Goal: Task Accomplishment & Management: Manage account settings

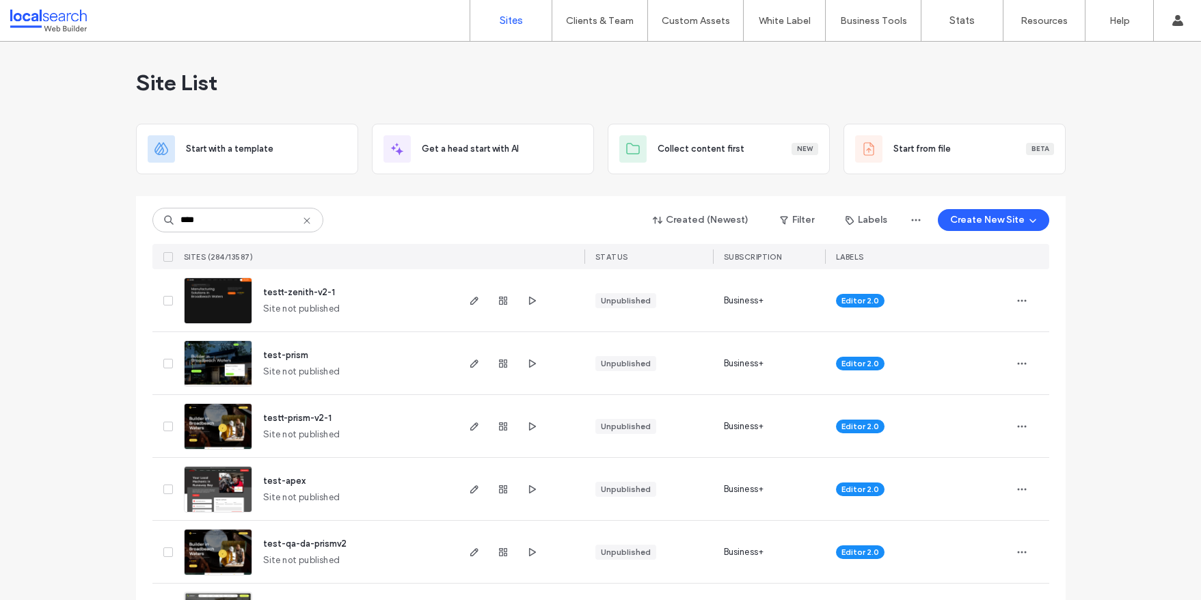
drag, startPoint x: 211, startPoint y: 215, endPoint x: 145, endPoint y: 215, distance: 66.3
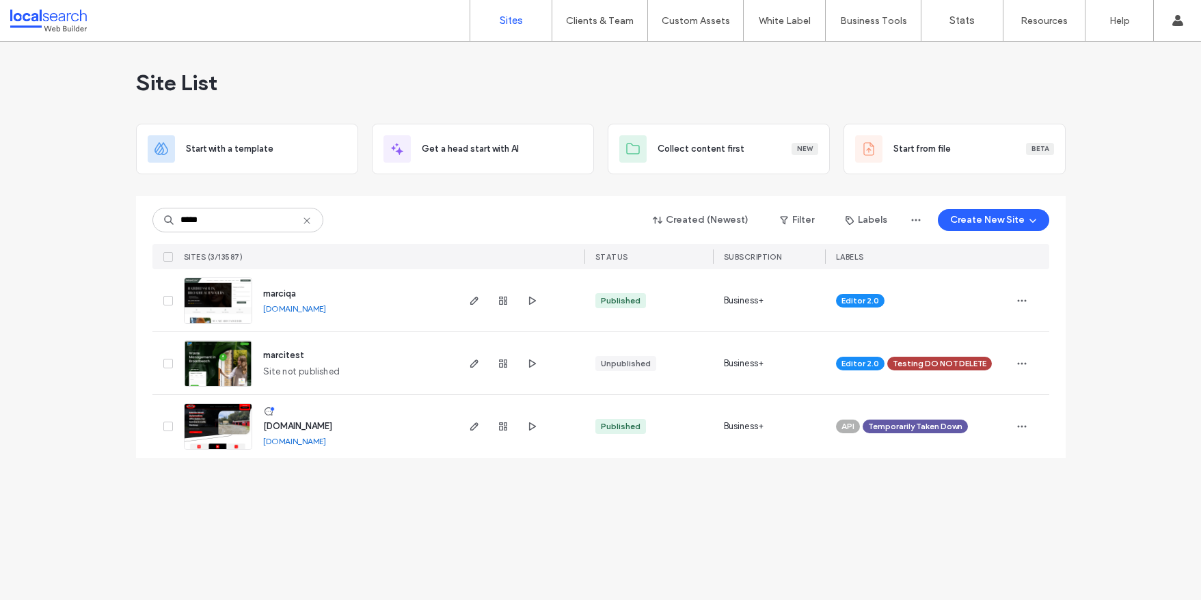
type input "*****"
click at [211, 352] on img at bounding box center [218, 387] width 67 height 93
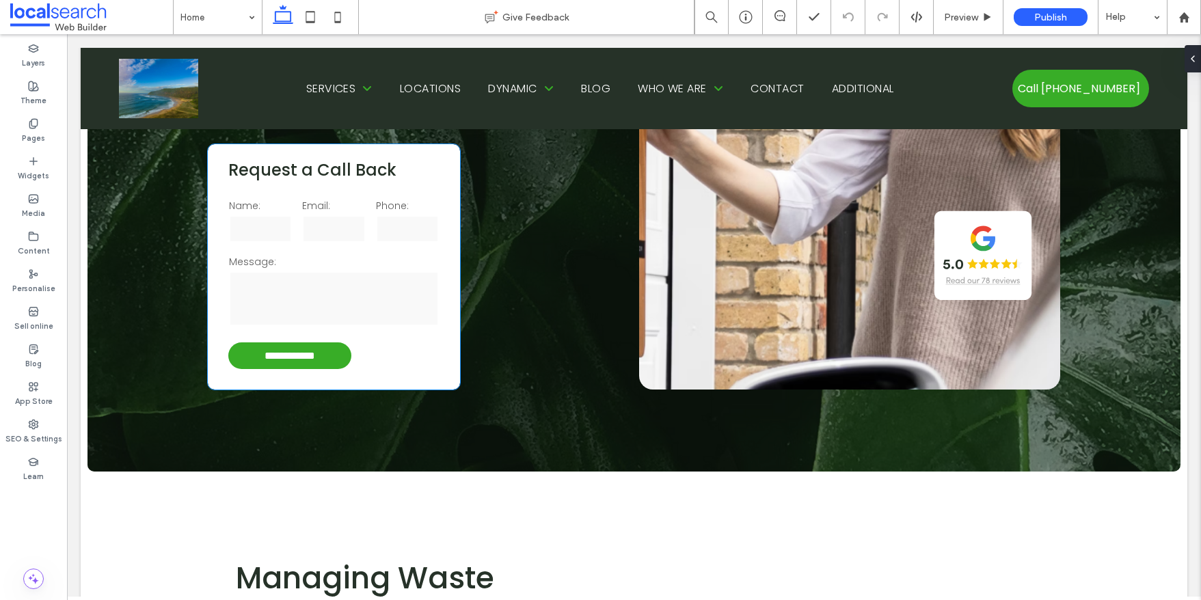
scroll to position [469, 0]
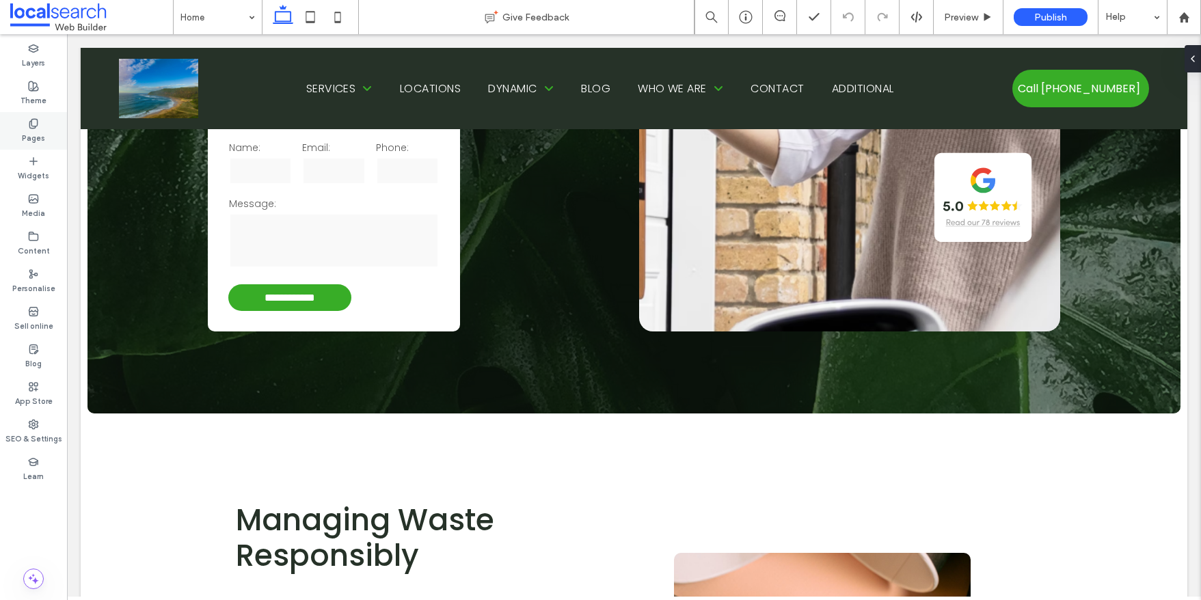
click at [31, 131] on label "Pages" at bounding box center [33, 136] width 23 height 15
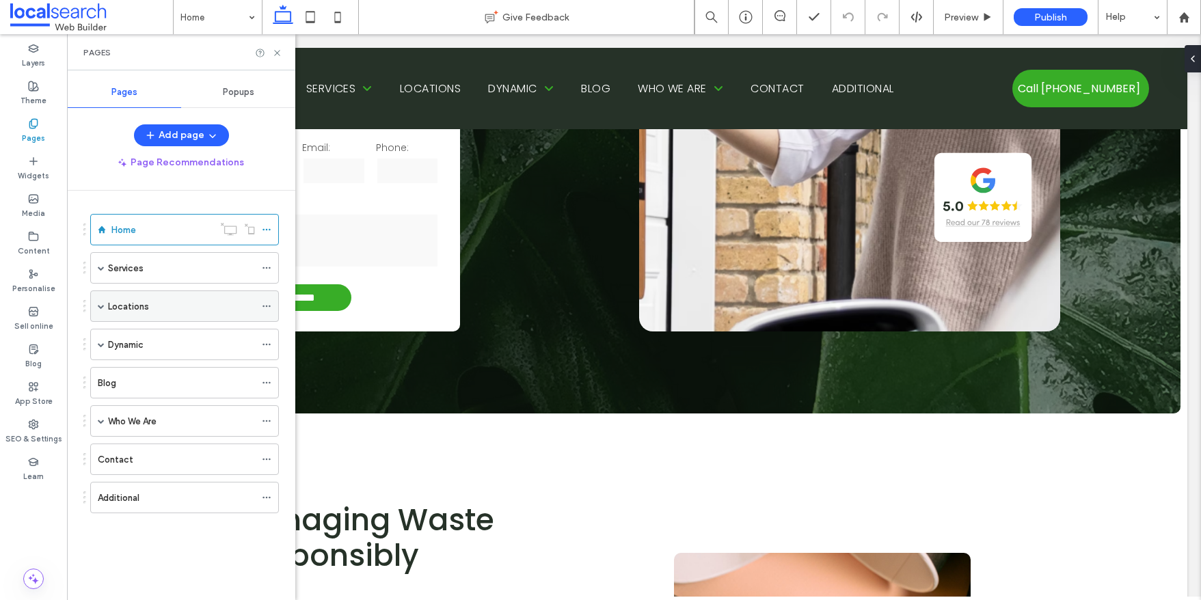
click at [103, 310] on span at bounding box center [101, 306] width 7 height 30
click at [159, 331] on label "Location 1" at bounding box center [159, 338] width 42 height 24
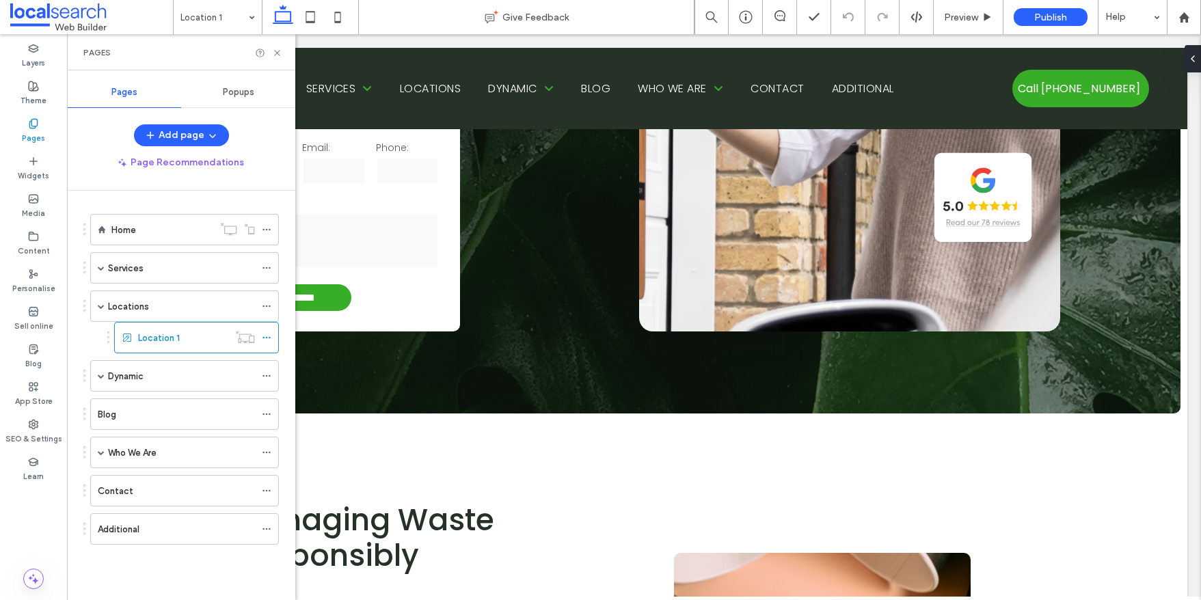
click at [105, 265] on div "Location 1 Give Feedback Preview Publish Help Design Panel Site Comments Site C…" at bounding box center [600, 300] width 1201 height 600
click at [100, 268] on span at bounding box center [101, 267] width 7 height 7
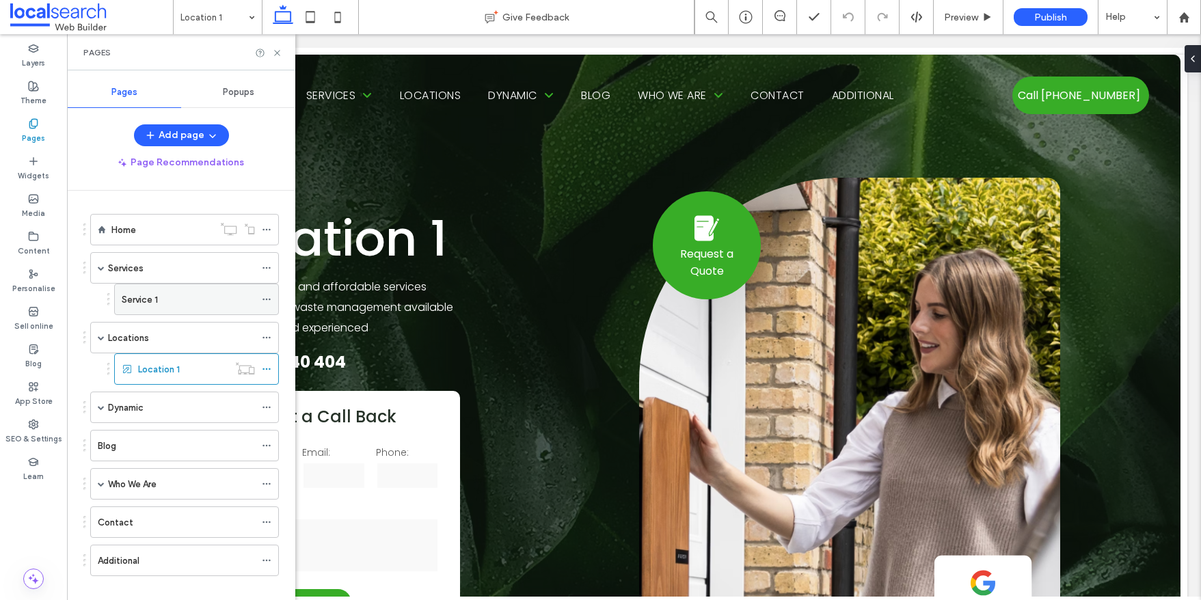
click at [139, 299] on label "Service 1" at bounding box center [140, 300] width 36 height 24
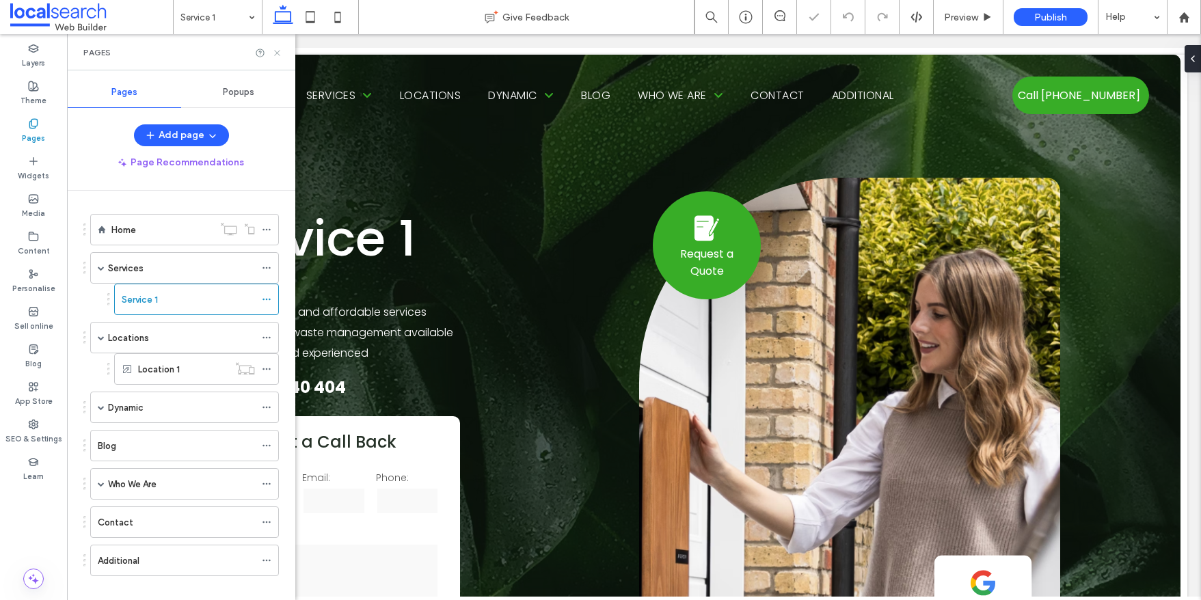
click at [276, 53] on use at bounding box center [276, 52] width 5 height 5
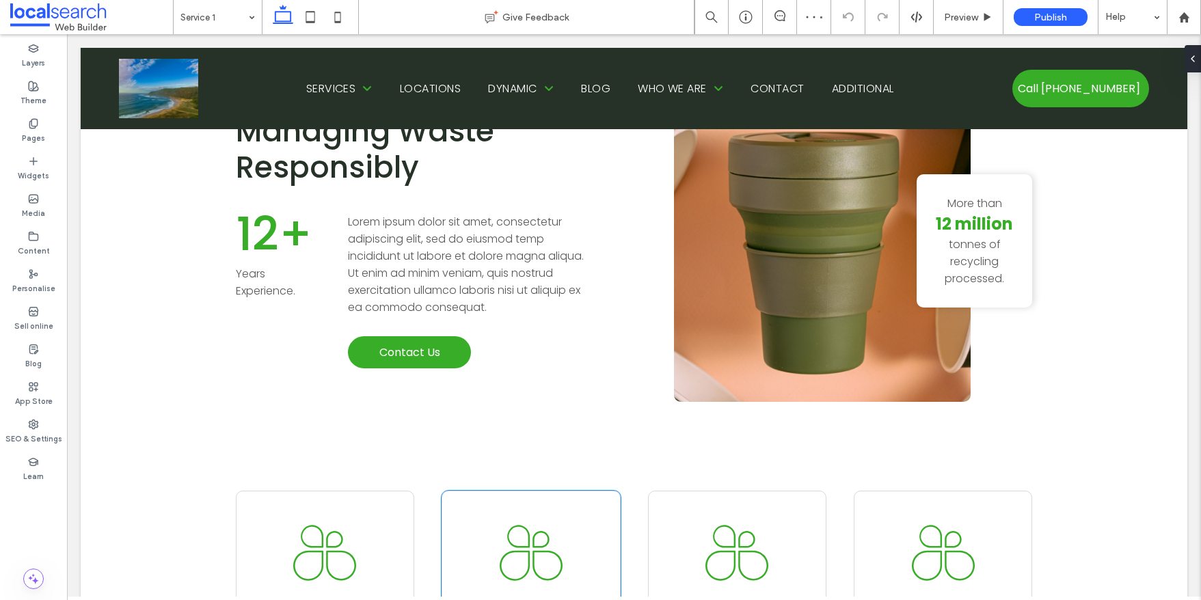
scroll to position [772, 0]
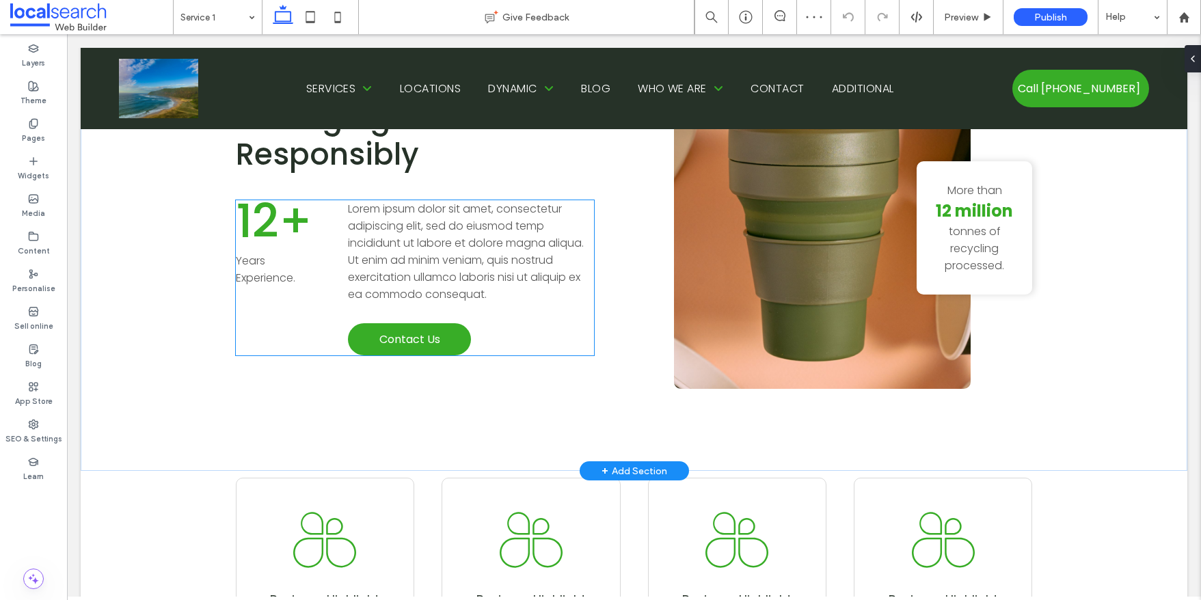
click at [373, 208] on span "Lorem ipsum dolor sit amet, consectetur adipiscing elit, sed do eiusmod temp in…" at bounding box center [466, 251] width 236 height 101
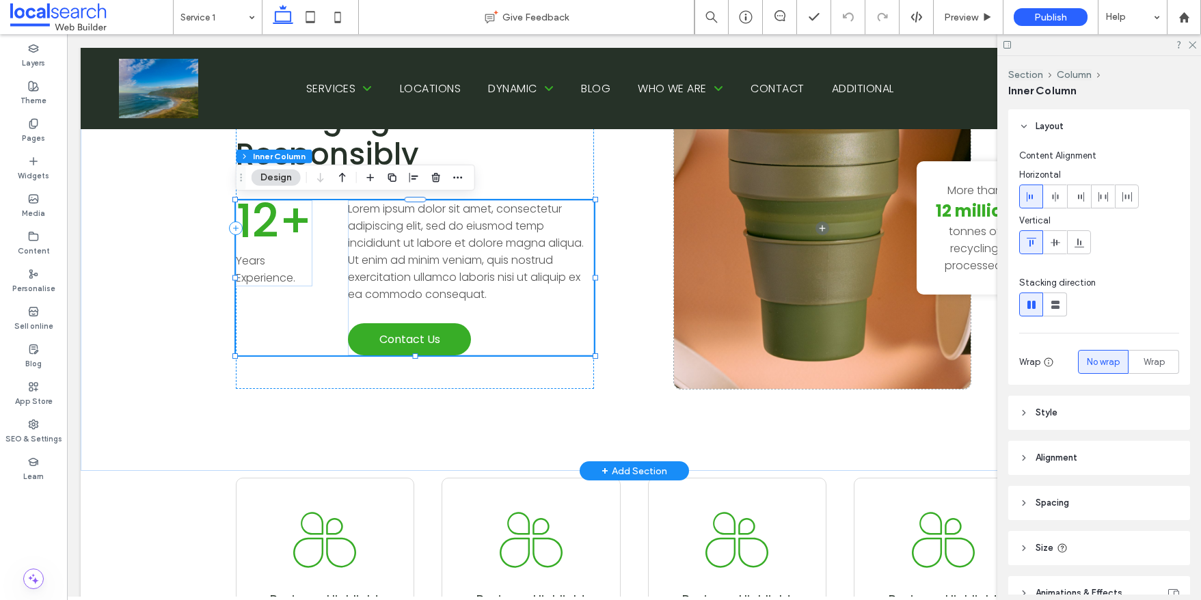
click at [373, 208] on span "Lorem ipsum dolor sit amet, consectetur adipiscing elit, sed do eiusmod temp in…" at bounding box center [466, 251] width 236 height 101
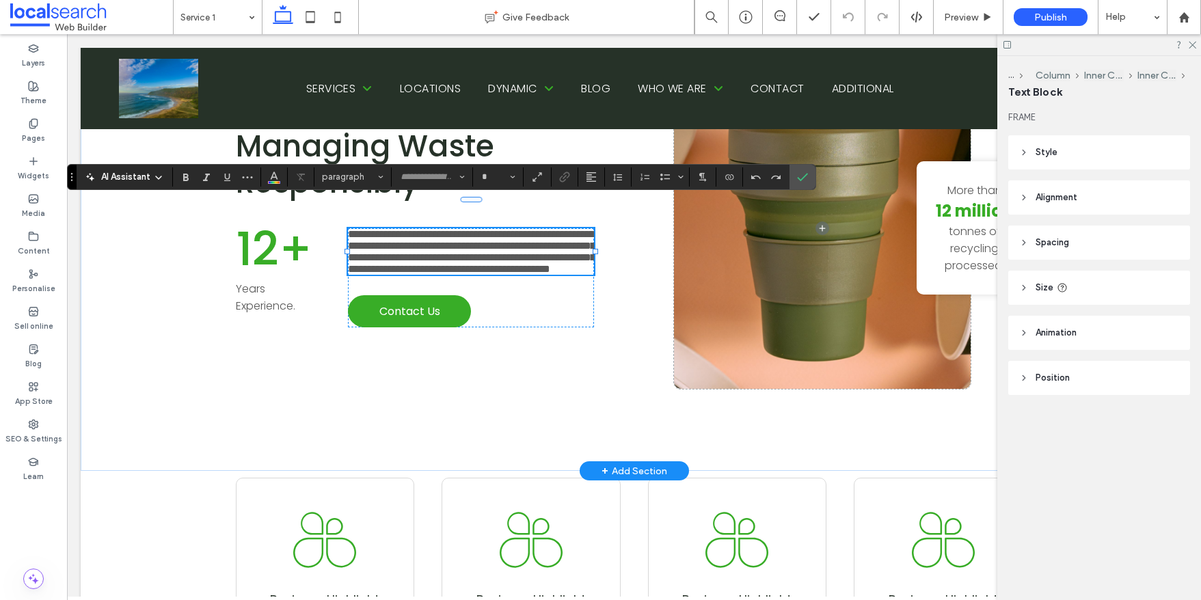
type input "*******"
type input "**"
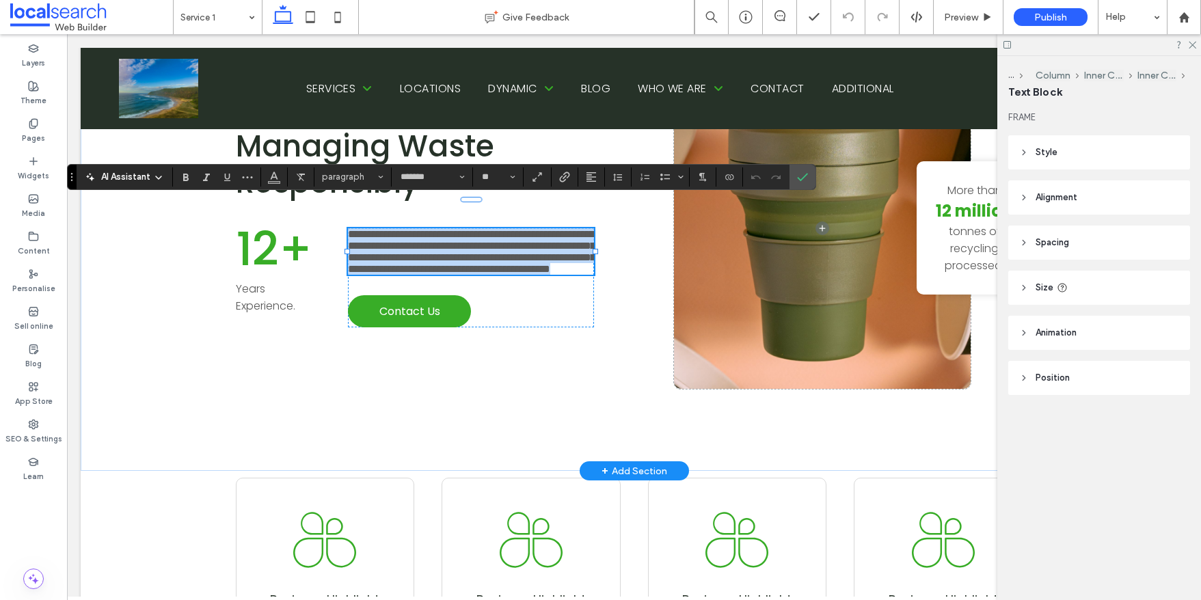
click at [373, 229] on span "**********" at bounding box center [471, 251] width 247 height 45
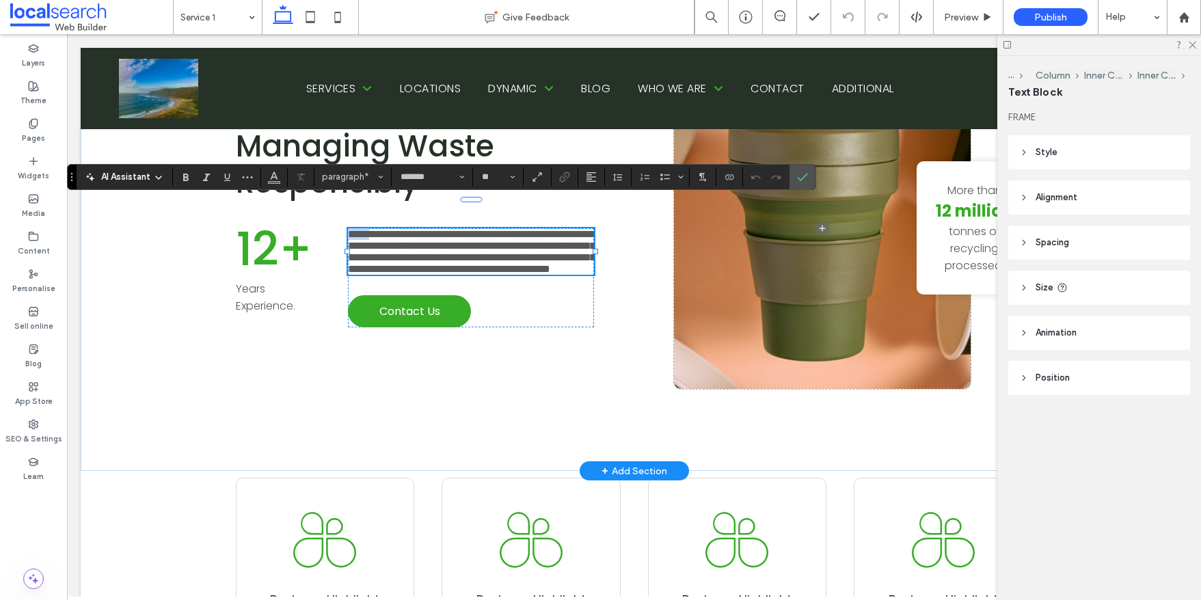
click at [373, 229] on span "**********" at bounding box center [471, 251] width 247 height 45
click at [560, 176] on icon "Link" at bounding box center [564, 177] width 11 height 11
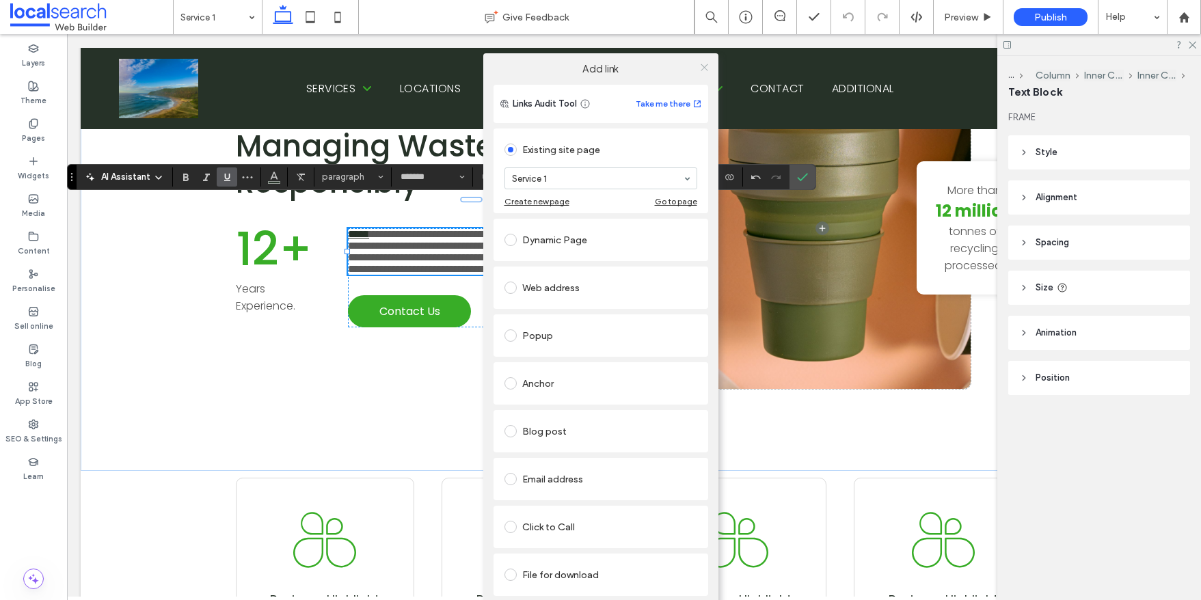
click at [703, 65] on icon at bounding box center [704, 67] width 10 height 10
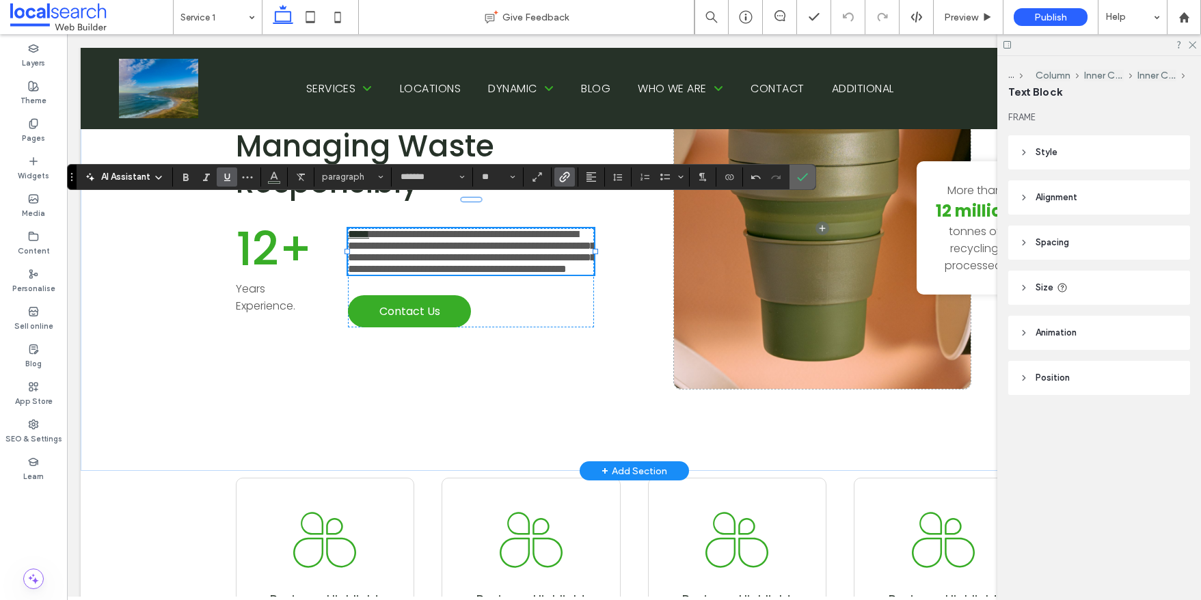
click at [806, 177] on icon "Confirm" at bounding box center [802, 177] width 11 height 11
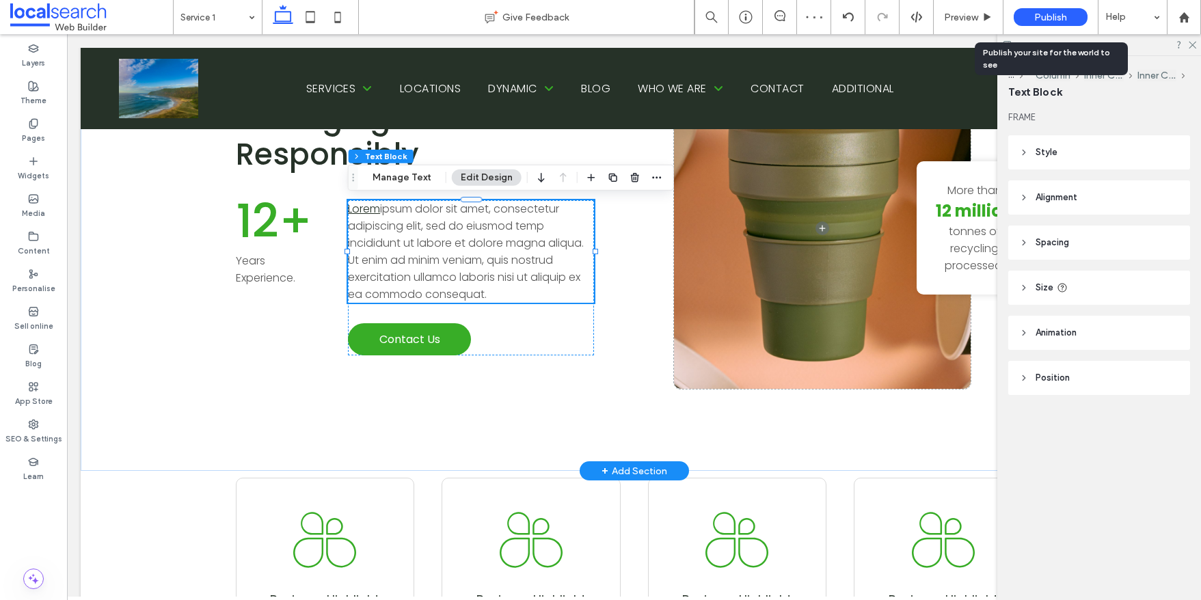
click at [1050, 18] on span "Publish" at bounding box center [1050, 18] width 33 height 12
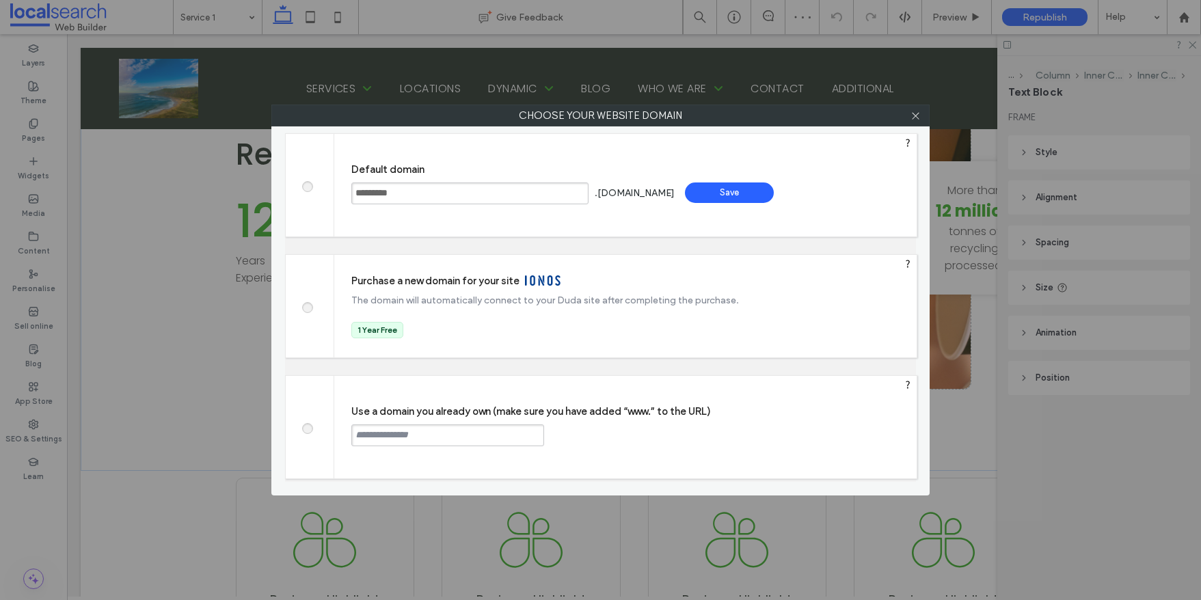
click at [774, 193] on div "Save" at bounding box center [729, 192] width 89 height 21
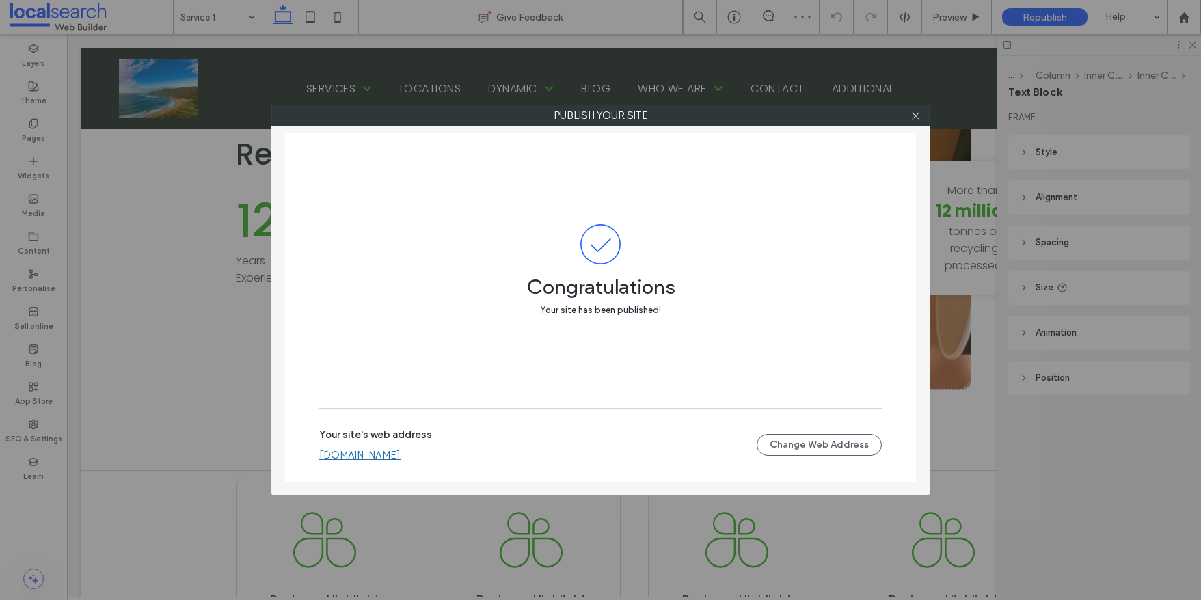
click at [400, 454] on link "marcitest.webbuilder.localsearch.com.au" at bounding box center [359, 455] width 81 height 12
click at [916, 116] on icon at bounding box center [915, 116] width 10 height 10
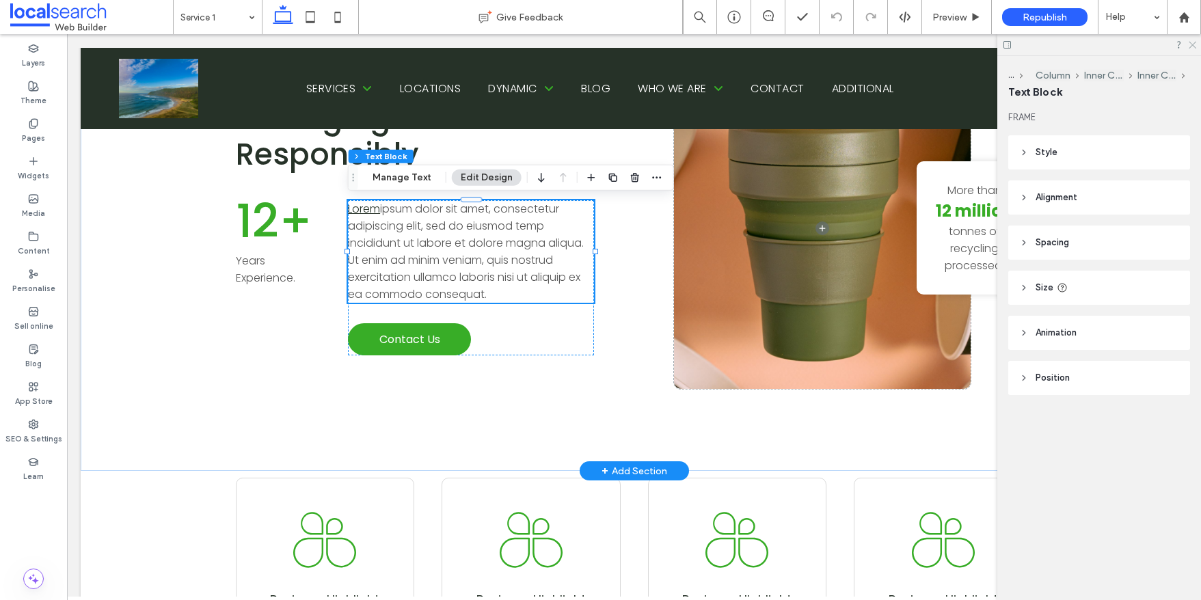
click at [1192, 42] on icon at bounding box center [1191, 44] width 9 height 9
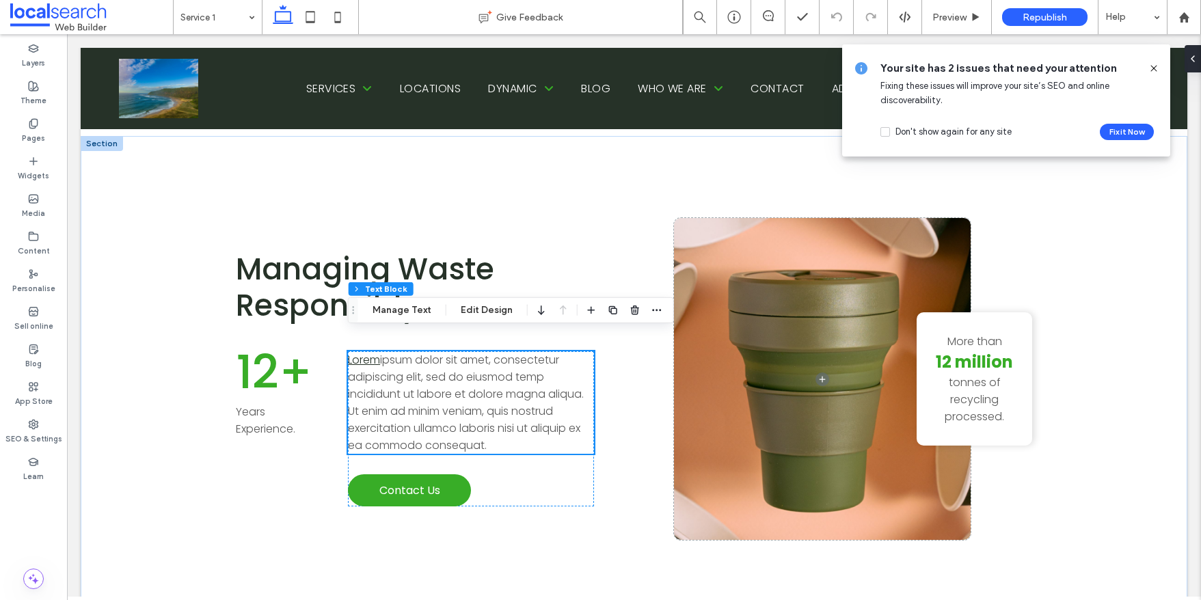
scroll to position [619, 0]
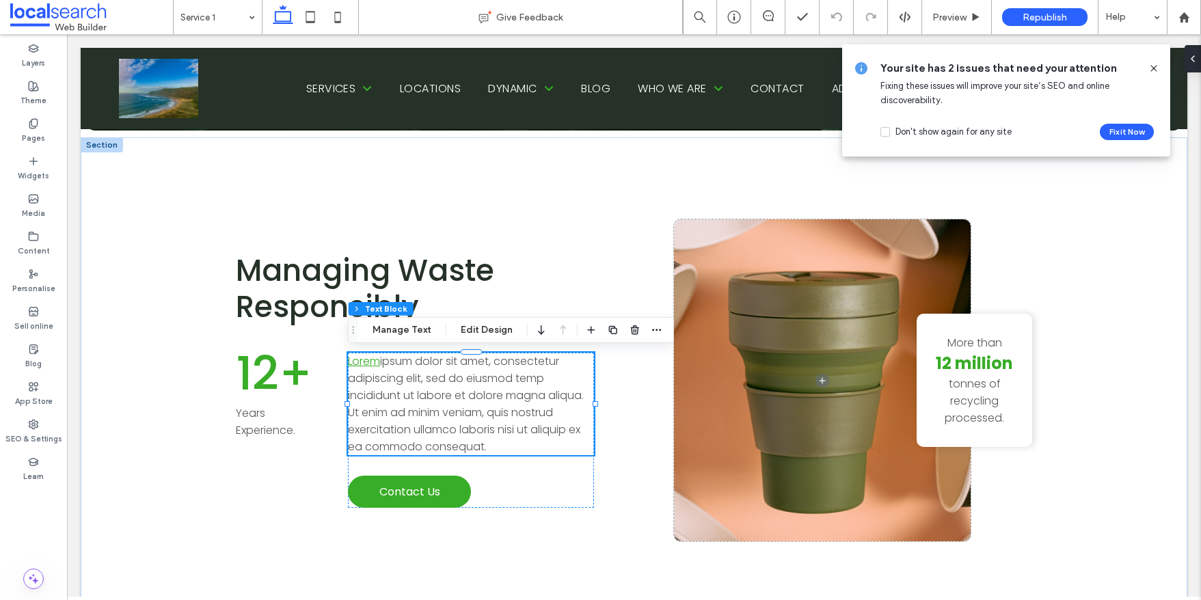
click at [366, 364] on link "Lorem" at bounding box center [364, 361] width 32 height 16
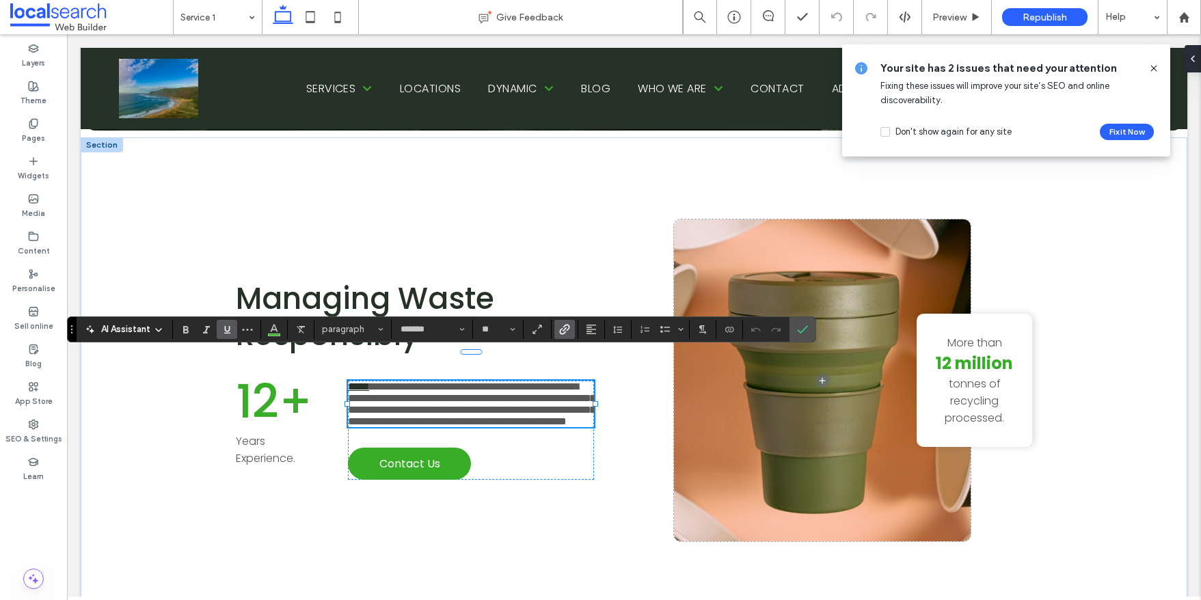
click at [366, 381] on link "*****" at bounding box center [358, 386] width 21 height 10
click at [185, 327] on icon "Bold" at bounding box center [185, 329] width 11 height 11
click at [806, 328] on icon "Confirm" at bounding box center [802, 329] width 11 height 11
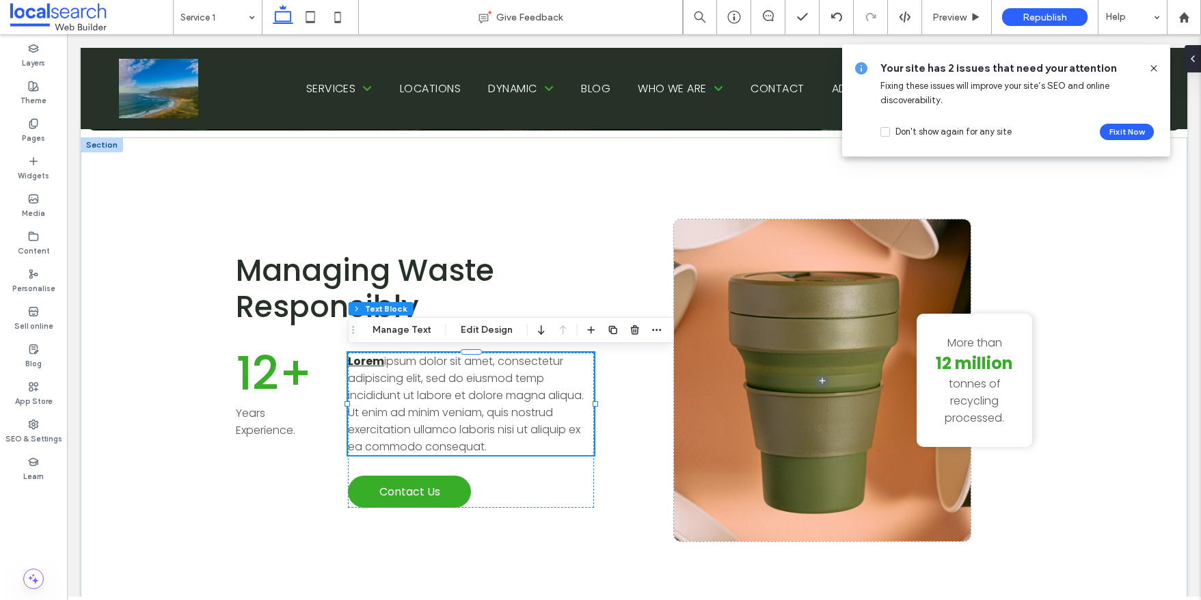
click at [1156, 66] on icon at bounding box center [1153, 68] width 11 height 11
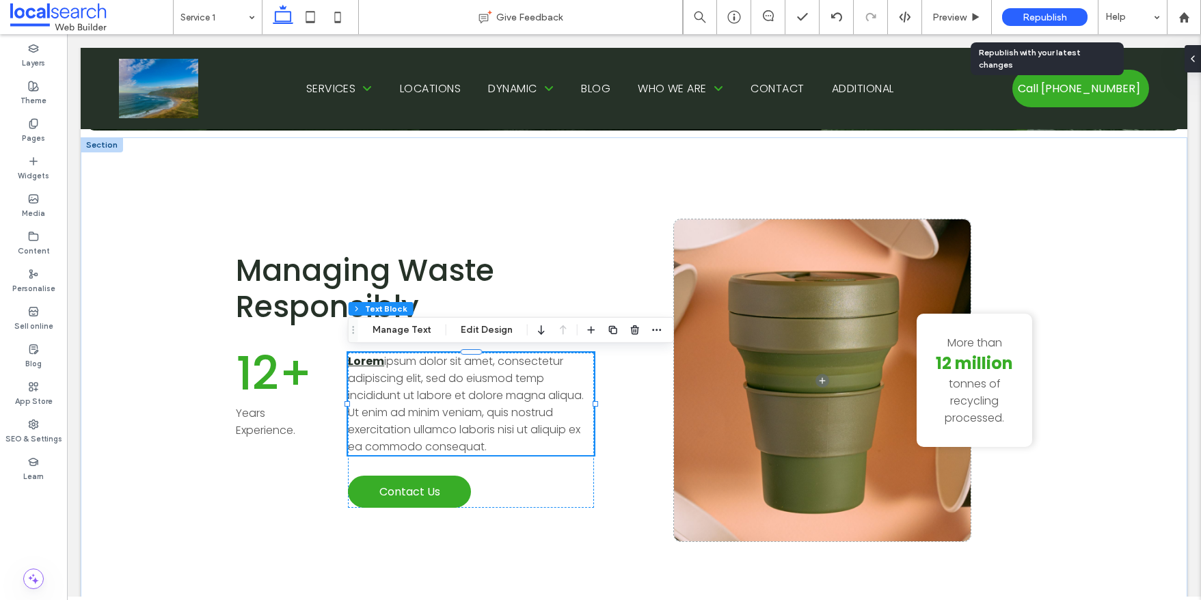
click at [1047, 12] on span "Republish" at bounding box center [1044, 18] width 44 height 12
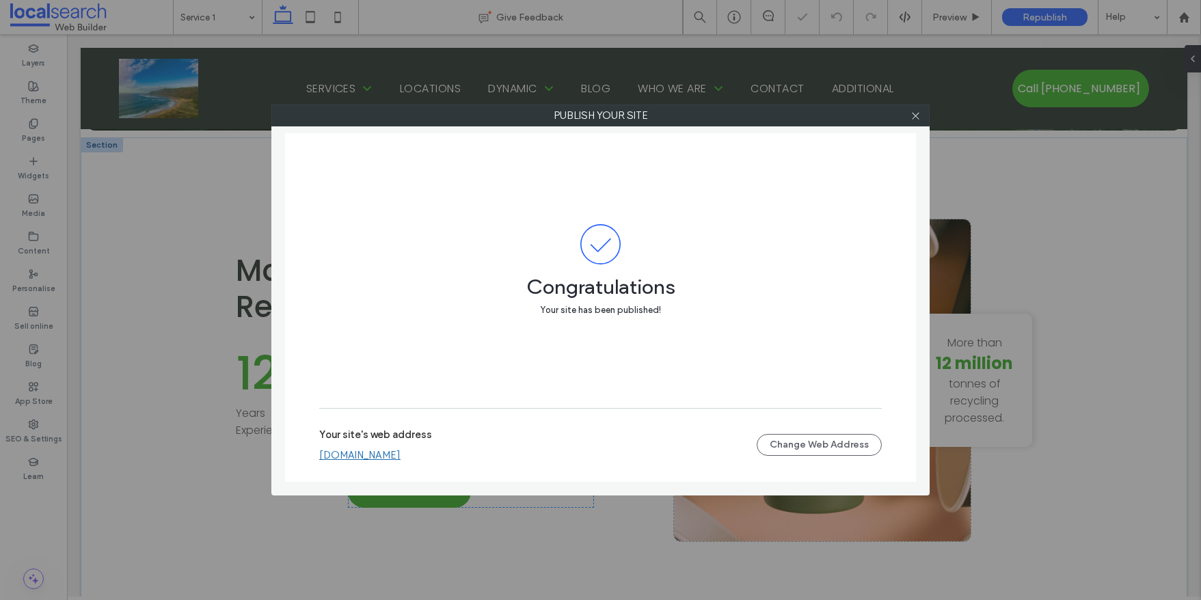
click at [400, 452] on link "marcitest.webbuilder.localsearch.com.au" at bounding box center [359, 455] width 81 height 12
click at [923, 113] on div at bounding box center [915, 115] width 21 height 21
click at [916, 118] on icon at bounding box center [915, 116] width 10 height 10
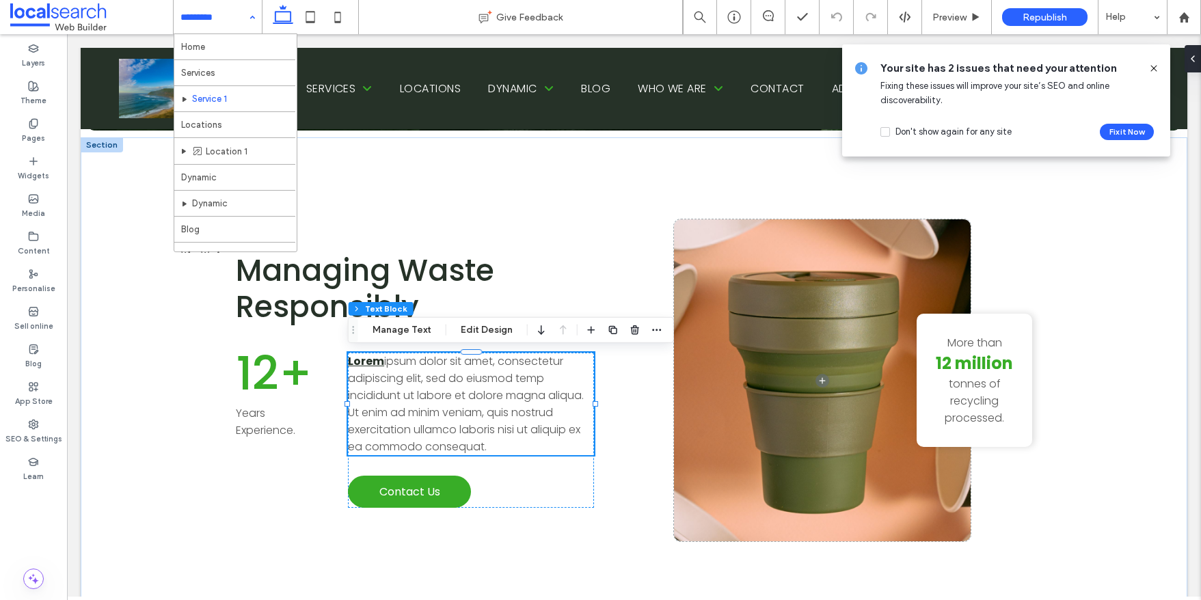
click at [383, 368] on span "ipsum dolor sit amet, consectetur adipiscing elit, sed do eiusmod temp incididu…" at bounding box center [466, 403] width 236 height 101
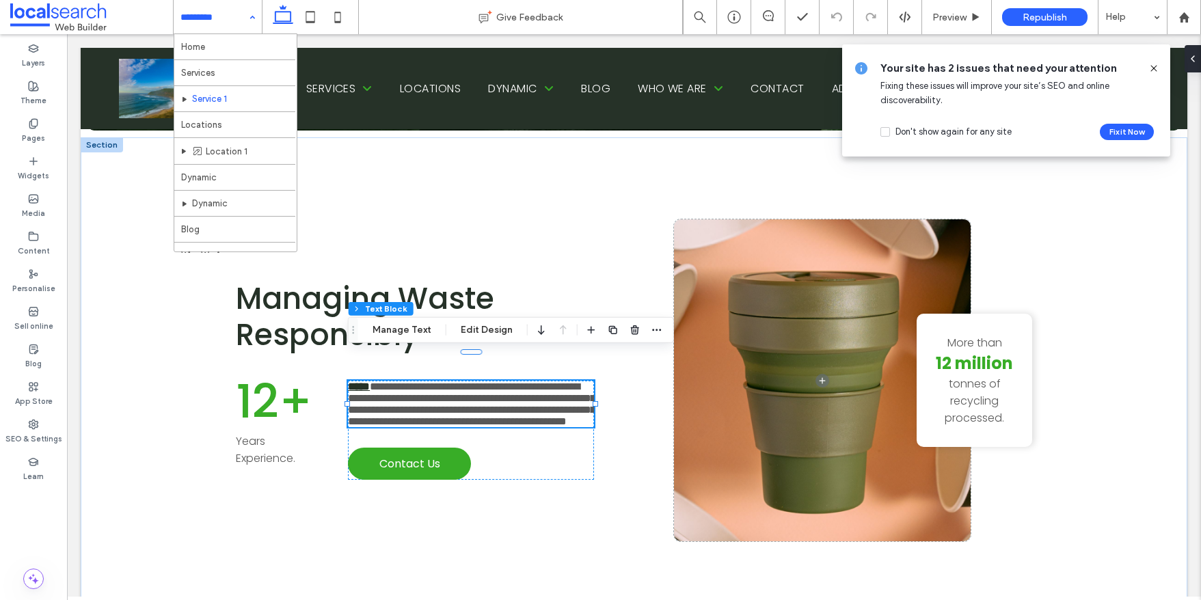
click at [383, 381] on span "**********" at bounding box center [471, 403] width 247 height 45
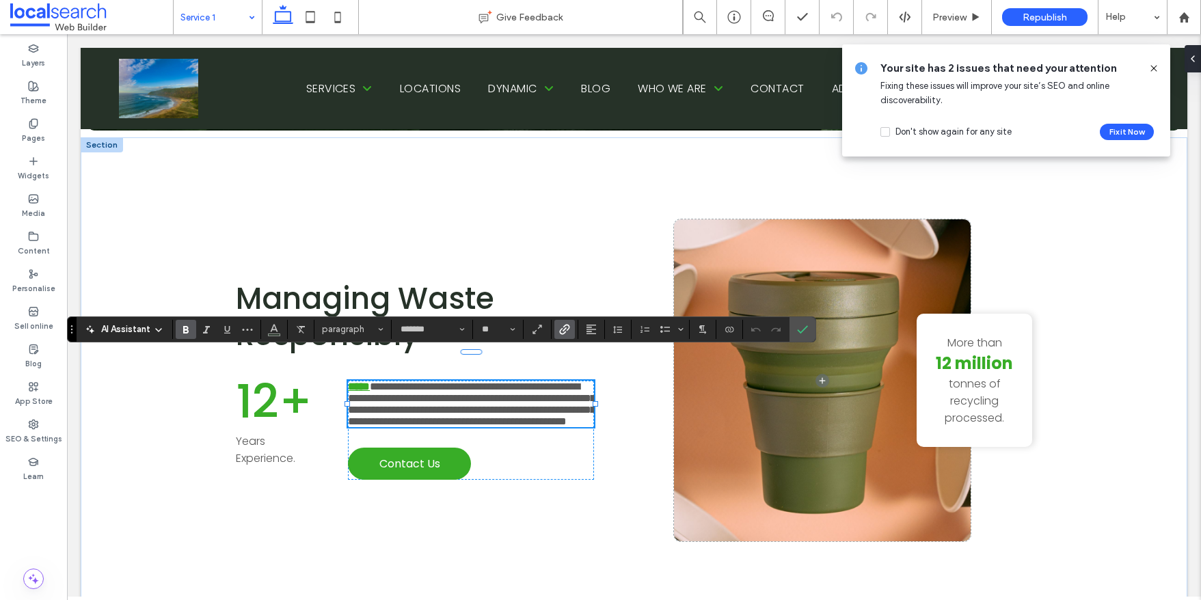
click at [370, 381] on strong "*****" at bounding box center [359, 386] width 22 height 10
click at [563, 329] on icon "Link" at bounding box center [564, 329] width 11 height 11
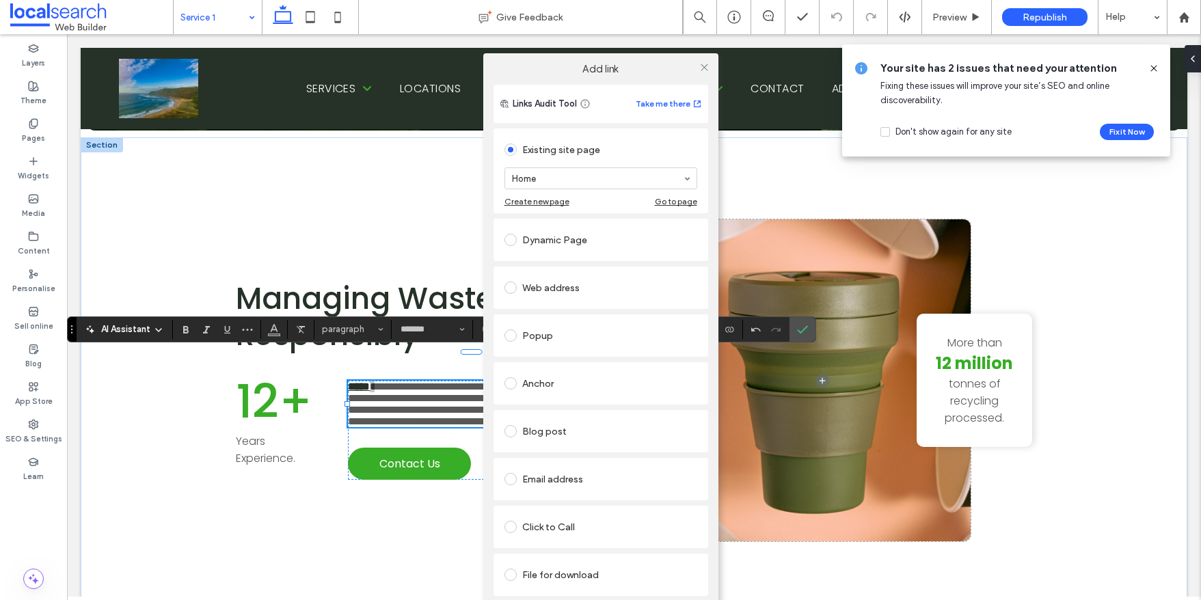
click at [587, 582] on div "File for download" at bounding box center [600, 575] width 193 height 22
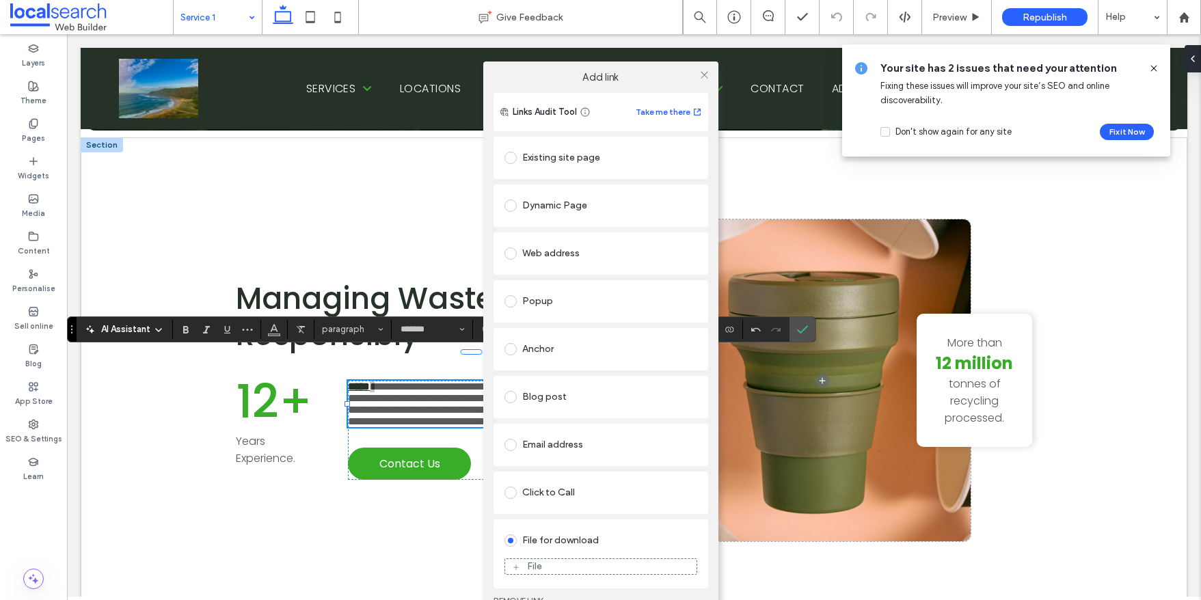
click at [387, 402] on div "Add link Links Audit Tool Take me there Existing site page Home Create new page…" at bounding box center [600, 344] width 1201 height 600
click at [702, 72] on icon at bounding box center [704, 75] width 10 height 10
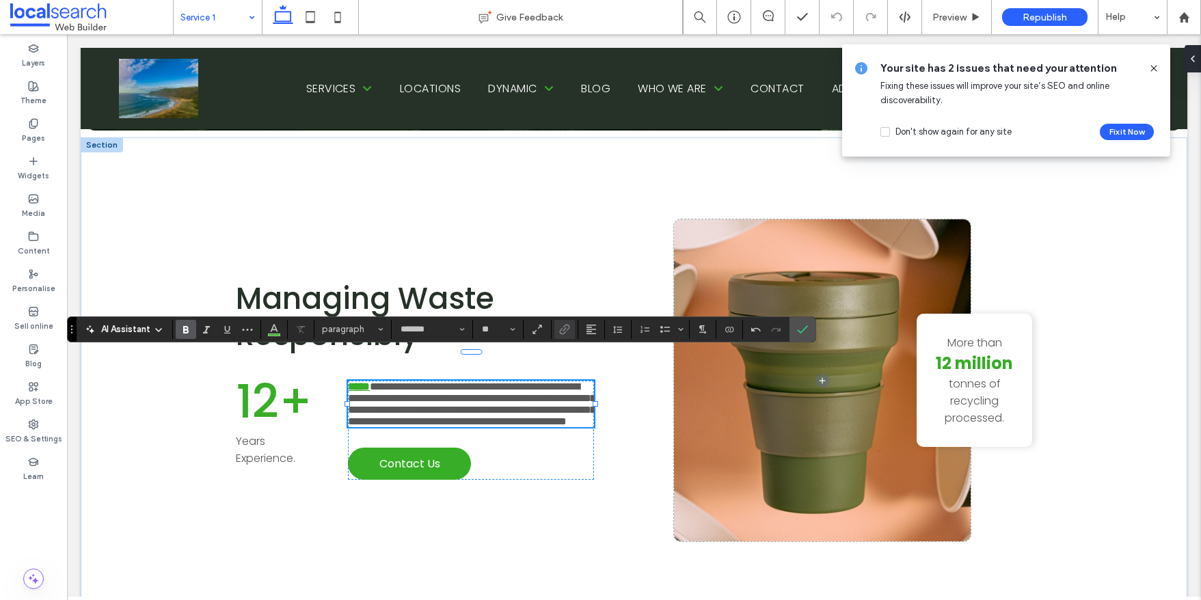
click at [364, 381] on strong "*****" at bounding box center [359, 386] width 22 height 10
click at [564, 330] on icon "Link" at bounding box center [564, 329] width 11 height 11
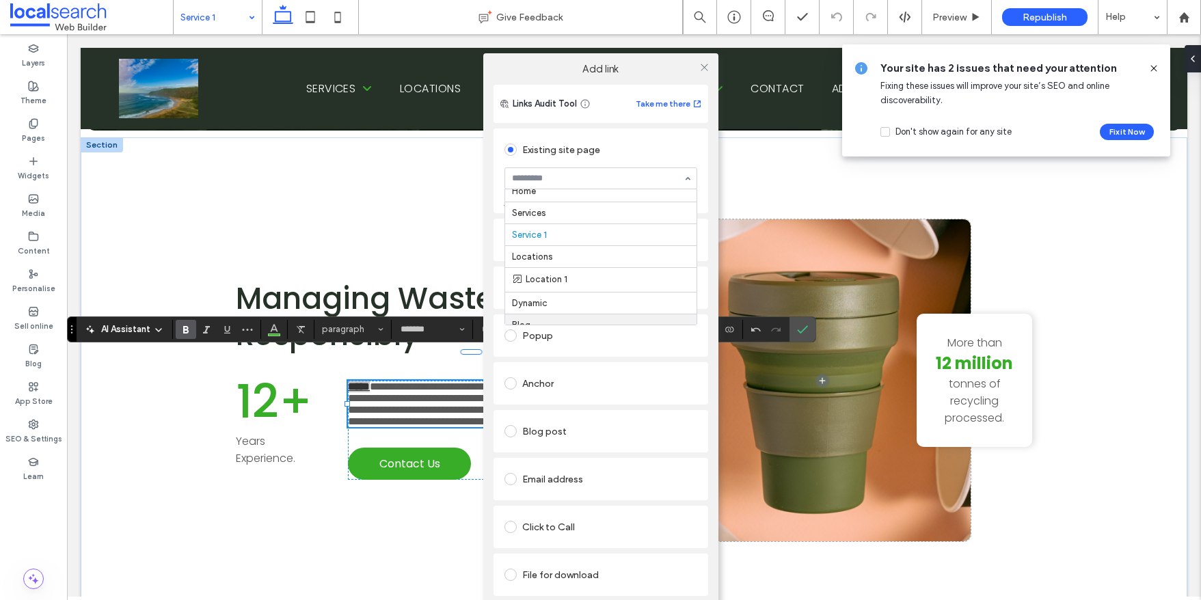
scroll to position [0, 0]
click at [704, 64] on icon at bounding box center [704, 67] width 10 height 10
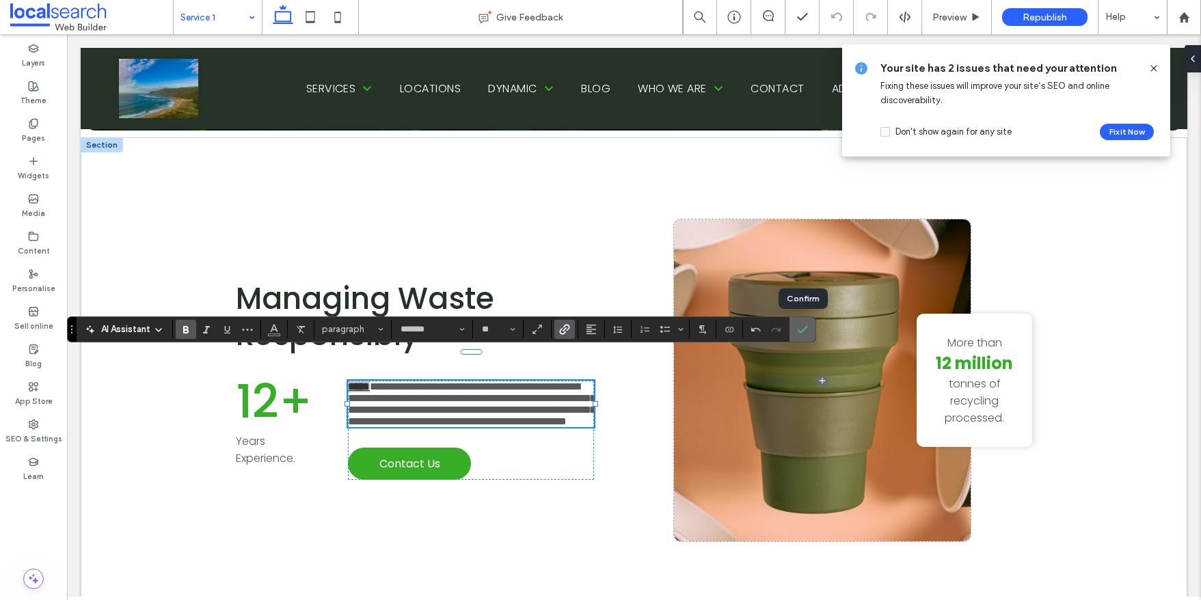
click at [805, 333] on icon "Confirm" at bounding box center [802, 329] width 11 height 11
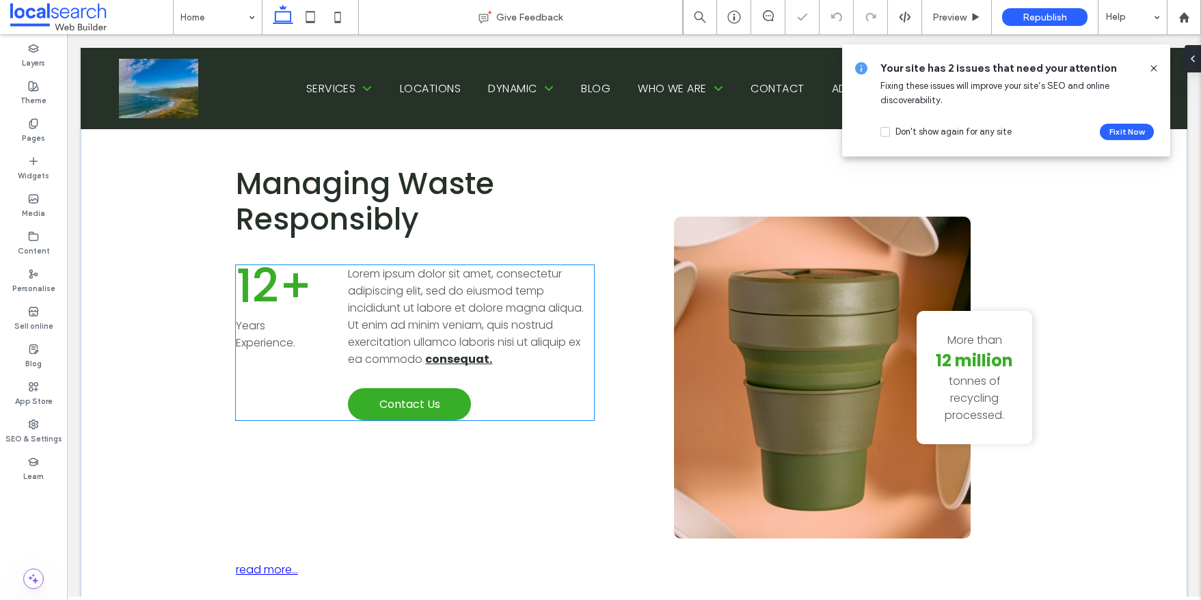
scroll to position [805, 0]
click at [375, 266] on span "Lorem ipsum dolor sit amet, consectetur adipiscing elit, sed do eiusmod temp in…" at bounding box center [466, 316] width 236 height 101
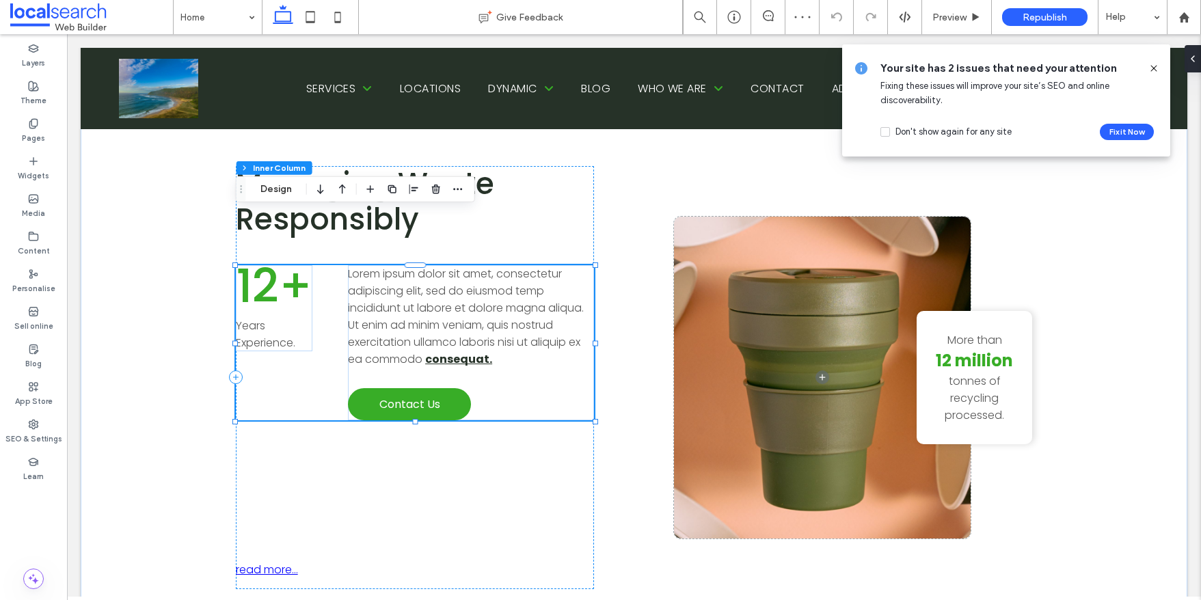
click at [375, 266] on span "Lorem ipsum dolor sit amet, consectetur adipiscing elit, sed do eiusmod temp in…" at bounding box center [466, 316] width 236 height 101
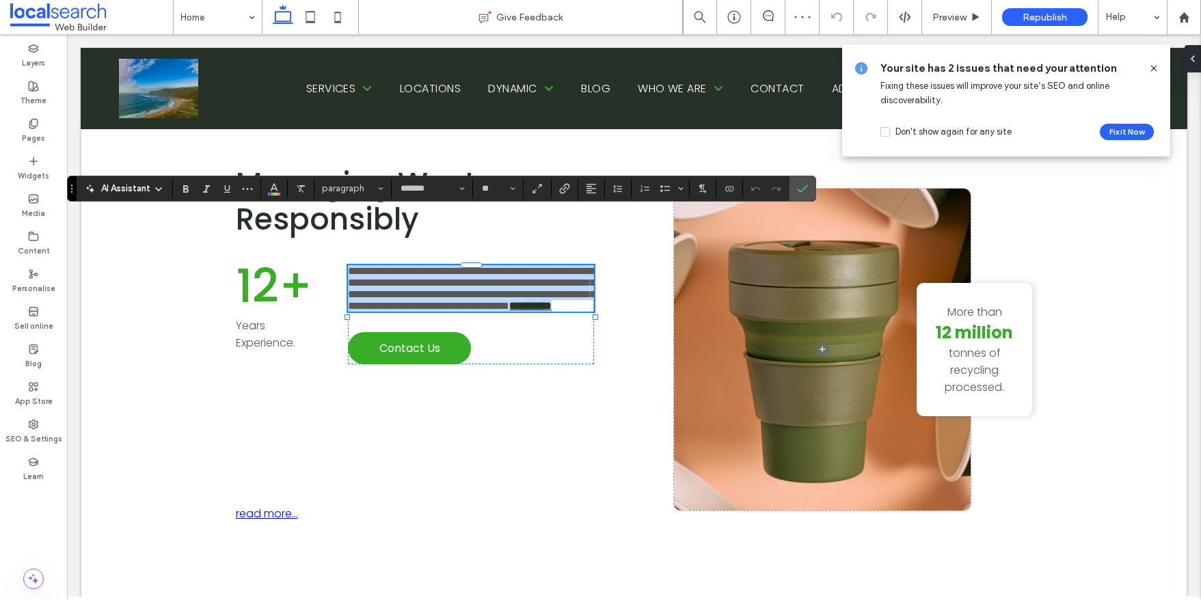
click at [375, 266] on span "**********" at bounding box center [471, 288] width 247 height 45
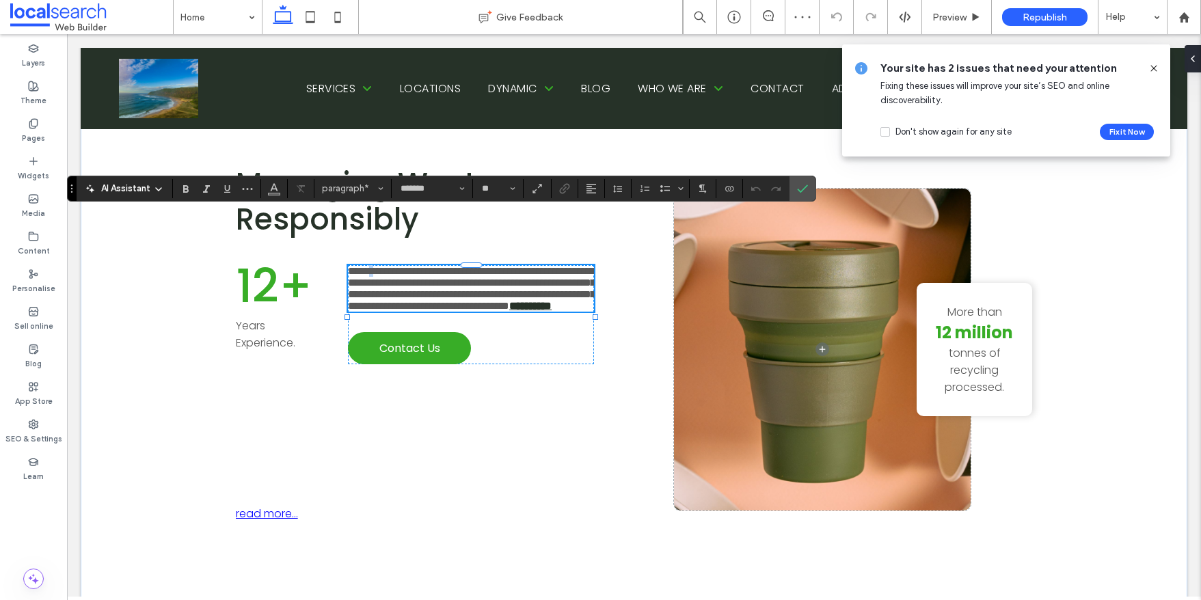
click at [375, 266] on span "**********" at bounding box center [471, 288] width 247 height 45
click at [370, 266] on span "**********" at bounding box center [471, 288] width 247 height 45
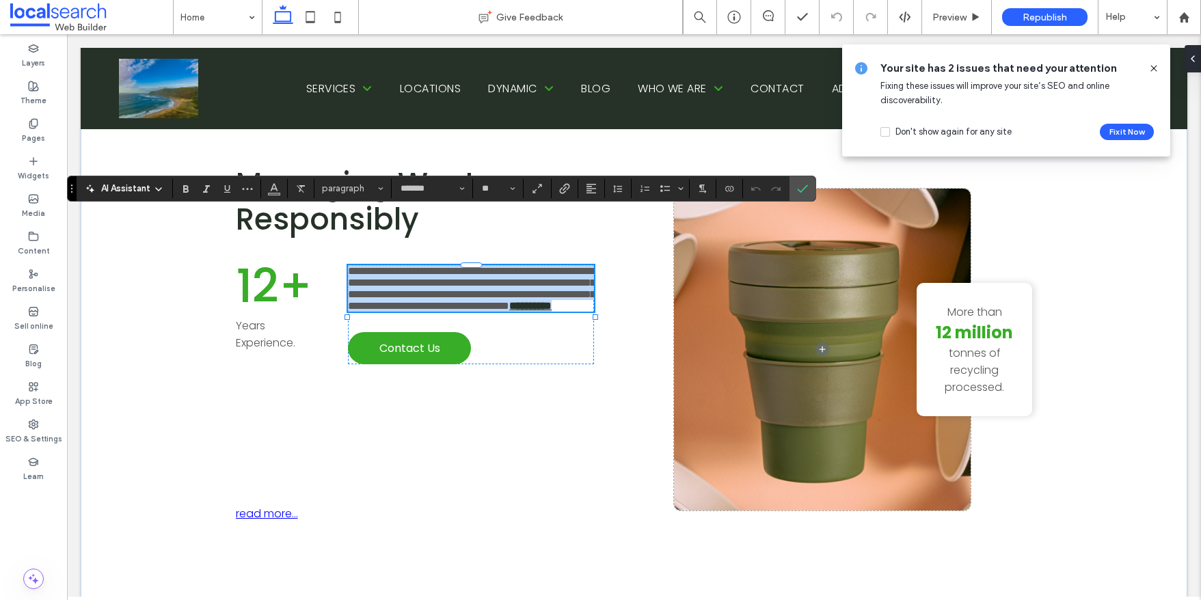
click at [370, 266] on span "**********" at bounding box center [471, 288] width 247 height 45
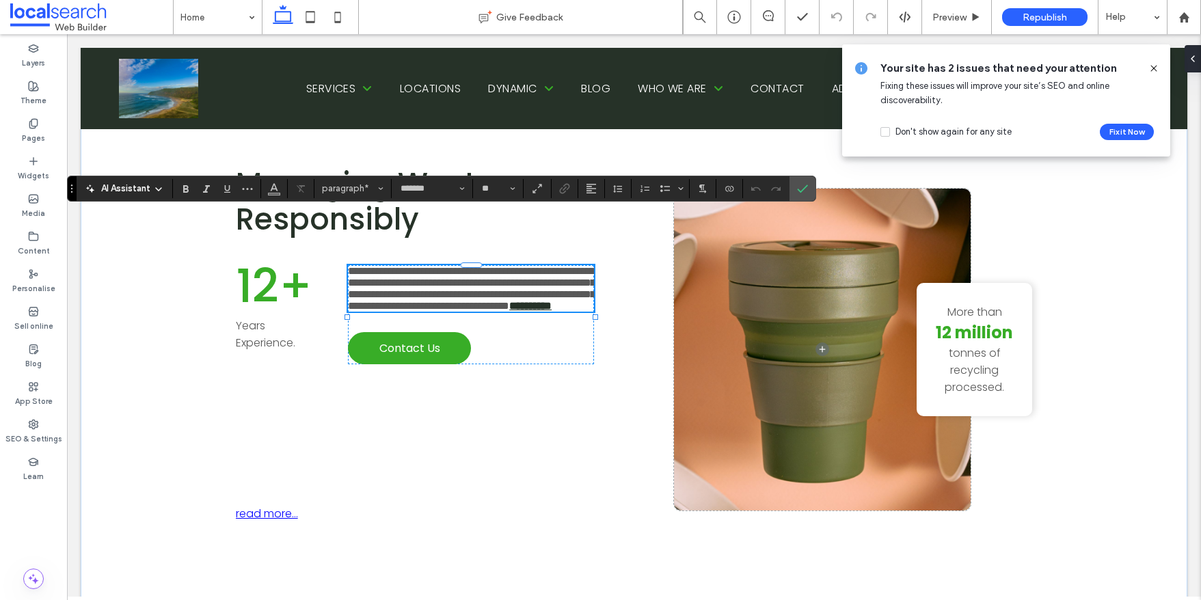
click at [370, 266] on span "**********" at bounding box center [471, 288] width 247 height 45
click at [568, 187] on use "Link" at bounding box center [565, 188] width 10 height 10
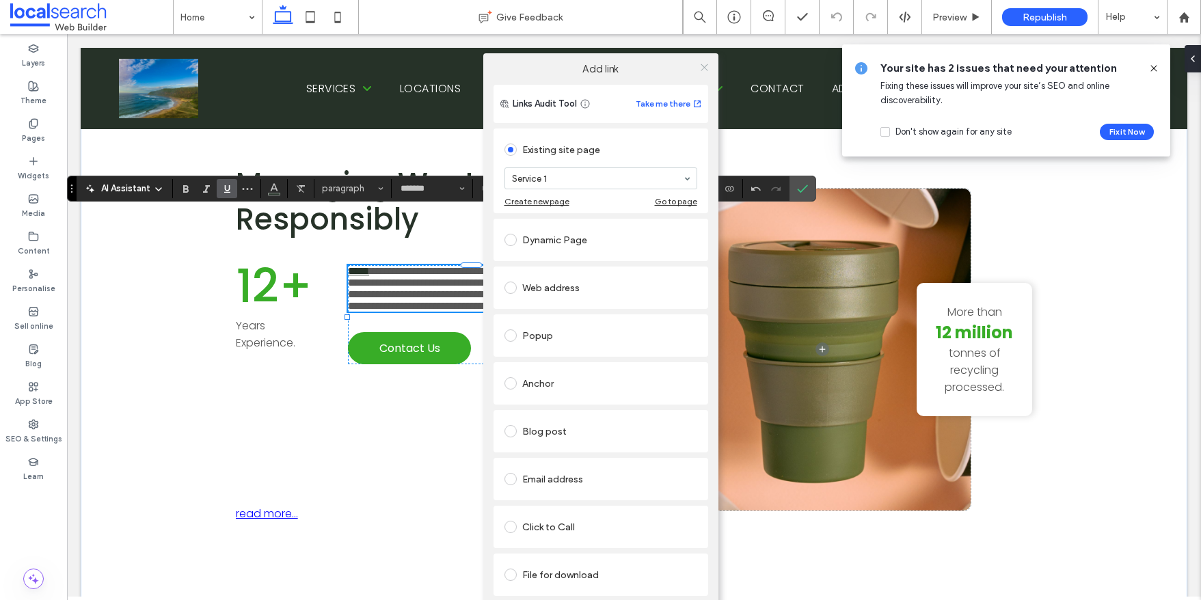
click at [703, 69] on icon at bounding box center [704, 67] width 10 height 10
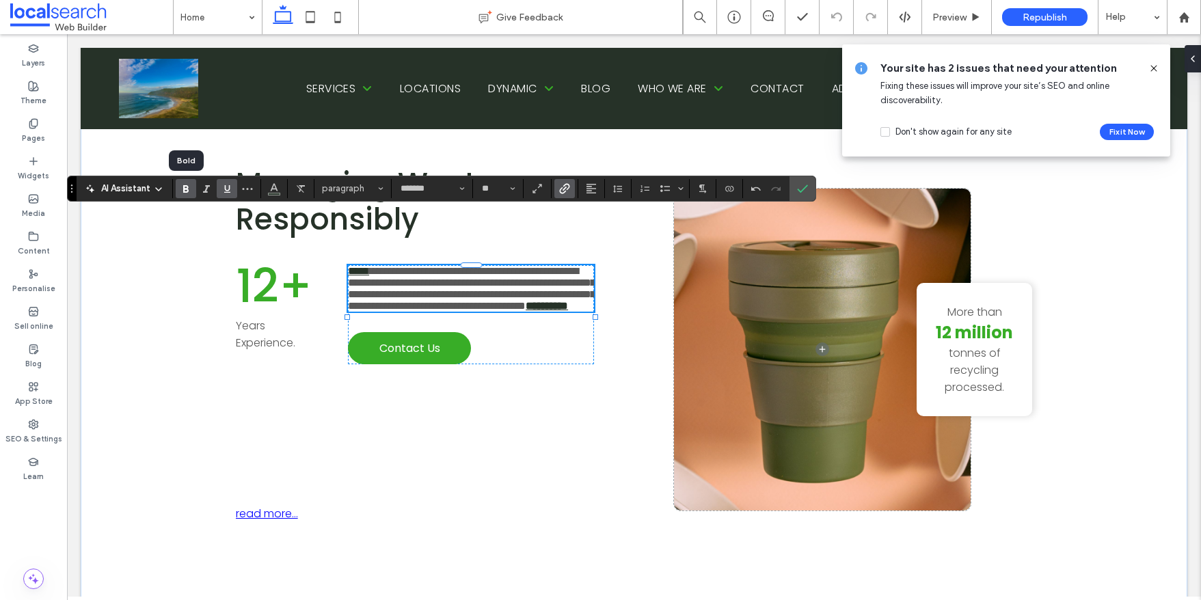
click at [187, 189] on use "Bold" at bounding box center [185, 189] width 5 height 8
click at [806, 192] on icon "Confirm" at bounding box center [802, 188] width 11 height 11
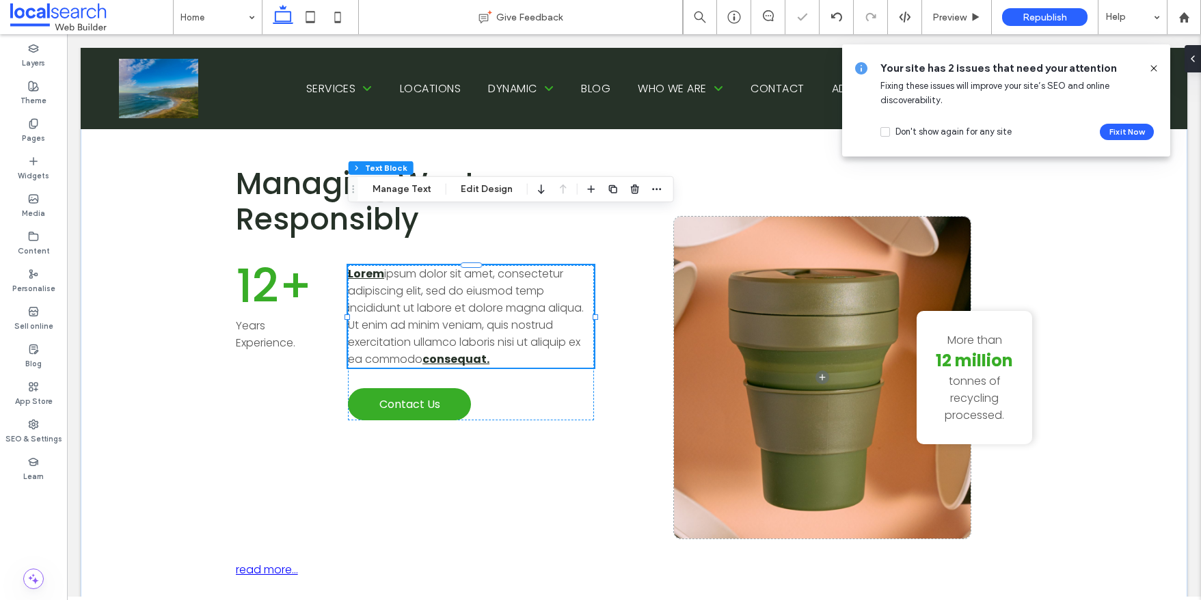
click at [1152, 70] on icon at bounding box center [1153, 68] width 11 height 11
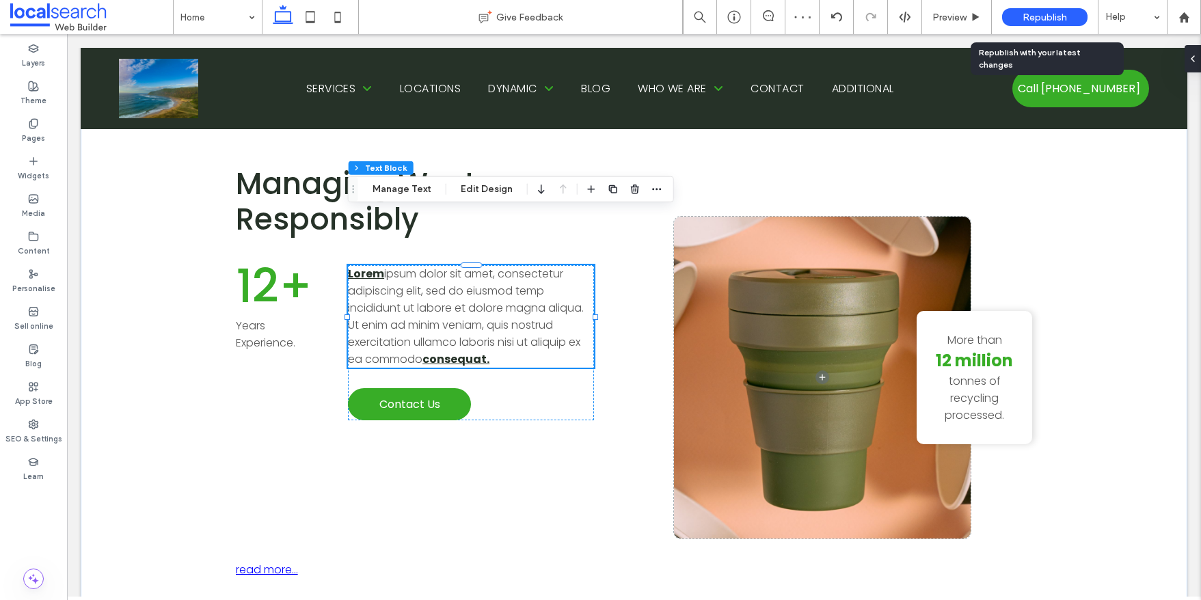
click at [1040, 17] on span "Republish" at bounding box center [1044, 18] width 44 height 12
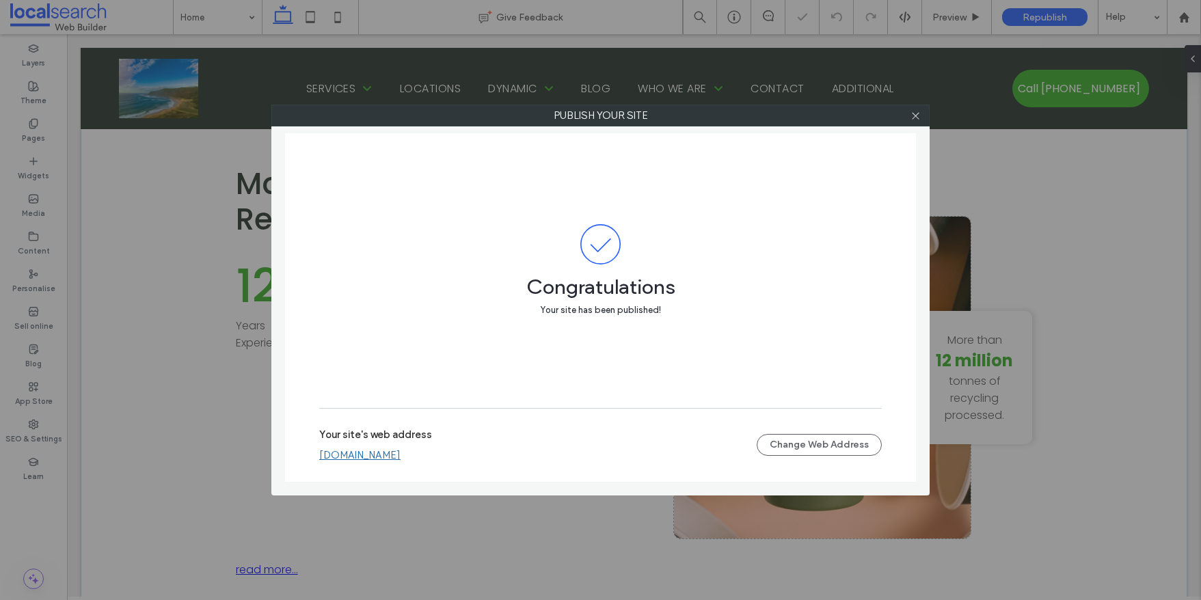
click at [400, 456] on link "marcitest.webbuilder.localsearch.com.au" at bounding box center [359, 455] width 81 height 12
click at [921, 114] on div at bounding box center [915, 115] width 21 height 21
click at [919, 116] on icon at bounding box center [915, 116] width 10 height 10
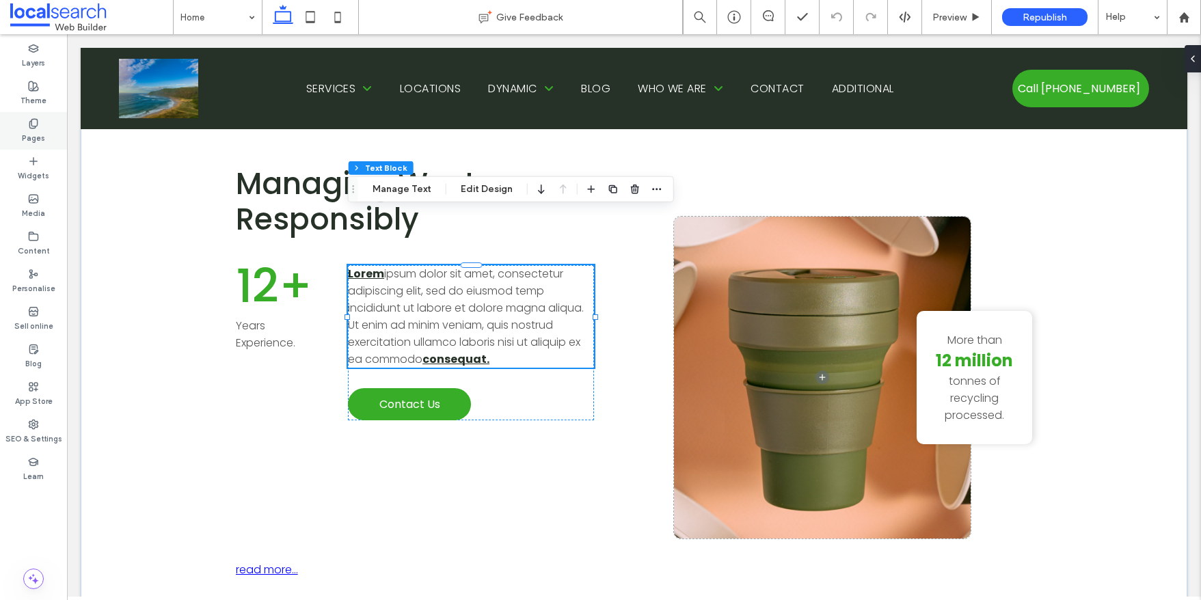
click at [31, 124] on use at bounding box center [33, 123] width 8 height 9
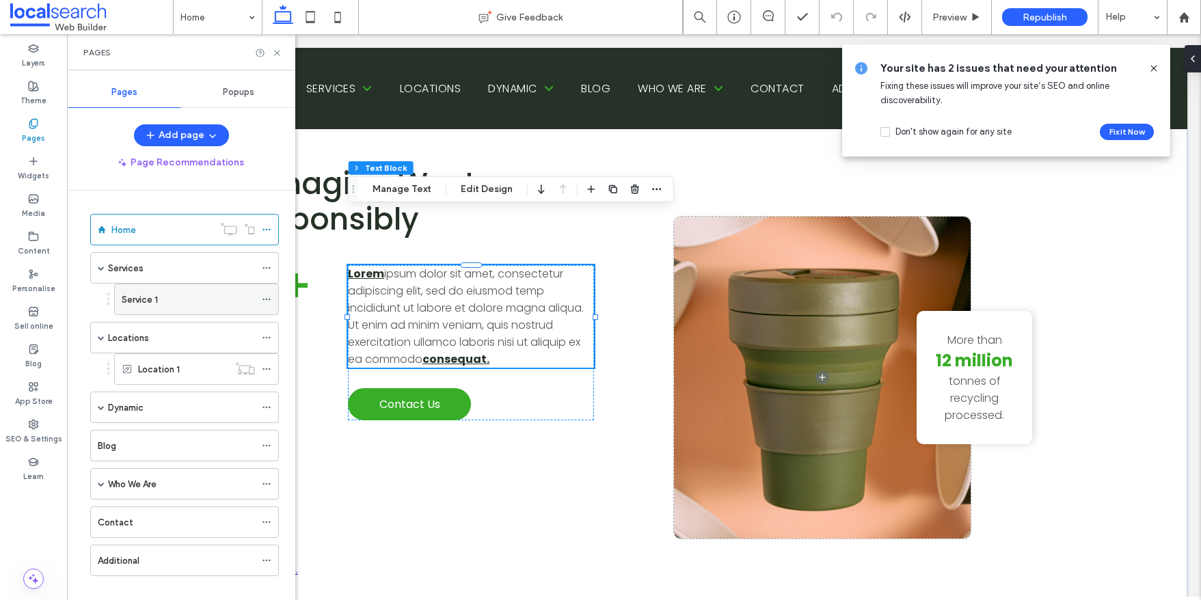
click at [267, 300] on icon at bounding box center [267, 300] width 10 height 10
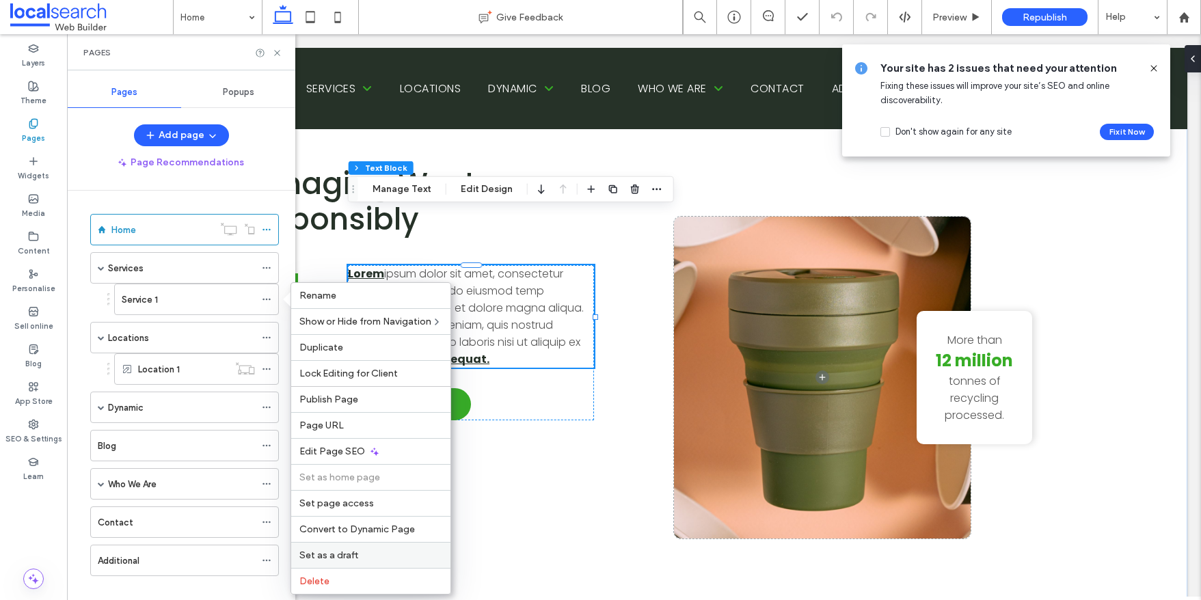
click at [349, 555] on span "Set as a draft" at bounding box center [328, 555] width 59 height 12
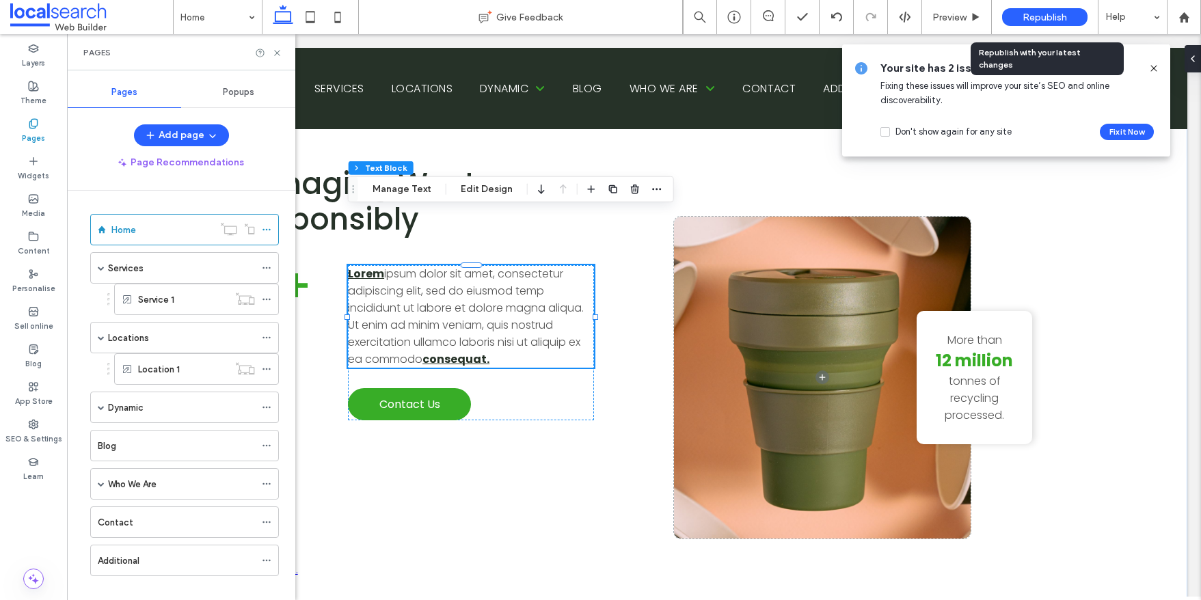
click at [1048, 15] on span "Republish" at bounding box center [1044, 18] width 44 height 12
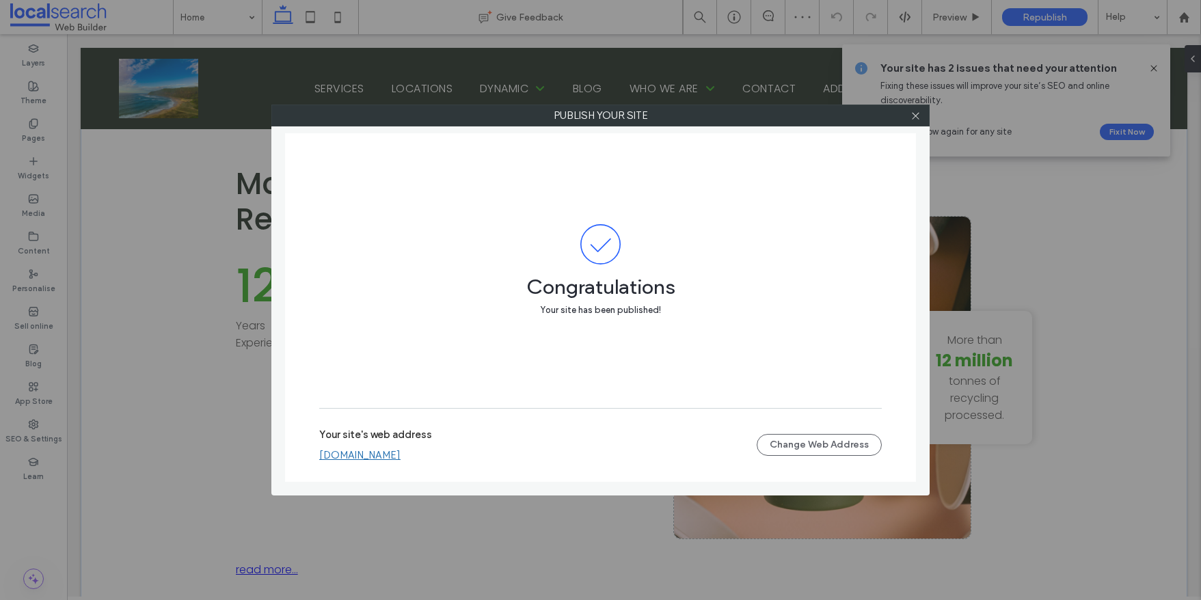
click at [400, 454] on link "marcitest.webbuilder.localsearch.com.au" at bounding box center [359, 455] width 81 height 12
click at [916, 120] on icon at bounding box center [915, 116] width 10 height 10
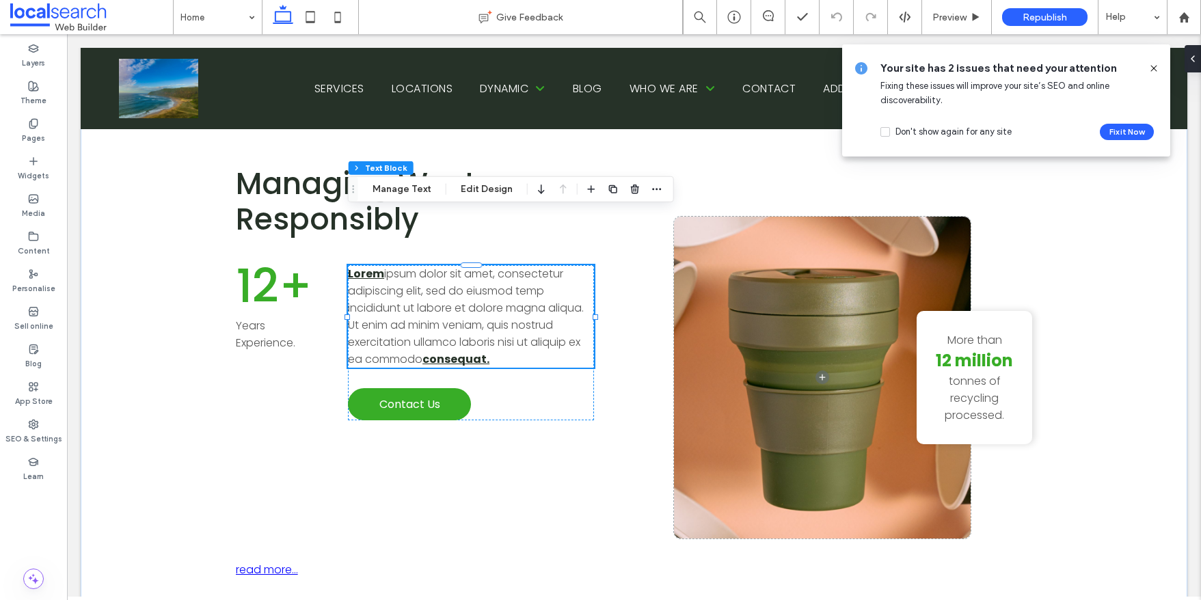
click at [1153, 69] on icon at bounding box center [1153, 68] width 11 height 11
click at [35, 125] on icon at bounding box center [33, 123] width 11 height 11
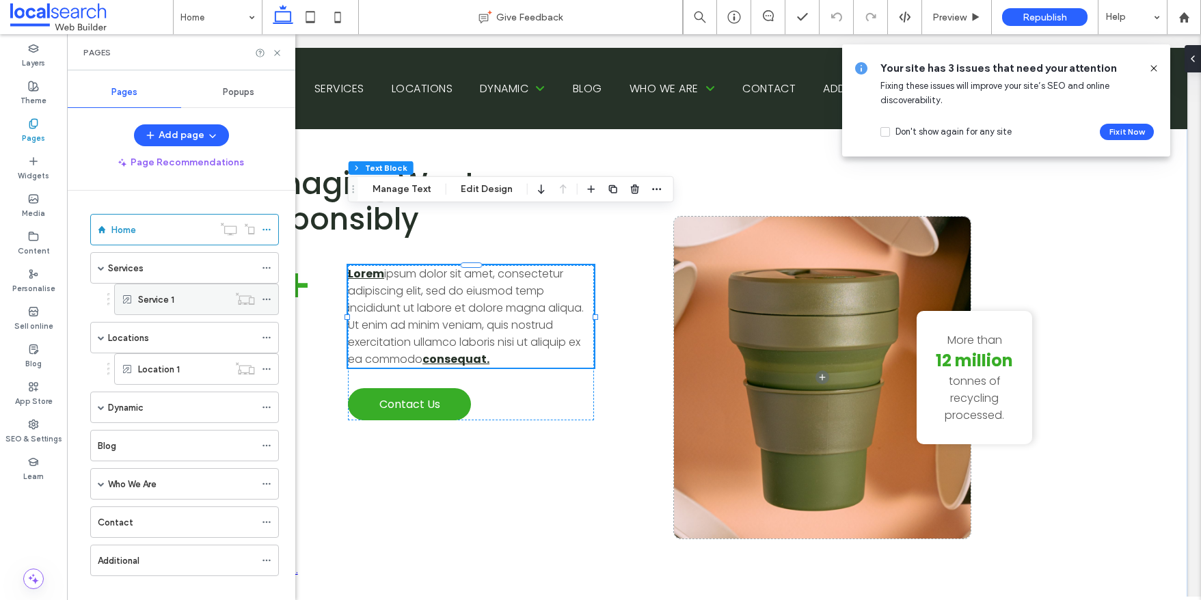
click at [268, 299] on icon at bounding box center [267, 300] width 10 height 10
click at [265, 302] on icon at bounding box center [267, 300] width 10 height 10
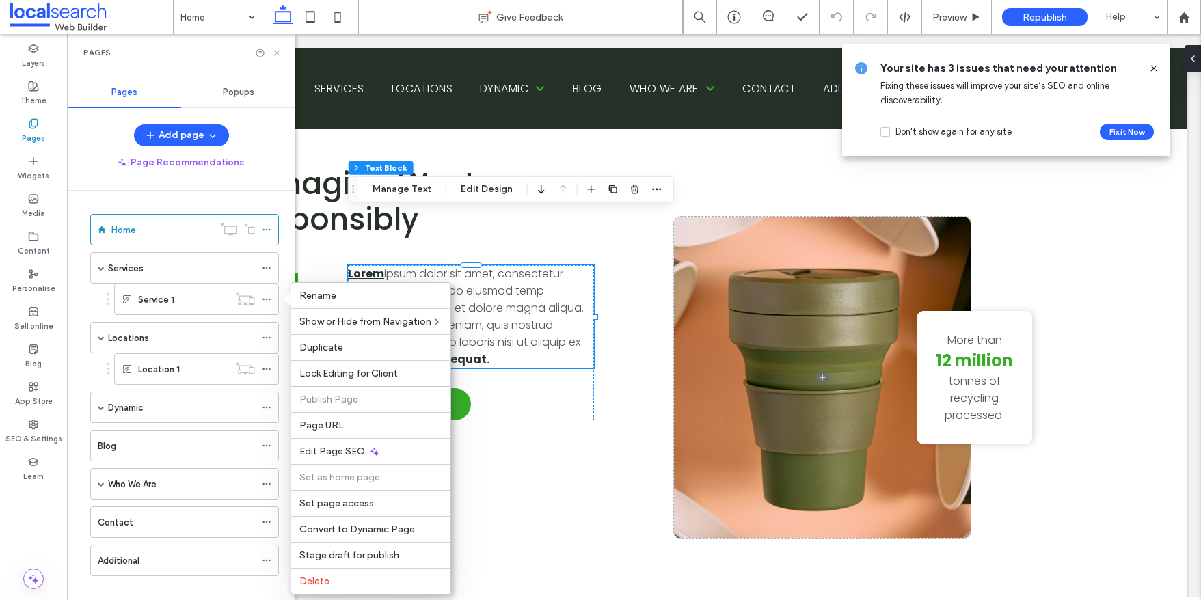
click at [277, 51] on icon at bounding box center [277, 53] width 10 height 10
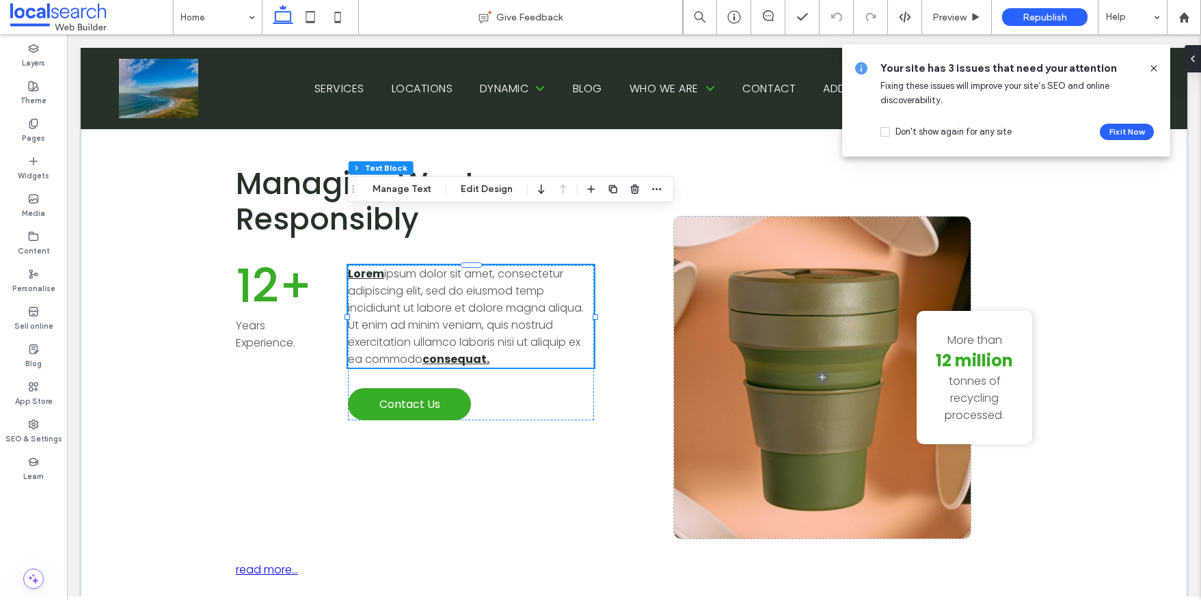
click at [1153, 68] on use at bounding box center [1153, 68] width 6 height 6
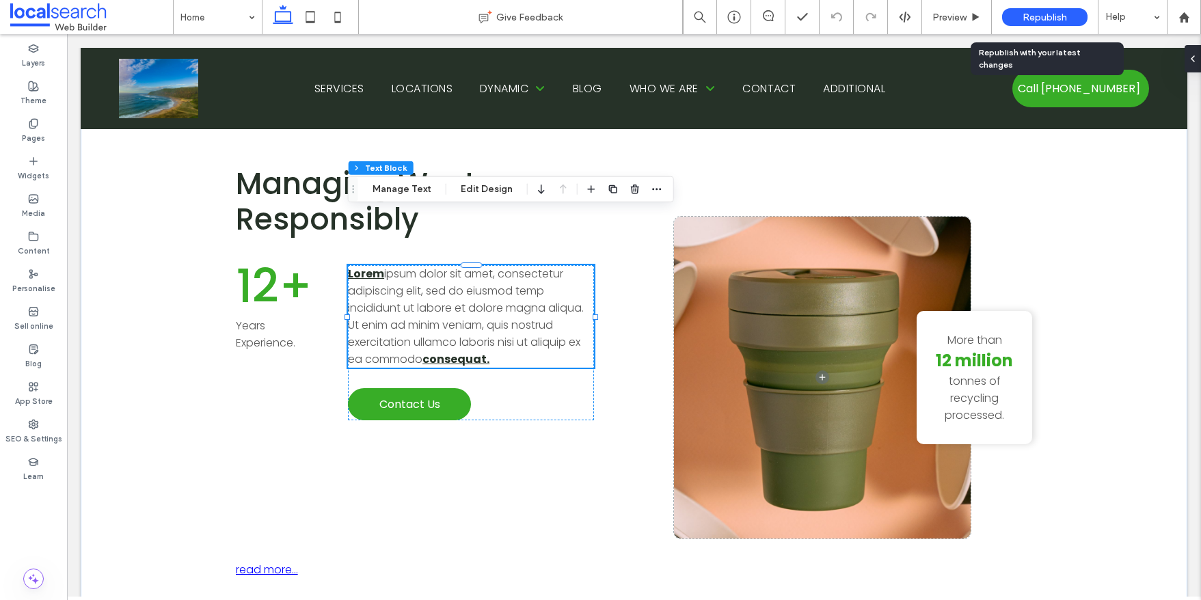
click at [1053, 15] on span "Republish" at bounding box center [1044, 18] width 44 height 12
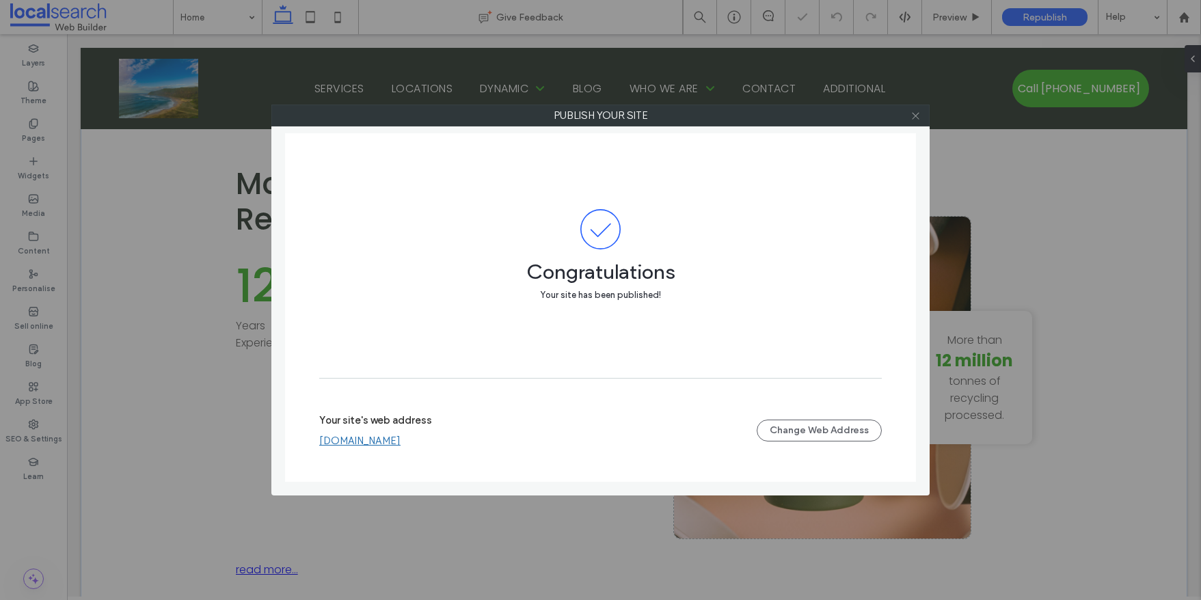
click at [915, 112] on icon at bounding box center [915, 116] width 10 height 10
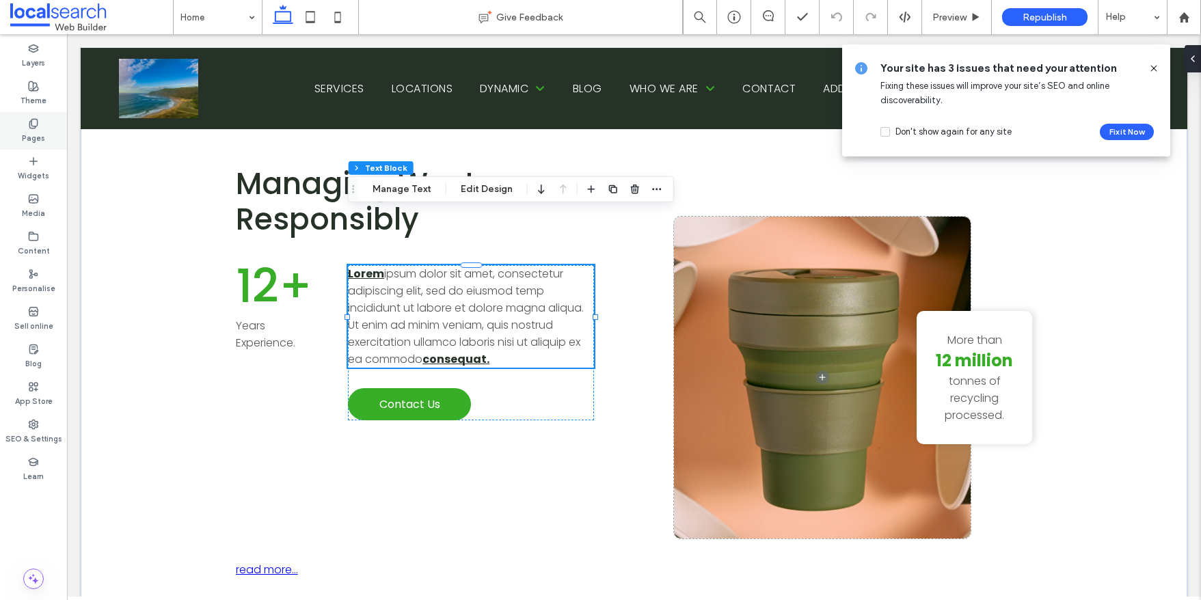
click at [42, 126] on div "Pages" at bounding box center [33, 131] width 67 height 38
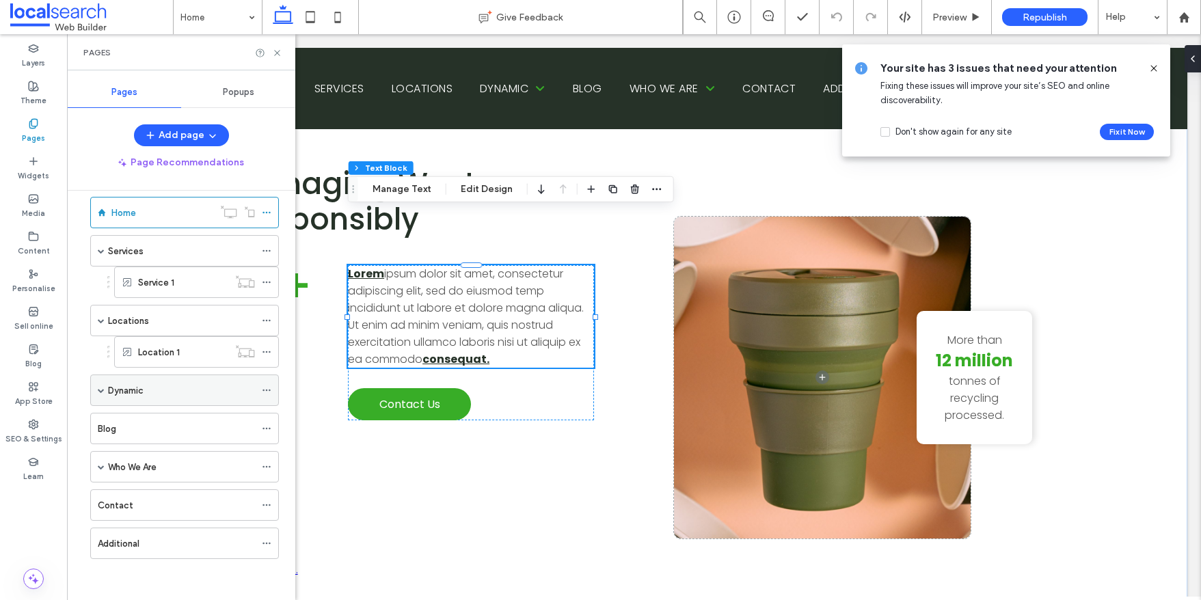
scroll to position [0, 0]
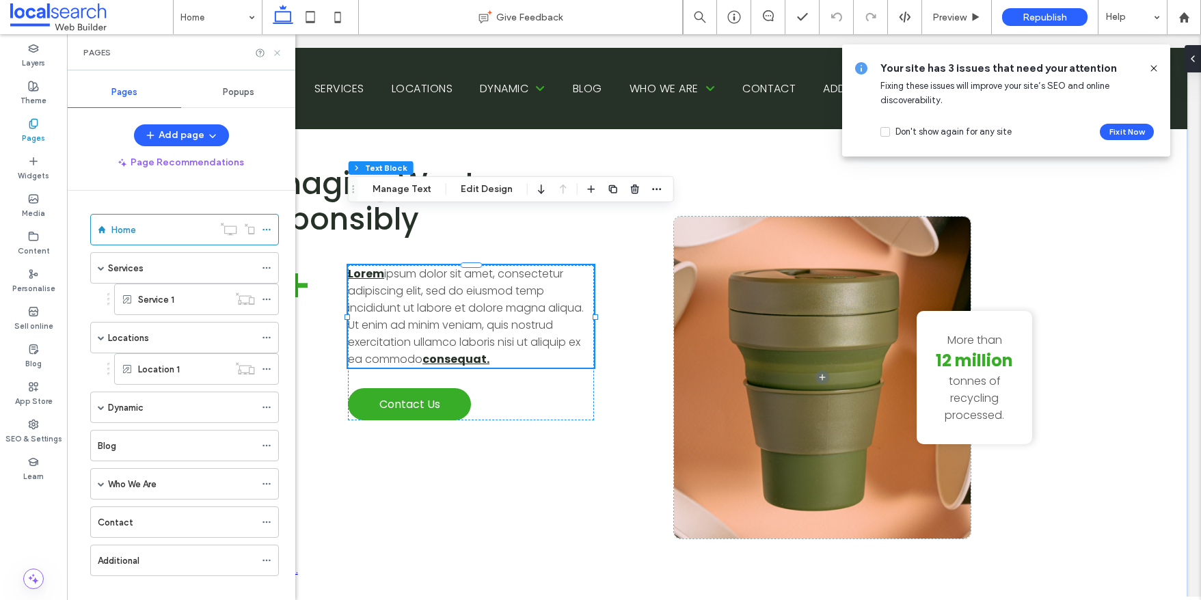
click at [279, 55] on icon at bounding box center [277, 53] width 10 height 10
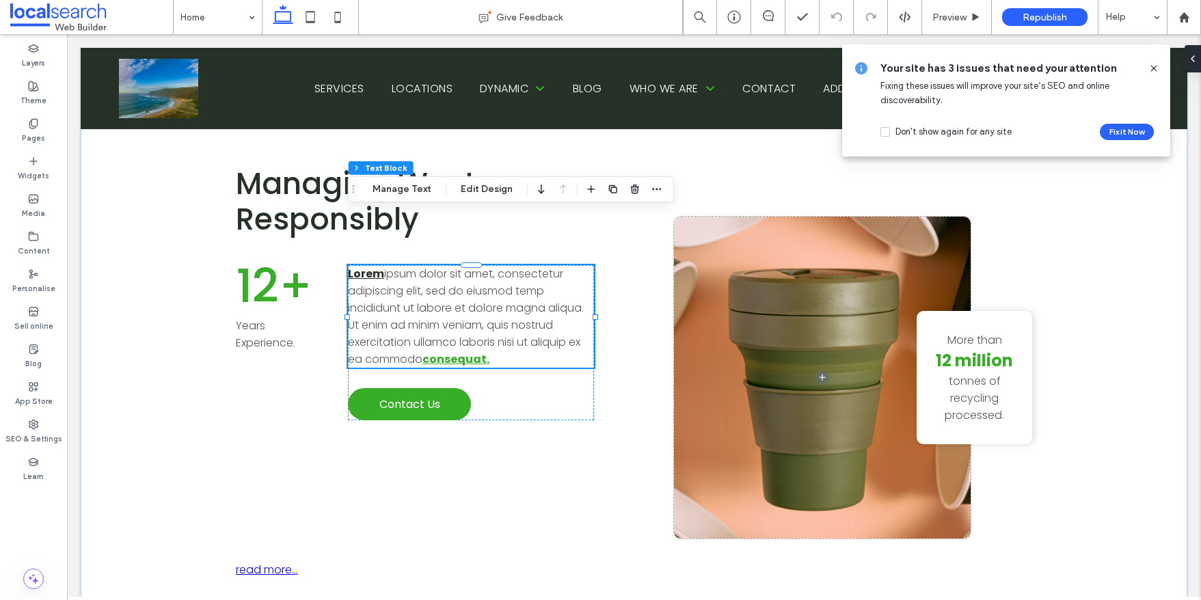
click at [450, 351] on strong "consequat." at bounding box center [455, 359] width 67 height 16
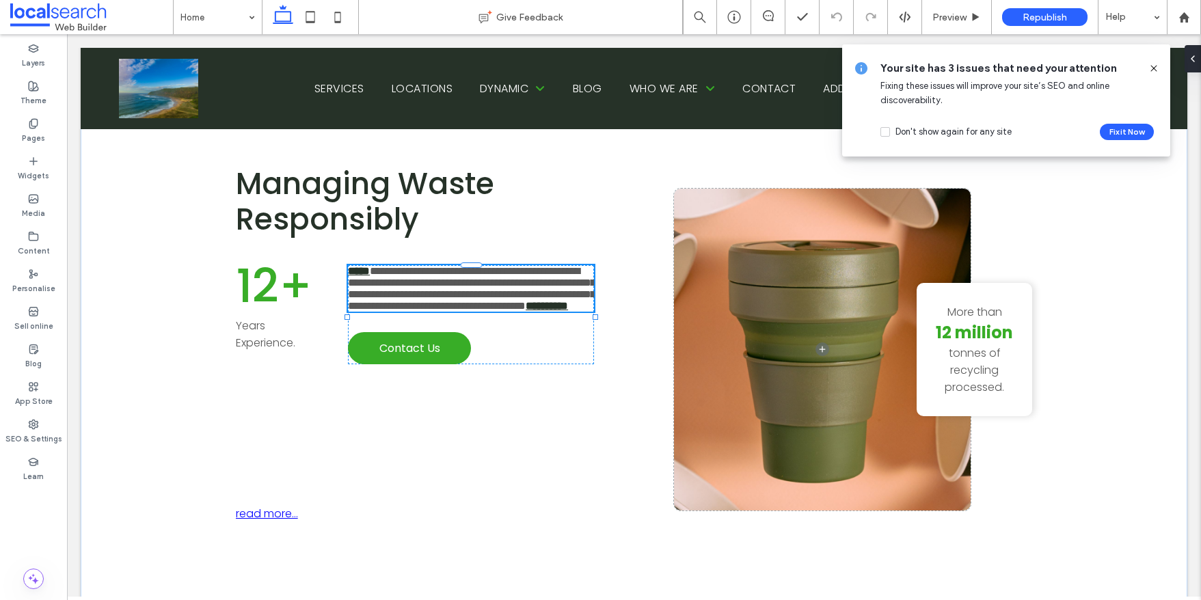
type input "*******"
type input "**"
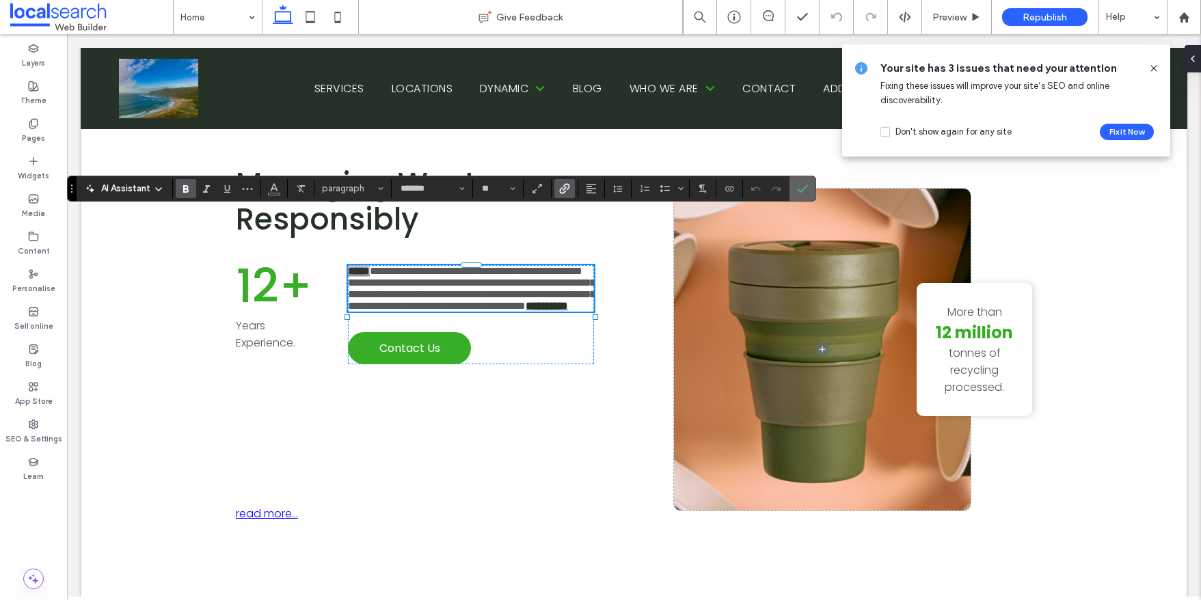
click at [806, 191] on icon "Confirm" at bounding box center [802, 188] width 11 height 11
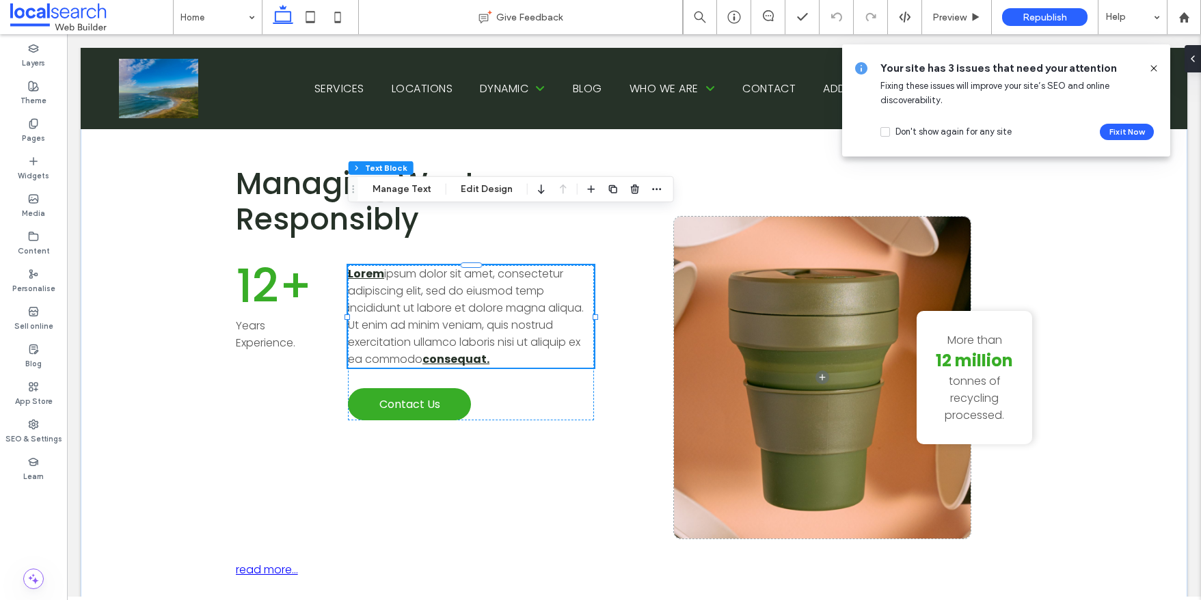
click at [1155, 66] on icon at bounding box center [1153, 68] width 11 height 11
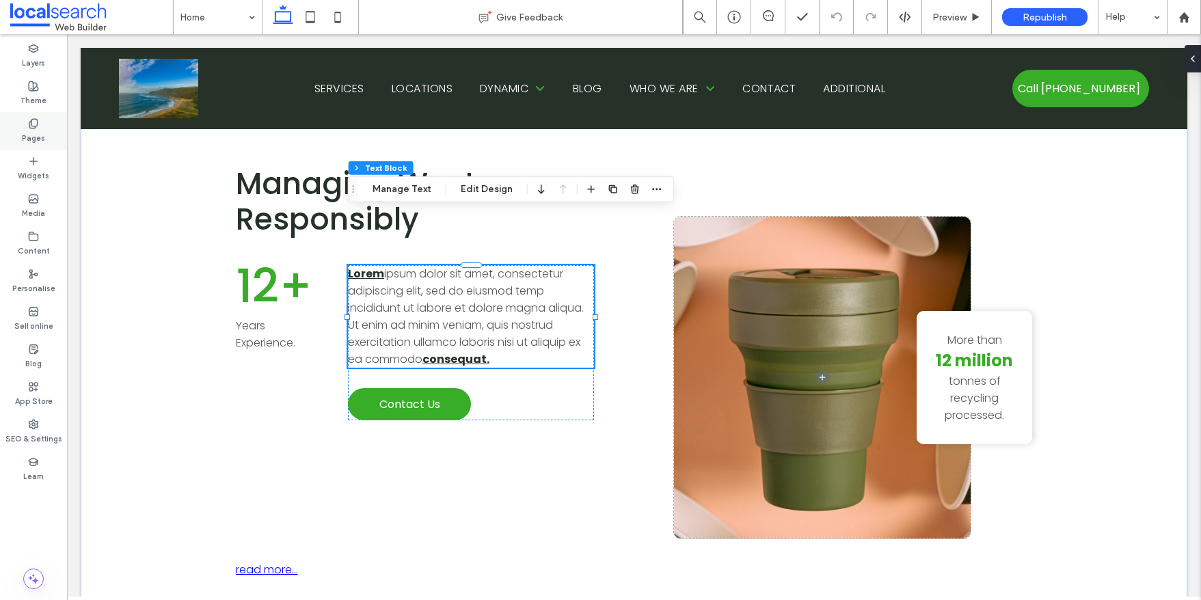
click at [41, 133] on label "Pages" at bounding box center [33, 136] width 23 height 15
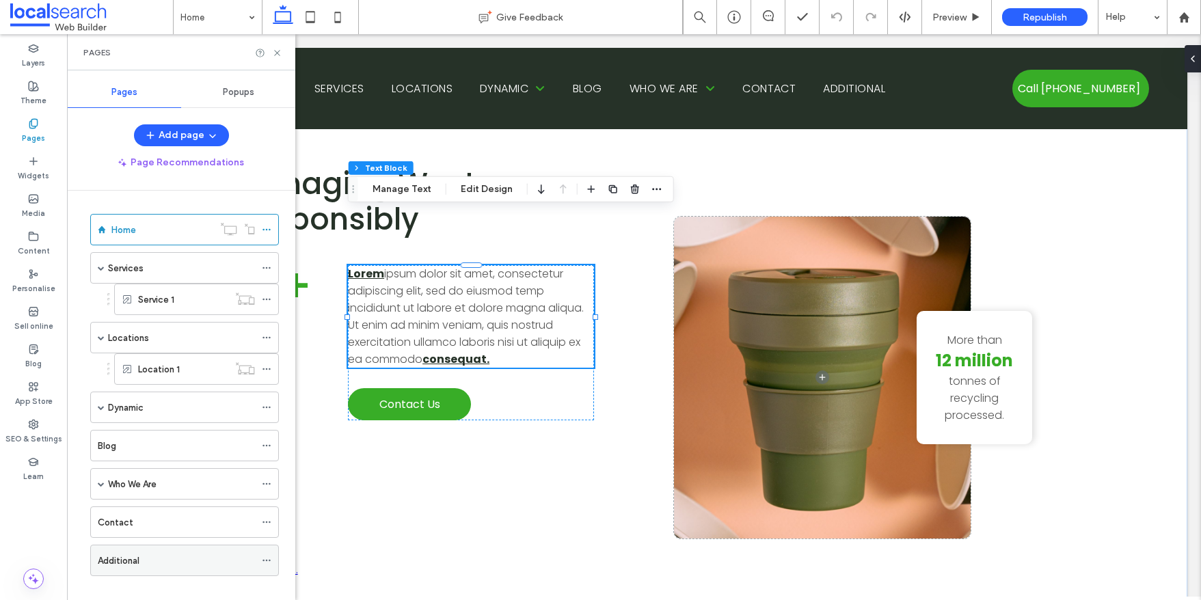
click at [268, 560] on icon at bounding box center [267, 561] width 10 height 10
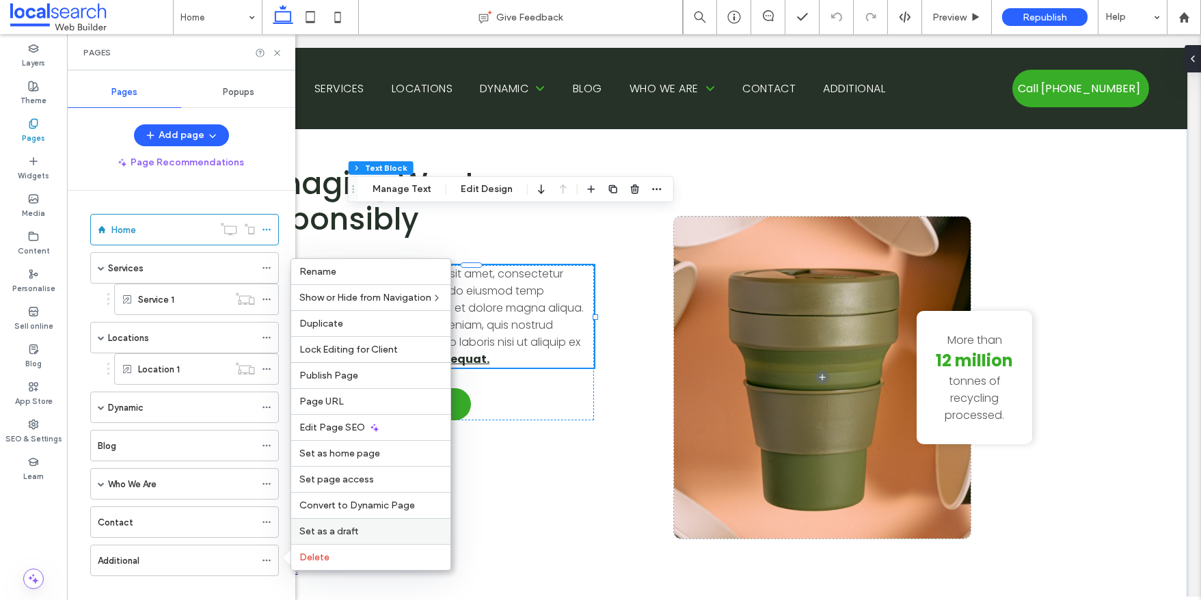
click at [357, 529] on label "Set as a draft" at bounding box center [370, 532] width 143 height 12
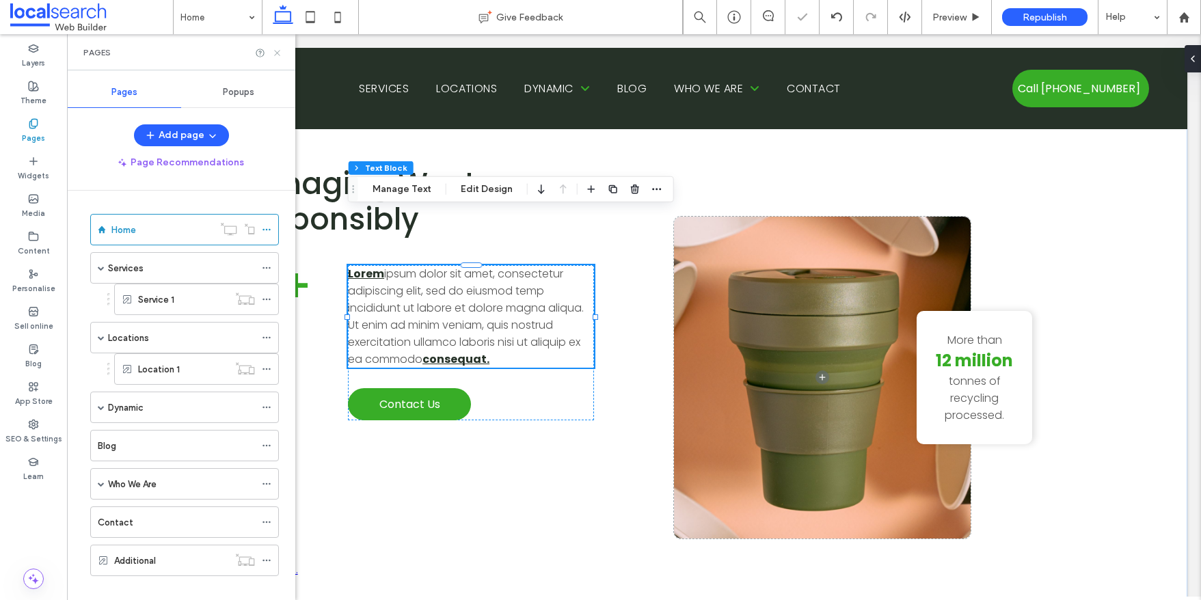
click at [277, 50] on icon at bounding box center [277, 53] width 10 height 10
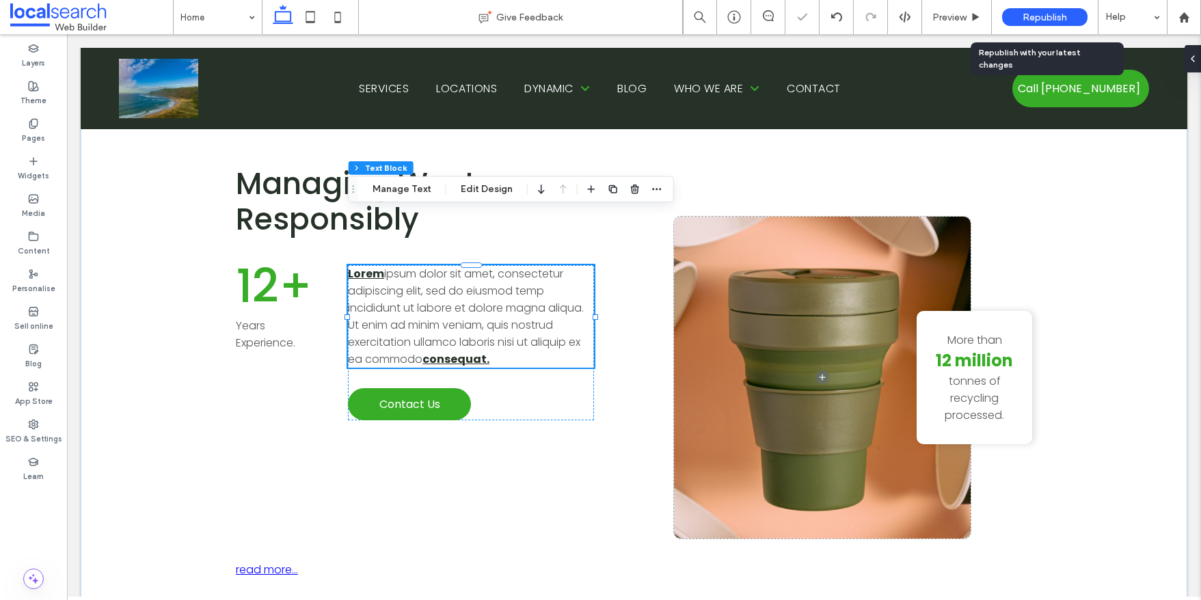
click at [1029, 23] on span "Republish" at bounding box center [1044, 18] width 44 height 12
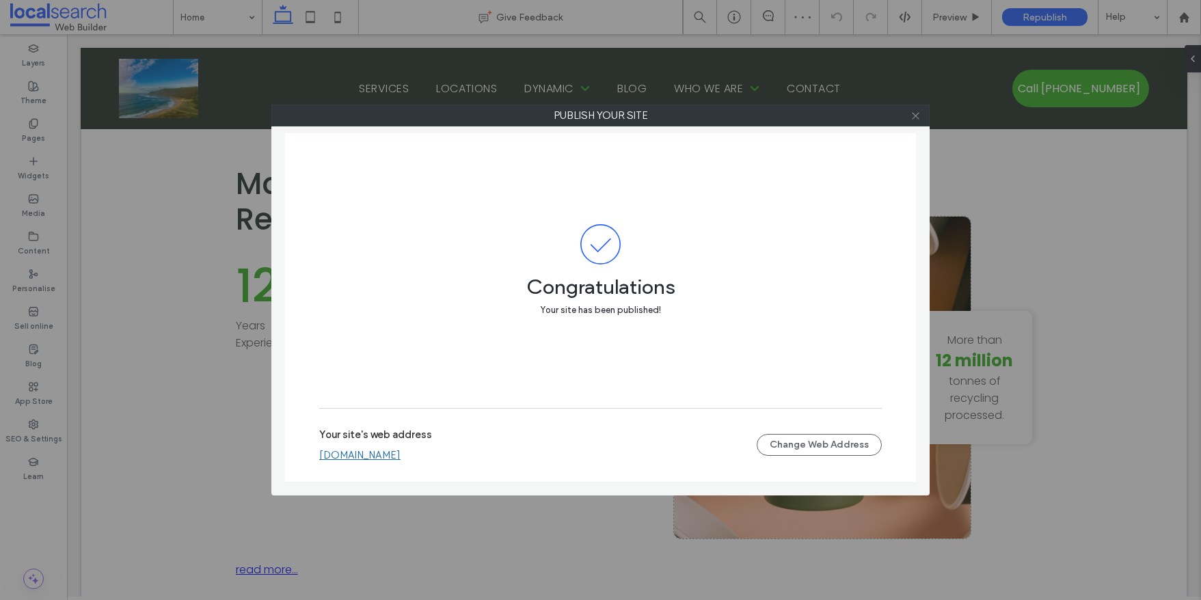
click at [913, 120] on icon at bounding box center [915, 116] width 10 height 10
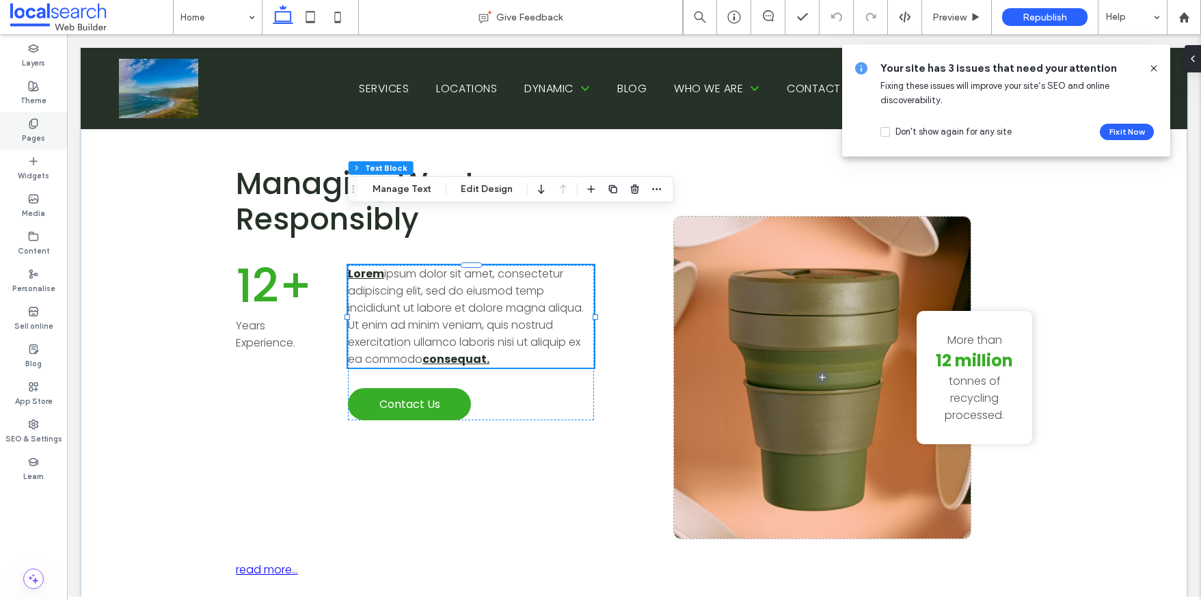
click at [36, 120] on icon at bounding box center [33, 123] width 11 height 11
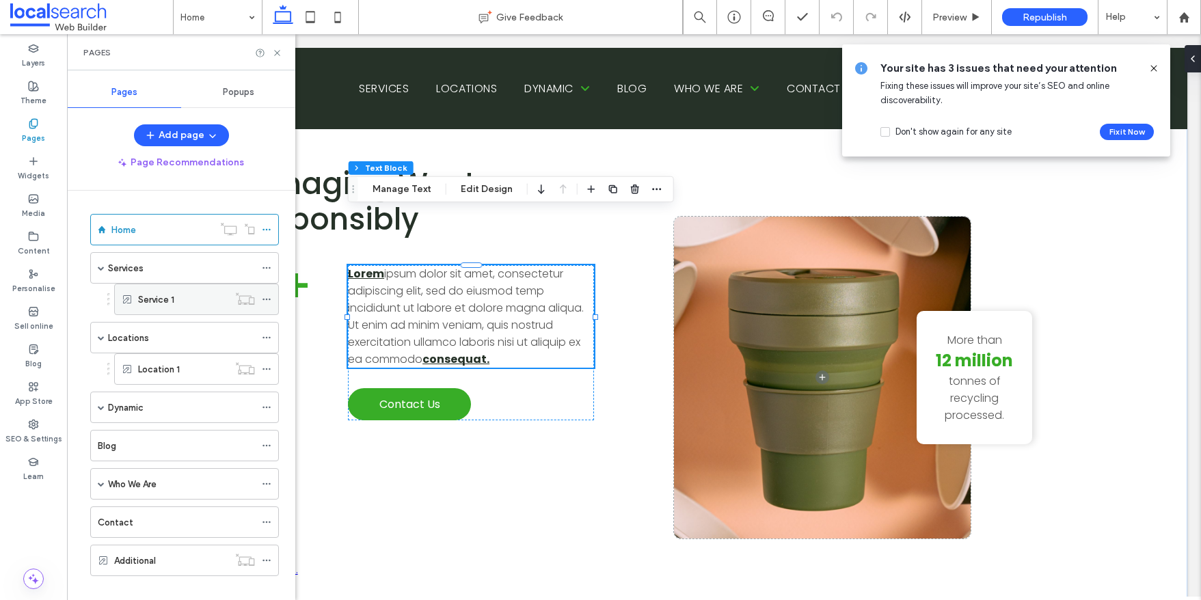
click at [268, 296] on icon at bounding box center [267, 300] width 10 height 10
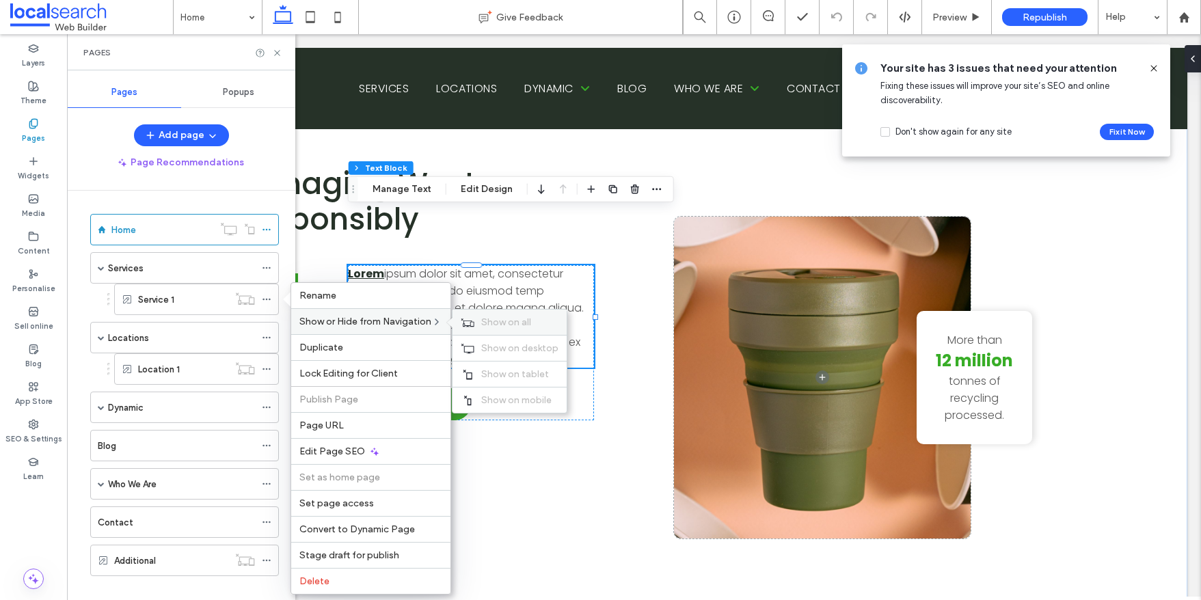
click at [505, 322] on span "Show on all" at bounding box center [506, 322] width 50 height 12
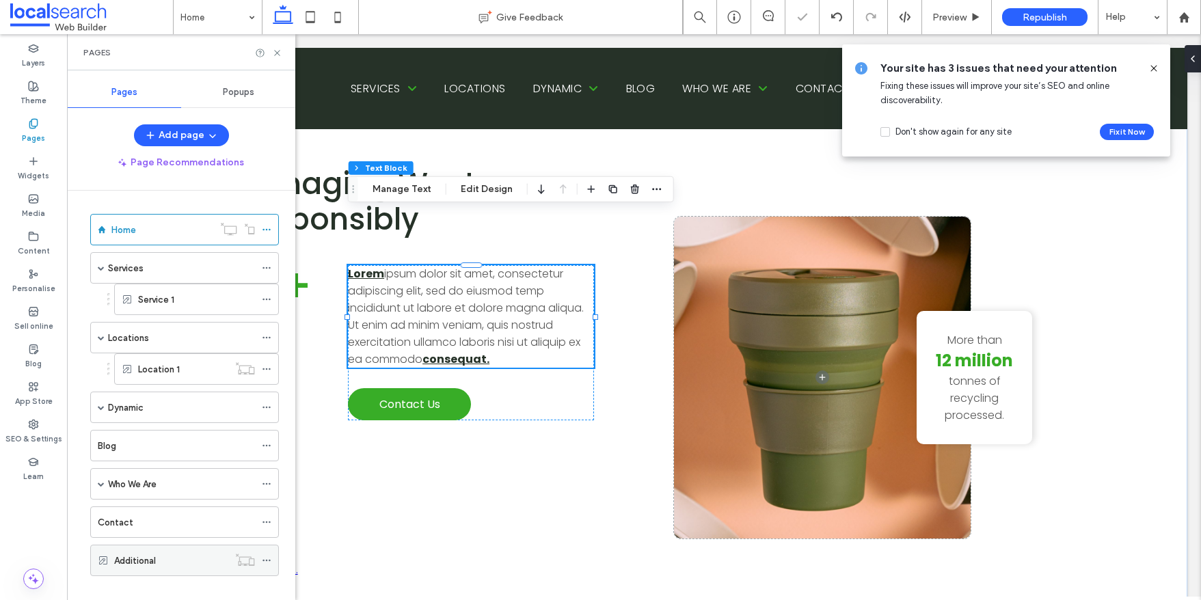
click at [269, 559] on icon at bounding box center [267, 561] width 10 height 10
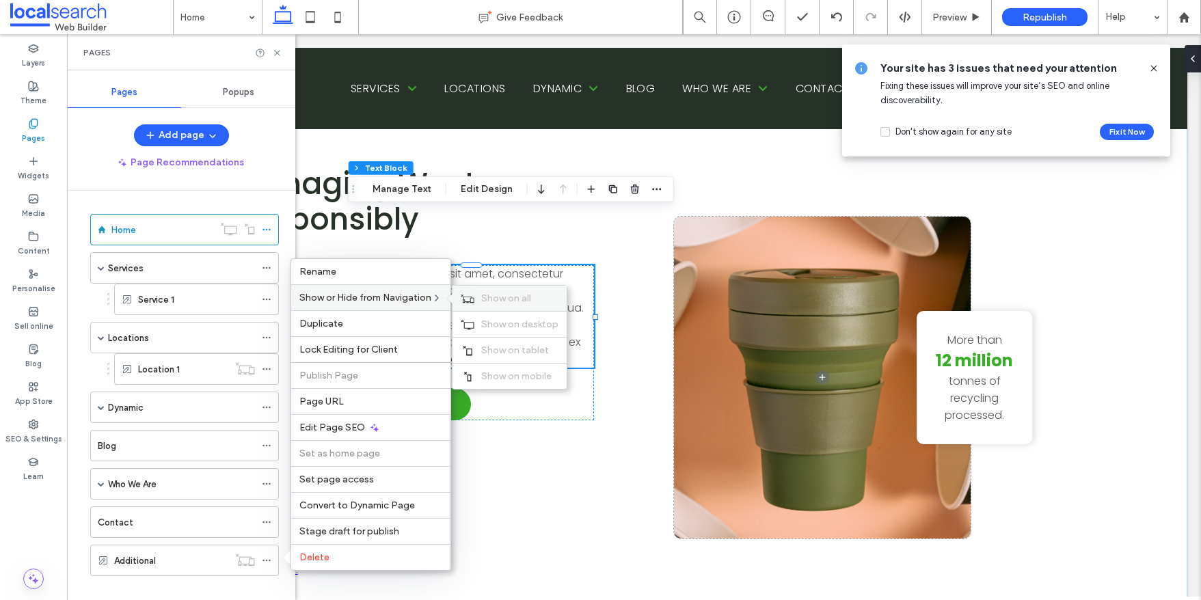
click at [496, 298] on span "Show on all" at bounding box center [506, 298] width 50 height 12
click at [278, 47] on div "Pages" at bounding box center [180, 52] width 195 height 11
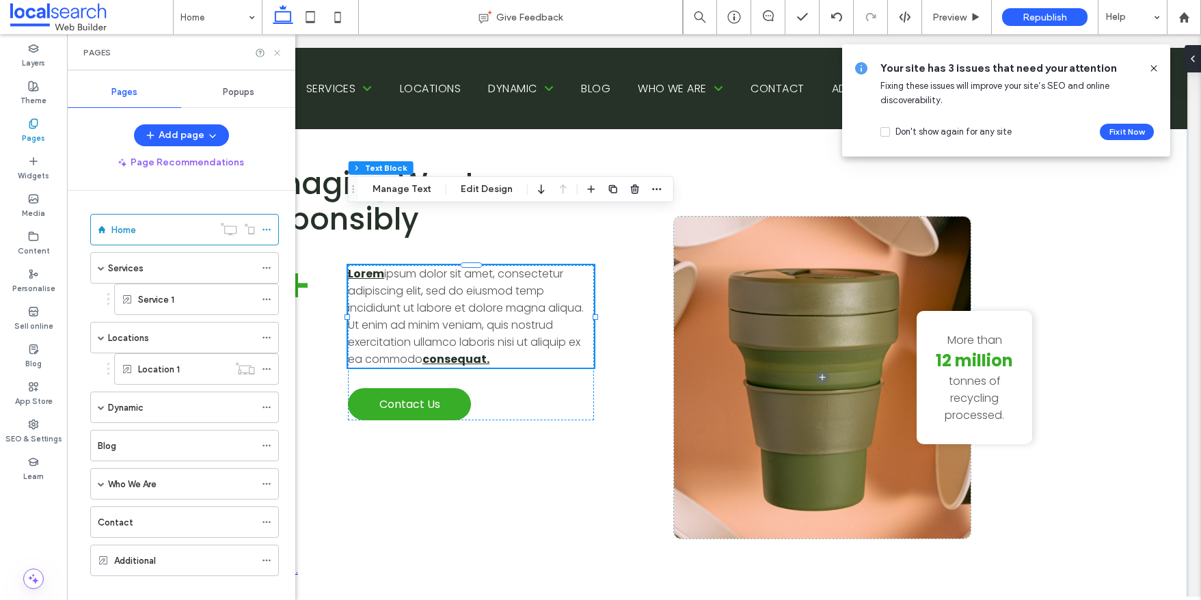
click at [277, 57] on icon at bounding box center [277, 53] width 10 height 10
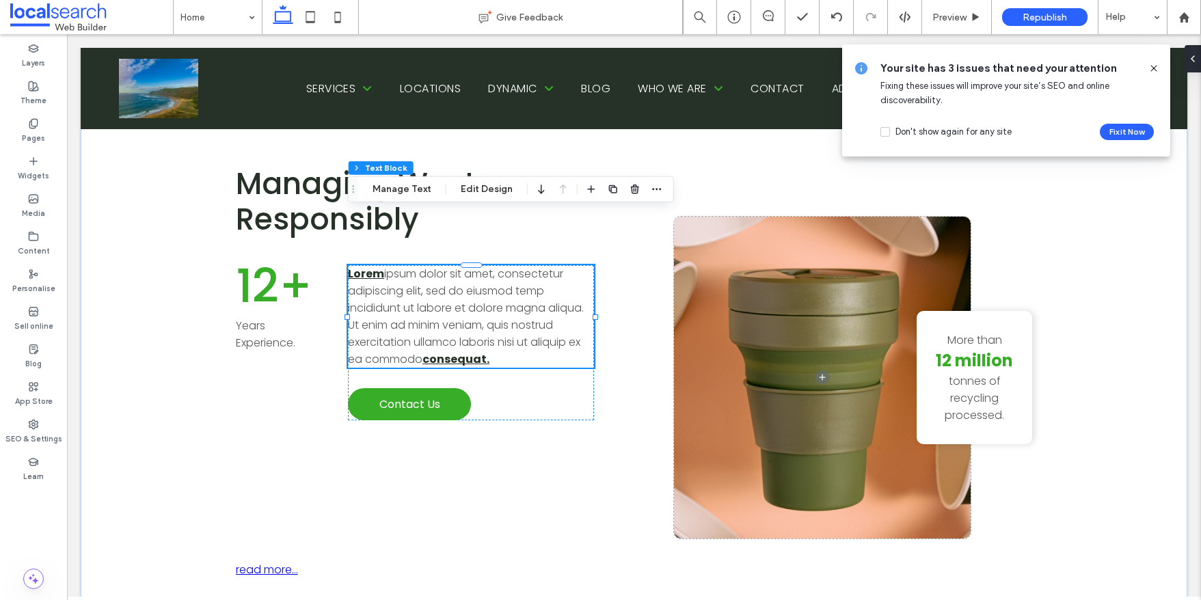
click at [1154, 69] on use at bounding box center [1153, 68] width 6 height 6
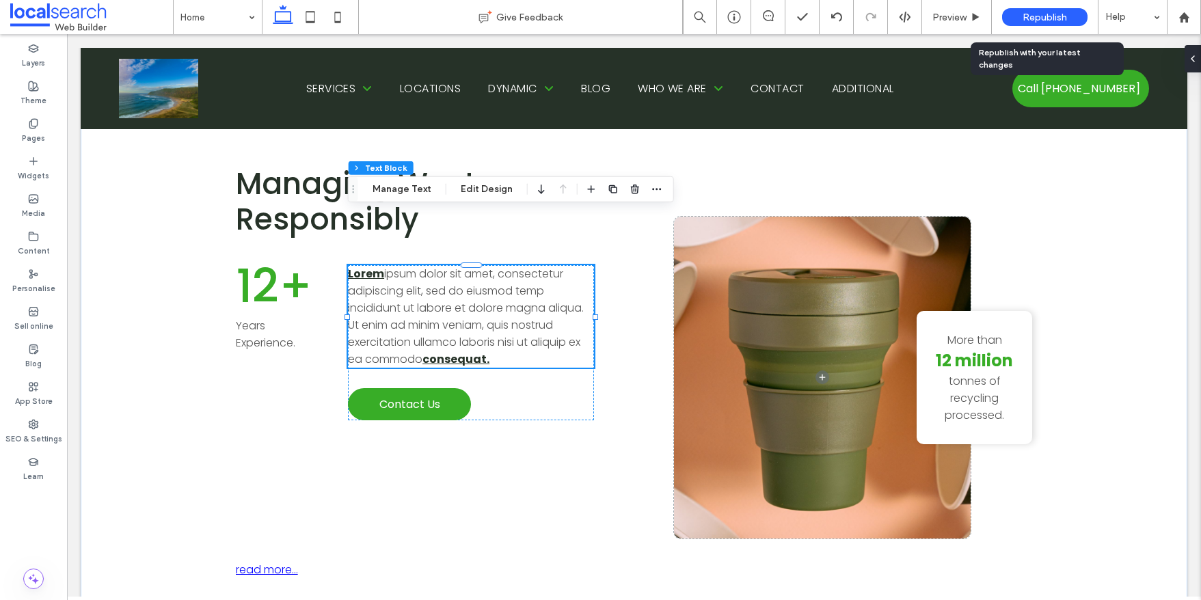
click at [1041, 14] on span "Republish" at bounding box center [1044, 18] width 44 height 12
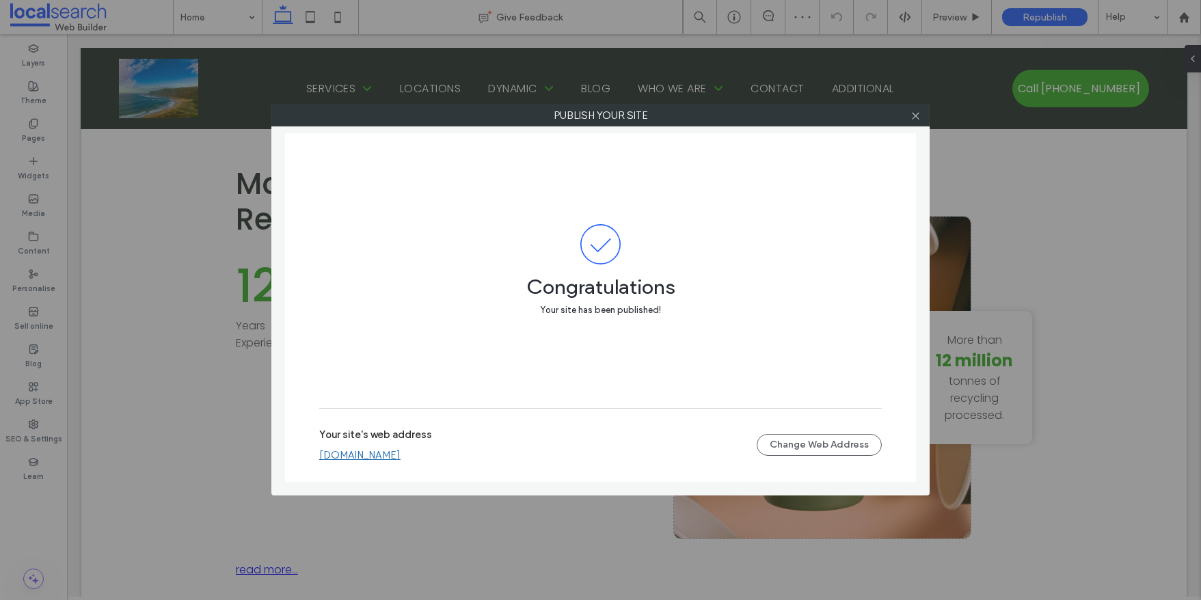
click at [400, 456] on link "marcitest.webbuilder.localsearch.com.au" at bounding box center [359, 455] width 81 height 12
click at [918, 119] on icon at bounding box center [915, 116] width 10 height 10
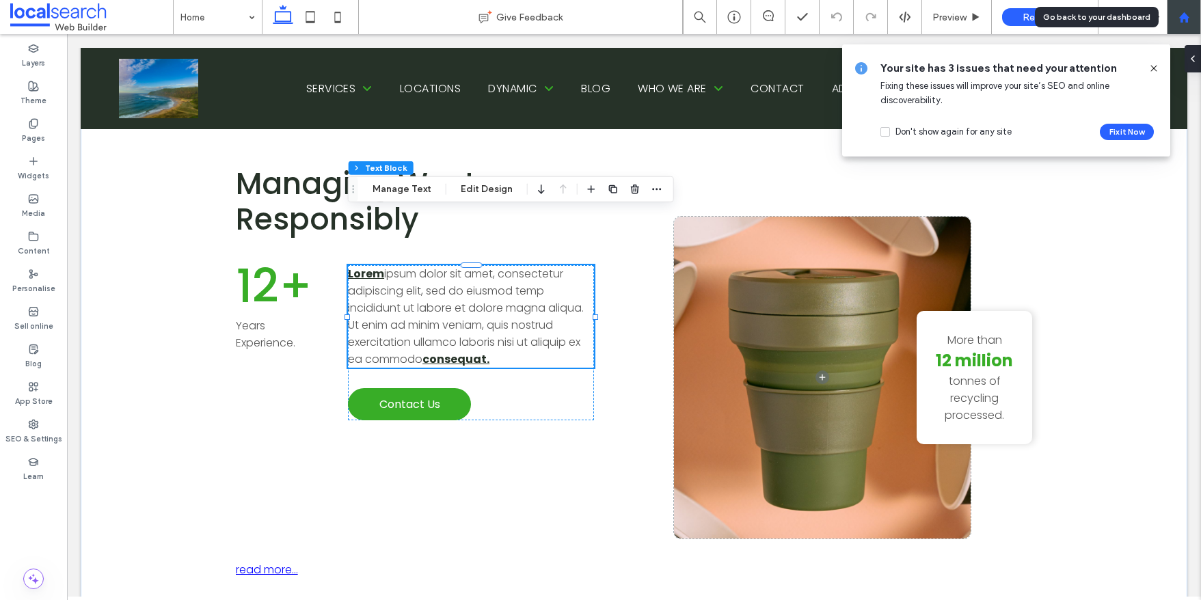
click at [1186, 16] on use at bounding box center [1183, 17] width 10 height 10
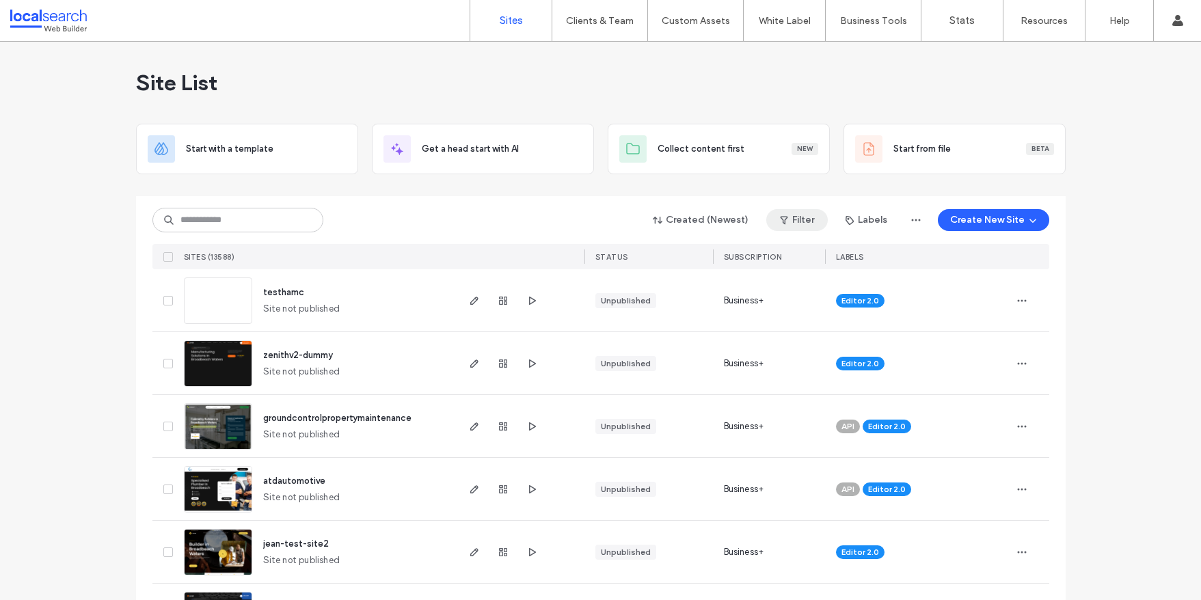
click at [794, 217] on button "Filter" at bounding box center [797, 220] width 62 height 22
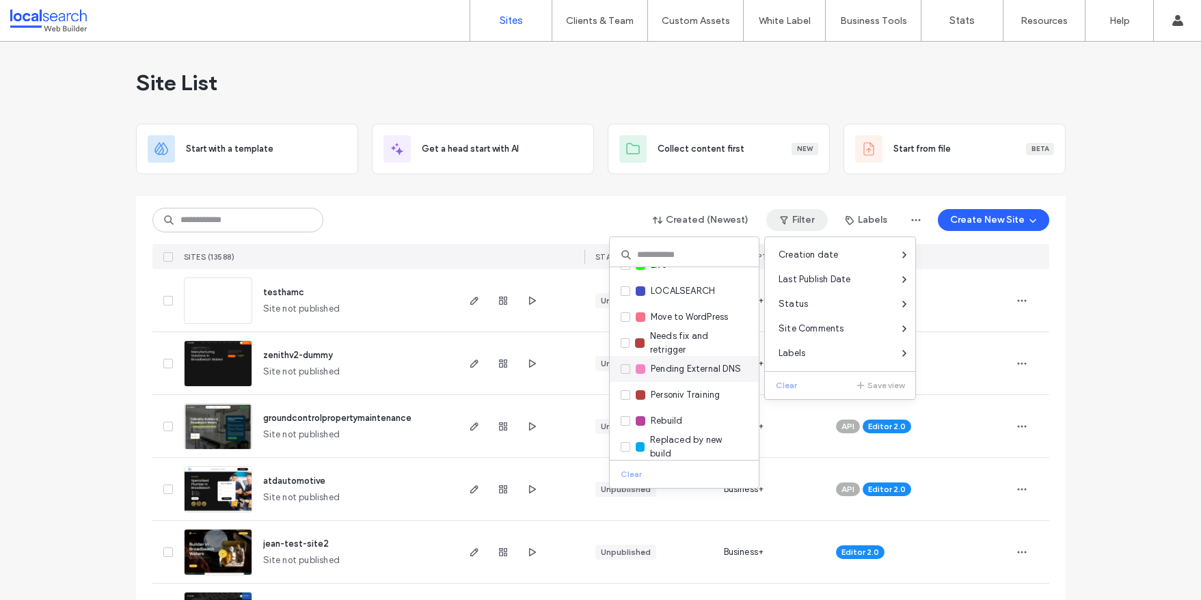
scroll to position [260, 0]
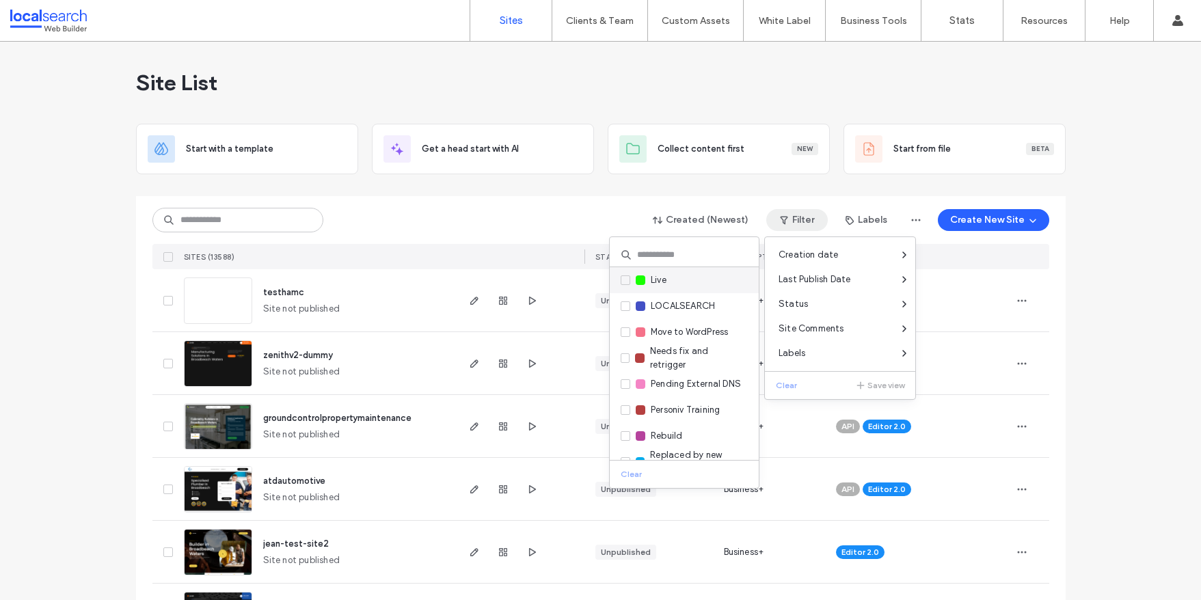
click at [651, 276] on span "Live" at bounding box center [659, 280] width 16 height 14
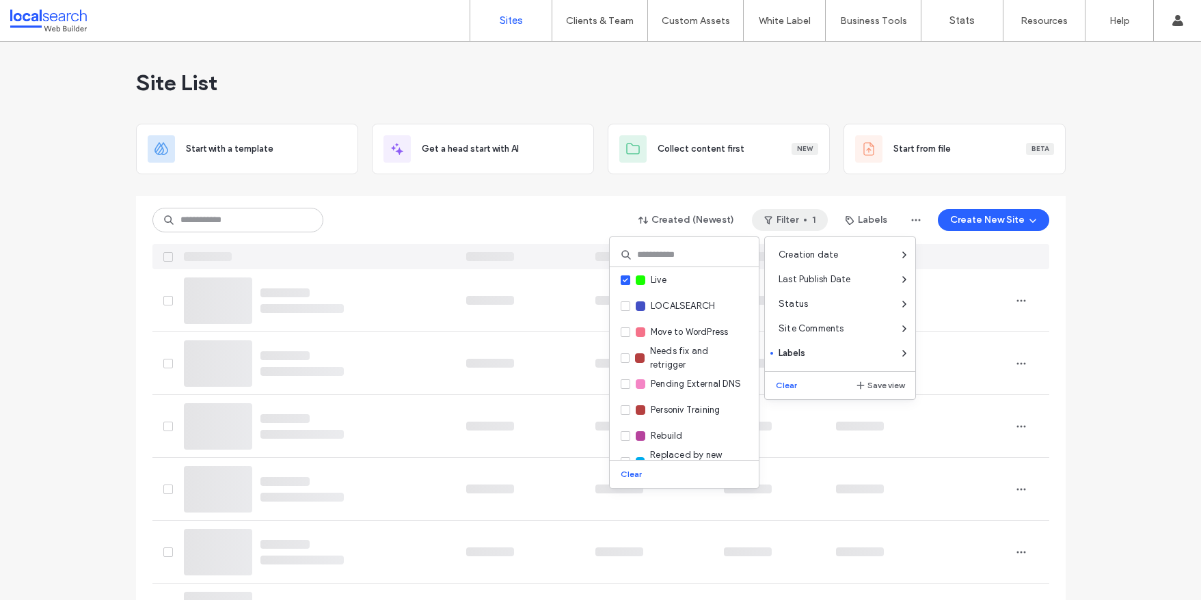
click at [558, 202] on div "Created (Newest) Filter 1 Labels Create New Site" at bounding box center [600, 232] width 897 height 73
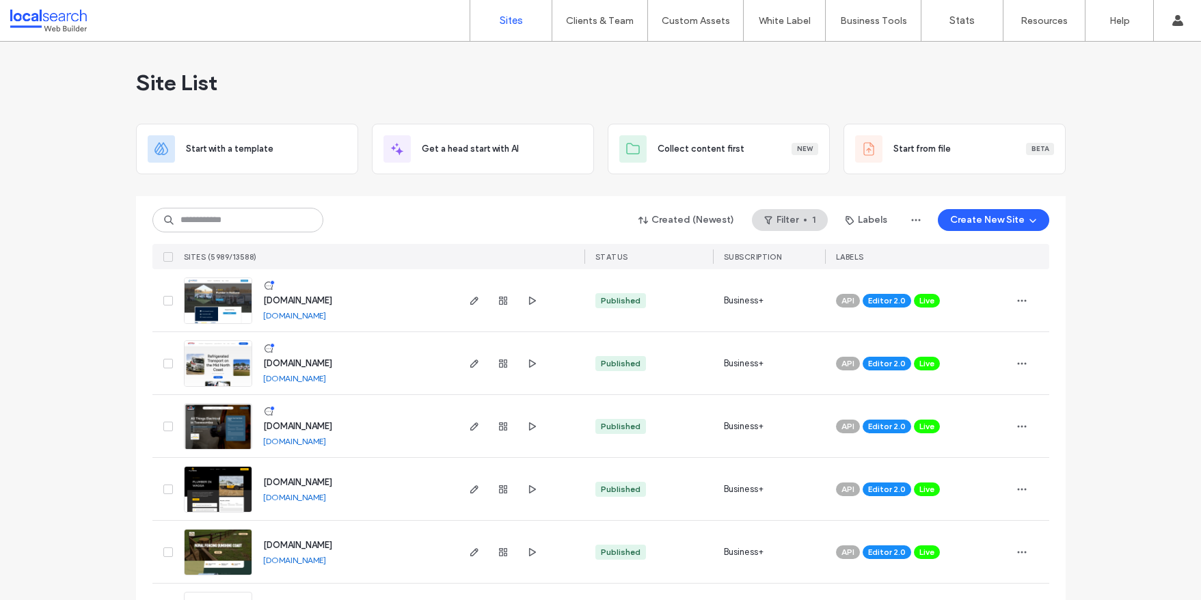
click at [220, 297] on img at bounding box center [218, 324] width 67 height 93
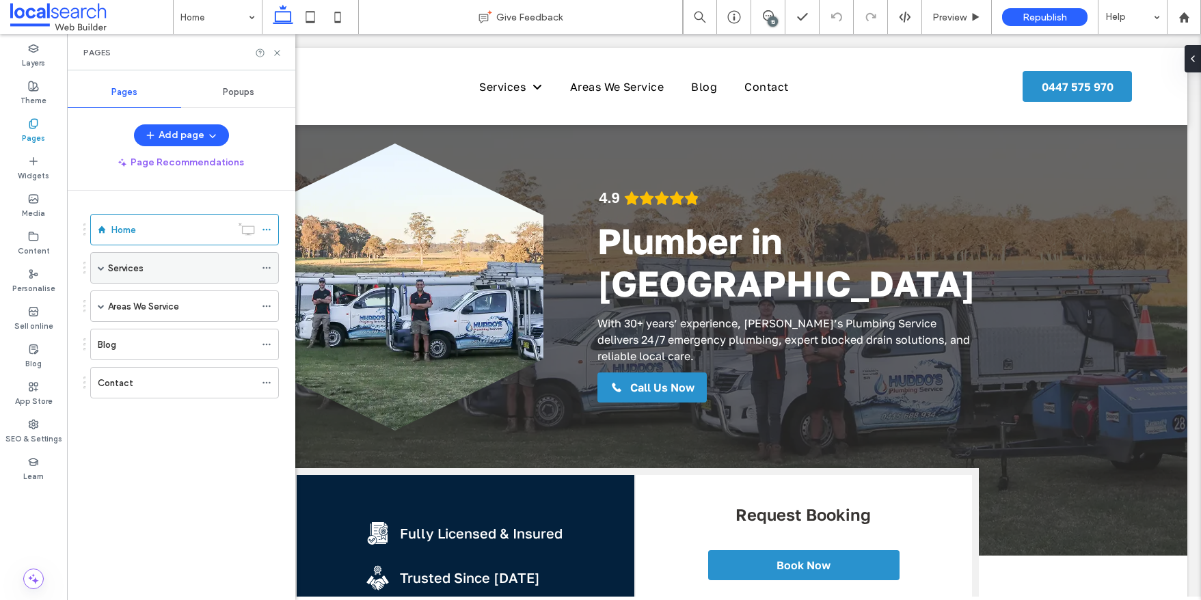
click at [100, 273] on span at bounding box center [101, 268] width 7 height 30
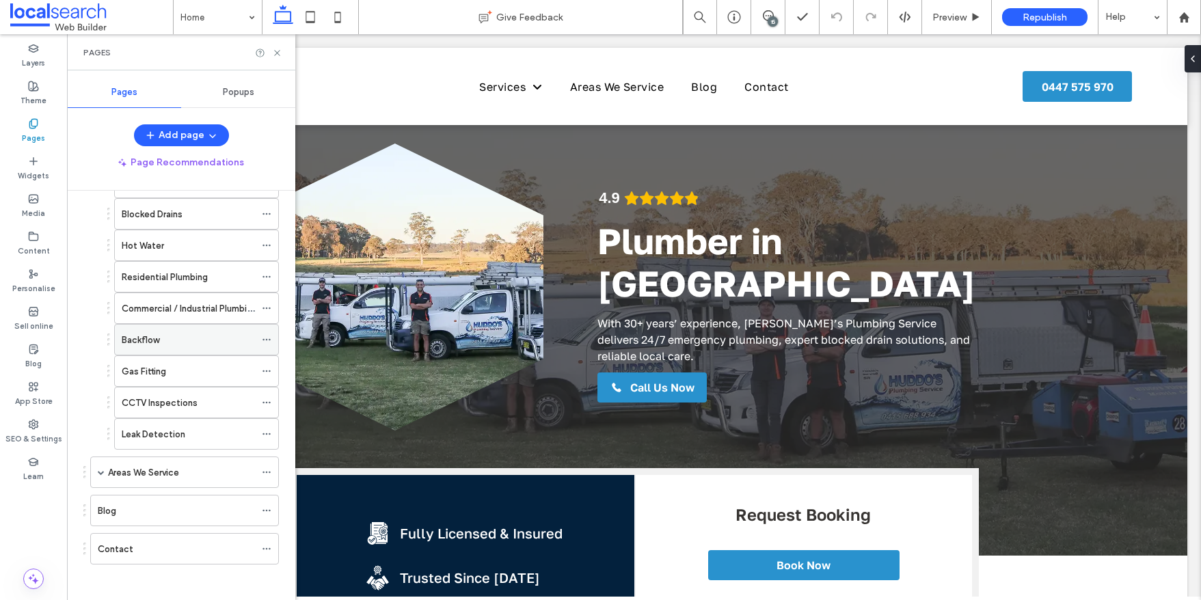
scroll to position [122, 0]
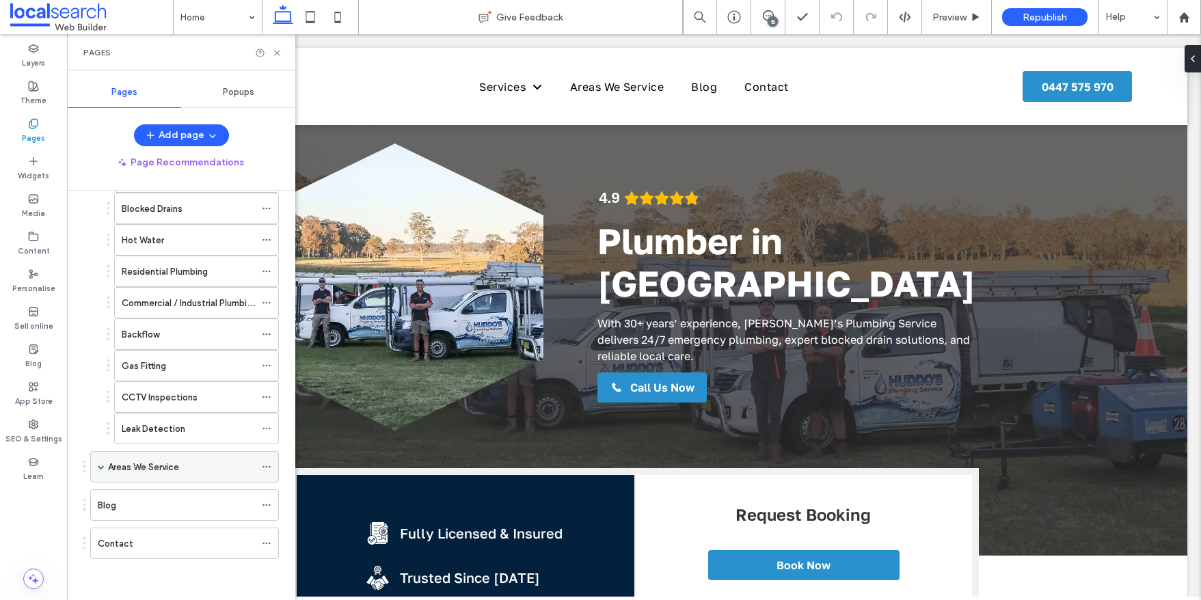
click at [98, 468] on span at bounding box center [101, 466] width 7 height 7
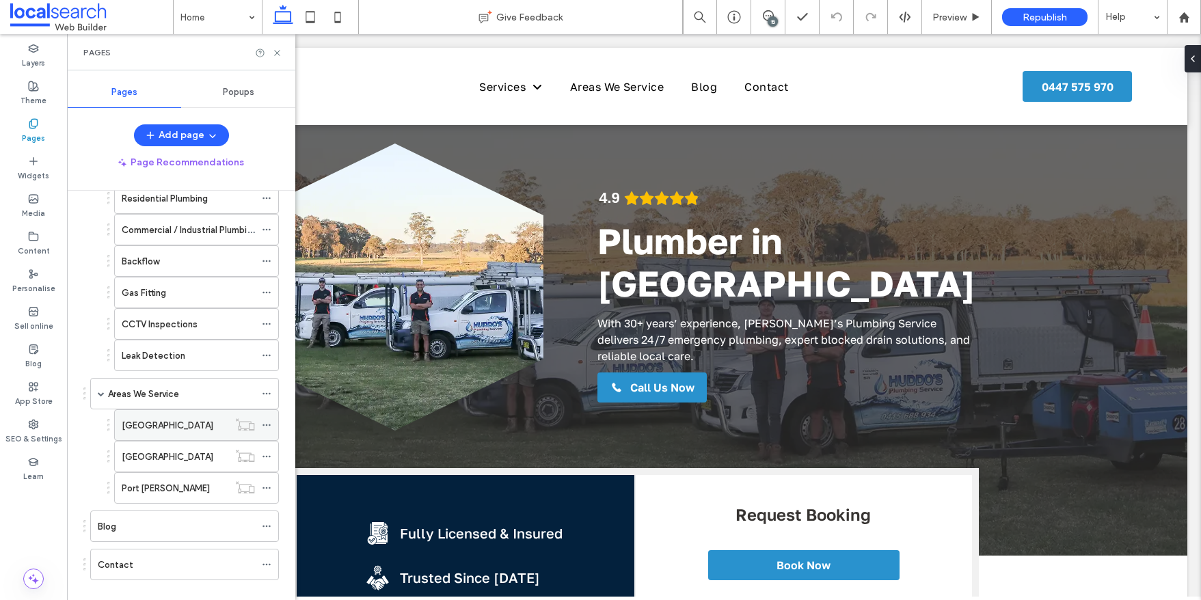
scroll to position [217, 0]
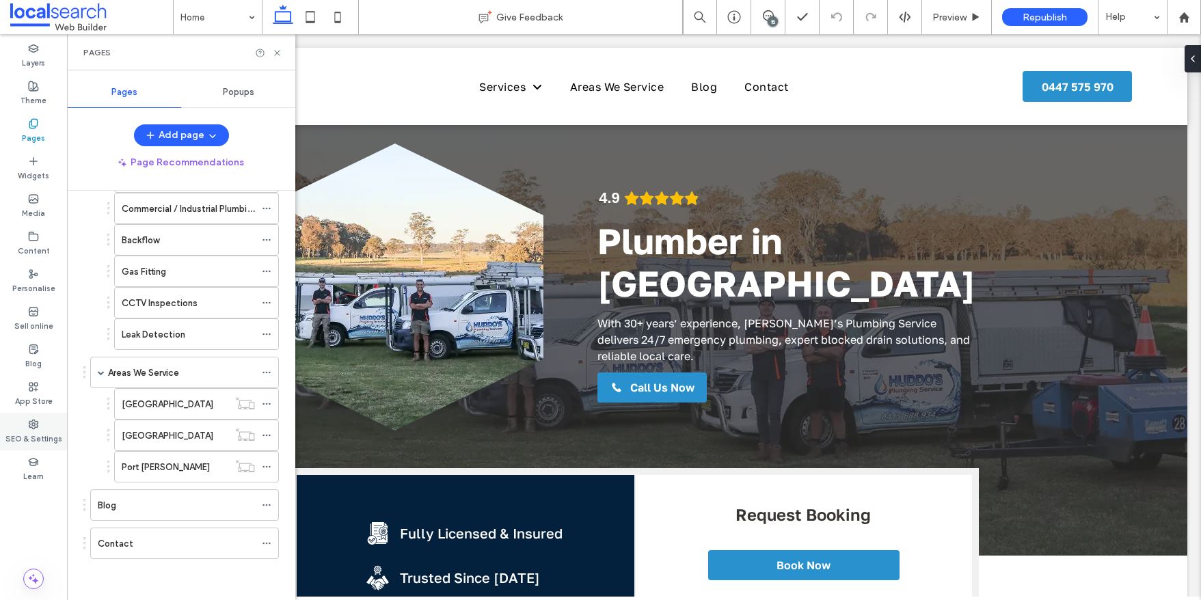
click at [40, 424] on div "SEO & Settings" at bounding box center [33, 432] width 67 height 38
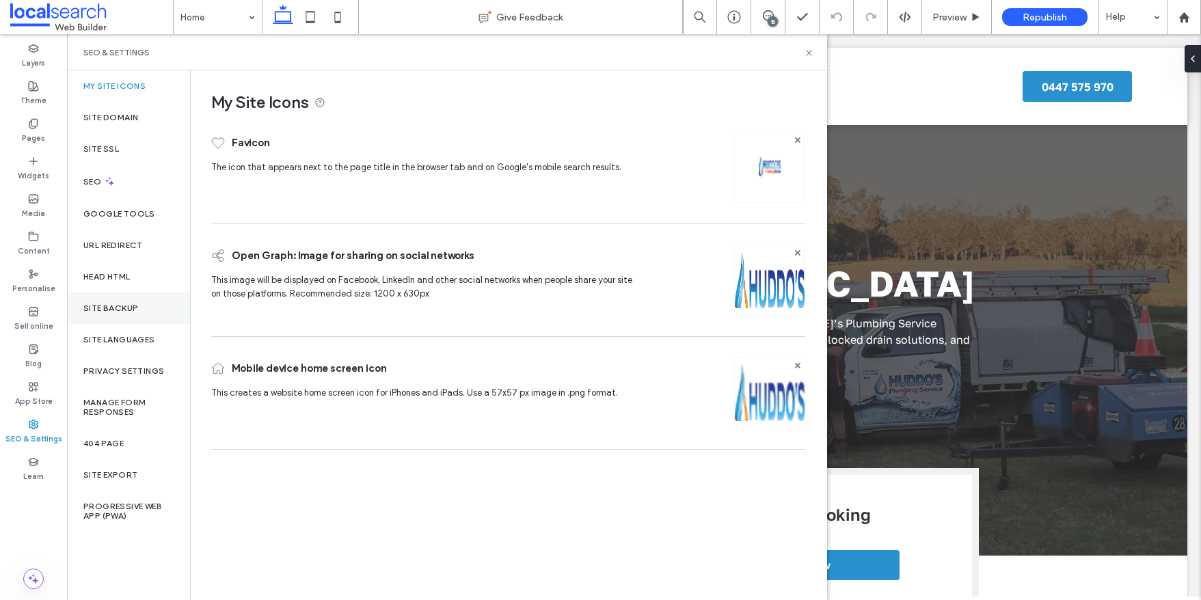
click at [131, 305] on label "Site backup" at bounding box center [110, 308] width 55 height 10
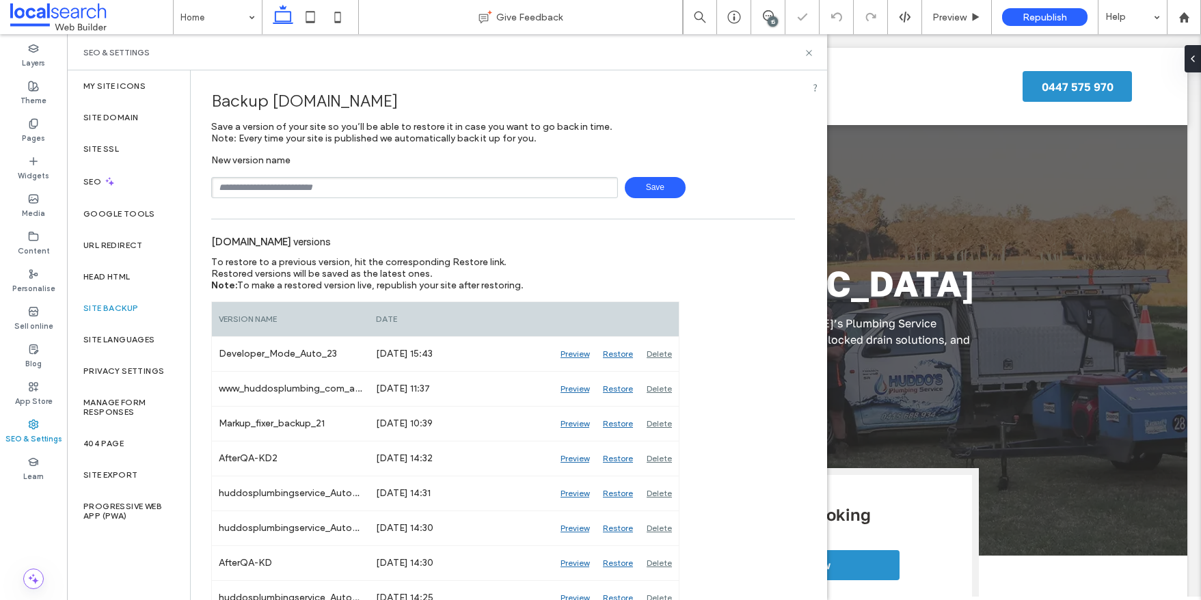
click at [296, 193] on input "text" at bounding box center [414, 187] width 407 height 21
type input "**"
click at [642, 190] on span "Save" at bounding box center [655, 187] width 61 height 21
click at [808, 52] on use at bounding box center [808, 52] width 5 height 5
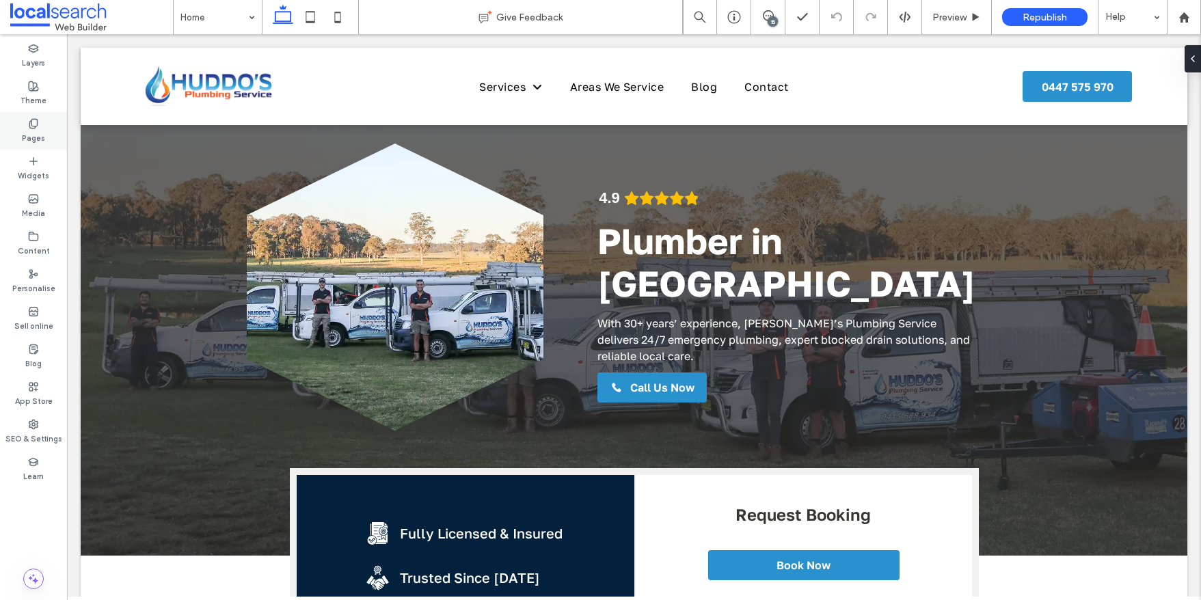
click at [30, 122] on icon at bounding box center [33, 123] width 11 height 11
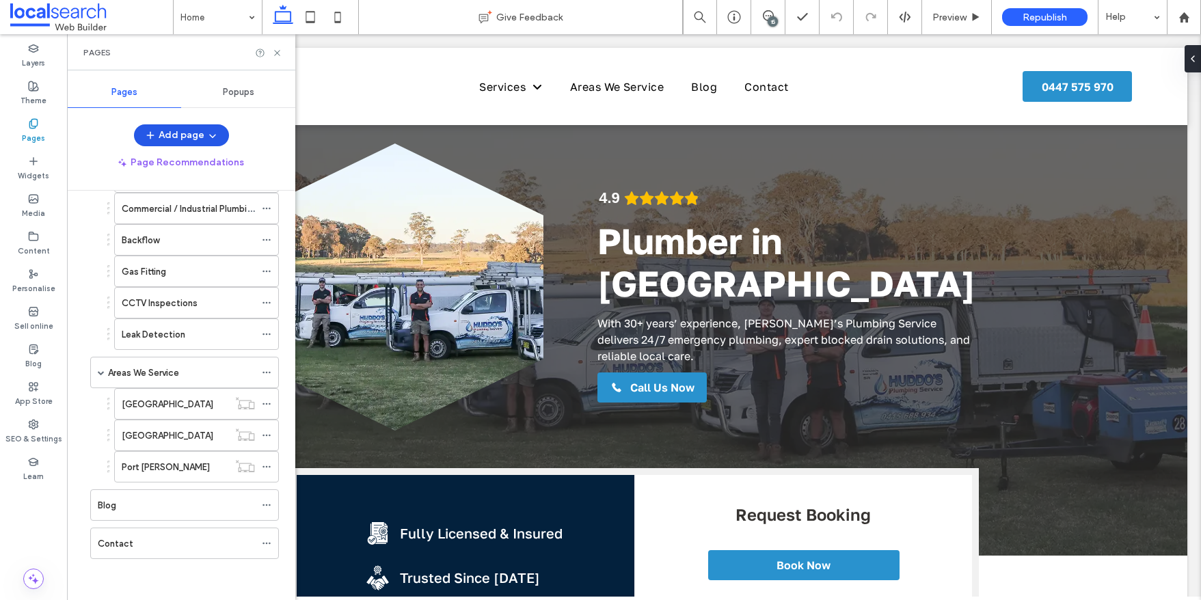
click at [192, 133] on button "Add page" at bounding box center [181, 135] width 95 height 22
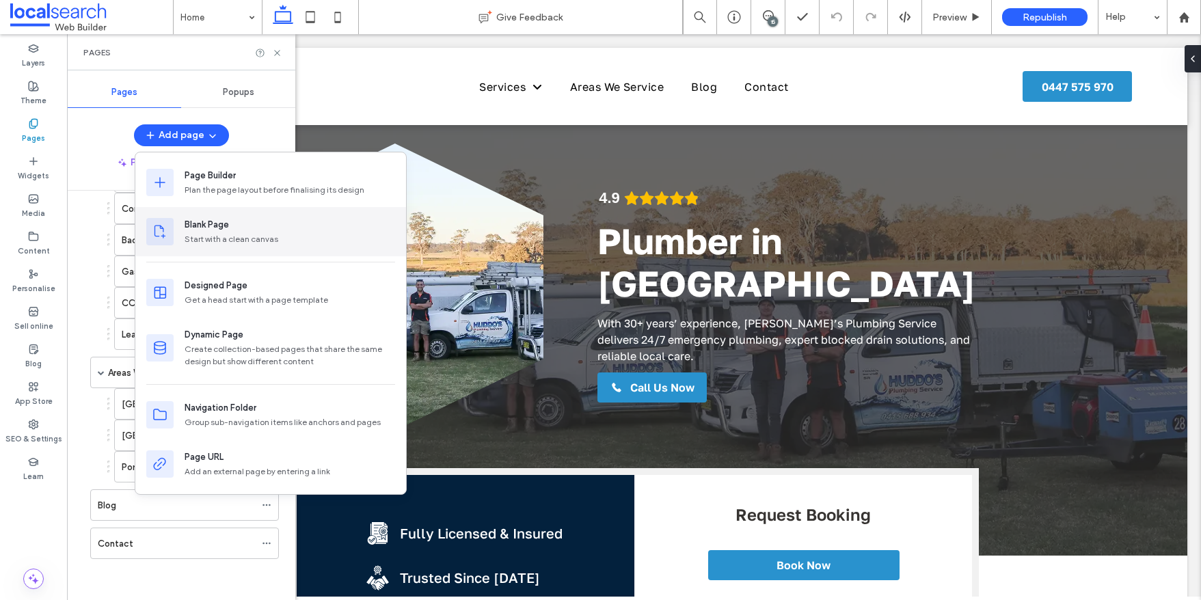
click at [204, 230] on div "Blank Page" at bounding box center [207, 225] width 44 height 14
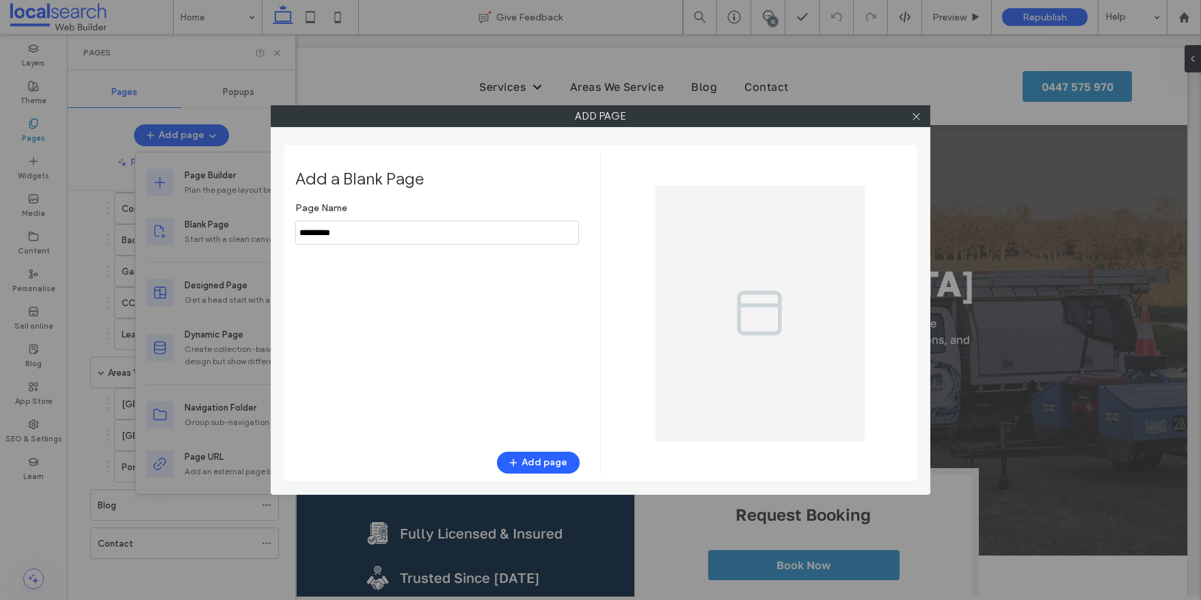
drag, startPoint x: 355, startPoint y: 235, endPoint x: 259, endPoint y: 243, distance: 96.6
click at [259, 243] on div "Add page Add a Blank Page Page Name Add page" at bounding box center [600, 300] width 1201 height 600
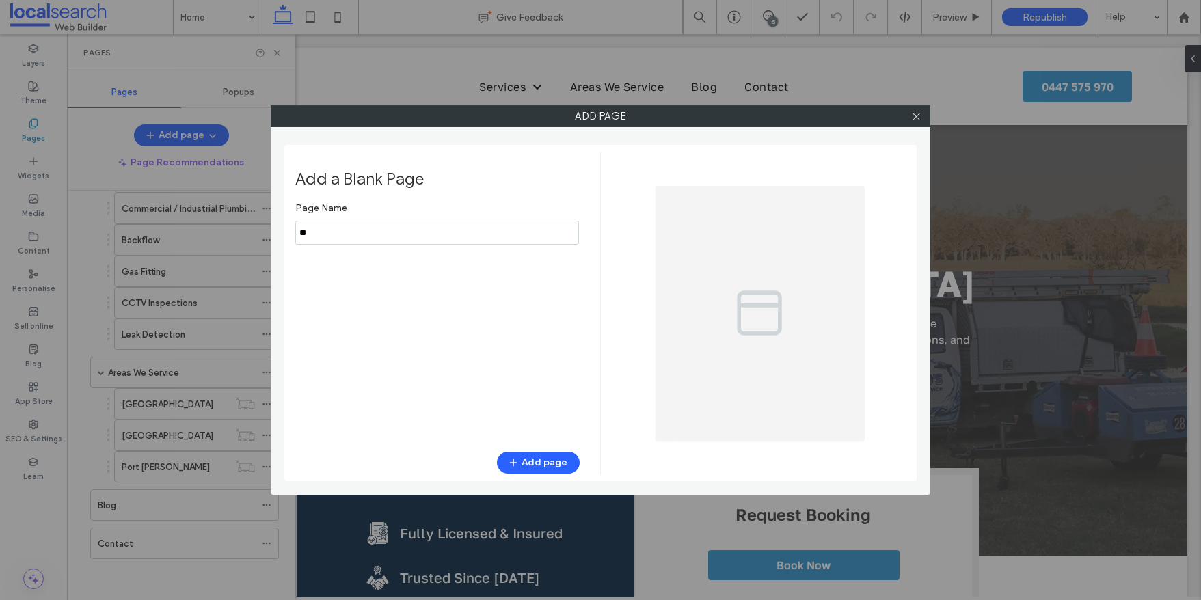
type input "*"
type input "****"
click at [549, 463] on button "Add page" at bounding box center [538, 463] width 83 height 22
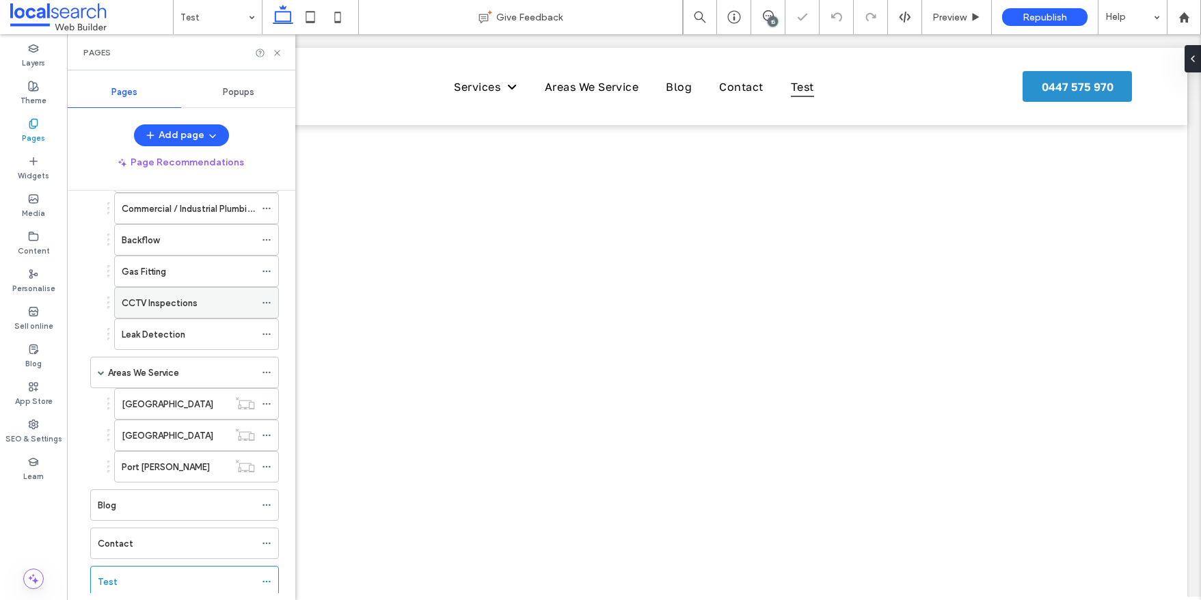
scroll to position [255, 0]
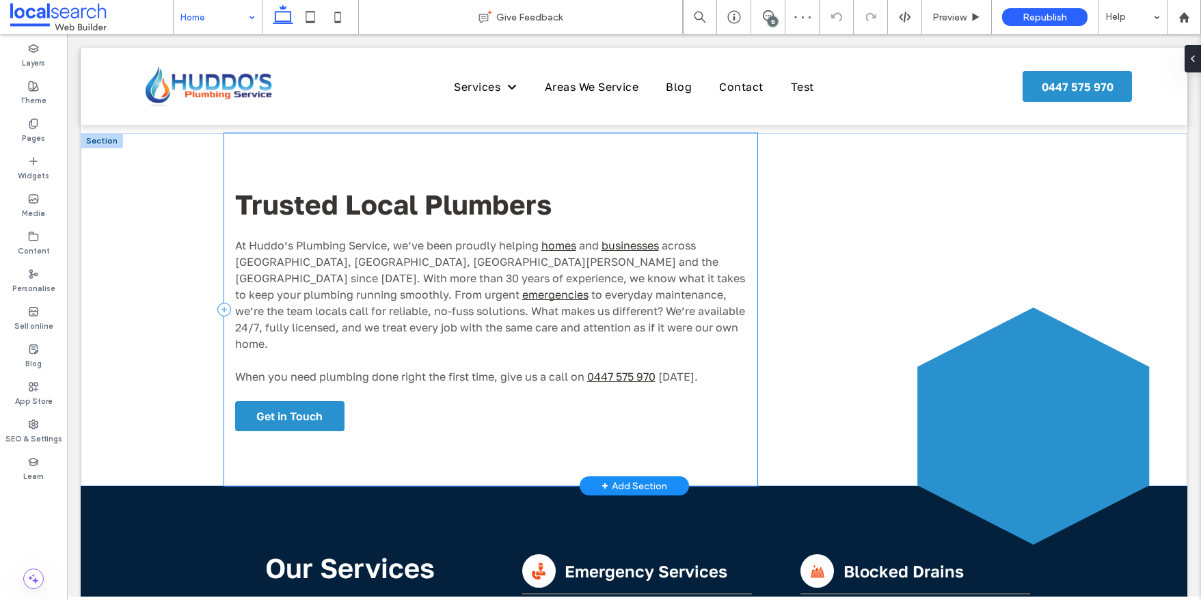
scroll to position [644, 0]
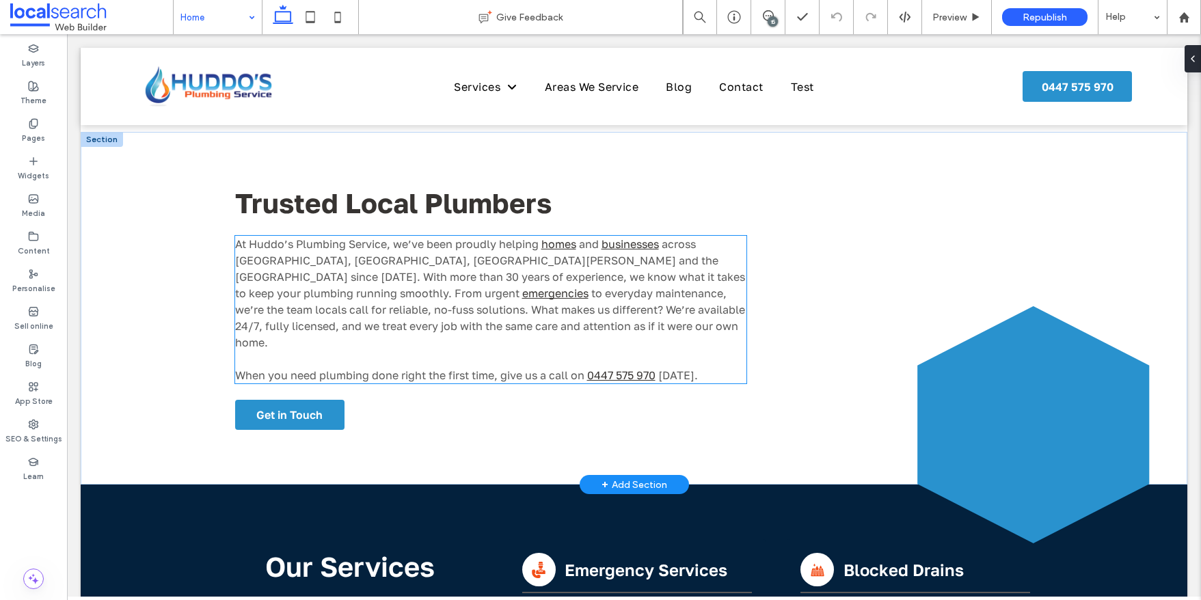
click at [368, 245] on span "At Huddo’s Plumbing Service, we’ve been proudly helping" at bounding box center [386, 244] width 303 height 14
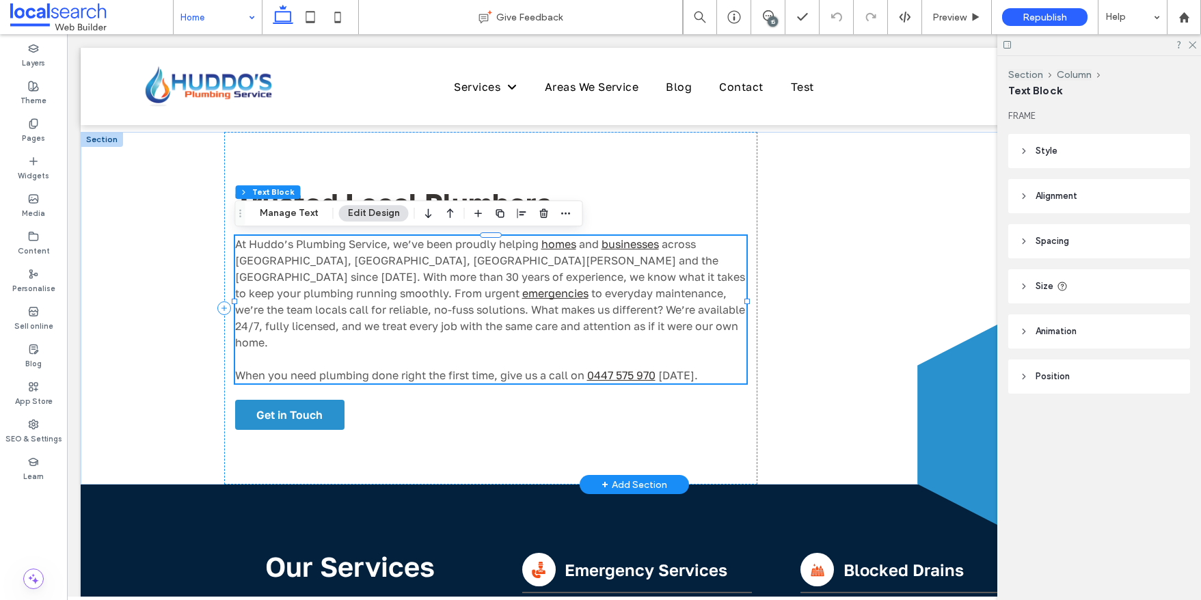
click at [367, 245] on span "At Huddo’s Plumbing Service, we’ve been proudly helping" at bounding box center [386, 244] width 303 height 14
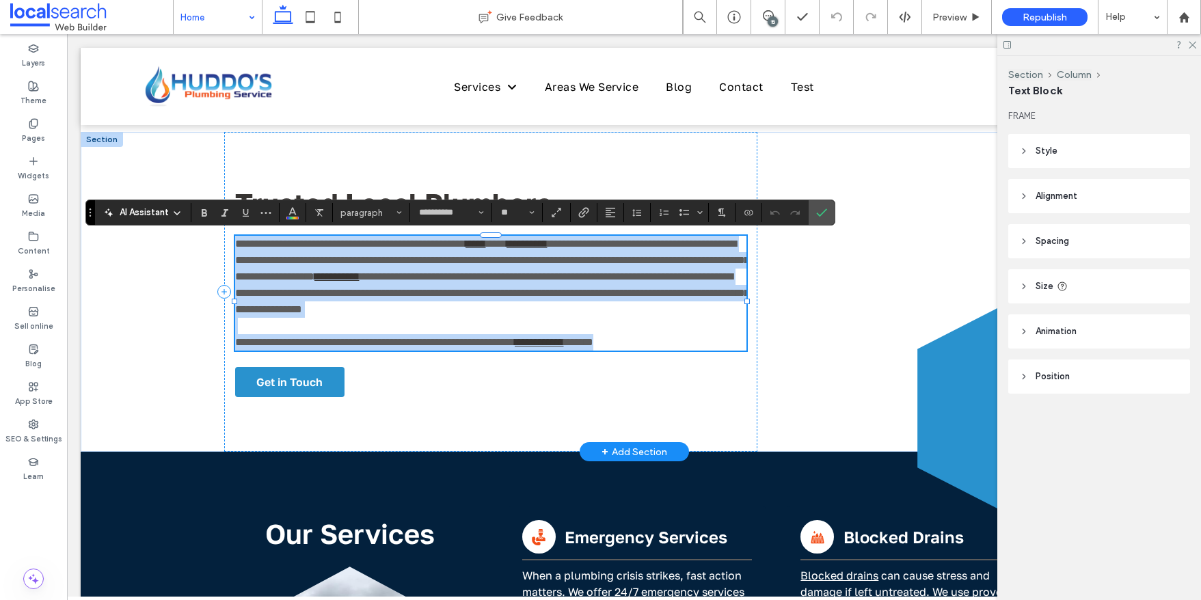
click at [372, 247] on span "**********" at bounding box center [350, 243] width 230 height 10
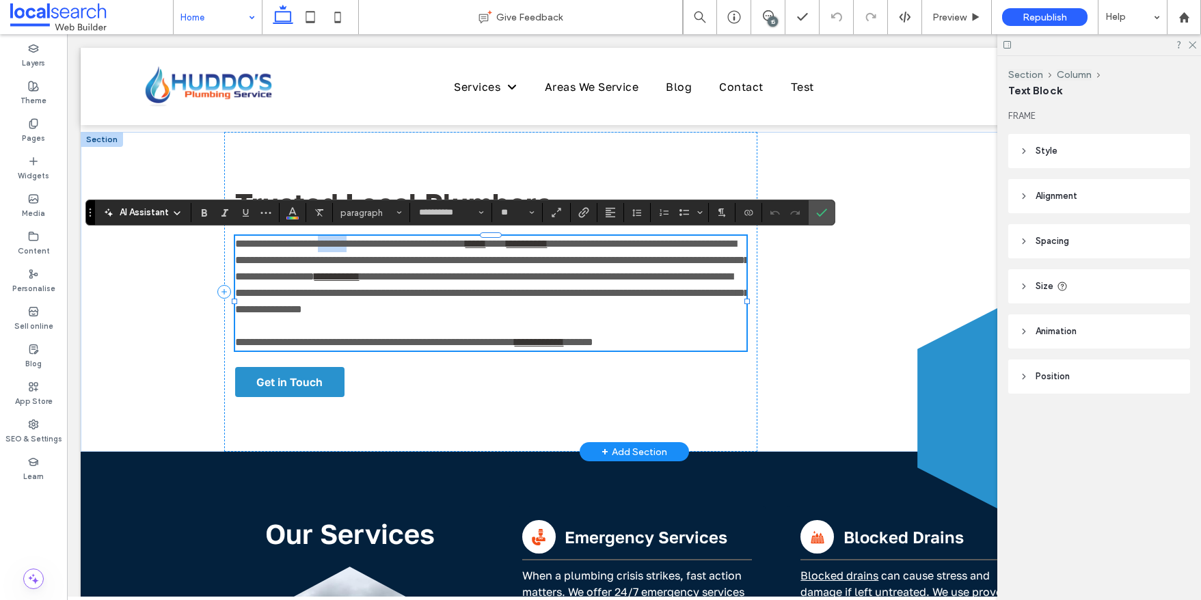
click at [372, 247] on span "**********" at bounding box center [350, 243] width 230 height 10
click at [582, 213] on use "Link" at bounding box center [583, 213] width 10 height 10
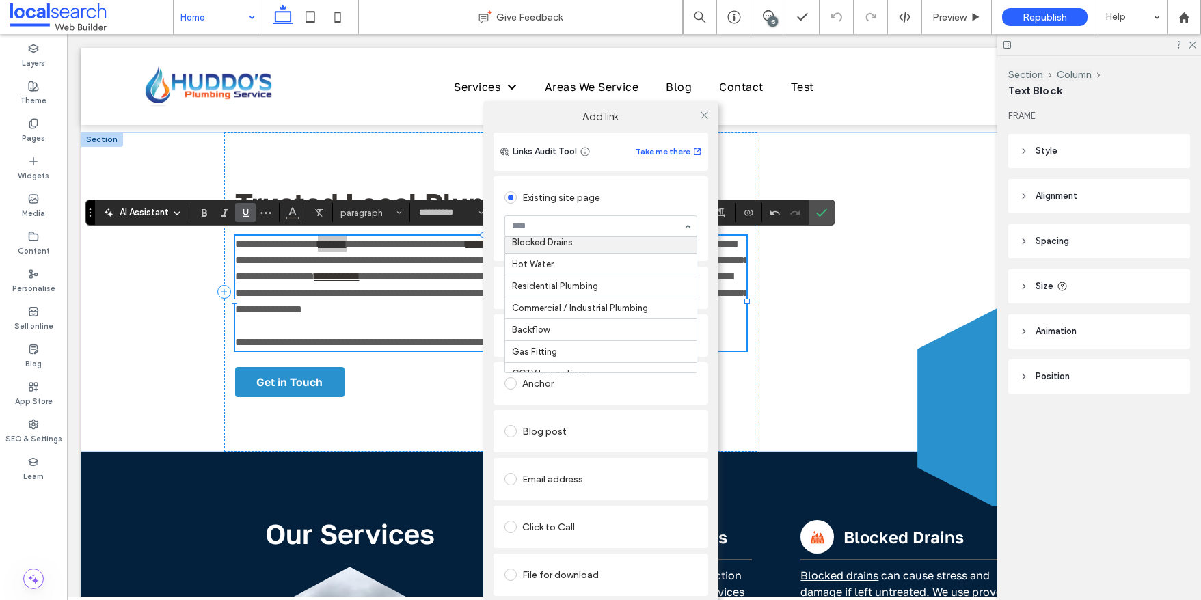
scroll to position [258, 0]
click at [709, 112] on div at bounding box center [704, 115] width 21 height 21
click at [706, 115] on icon at bounding box center [704, 115] width 10 height 10
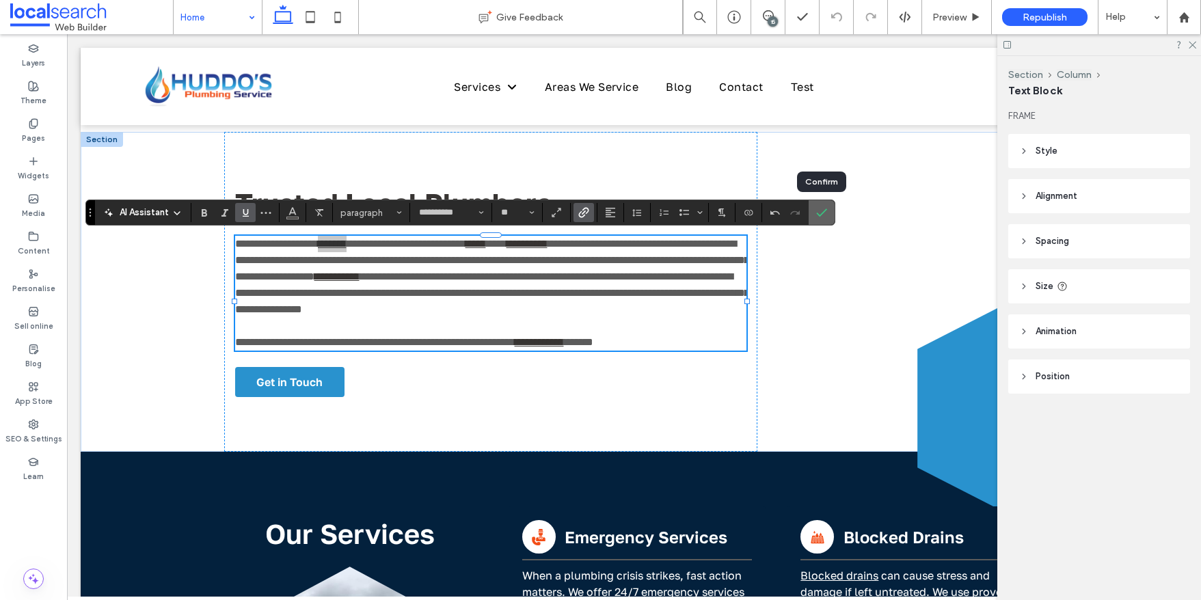
click at [822, 213] on use "Confirm" at bounding box center [821, 213] width 11 height 8
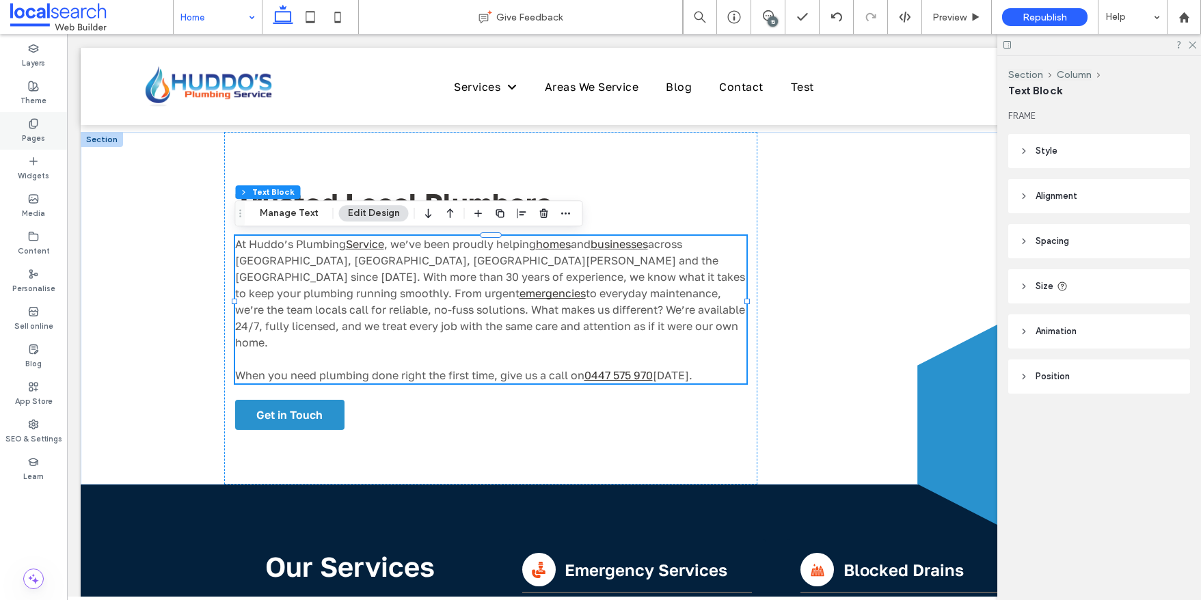
click at [35, 128] on icon at bounding box center [33, 123] width 11 height 11
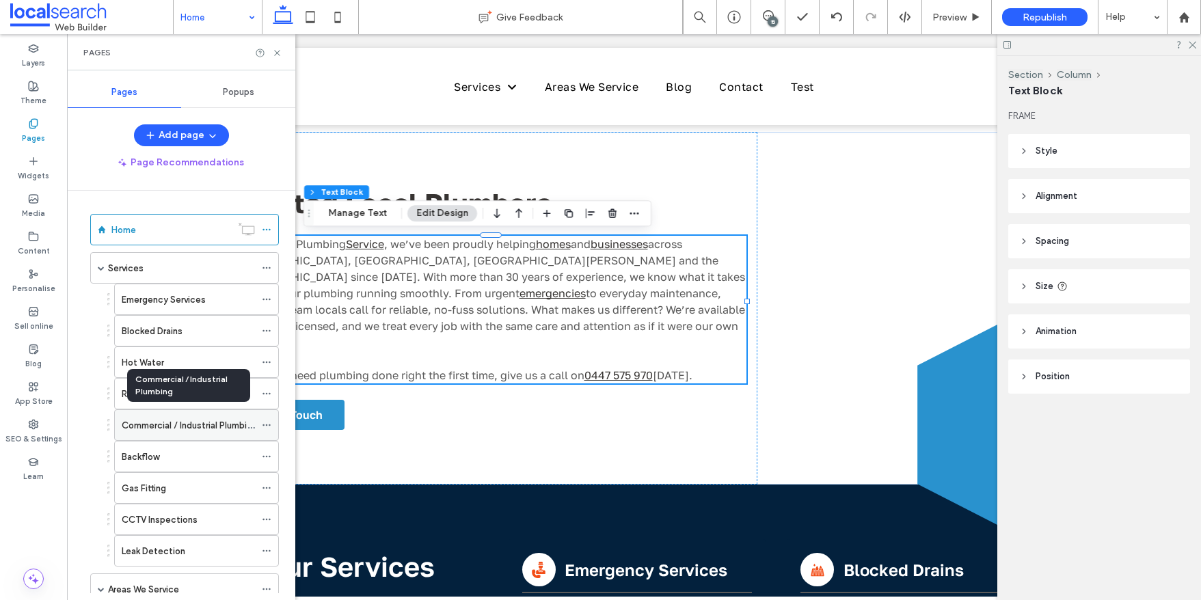
scroll to position [255, 0]
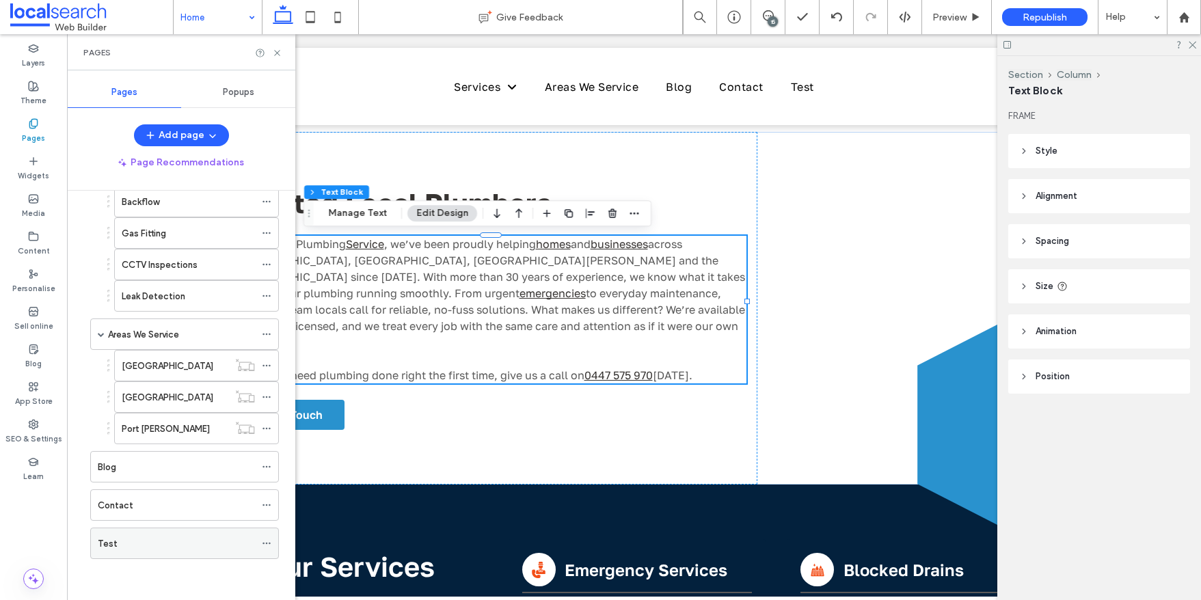
click at [267, 542] on icon at bounding box center [267, 543] width 10 height 10
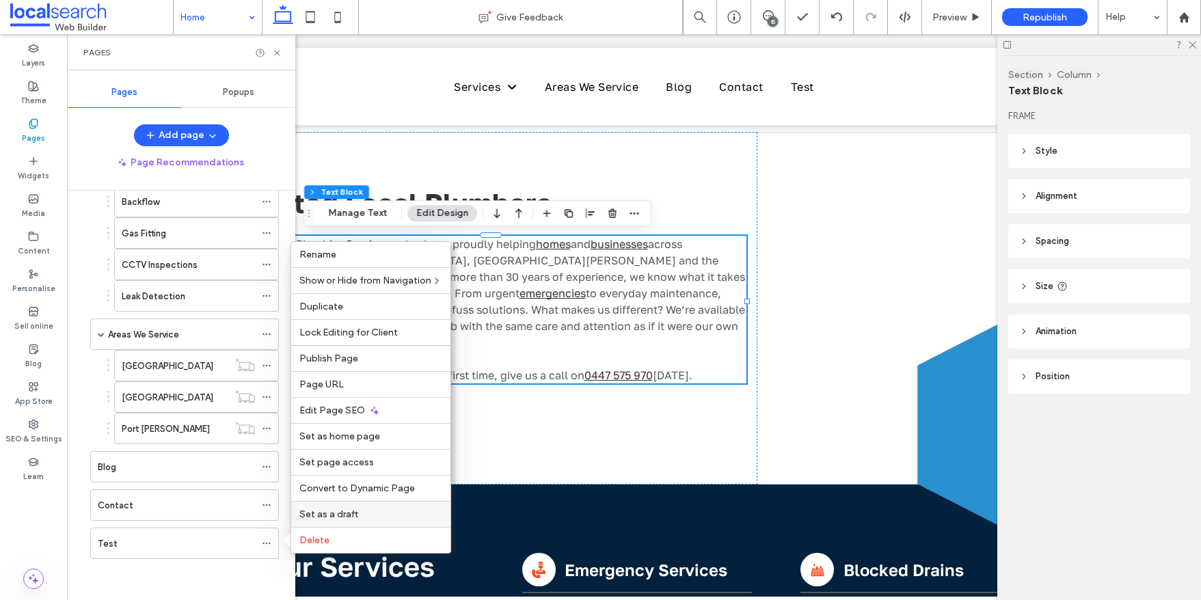
click at [334, 513] on span "Set as a draft" at bounding box center [328, 514] width 59 height 12
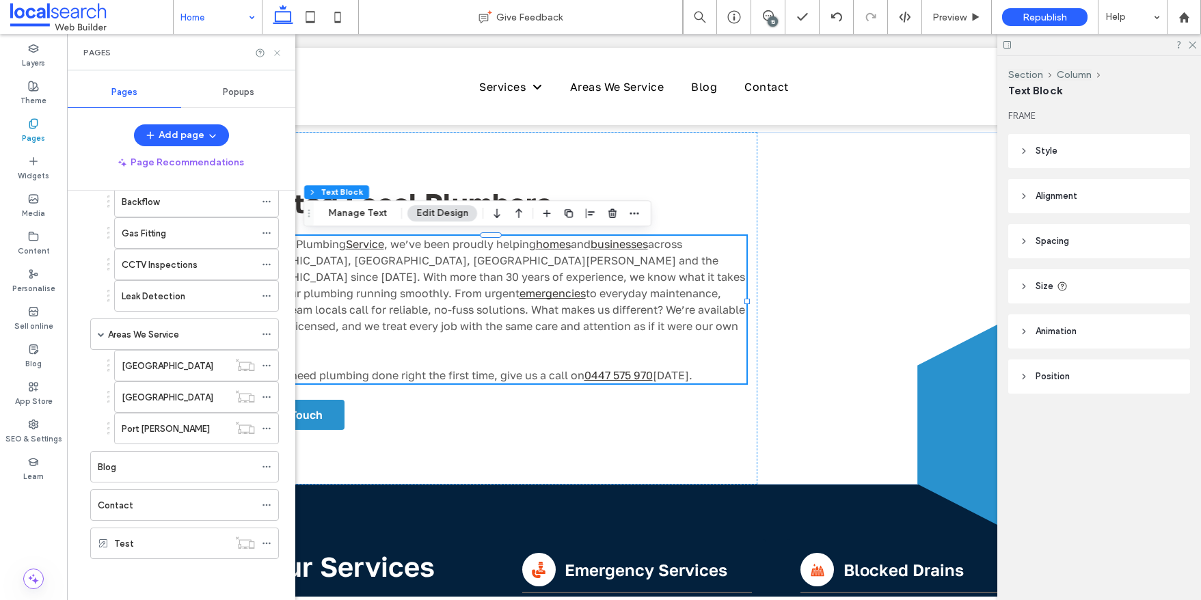
click at [276, 51] on use at bounding box center [276, 52] width 5 height 5
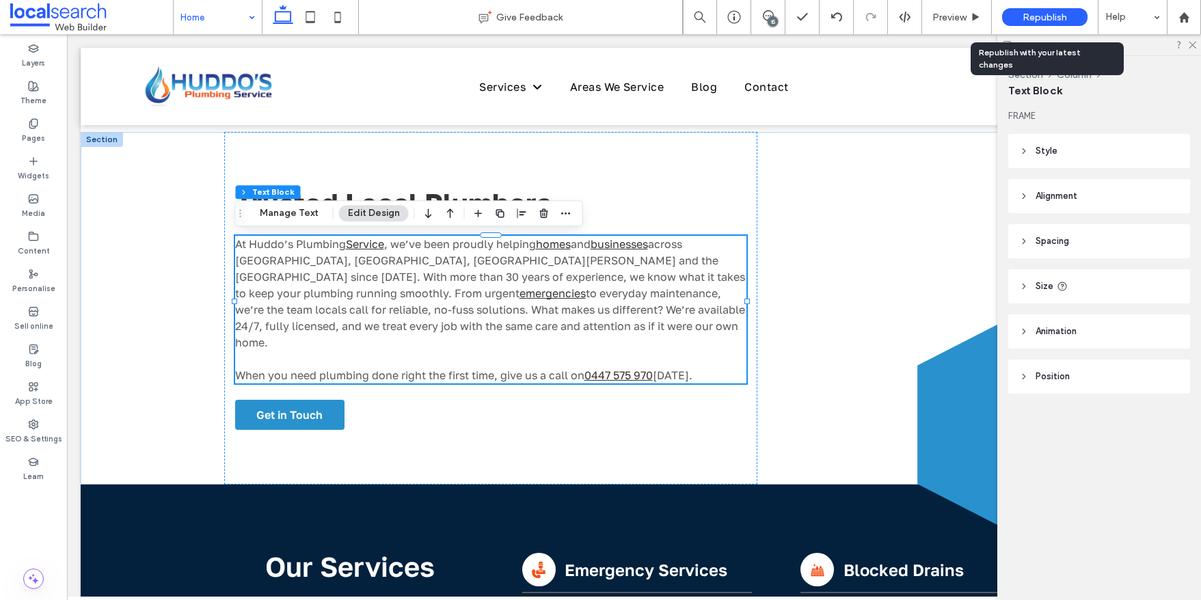
click at [1052, 17] on span "Republish" at bounding box center [1044, 18] width 44 height 12
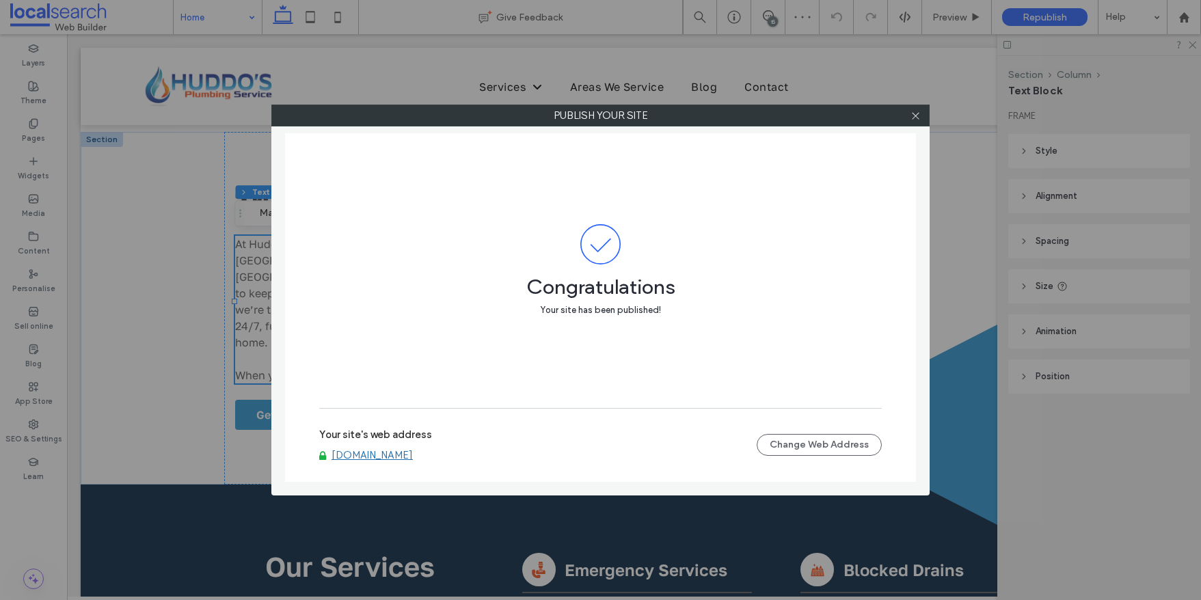
click at [413, 451] on link "[DOMAIN_NAME]" at bounding box center [371, 455] width 81 height 12
click at [916, 114] on use at bounding box center [915, 115] width 7 height 7
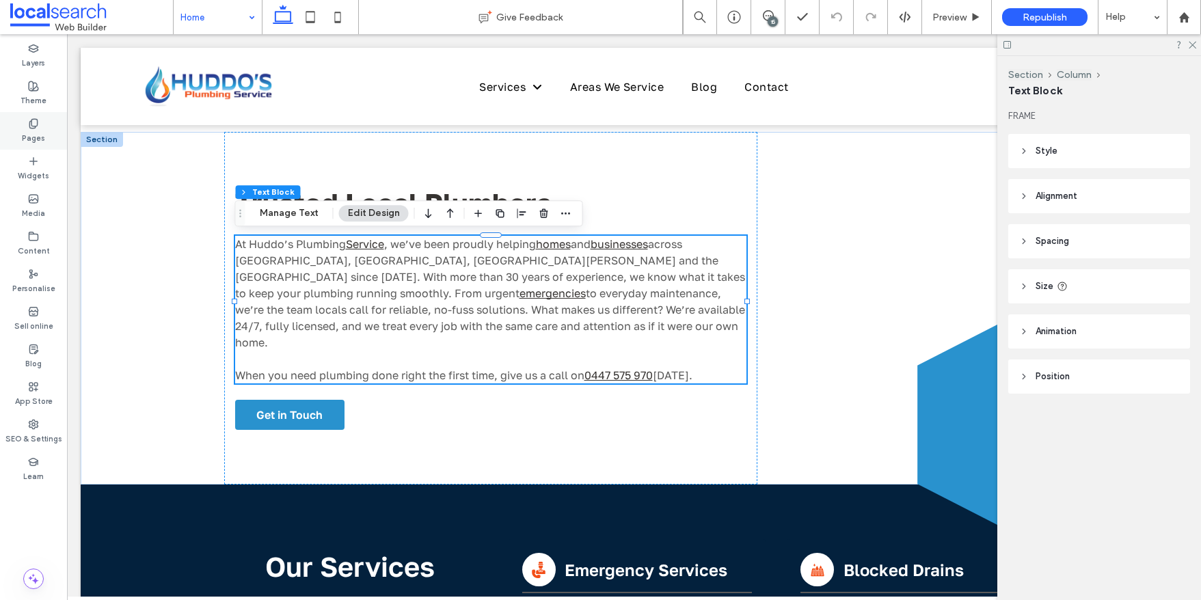
click at [32, 124] on icon at bounding box center [33, 123] width 11 height 11
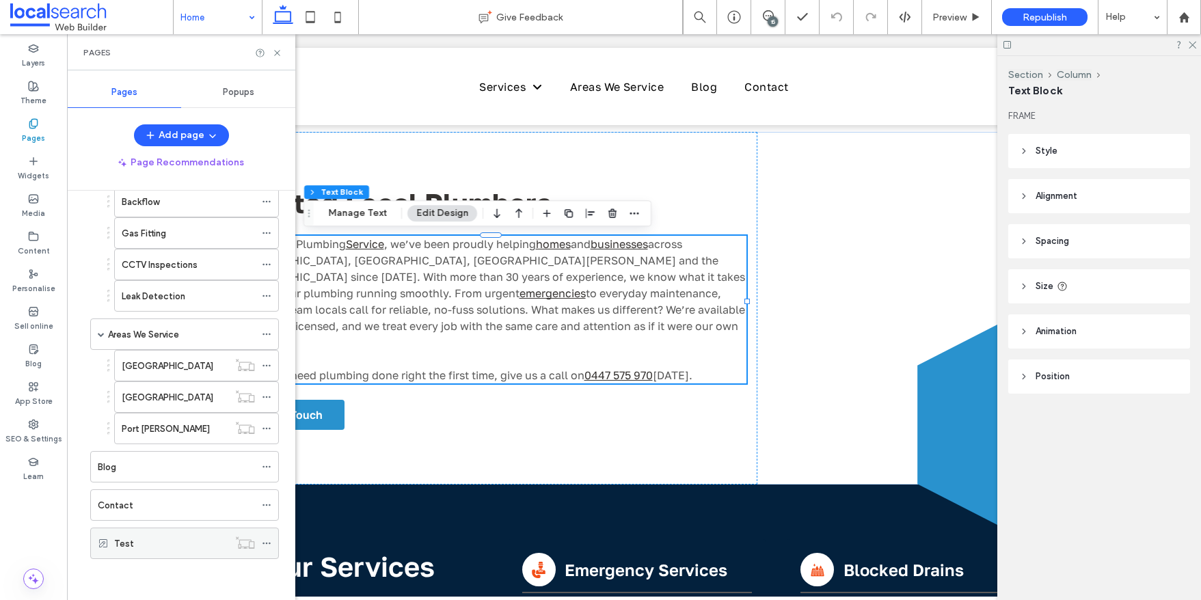
click at [267, 542] on icon at bounding box center [267, 543] width 10 height 10
click at [35, 426] on use at bounding box center [33, 424] width 9 height 9
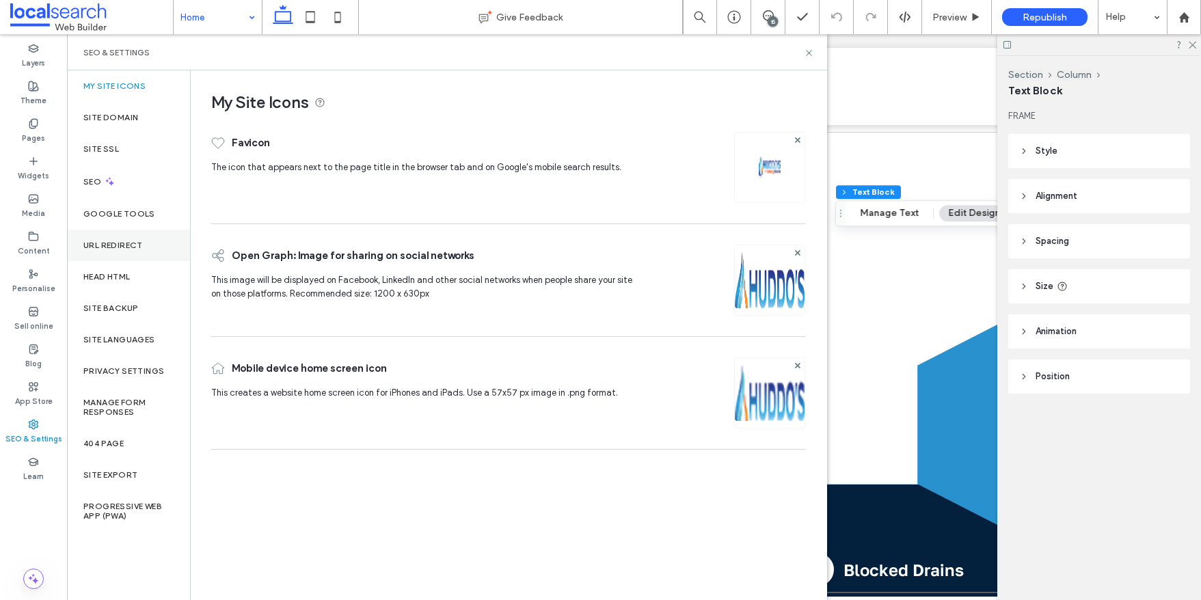
click at [135, 241] on label "URL Redirect" at bounding box center [112, 246] width 59 height 10
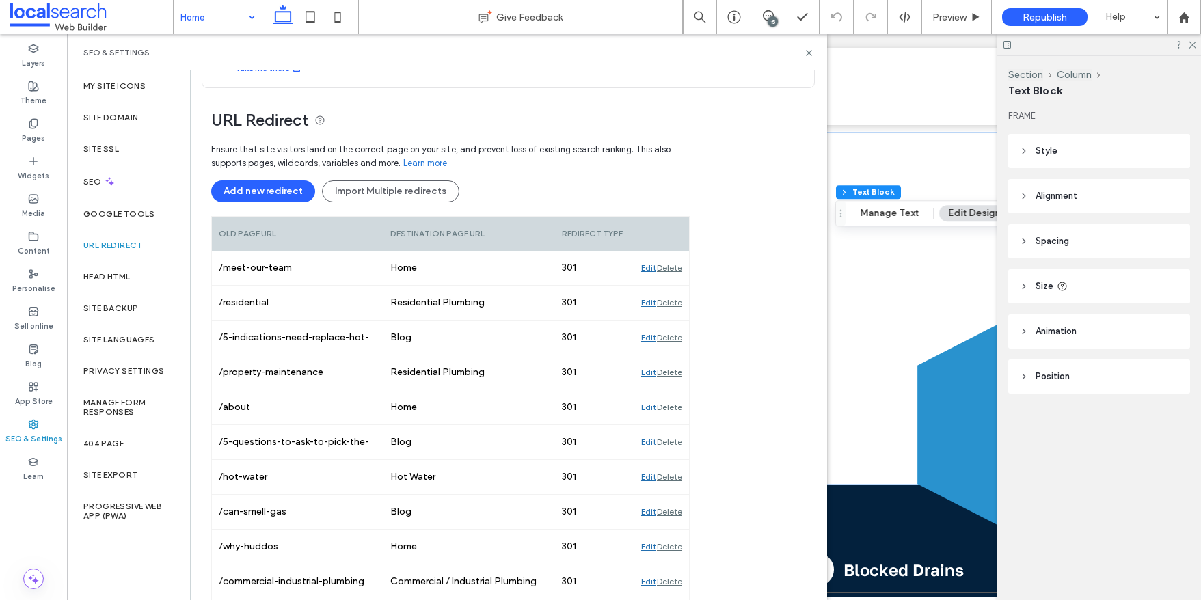
scroll to position [109, 0]
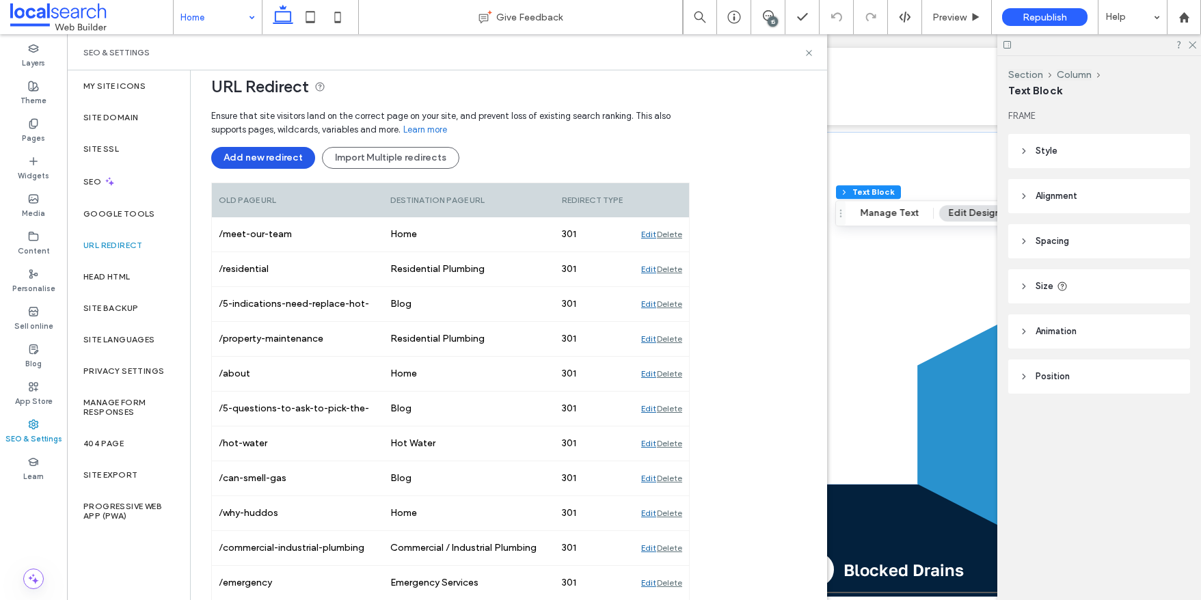
click at [273, 156] on button "Add new redirect" at bounding box center [263, 158] width 104 height 22
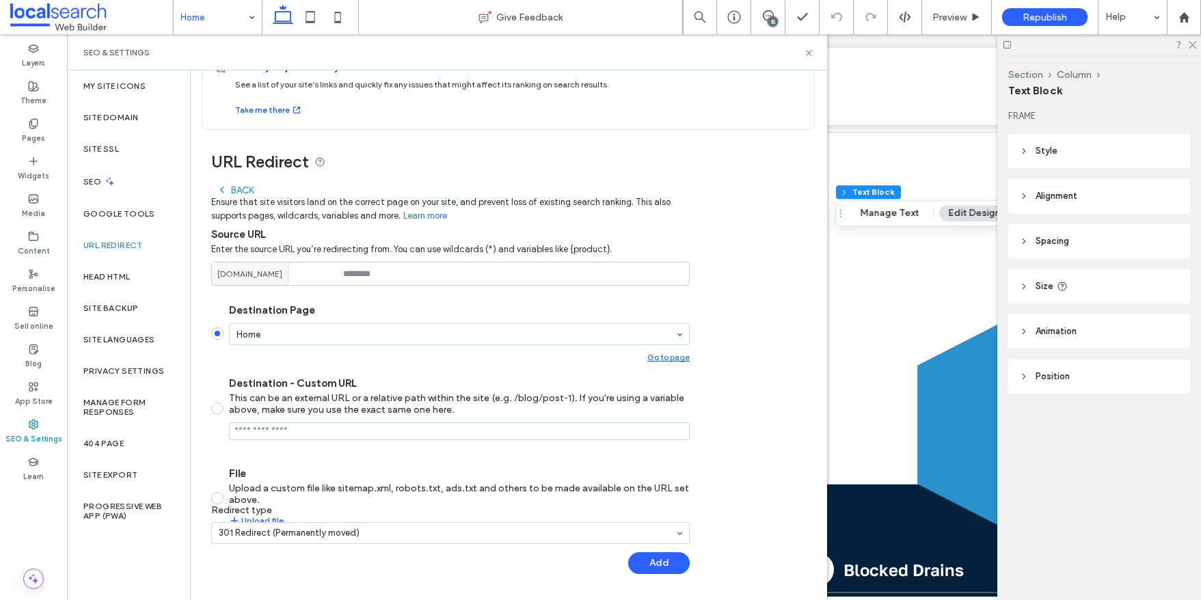
scroll to position [88, 0]
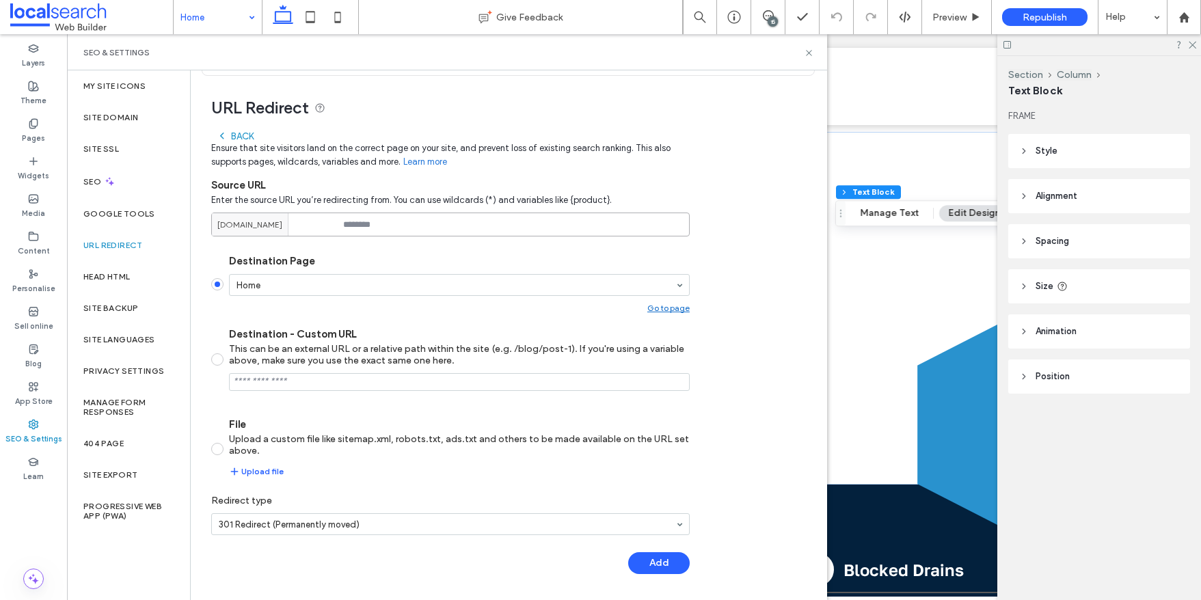
click at [366, 220] on input at bounding box center [450, 225] width 478 height 24
click at [656, 564] on div "Back Ensure that site visitors land on the correct page on your site, and preve…" at bounding box center [450, 356] width 478 height 464
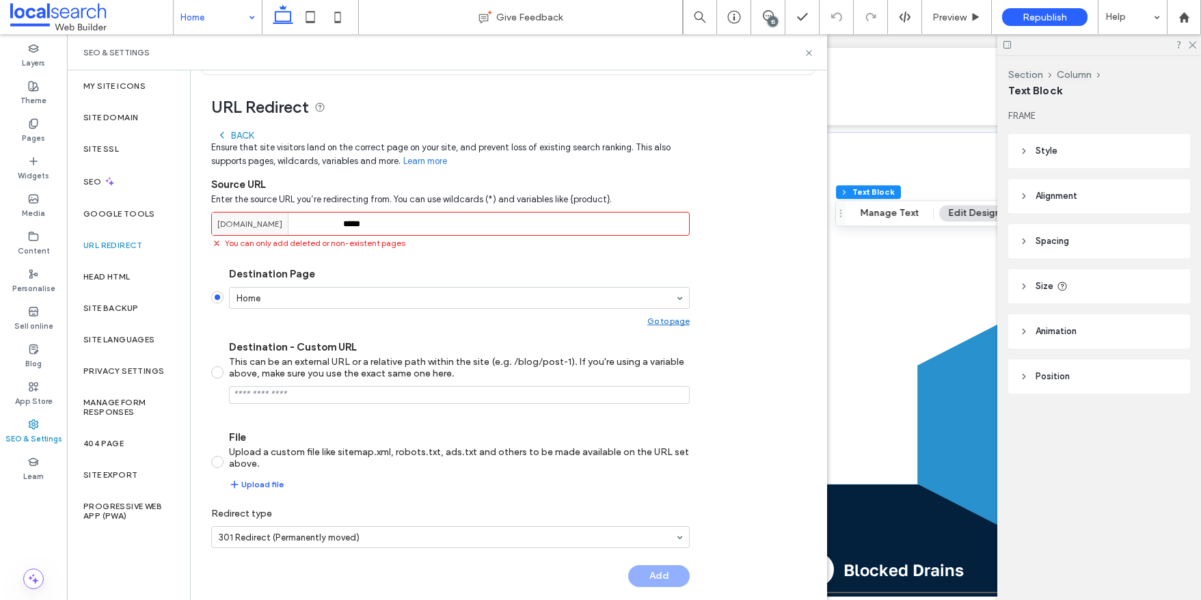
drag, startPoint x: 411, startPoint y: 220, endPoint x: 307, endPoint y: 230, distance: 104.4
click at [307, 230] on div "www.huddosplumbing.com.au *****" at bounding box center [450, 224] width 478 height 24
drag, startPoint x: 359, startPoint y: 223, endPoint x: 333, endPoint y: 223, distance: 25.3
click at [333, 223] on div "www.huddosplumbing.com.au *****" at bounding box center [450, 224] width 478 height 24
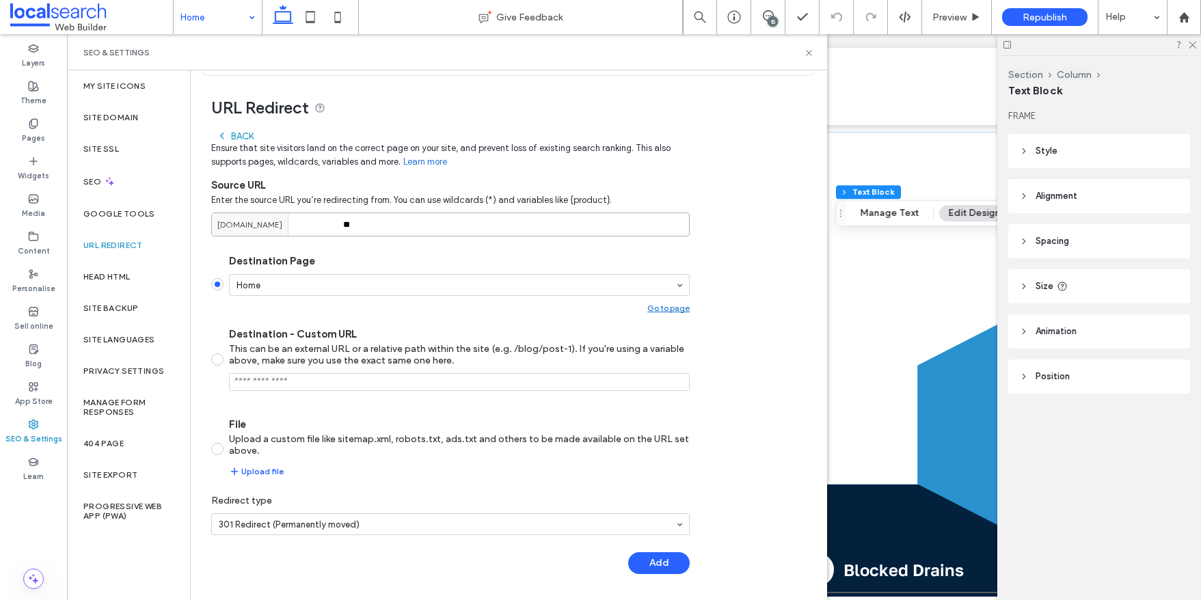
drag, startPoint x: 358, startPoint y: 225, endPoint x: 336, endPoint y: 224, distance: 22.6
click at [336, 224] on div "www.huddosplumbing.com.au **" at bounding box center [450, 225] width 478 height 24
type input "*"
click at [806, 53] on icon at bounding box center [809, 53] width 10 height 10
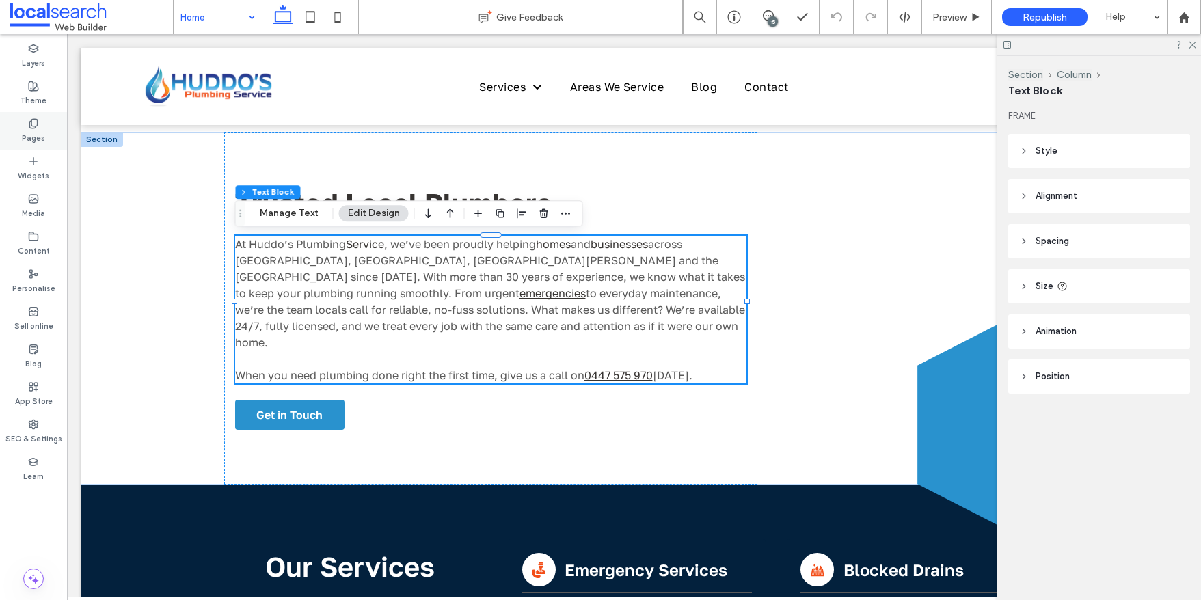
click at [33, 124] on icon at bounding box center [33, 123] width 11 height 11
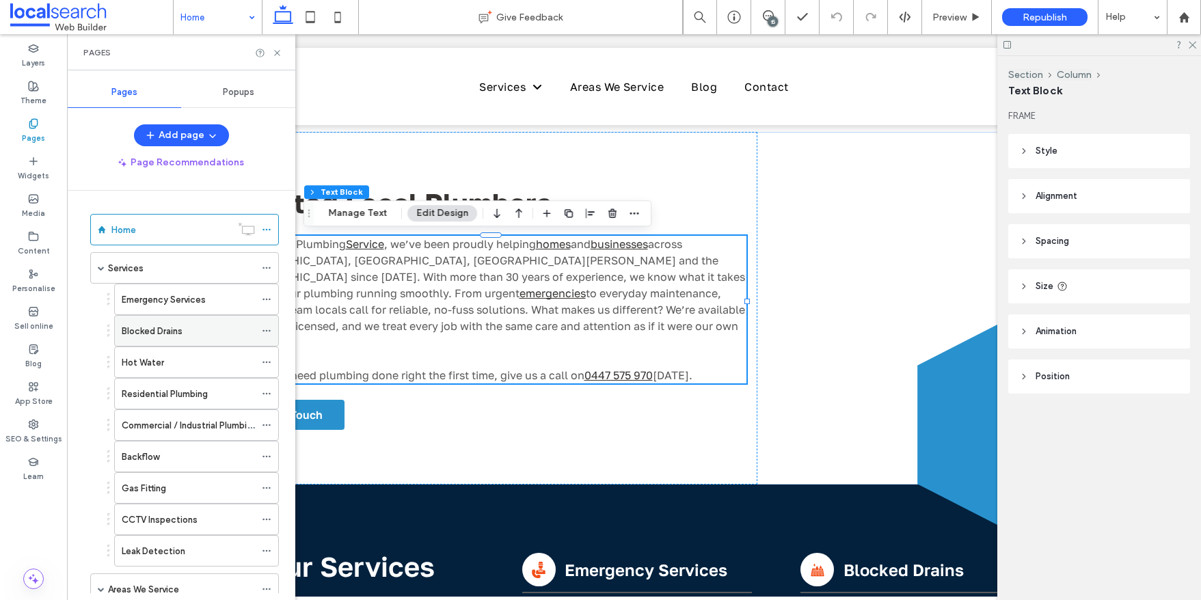
scroll to position [255, 0]
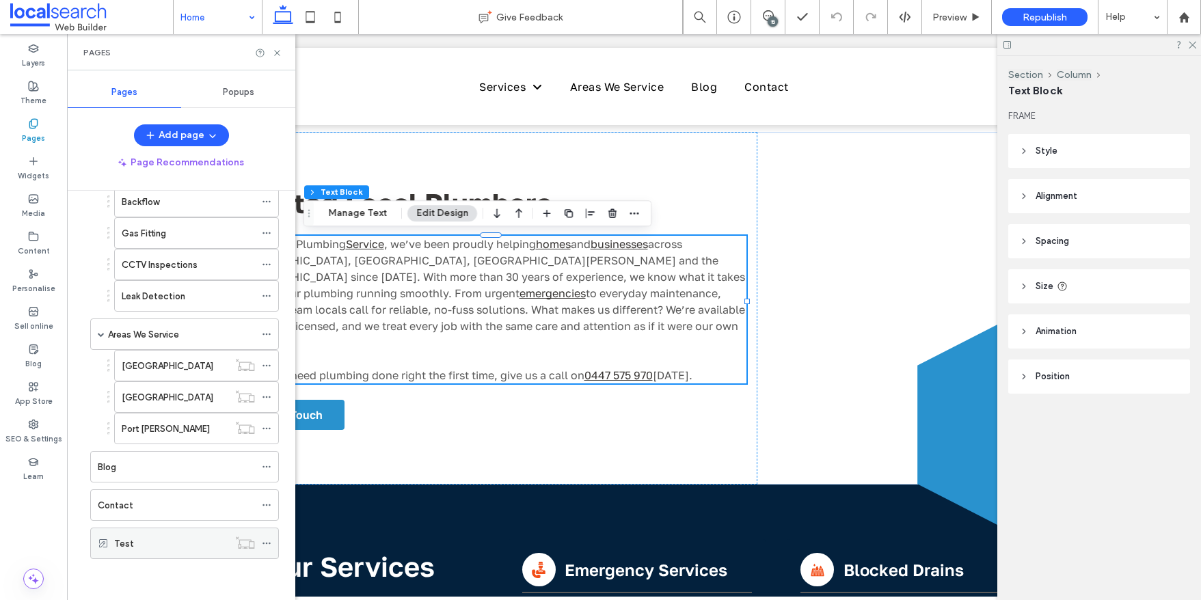
click at [267, 544] on icon at bounding box center [267, 543] width 10 height 10
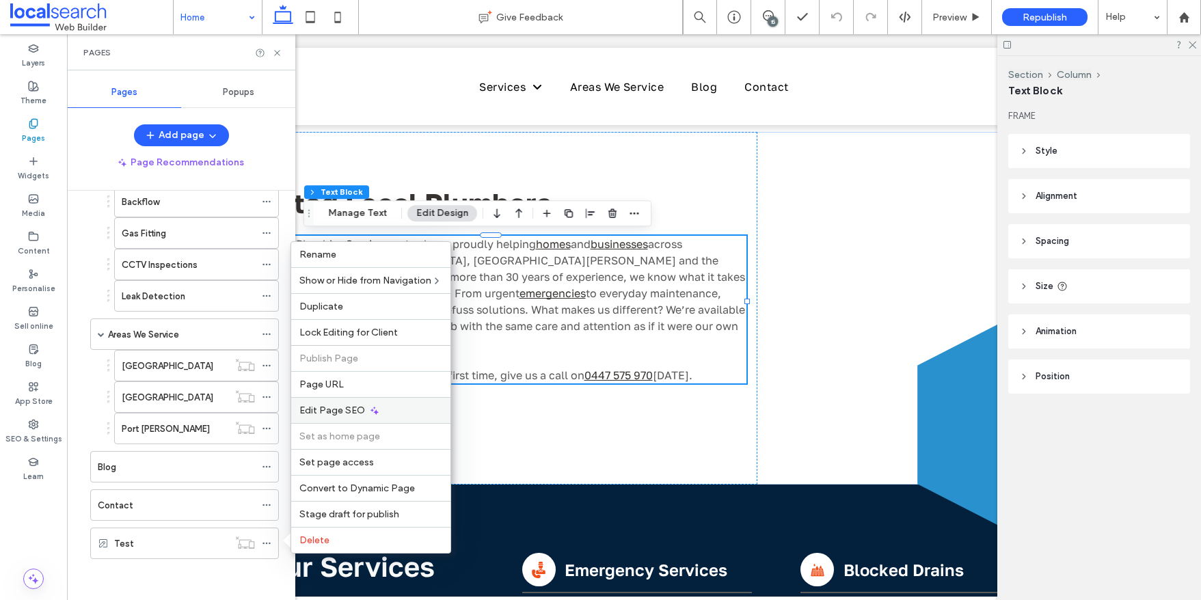
click at [333, 409] on span "Edit Page SEO" at bounding box center [332, 411] width 66 height 12
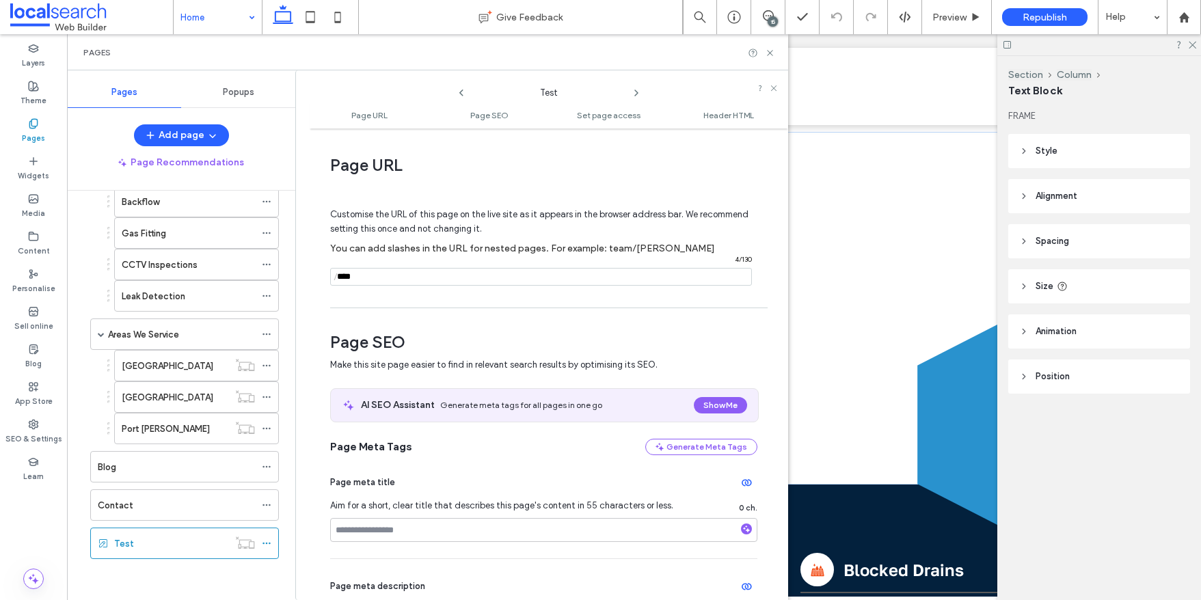
click at [363, 277] on input "notEmpty" at bounding box center [541, 277] width 422 height 18
click at [338, 279] on span "/" at bounding box center [335, 277] width 11 height 17
click at [341, 278] on input "notEmpty" at bounding box center [541, 277] width 422 height 18
click at [338, 278] on span "/" at bounding box center [335, 277] width 11 height 17
click at [355, 277] on input "notEmpty" at bounding box center [541, 277] width 422 height 18
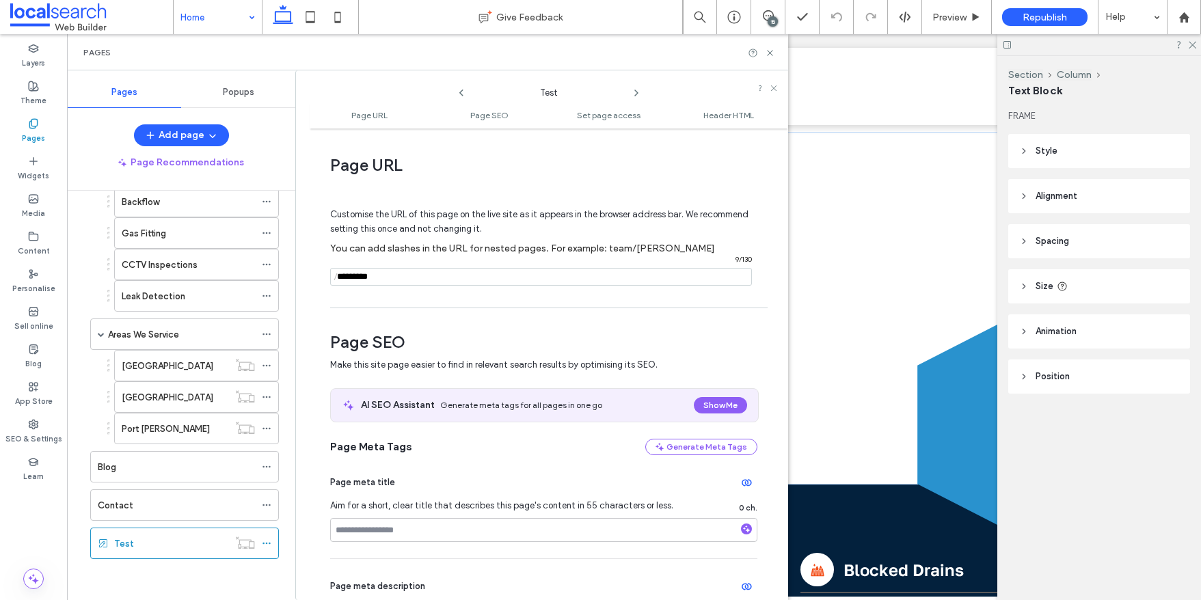
type input "*********"
click at [639, 301] on div "Customise the URL of this page on the live site as it appears in the browser ad…" at bounding box center [543, 241] width 427 height 120
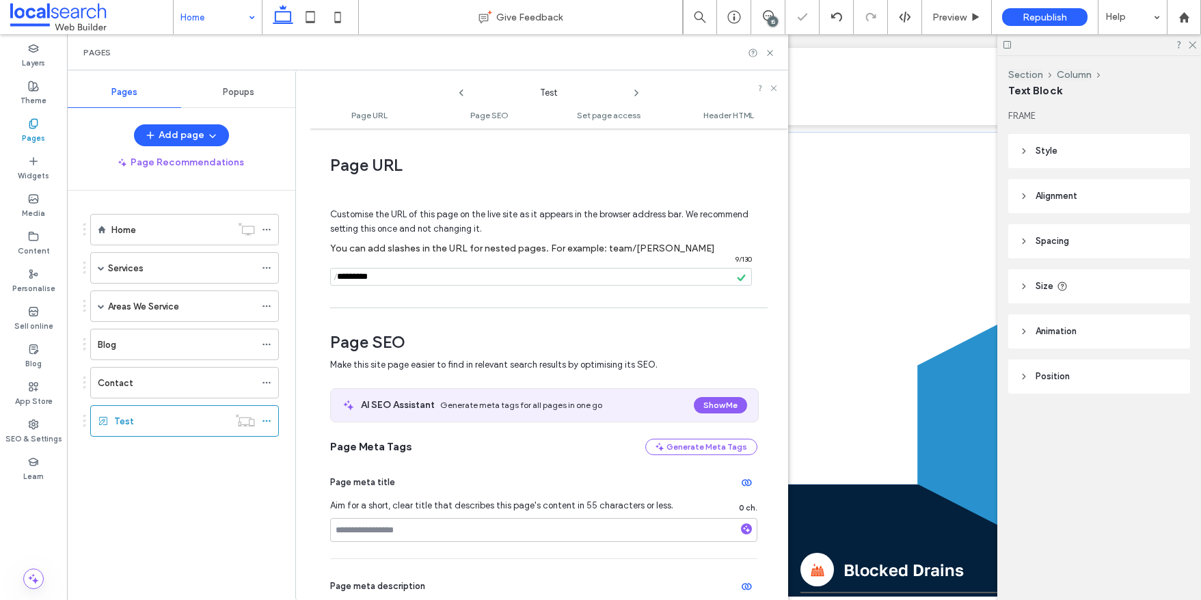
scroll to position [0, 0]
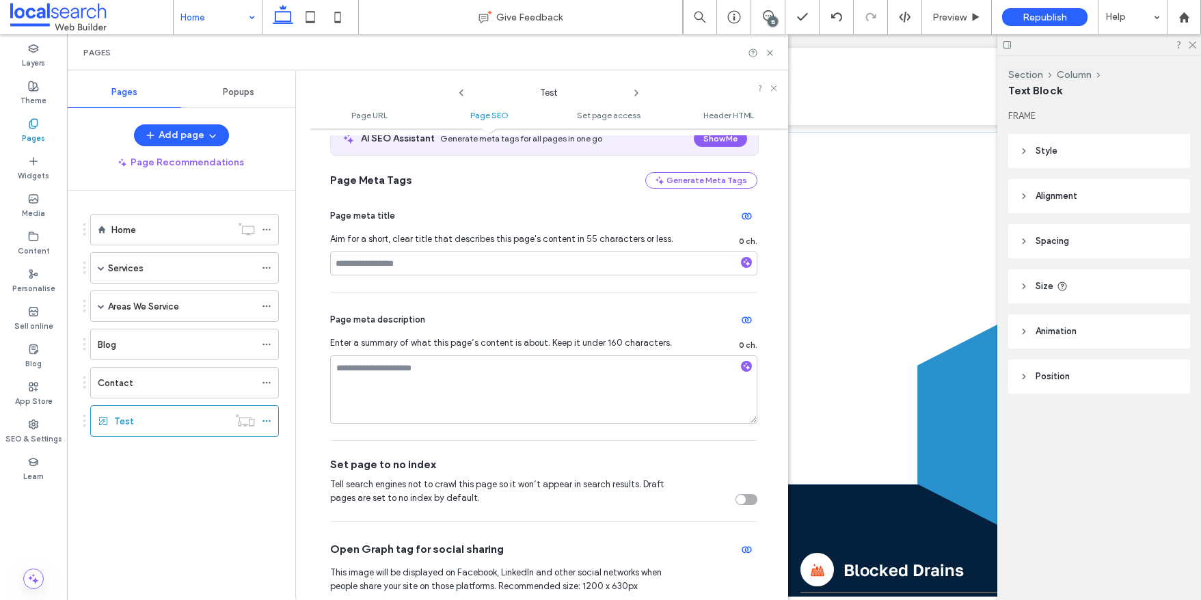
scroll to position [287, 0]
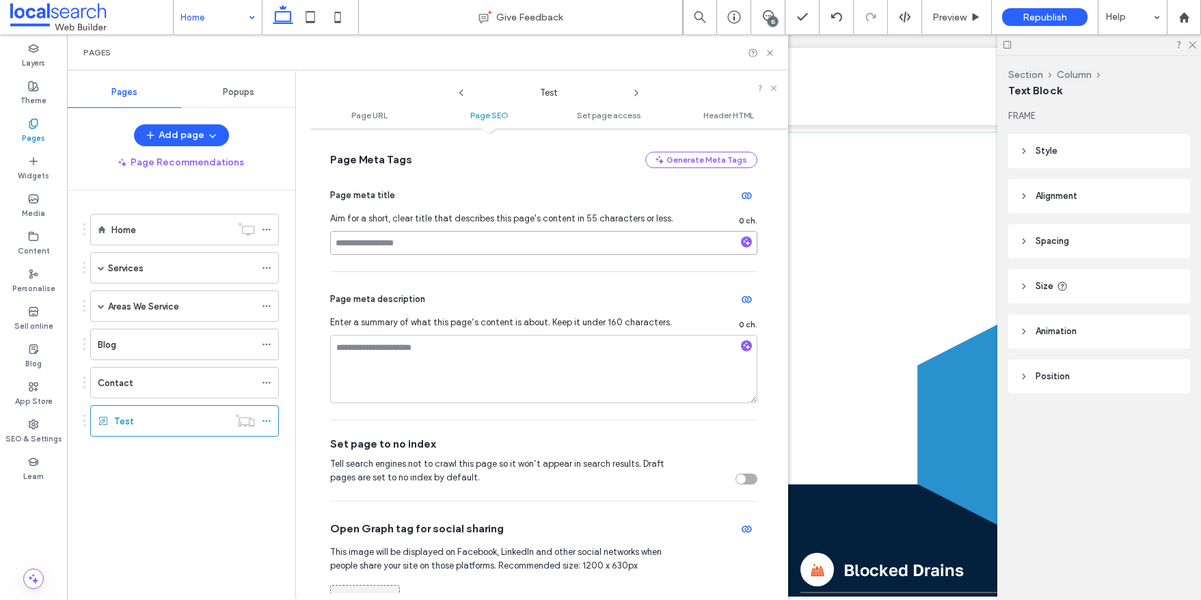
click at [478, 241] on input at bounding box center [543, 243] width 427 height 24
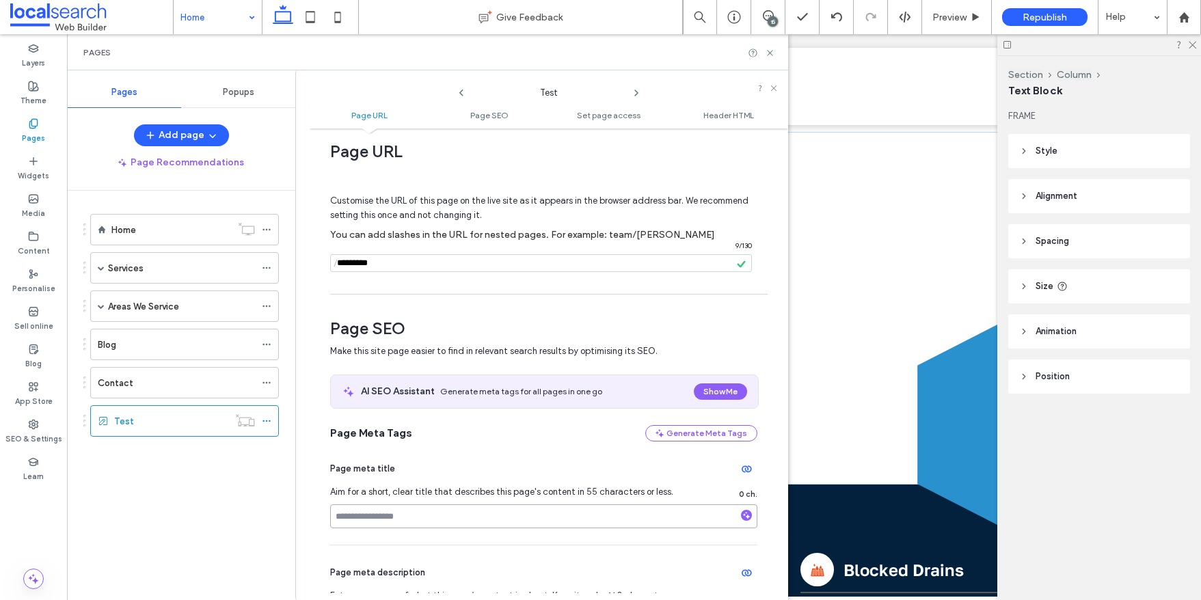
scroll to position [0, 0]
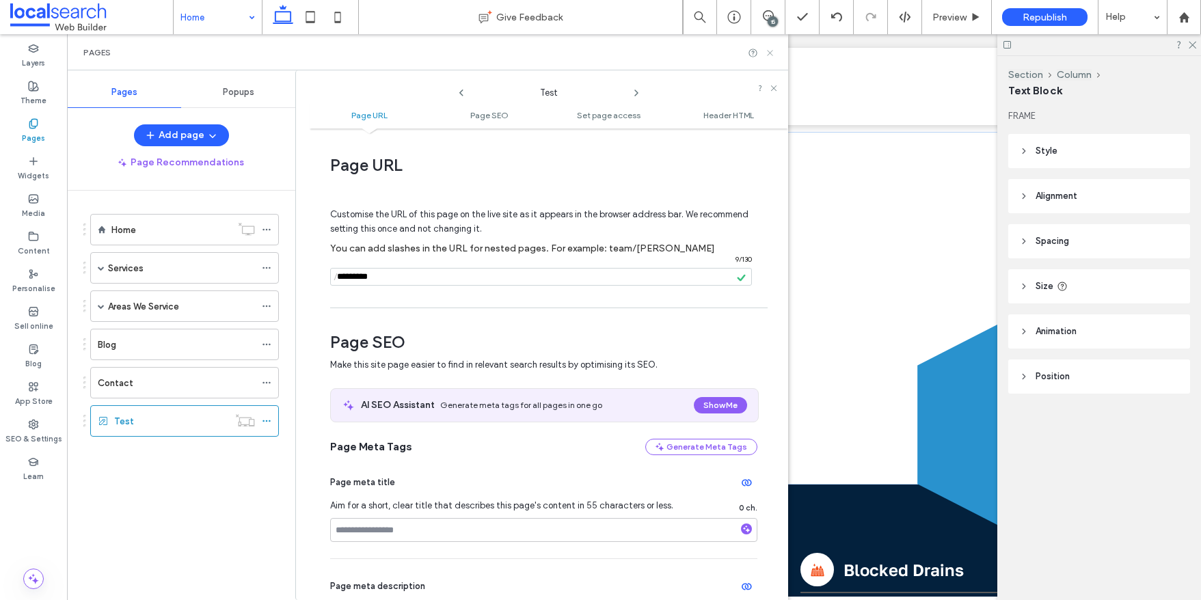
click at [771, 53] on icon at bounding box center [770, 53] width 10 height 10
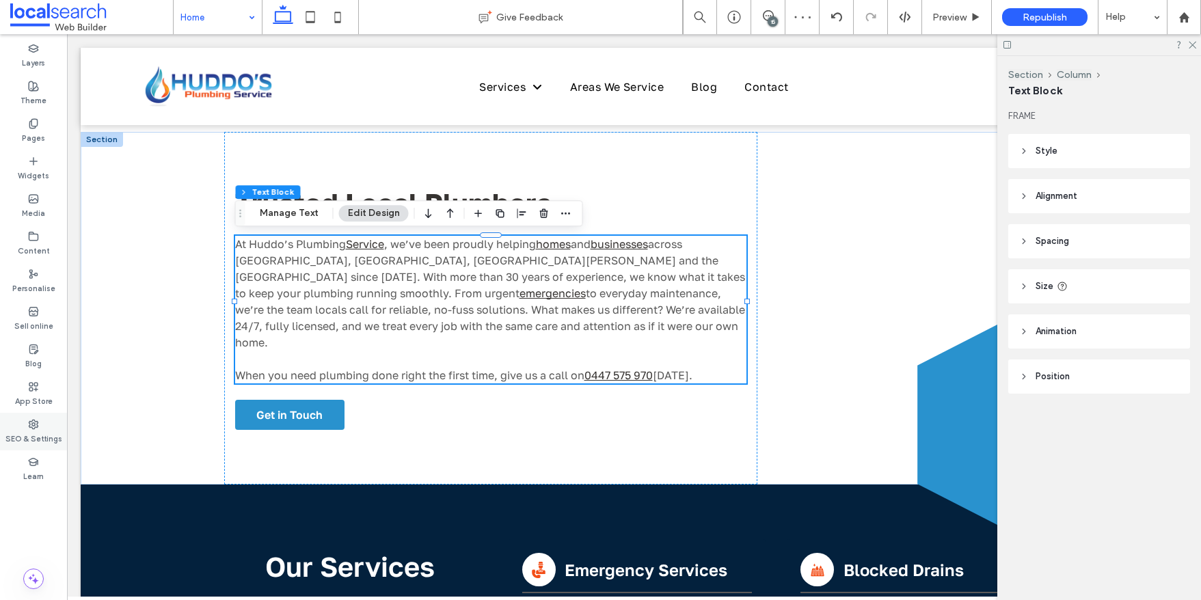
click at [35, 420] on use at bounding box center [33, 424] width 9 height 9
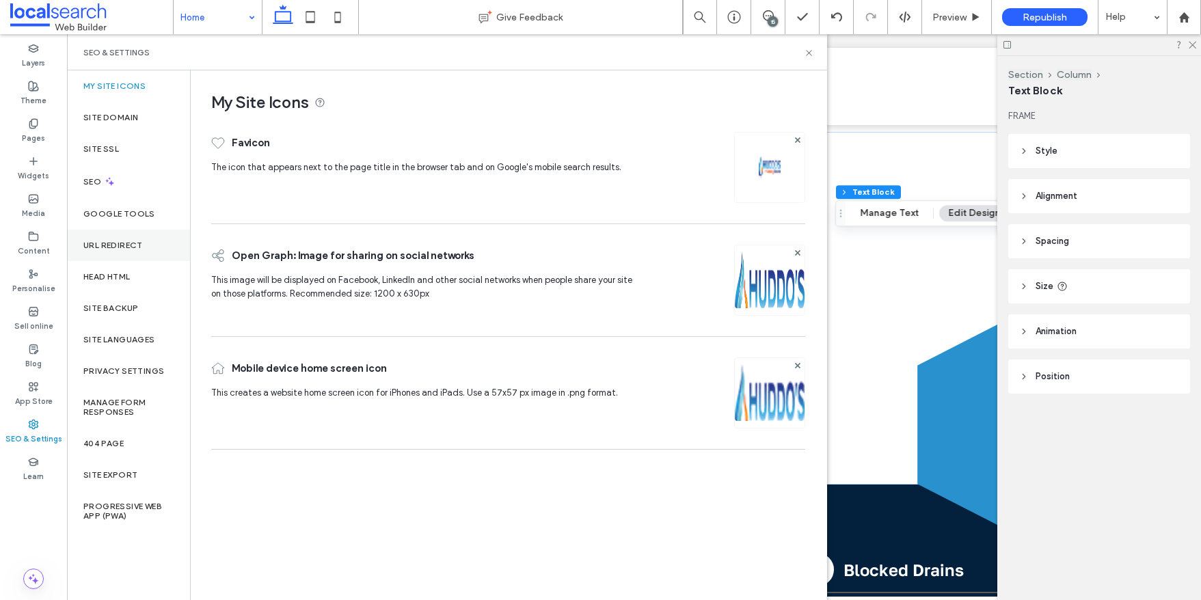
click at [133, 242] on label "URL Redirect" at bounding box center [112, 246] width 59 height 10
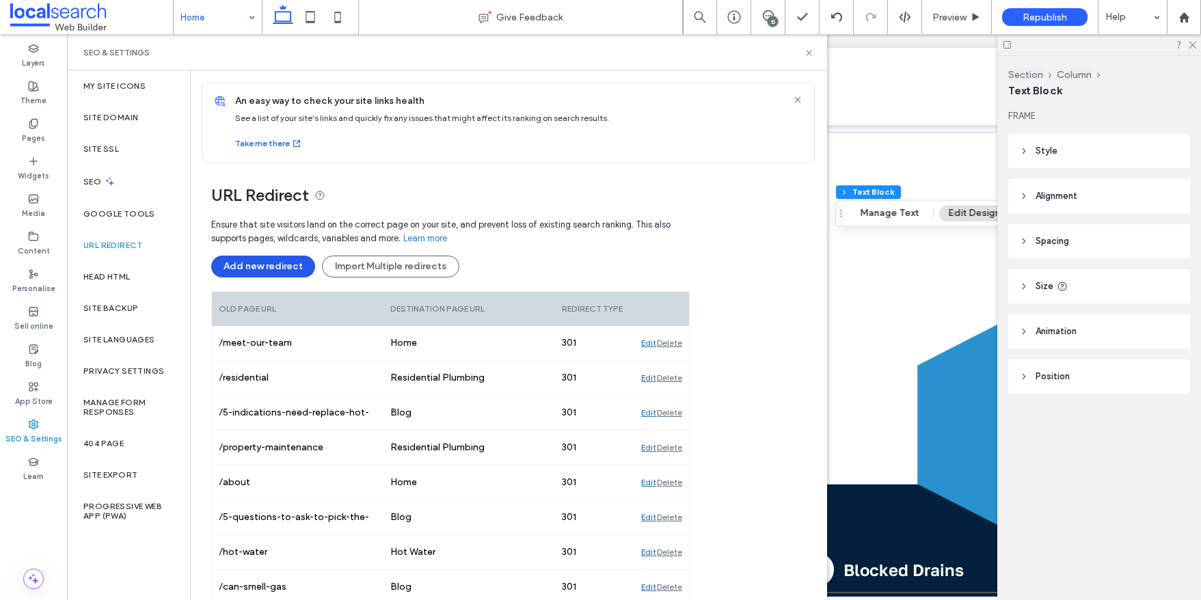
click at [277, 267] on button "Add new redirect" at bounding box center [263, 267] width 104 height 22
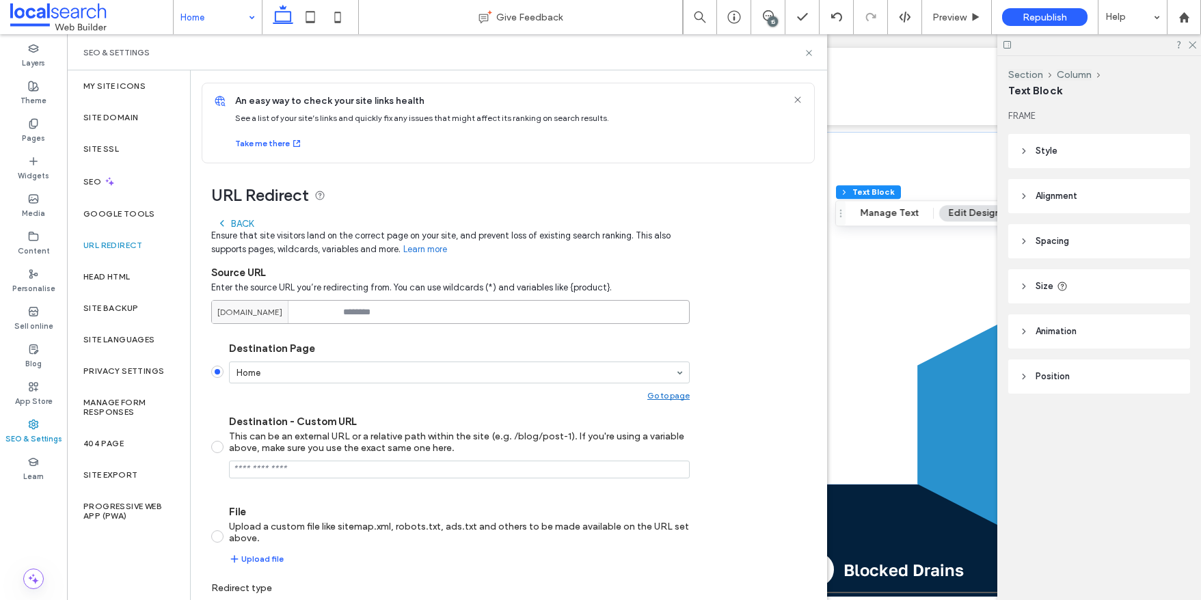
click at [364, 311] on input at bounding box center [450, 312] width 478 height 24
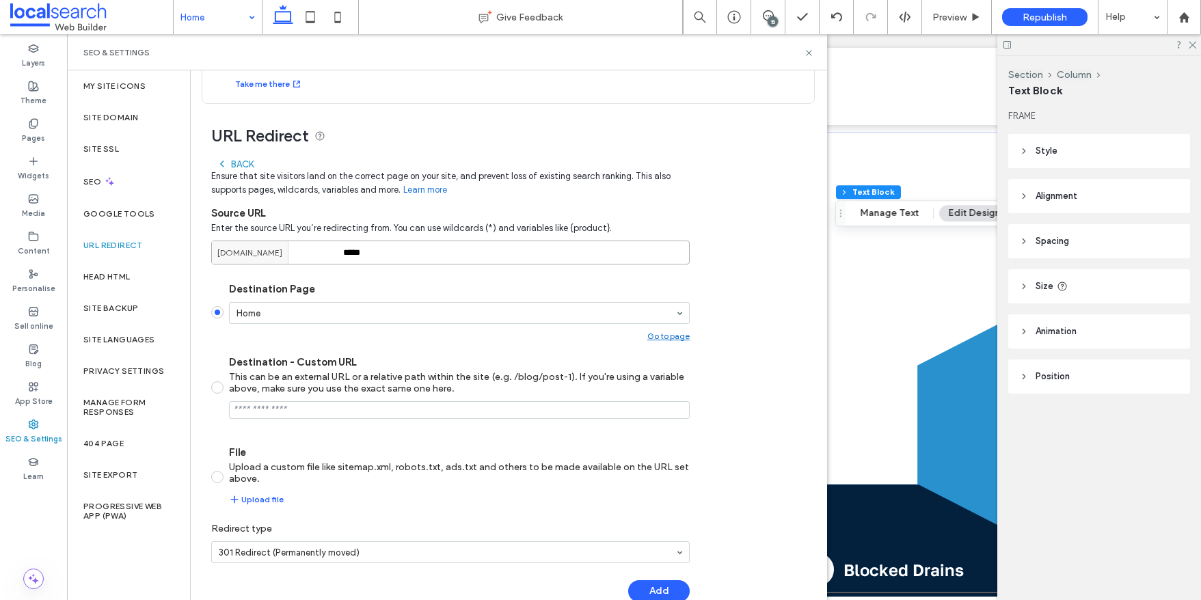
scroll to position [88, 0]
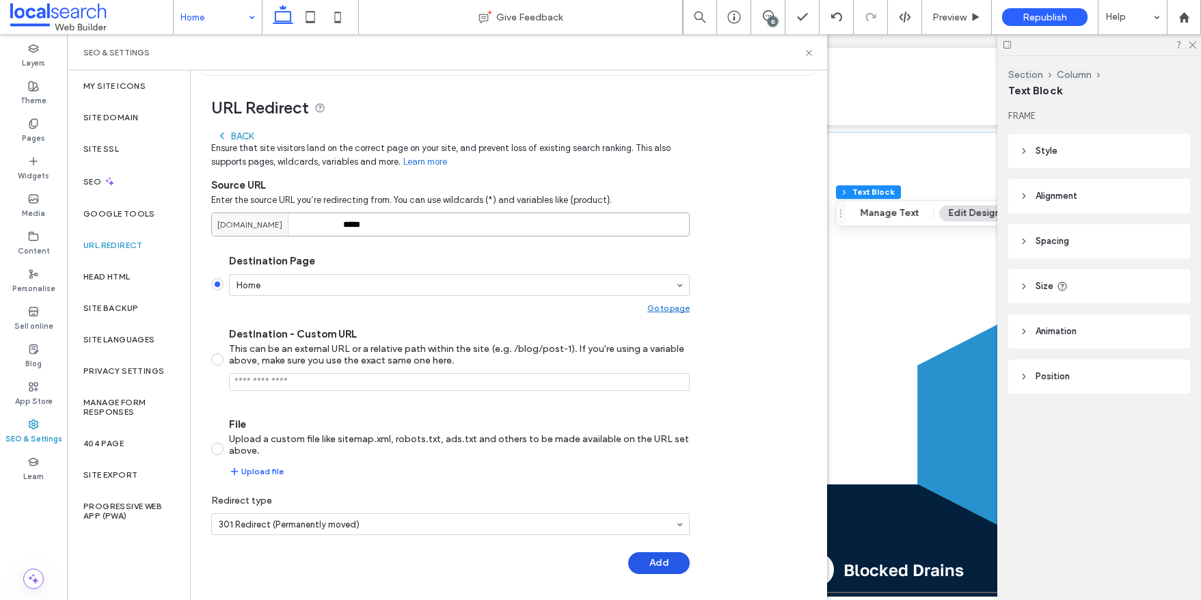
type input "*****"
click at [659, 561] on button "Add" at bounding box center [659, 563] width 62 height 22
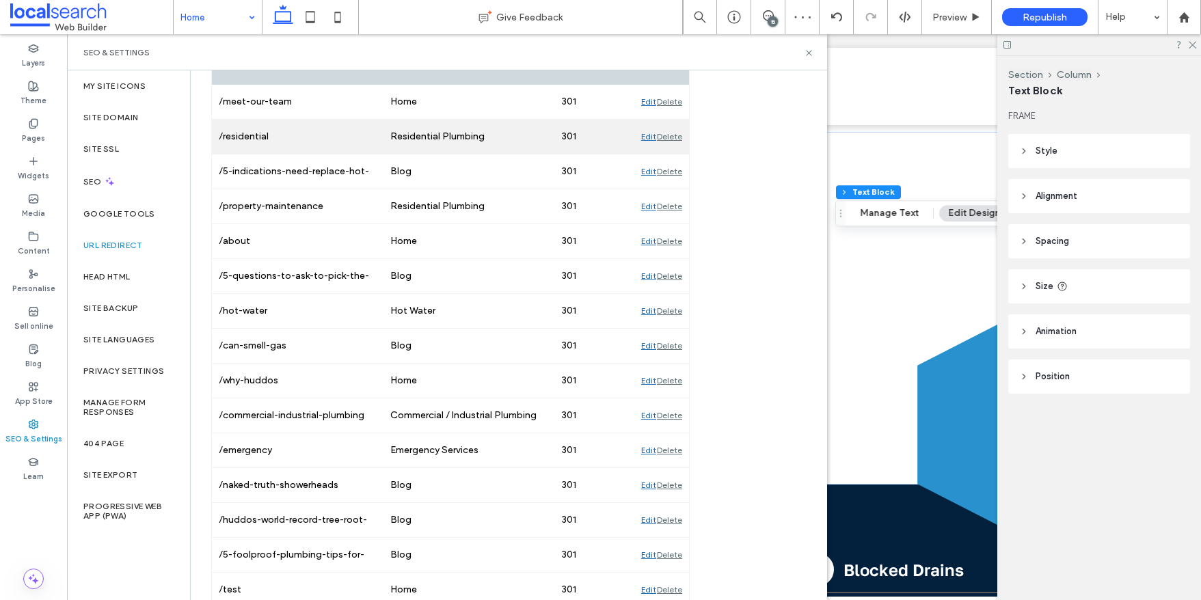
scroll to position [261, 0]
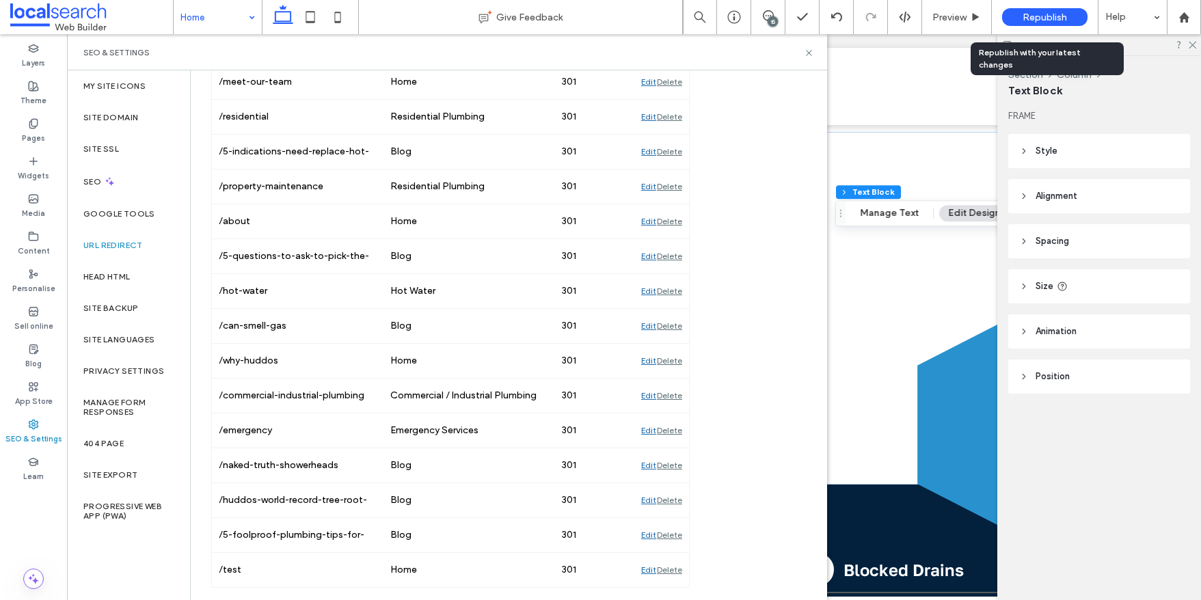
click at [1045, 12] on span "Republish" at bounding box center [1044, 18] width 44 height 12
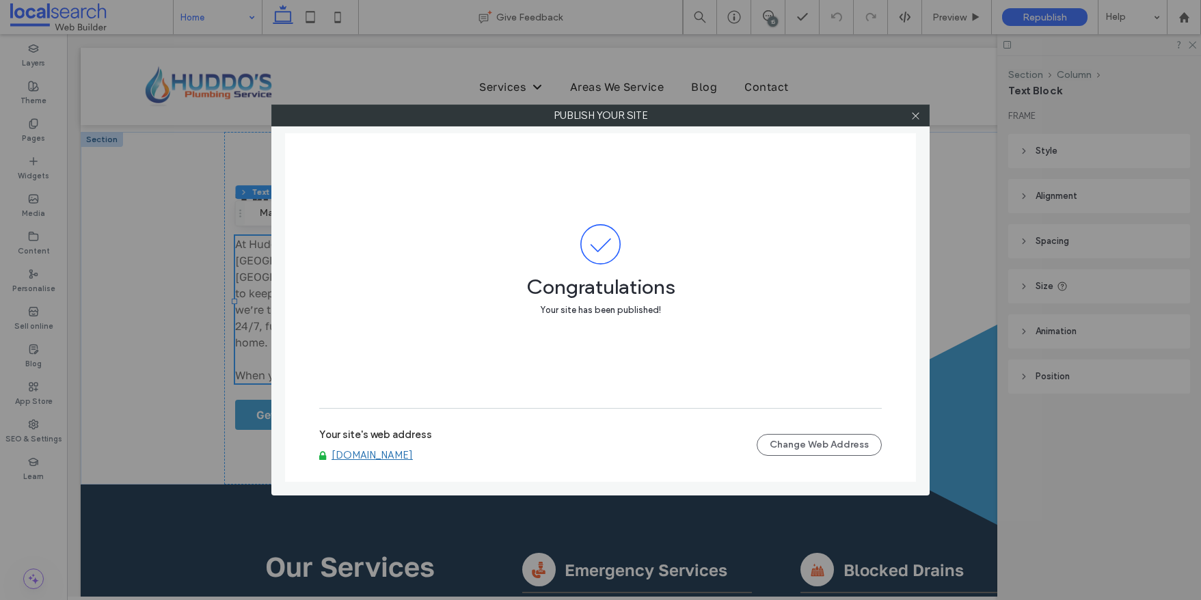
click at [413, 458] on link "[DOMAIN_NAME]" at bounding box center [371, 455] width 81 height 12
click at [914, 115] on icon at bounding box center [915, 116] width 10 height 10
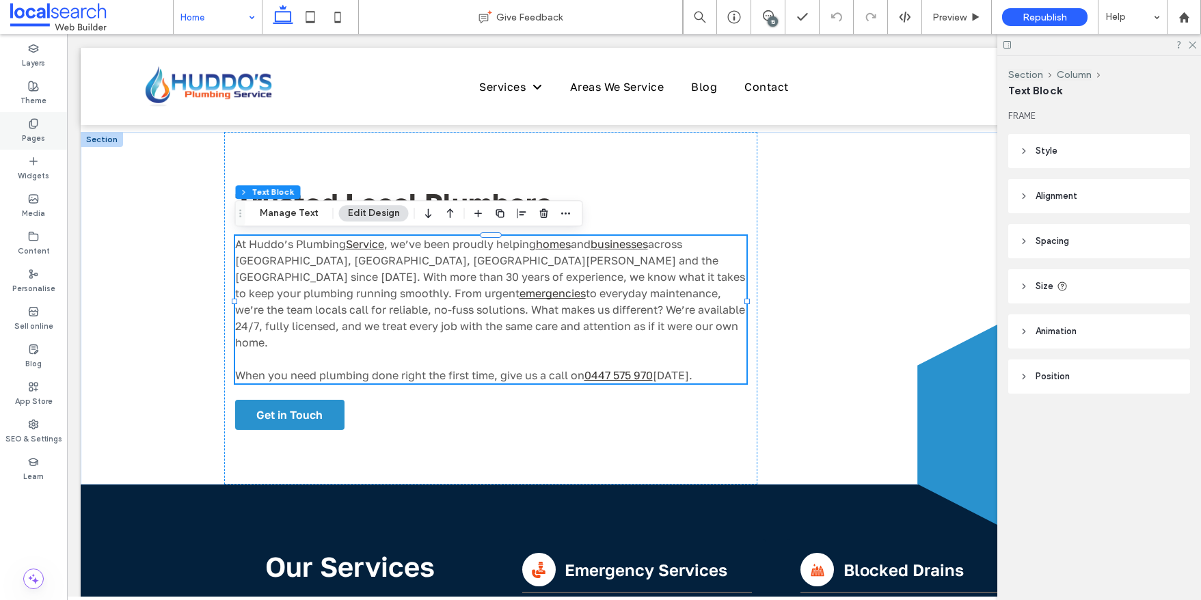
click at [36, 123] on icon at bounding box center [33, 123] width 11 height 11
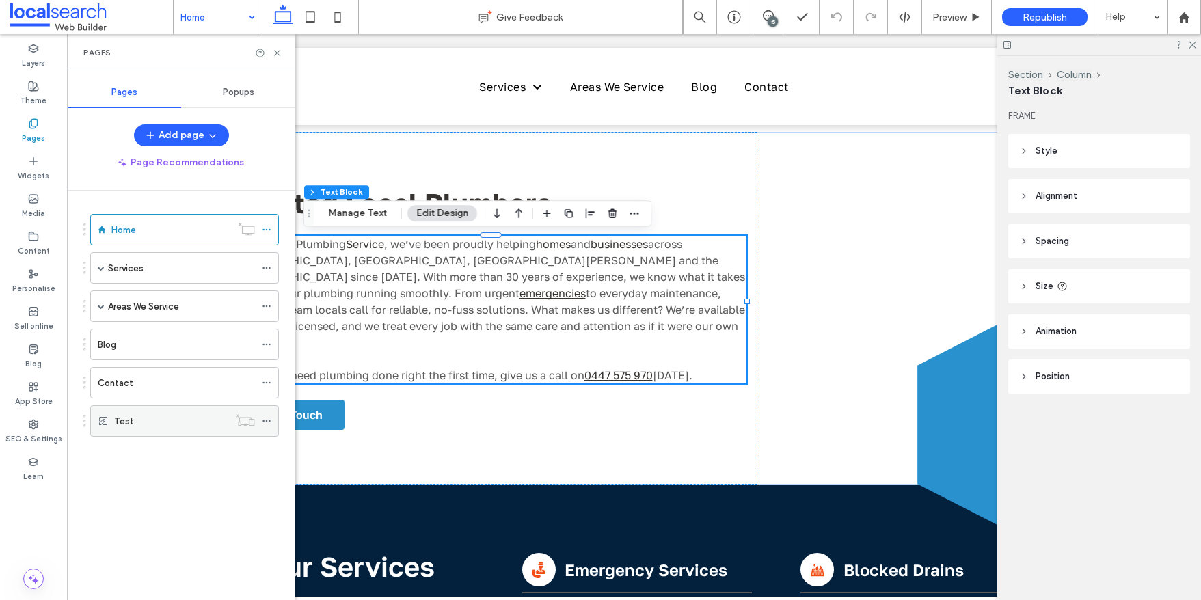
click at [266, 422] on icon at bounding box center [267, 421] width 10 height 10
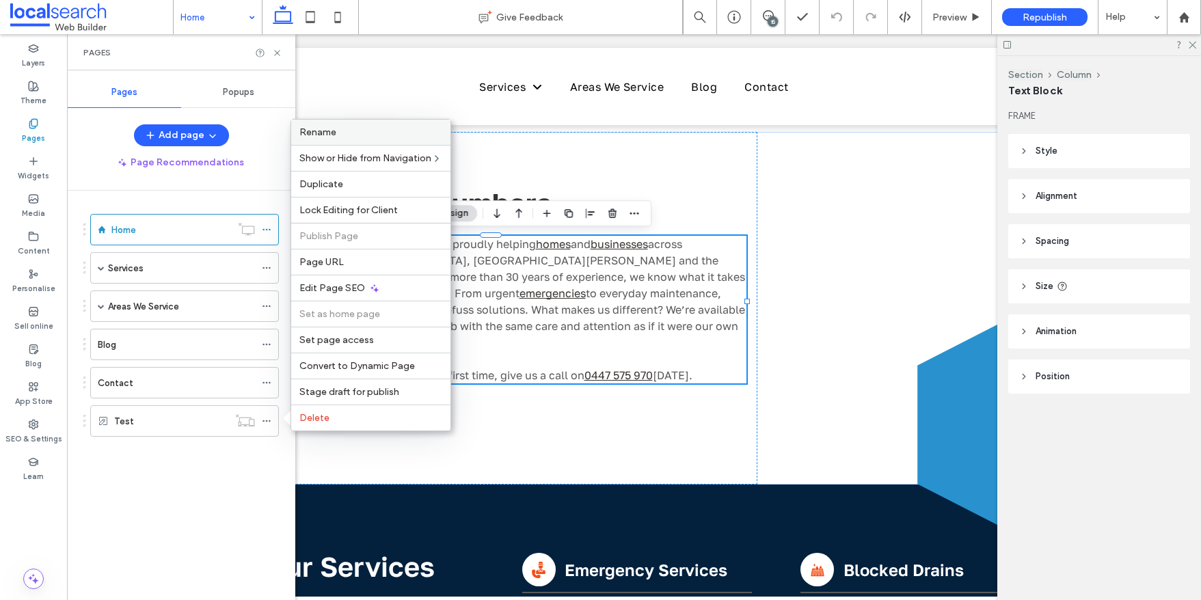
click at [331, 132] on span "Rename" at bounding box center [317, 132] width 37 height 12
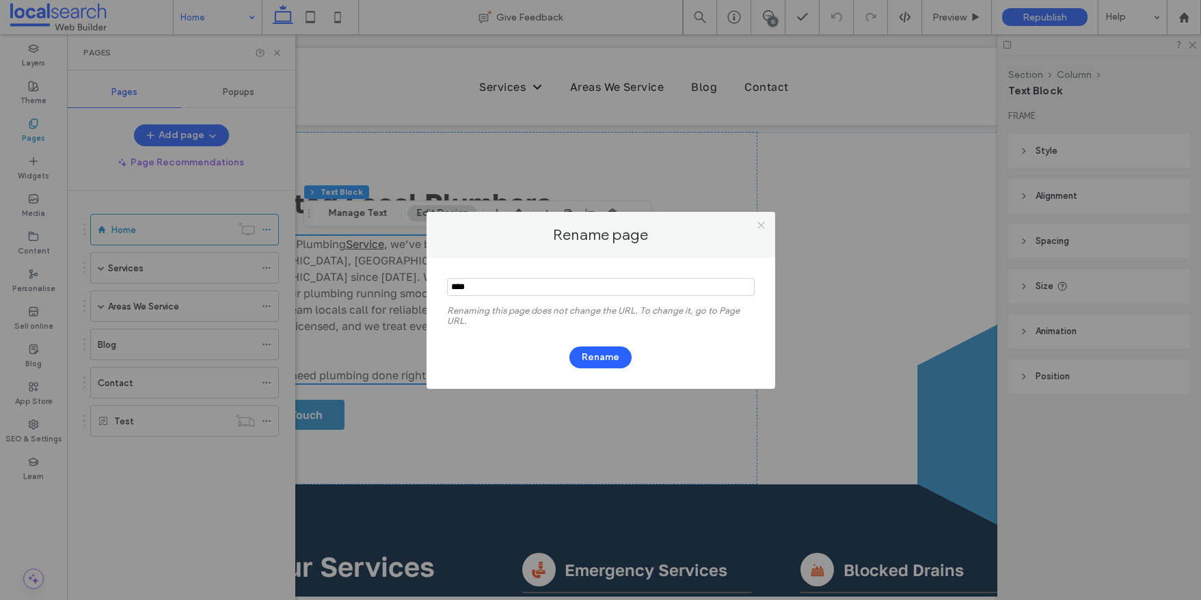
click at [763, 222] on use at bounding box center [760, 225] width 7 height 7
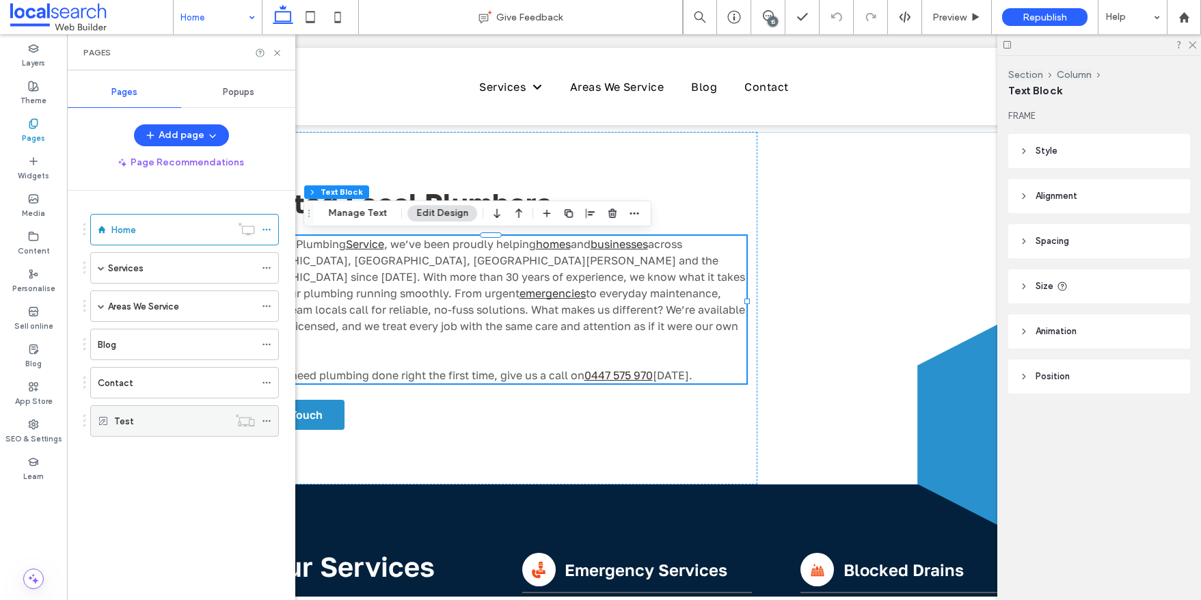
click at [271, 416] on div at bounding box center [270, 421] width 16 height 21
click at [262, 422] on icon at bounding box center [267, 421] width 10 height 10
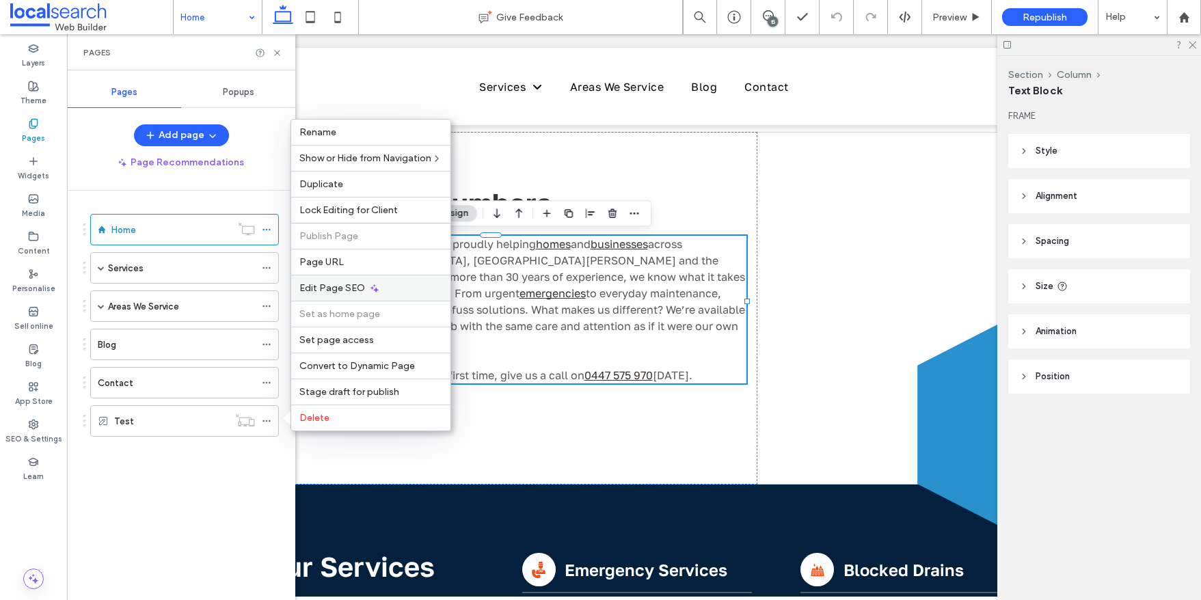
click at [342, 285] on span "Edit Page SEO" at bounding box center [332, 288] width 66 height 12
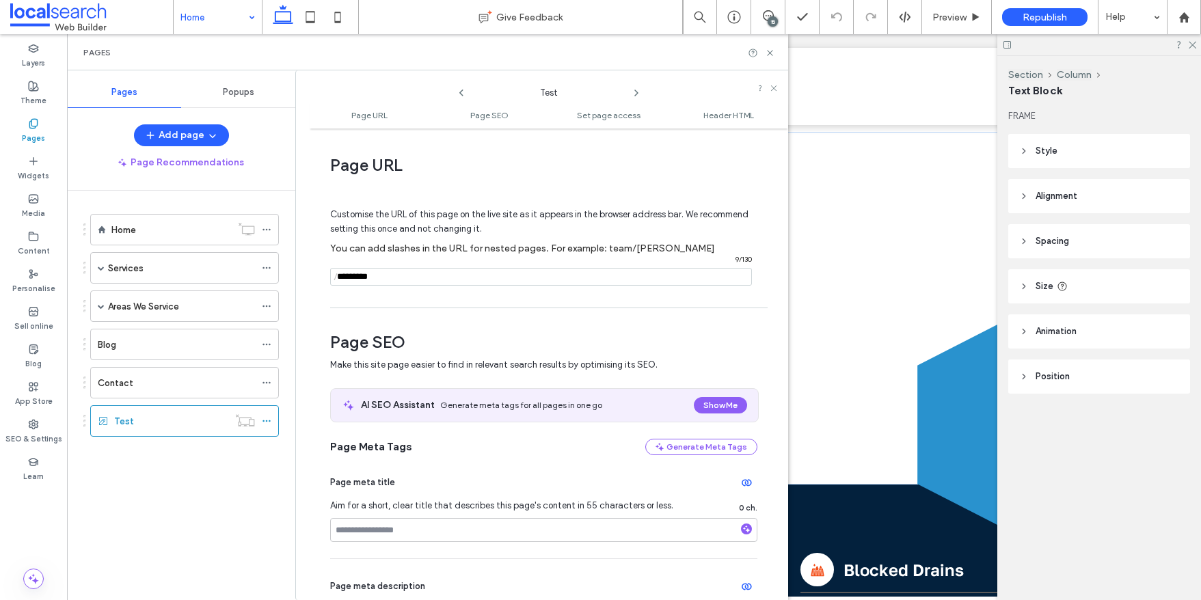
click at [385, 277] on input "notEmpty" at bounding box center [541, 277] width 422 height 18
click at [535, 294] on div "Customise the URL of this page on the live site as it appears in the browser ad…" at bounding box center [543, 241] width 427 height 120
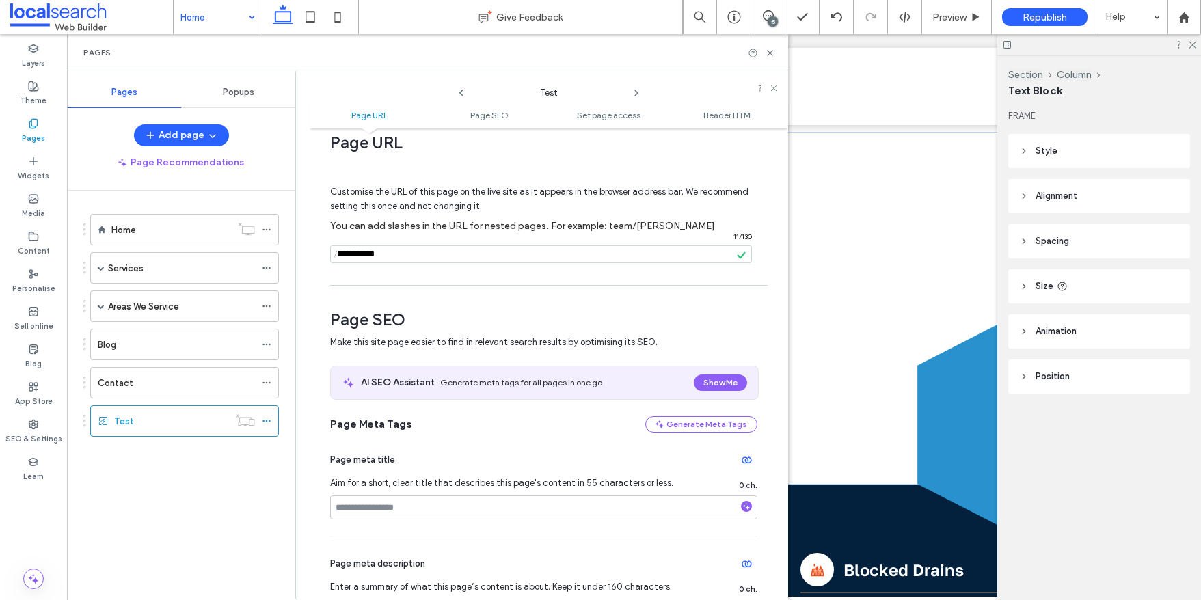
scroll to position [0, 0]
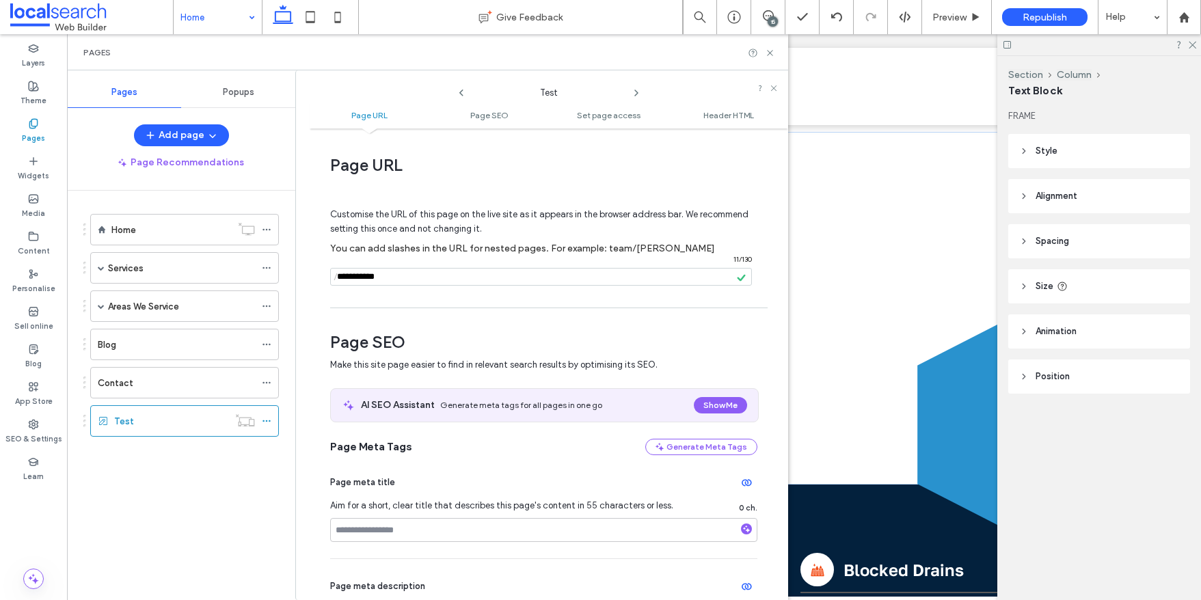
drag, startPoint x: 392, startPoint y: 278, endPoint x: 303, endPoint y: 277, distance: 88.8
click at [303, 277] on div "Test Page URL Page SEO Set page access Header HTML Page URL Customise the URL o…" at bounding box center [541, 335] width 493 height 530
click at [357, 294] on div "Customise the URL of this page on the live site as it appears in the browser ad…" at bounding box center [543, 241] width 427 height 120
click at [269, 421] on use at bounding box center [266, 421] width 8 height 2
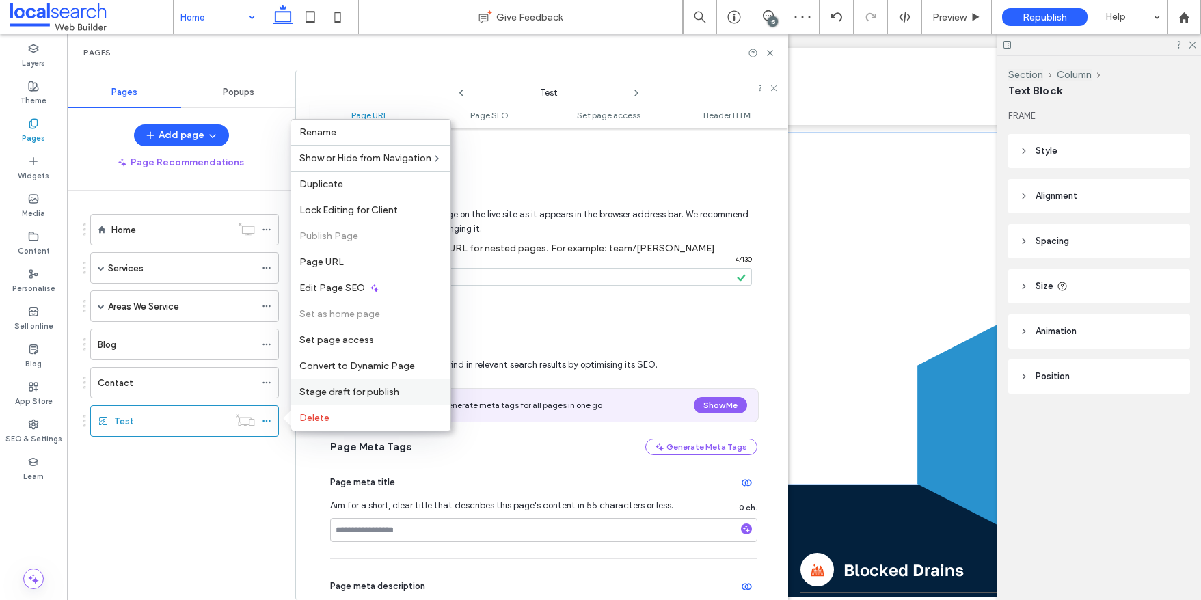
click at [356, 389] on span "Stage draft for publish" at bounding box center [349, 392] width 100 height 12
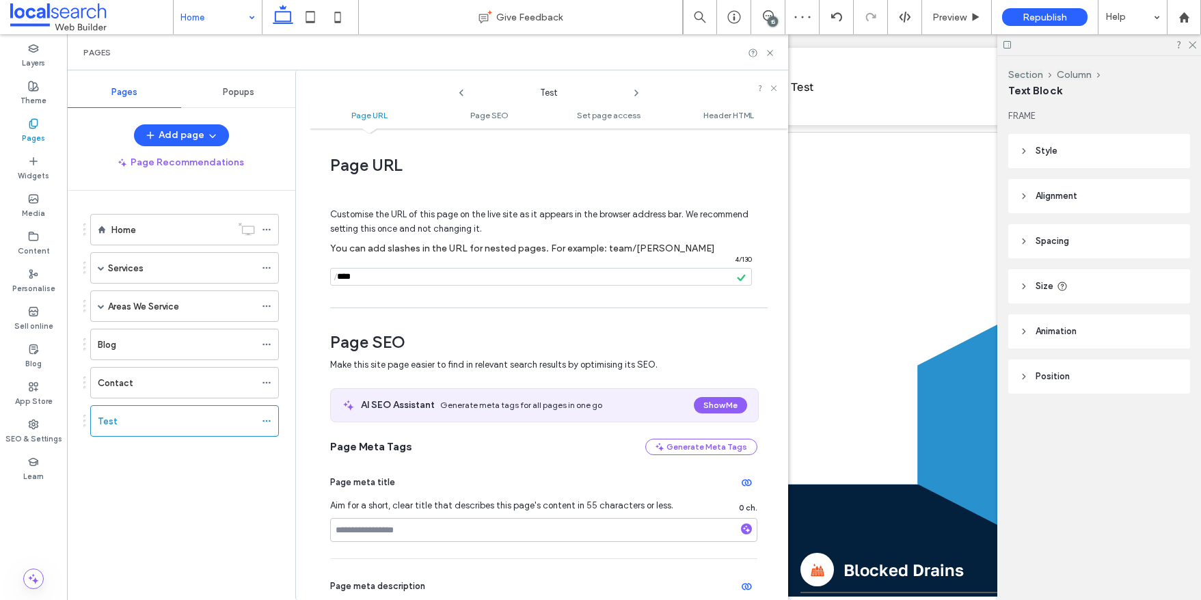
click at [368, 273] on input "notEmpty" at bounding box center [541, 277] width 422 height 18
type input "**********"
click at [645, 299] on div "Customise the URL of this page on the live site as it appears in the browser ad…" at bounding box center [543, 241] width 427 height 120
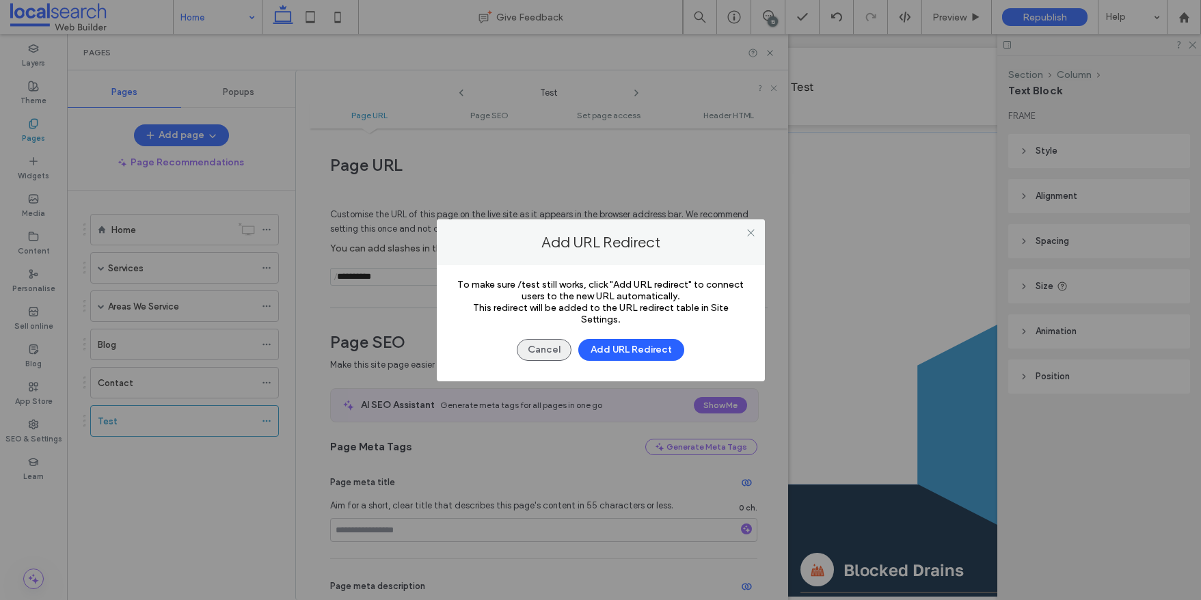
click at [550, 346] on button "Cancel" at bounding box center [544, 350] width 55 height 22
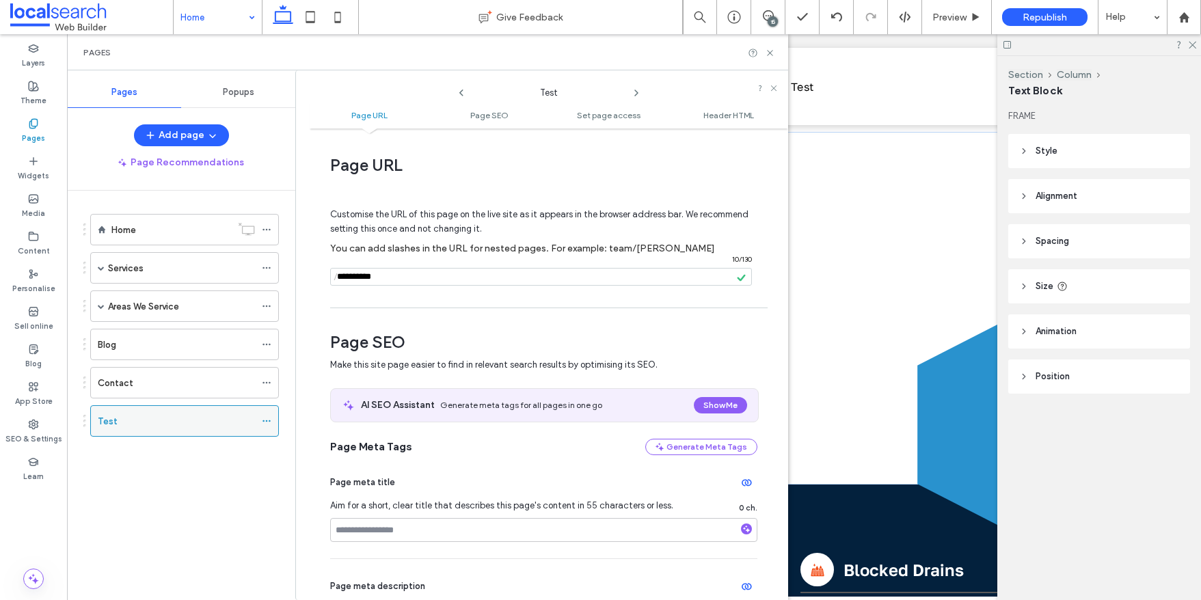
click at [269, 420] on use at bounding box center [266, 421] width 8 height 2
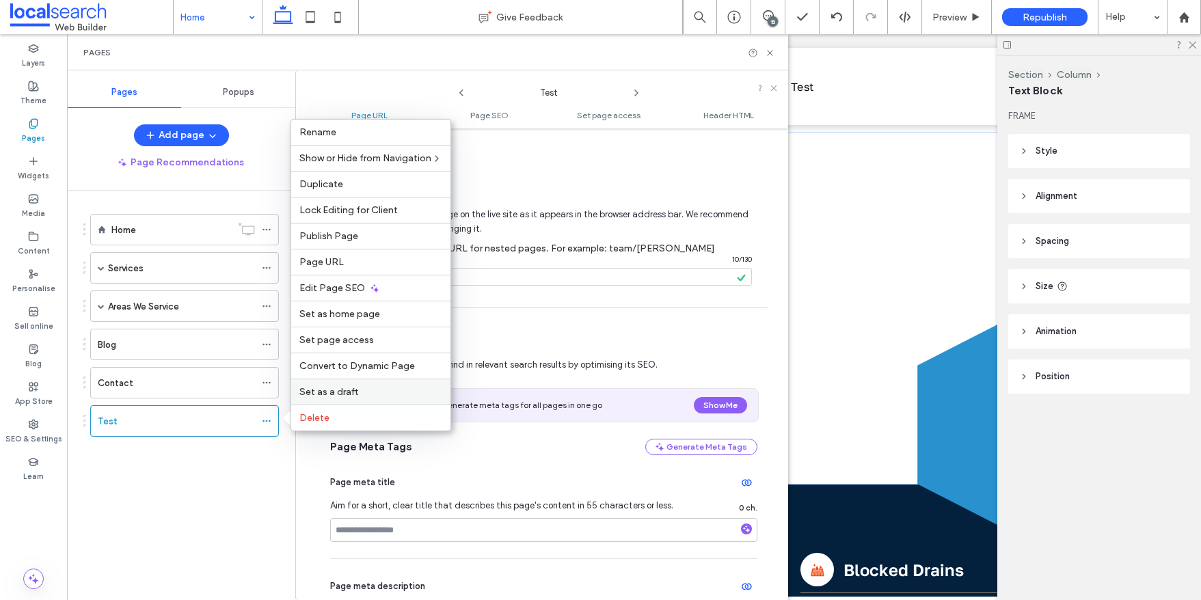
click at [342, 392] on span "Set as a draft" at bounding box center [328, 392] width 59 height 12
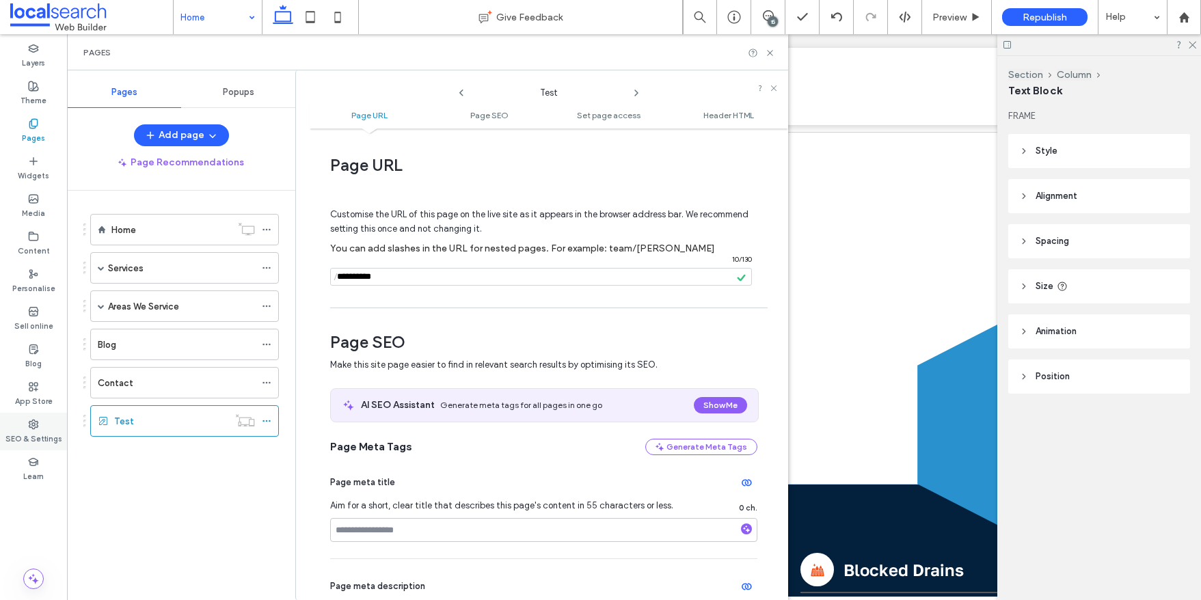
click at [39, 426] on div "SEO & Settings" at bounding box center [33, 432] width 67 height 38
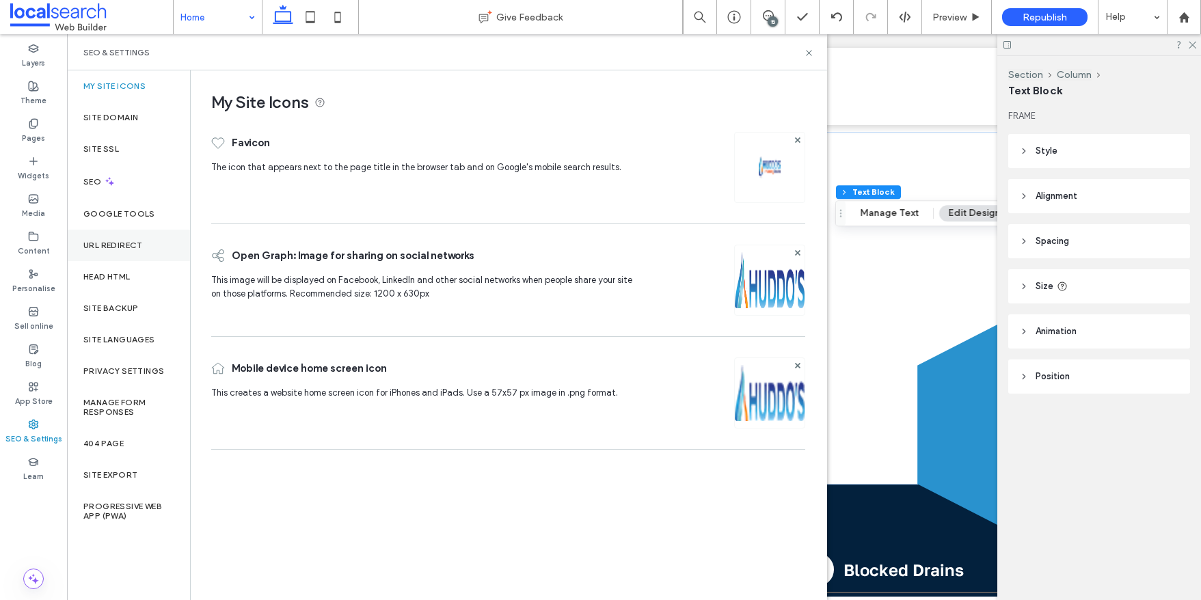
click at [135, 243] on label "URL Redirect" at bounding box center [112, 246] width 59 height 10
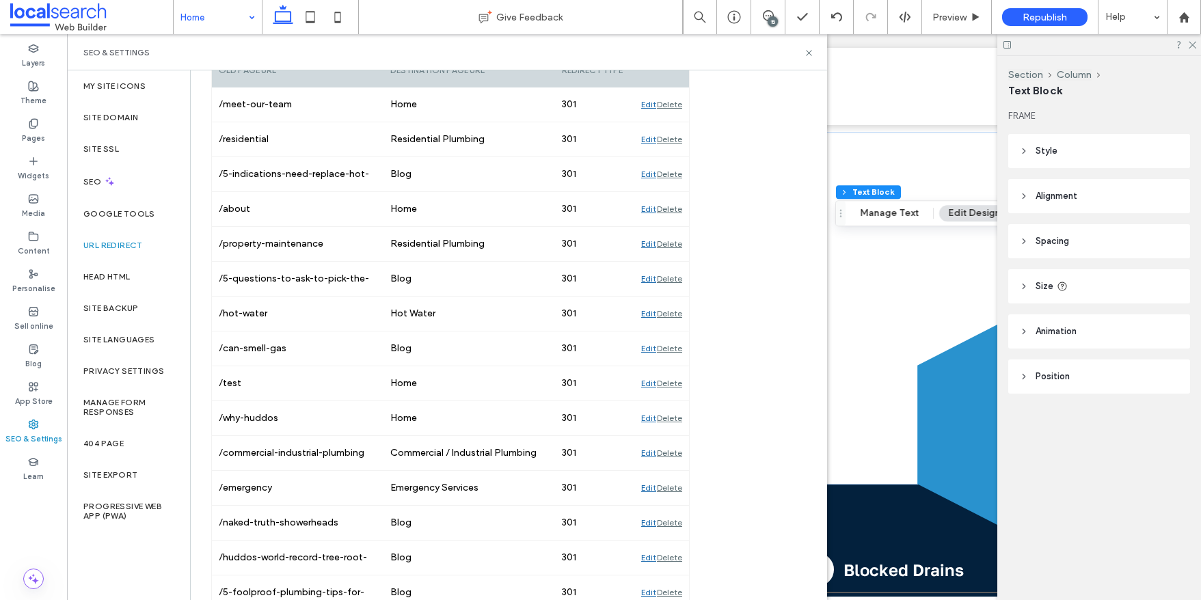
scroll to position [242, 0]
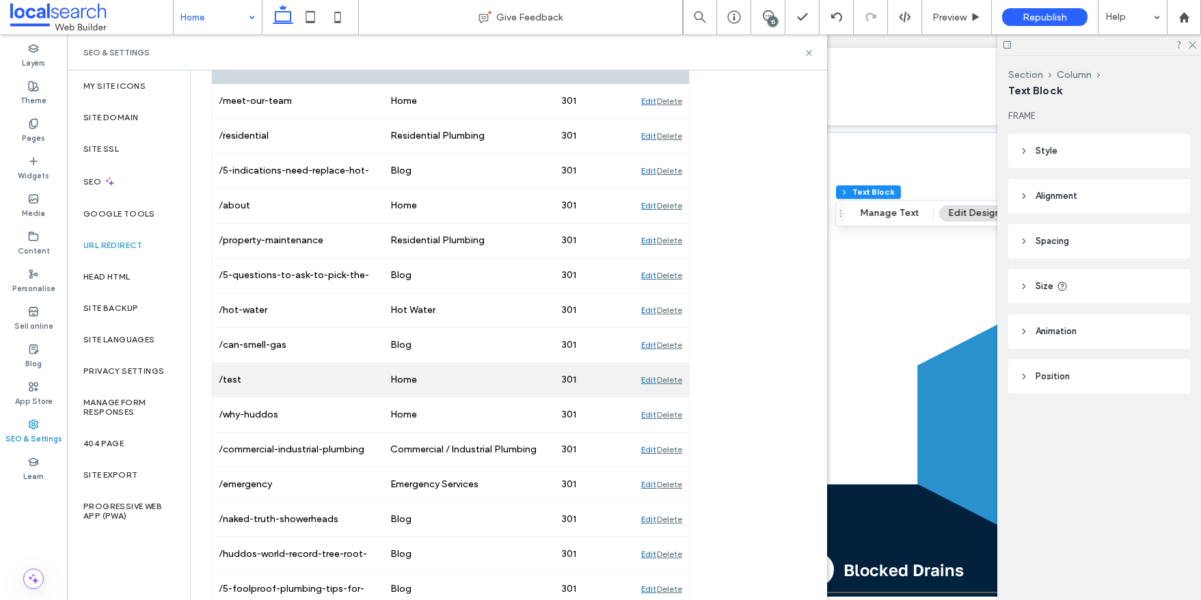
click at [668, 379] on div "Delete" at bounding box center [669, 380] width 25 height 34
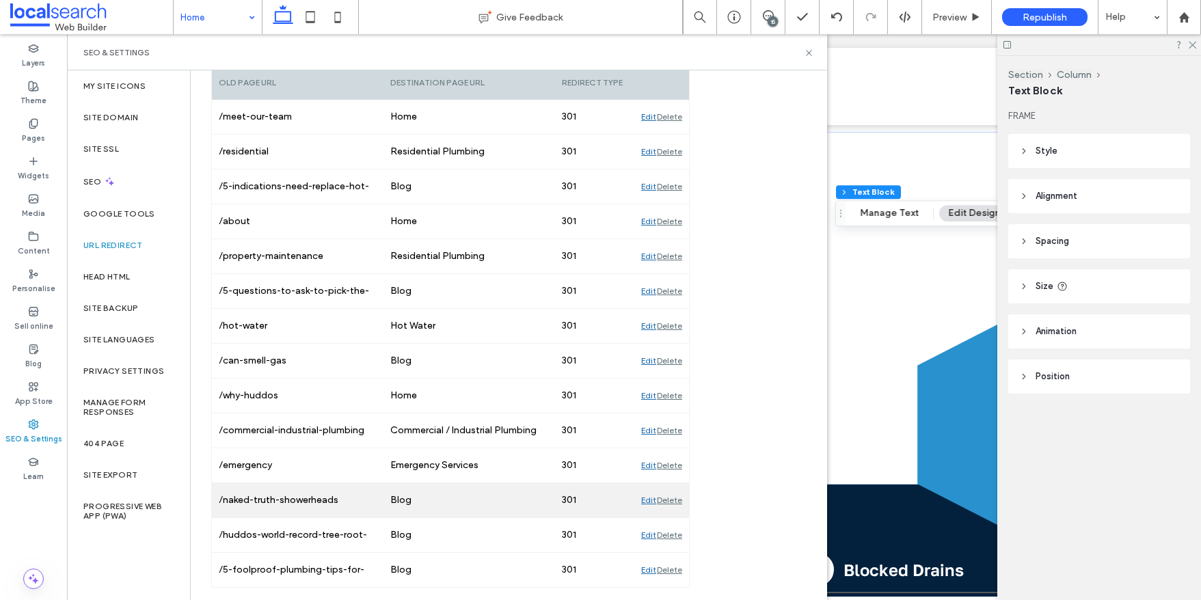
scroll to position [0, 0]
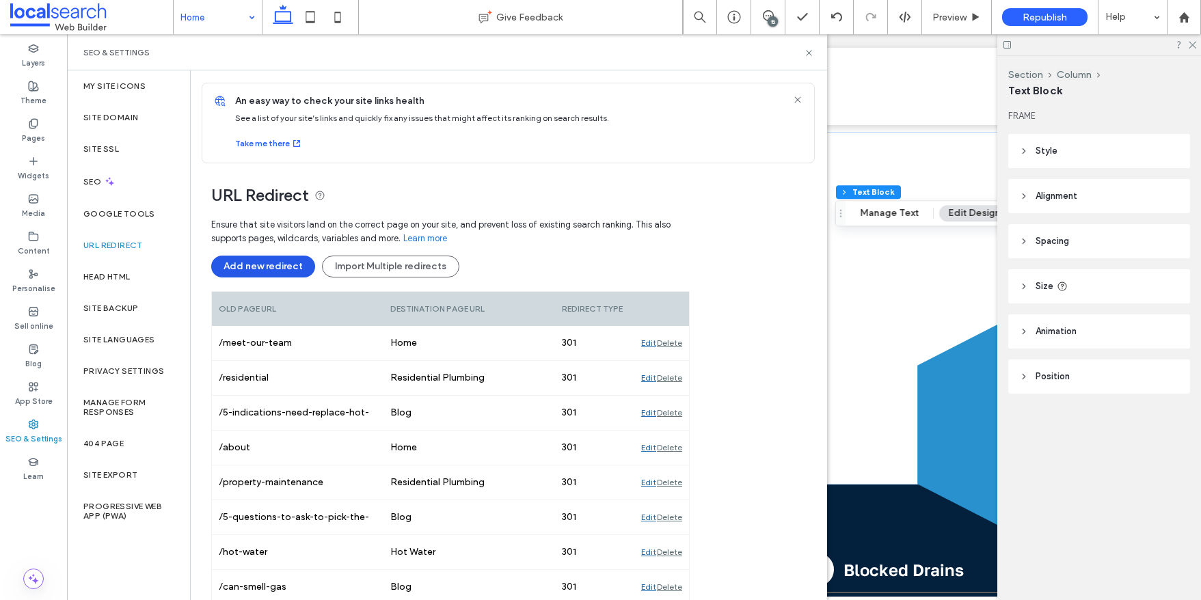
click at [262, 263] on button "Add new redirect" at bounding box center [263, 267] width 104 height 22
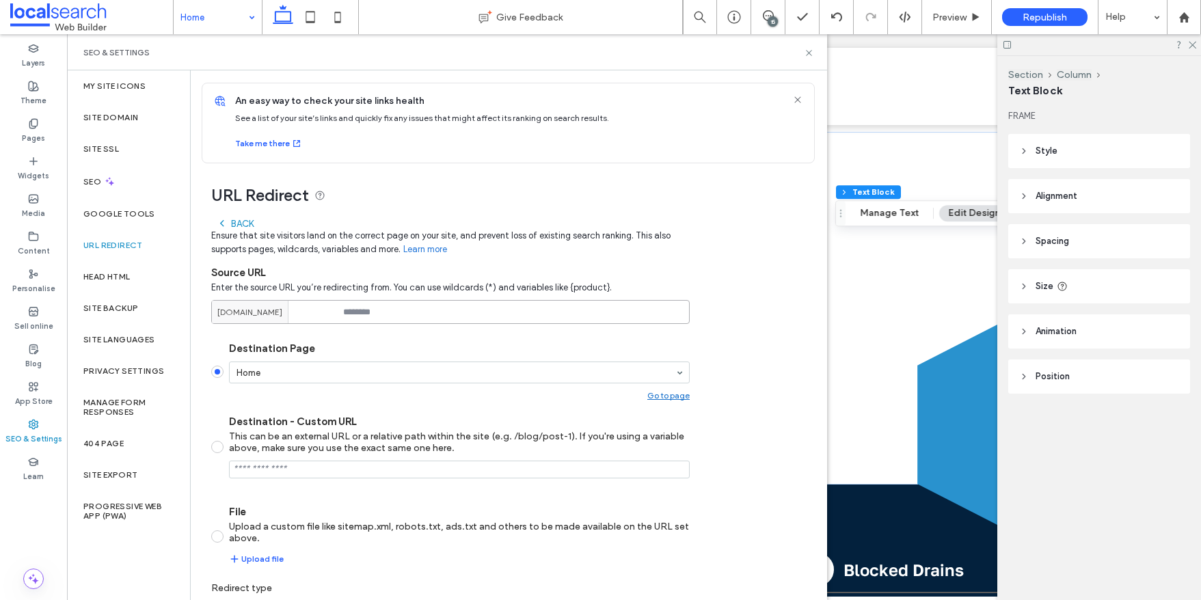
click at [368, 314] on input at bounding box center [450, 312] width 478 height 24
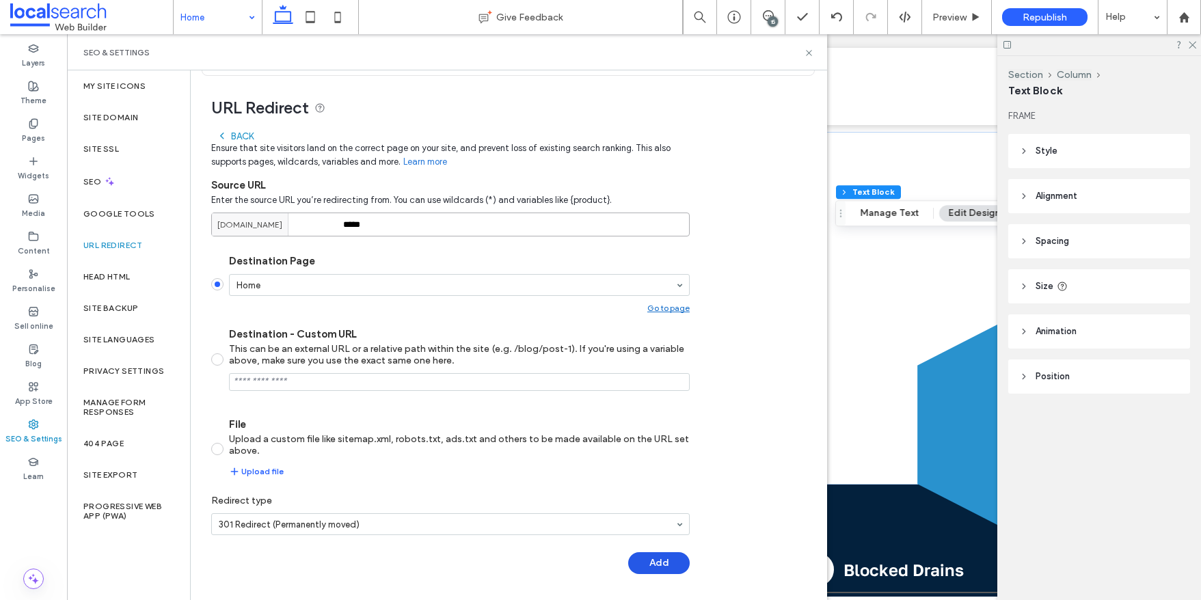
type input "*****"
click at [672, 569] on button "Add" at bounding box center [659, 563] width 62 height 22
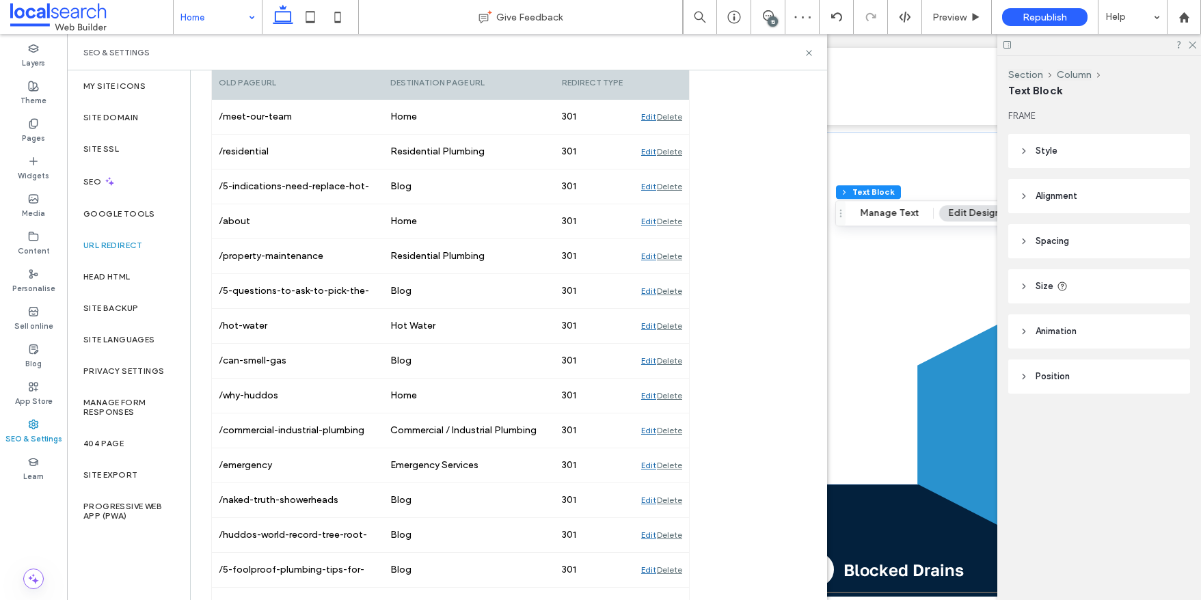
scroll to position [261, 0]
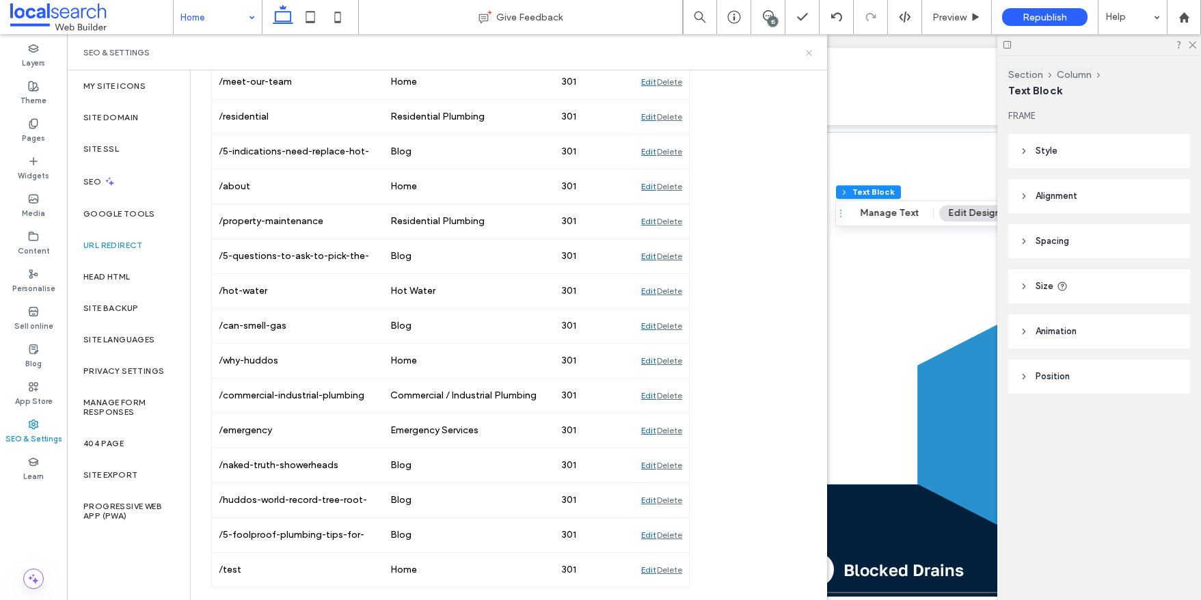
click at [809, 51] on use at bounding box center [808, 52] width 5 height 5
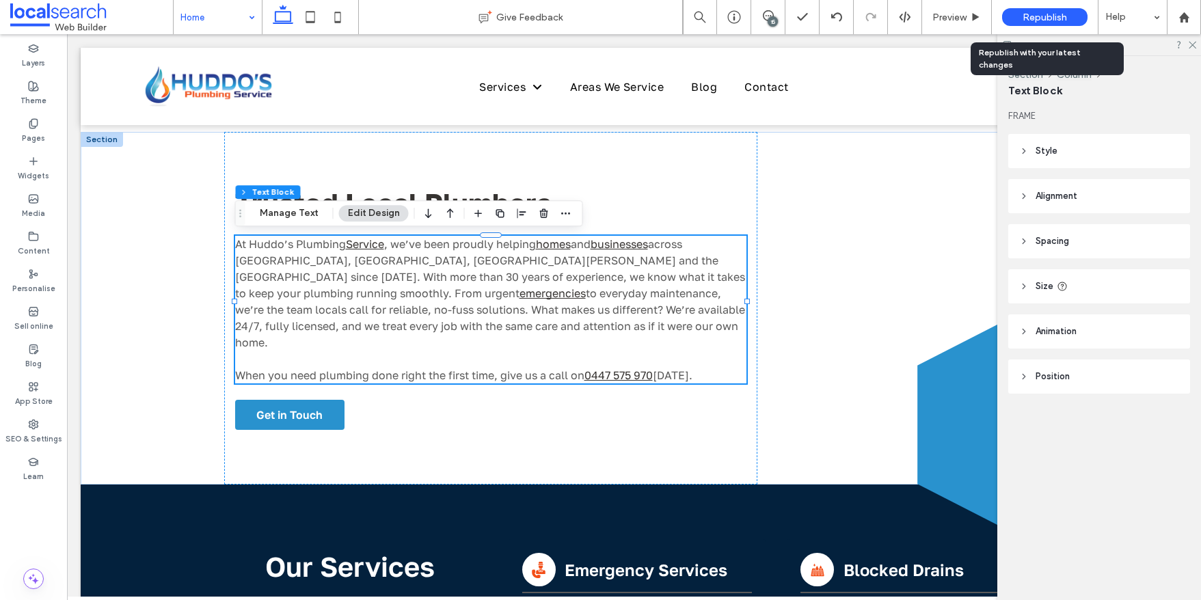
click at [1039, 16] on span "Republish" at bounding box center [1044, 18] width 44 height 12
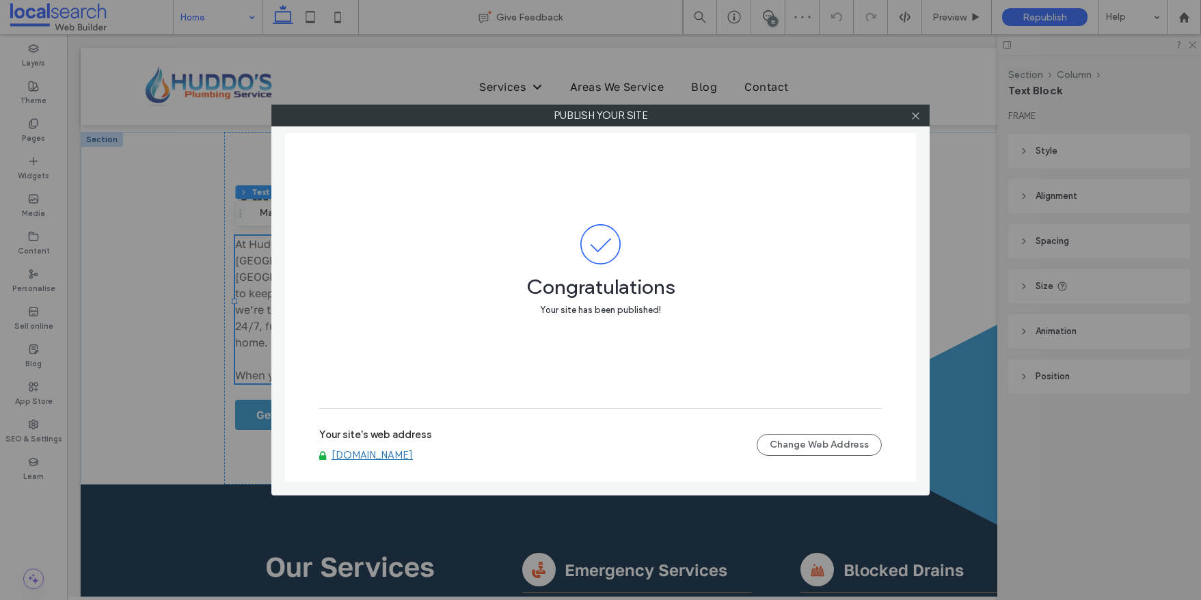
click at [413, 452] on link "[DOMAIN_NAME]" at bounding box center [371, 455] width 81 height 12
click at [915, 111] on icon at bounding box center [915, 116] width 10 height 10
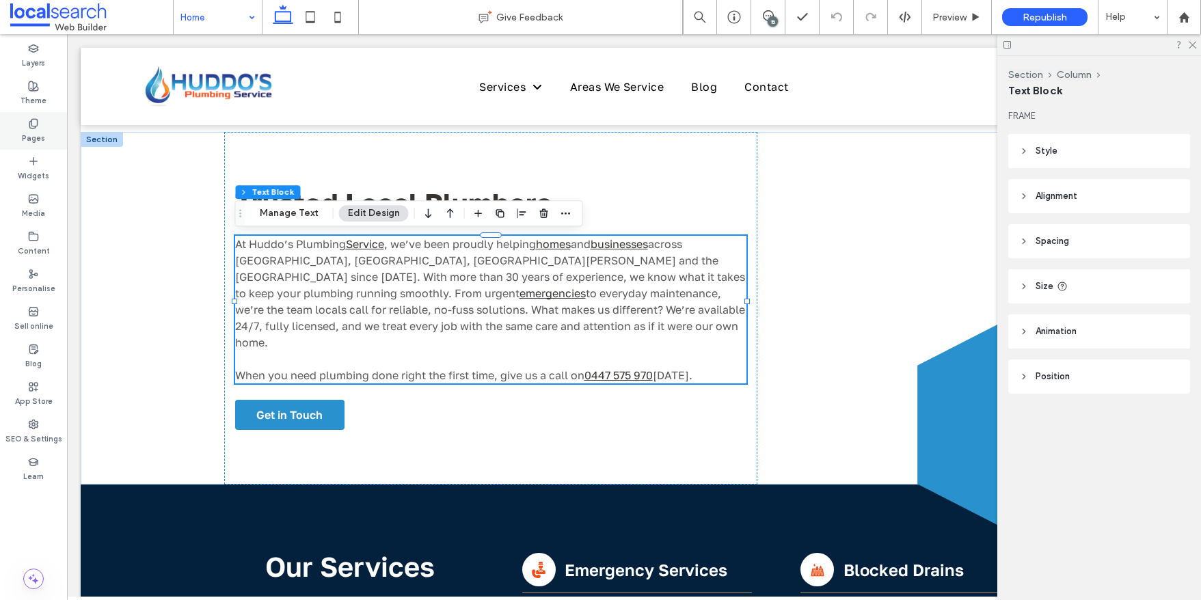
click at [34, 124] on icon at bounding box center [33, 123] width 11 height 11
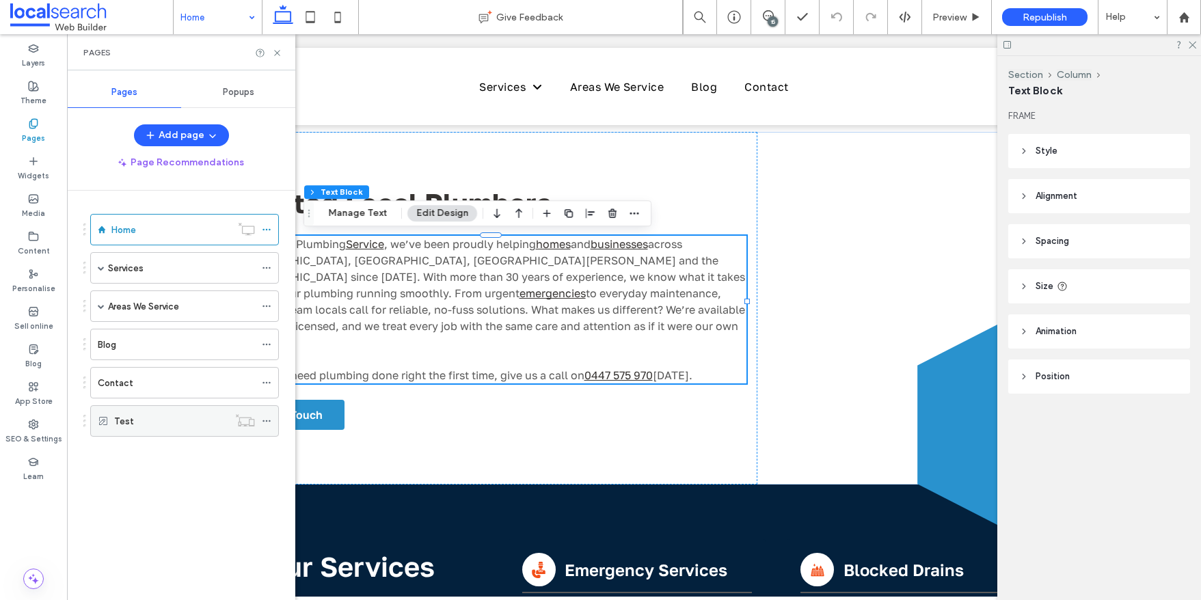
click at [269, 421] on use at bounding box center [266, 421] width 8 height 2
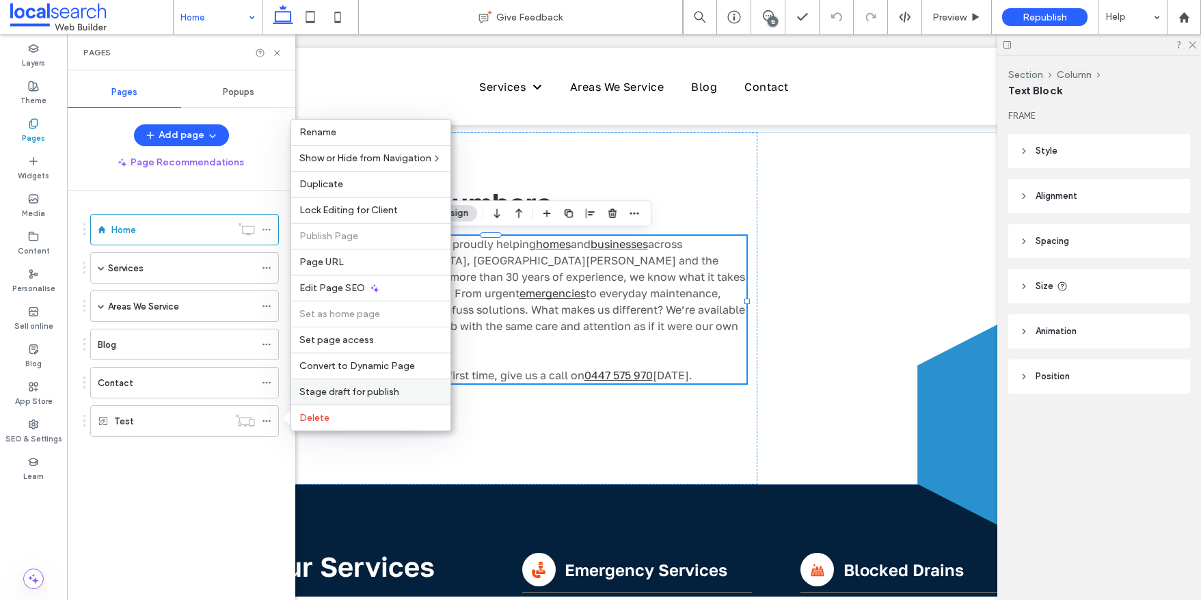
click at [362, 389] on span "Stage draft for publish" at bounding box center [349, 392] width 100 height 12
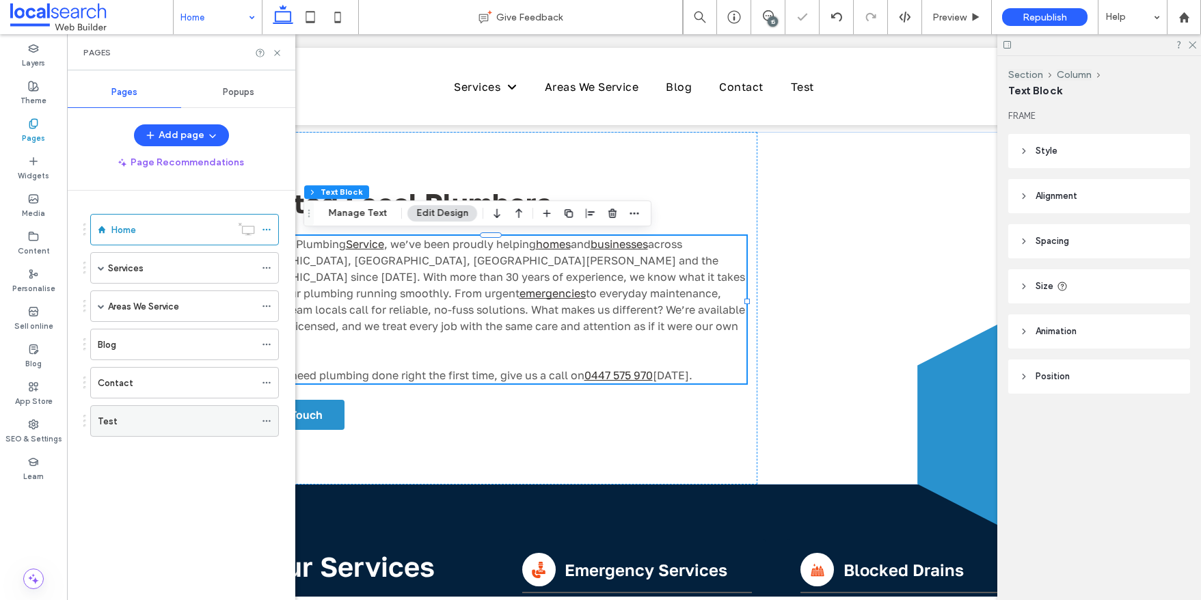
click at [265, 420] on icon at bounding box center [267, 421] width 10 height 10
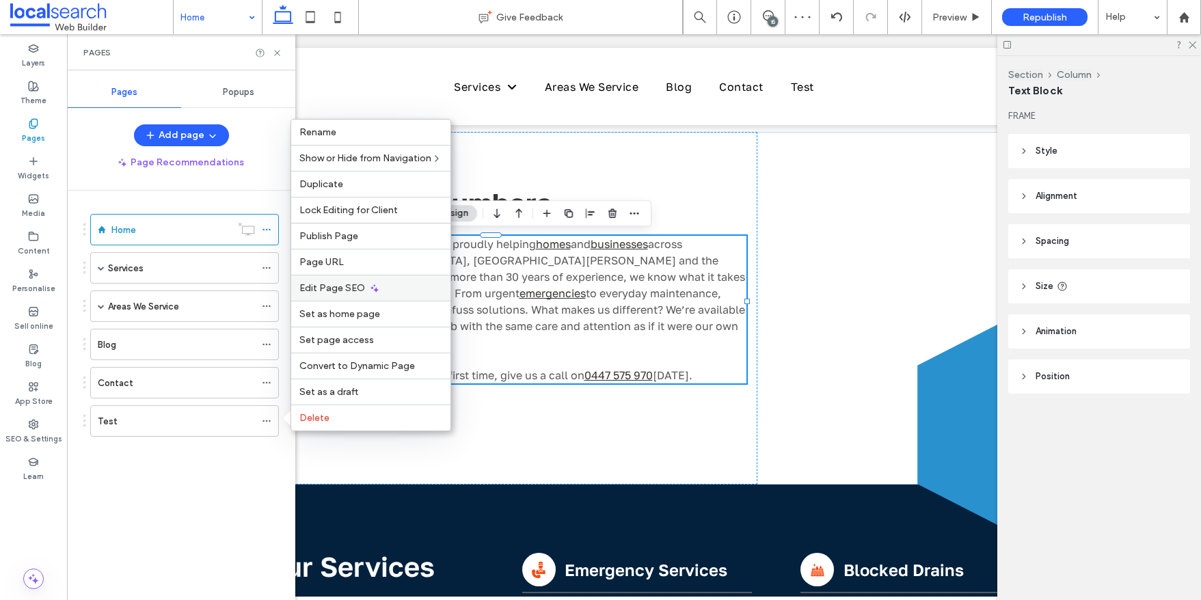
click at [340, 286] on span "Edit Page SEO" at bounding box center [332, 288] width 66 height 12
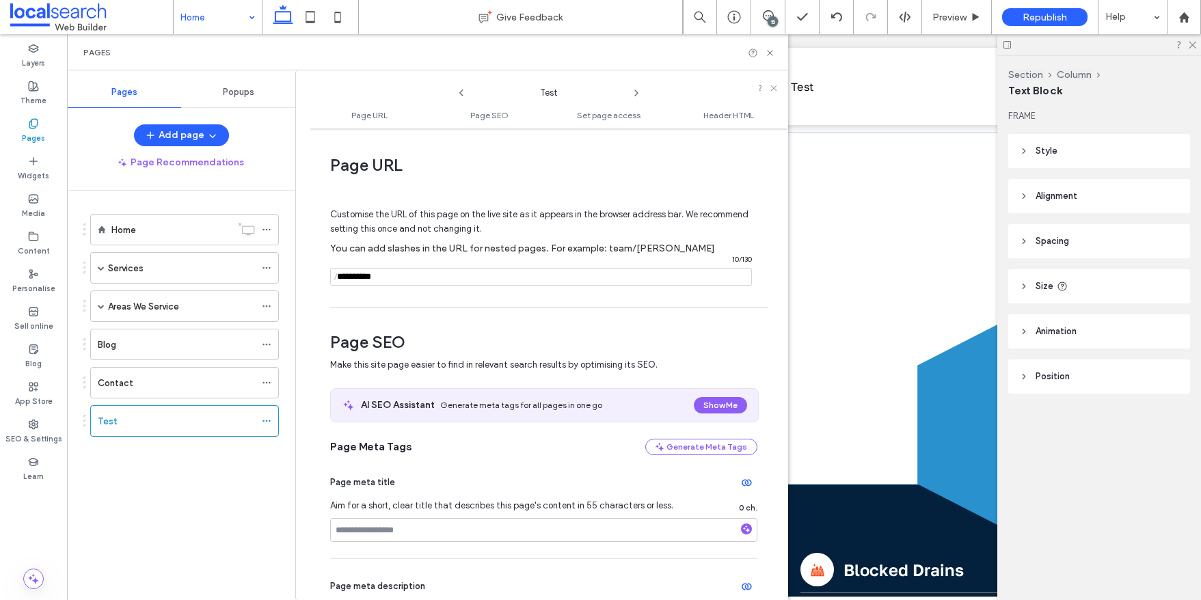
drag, startPoint x: 391, startPoint y: 274, endPoint x: 354, endPoint y: 275, distance: 36.9
click at [354, 275] on input "notEmpty" at bounding box center [541, 277] width 422 height 18
type input "****"
click at [411, 294] on div "Customise the URL of this page on the live site as it appears in the browser ad…" at bounding box center [543, 241] width 427 height 120
click at [739, 161] on span "Page URL" at bounding box center [543, 165] width 427 height 21
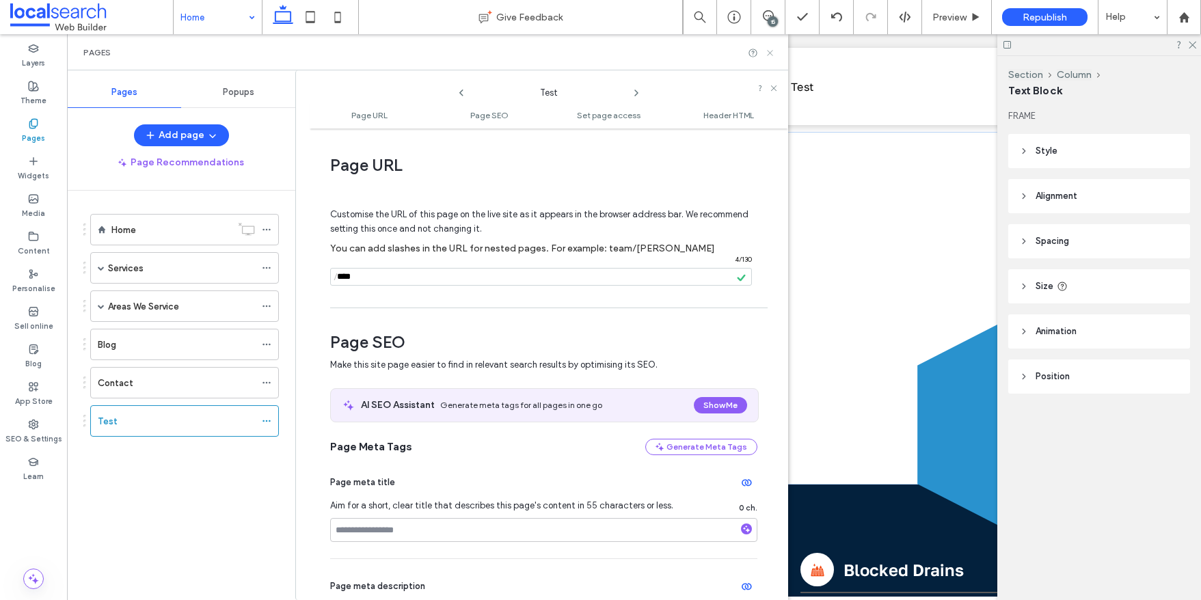
click at [770, 53] on use at bounding box center [769, 52] width 5 height 5
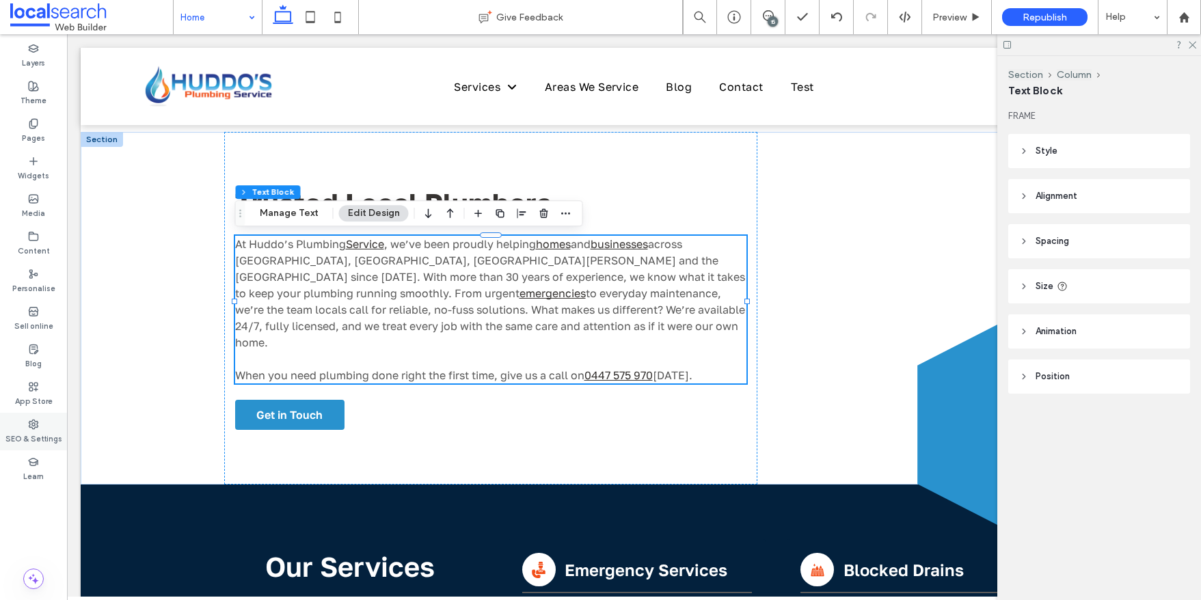
click at [36, 424] on use at bounding box center [33, 424] width 9 height 9
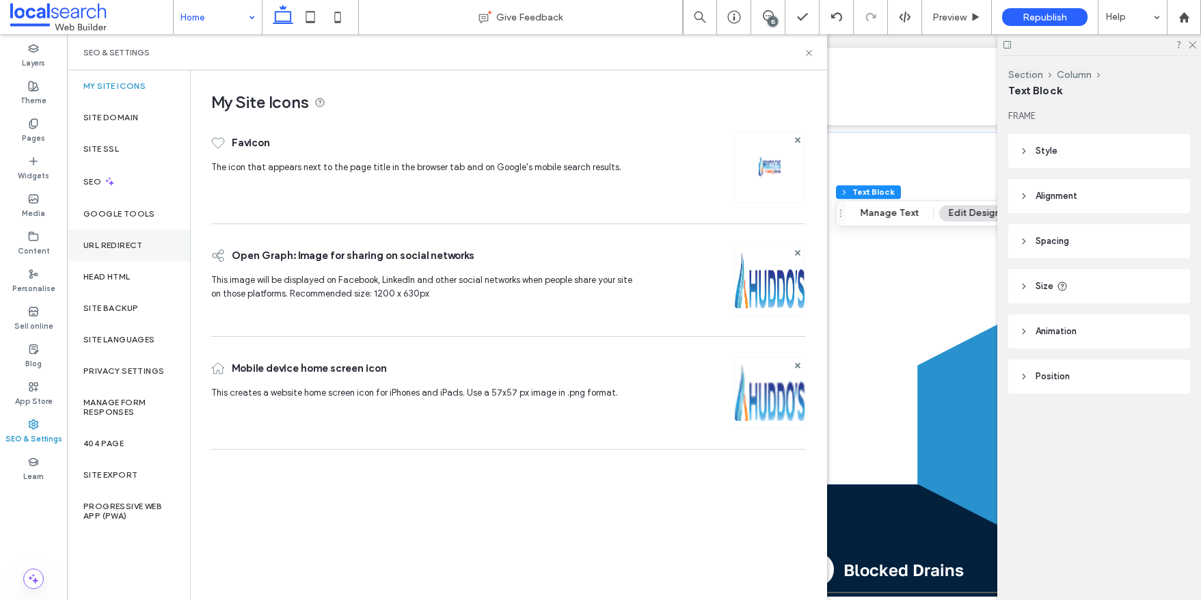
click at [139, 245] on label "URL Redirect" at bounding box center [112, 246] width 59 height 10
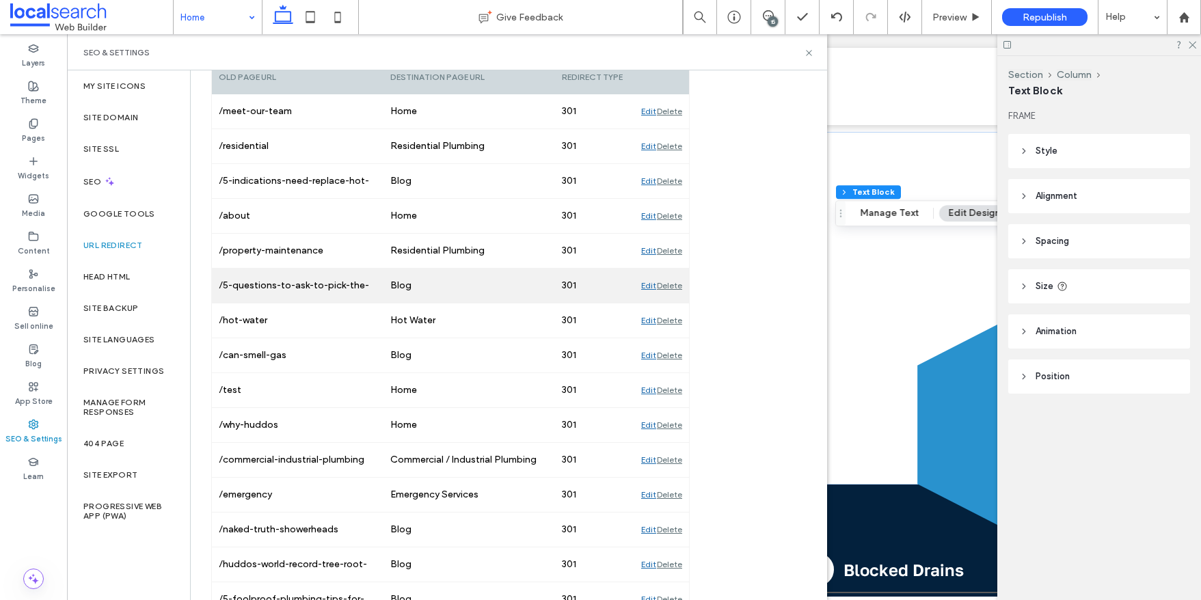
scroll to position [239, 0]
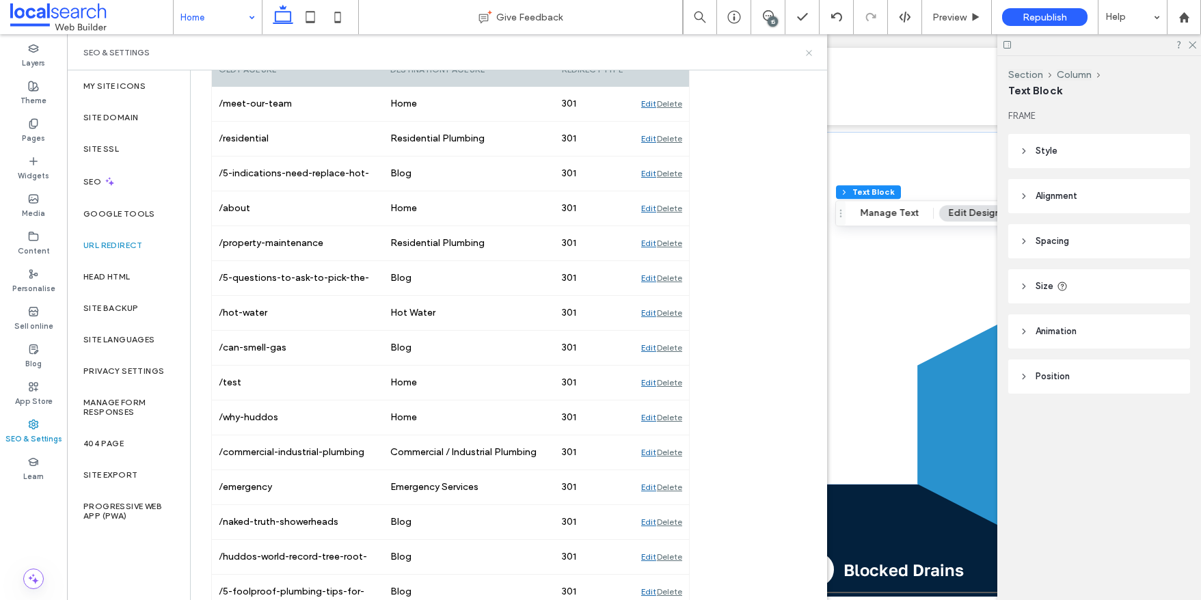
click at [808, 53] on use at bounding box center [808, 52] width 5 height 5
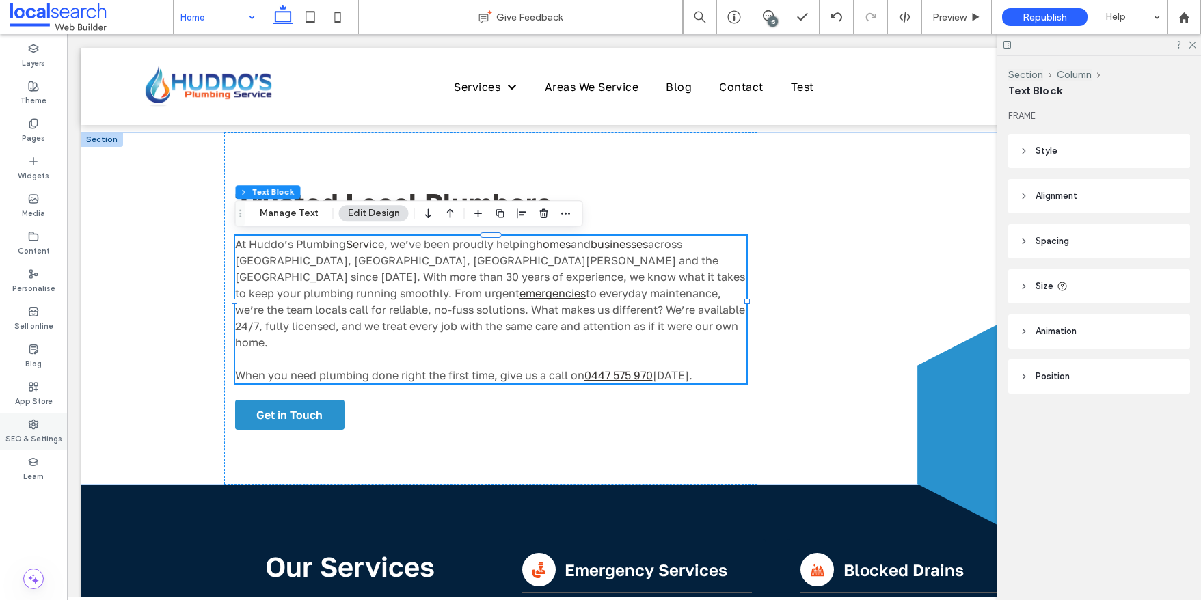
click at [32, 420] on use at bounding box center [33, 424] width 9 height 9
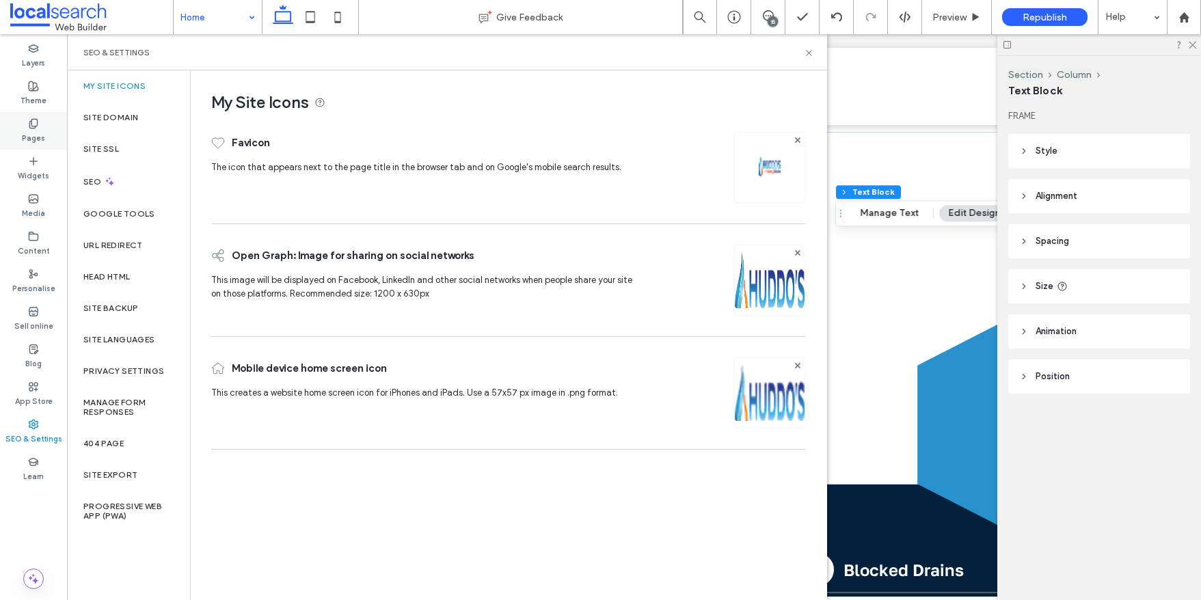
click at [38, 128] on div "Pages" at bounding box center [33, 131] width 67 height 38
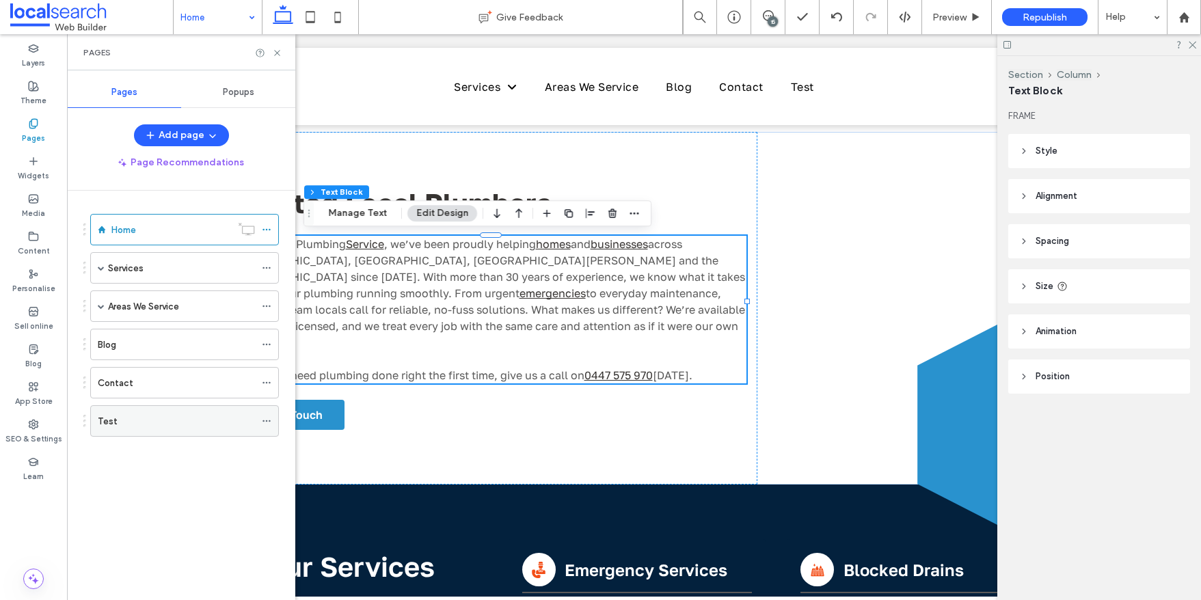
click at [269, 422] on icon at bounding box center [267, 421] width 10 height 10
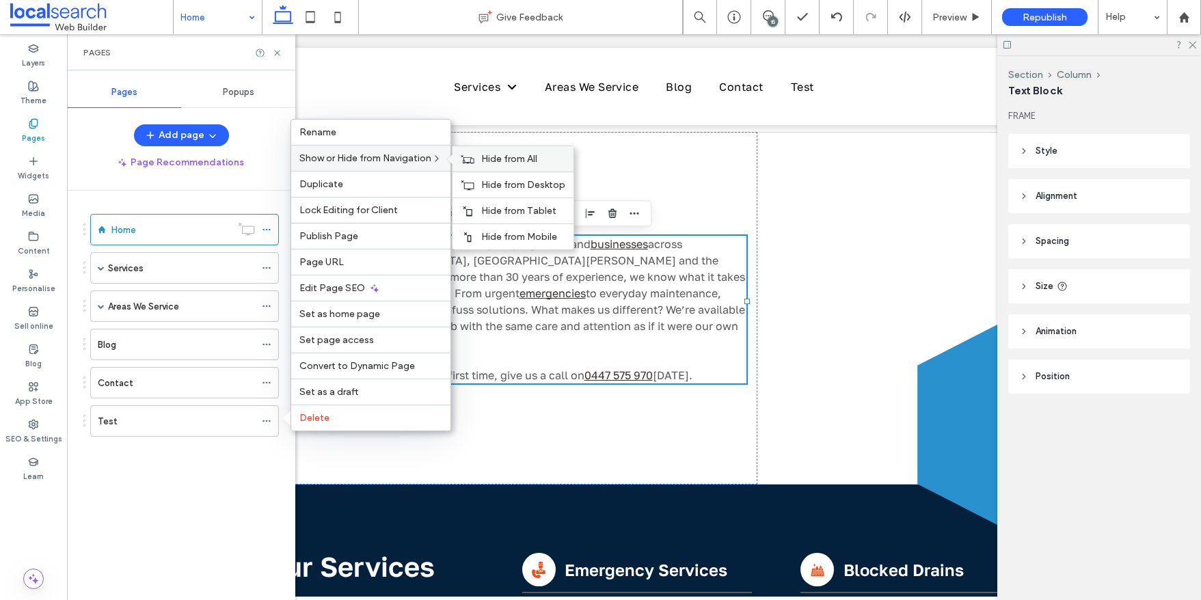
click at [504, 161] on span "Hide from All" at bounding box center [509, 159] width 56 height 12
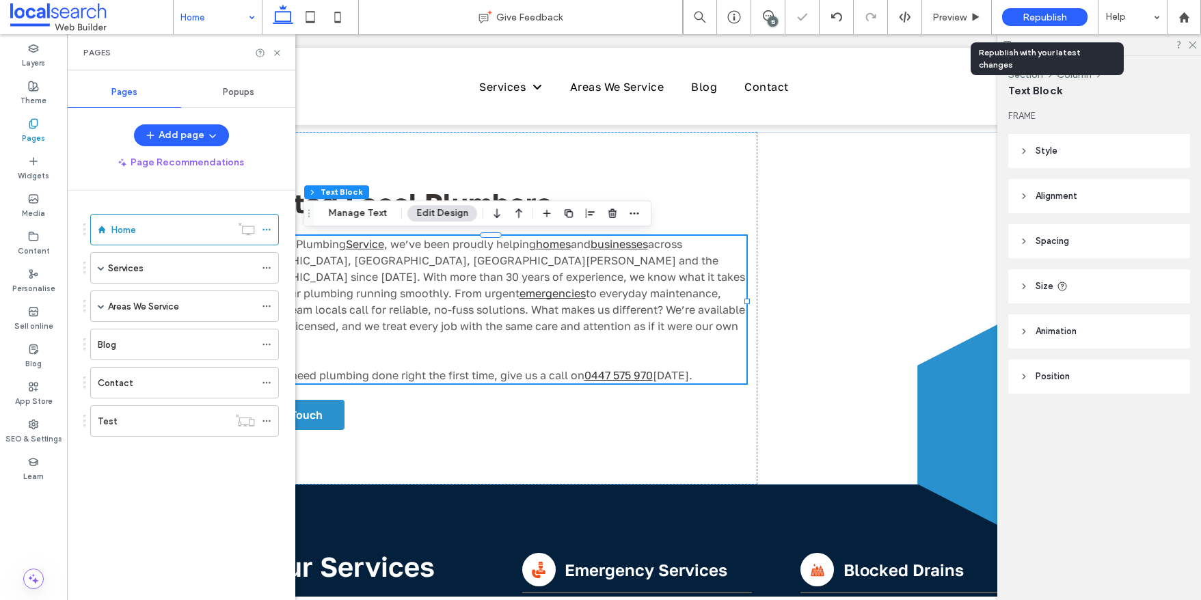
click at [1052, 17] on span "Republish" at bounding box center [1044, 18] width 44 height 12
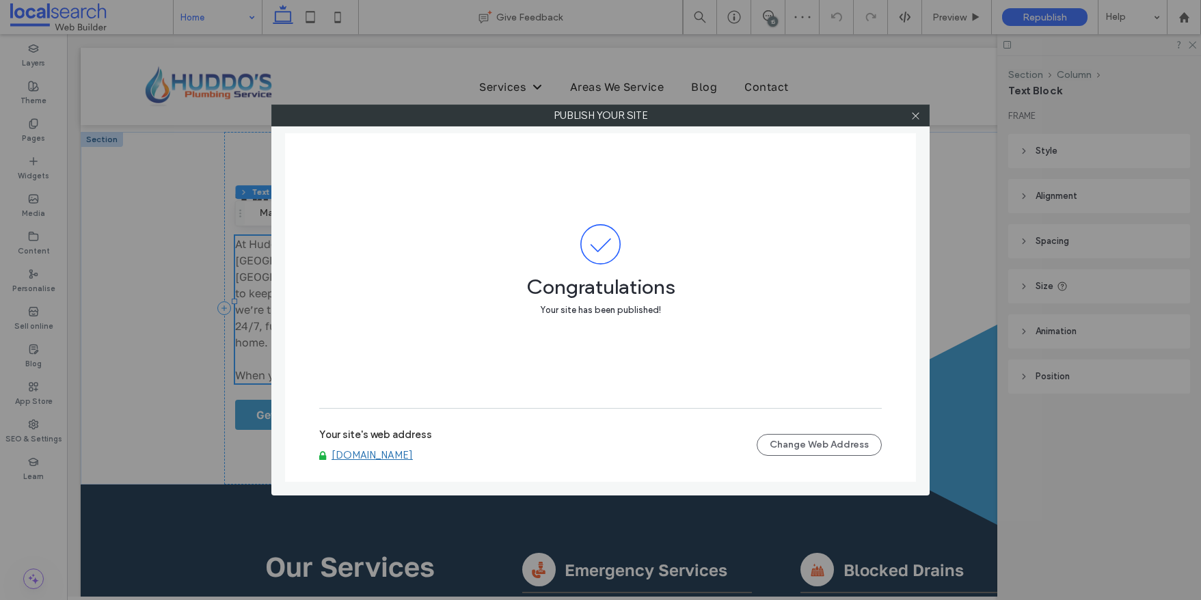
click at [394, 456] on link "[DOMAIN_NAME]" at bounding box center [371, 455] width 81 height 12
click at [916, 119] on icon at bounding box center [915, 116] width 10 height 10
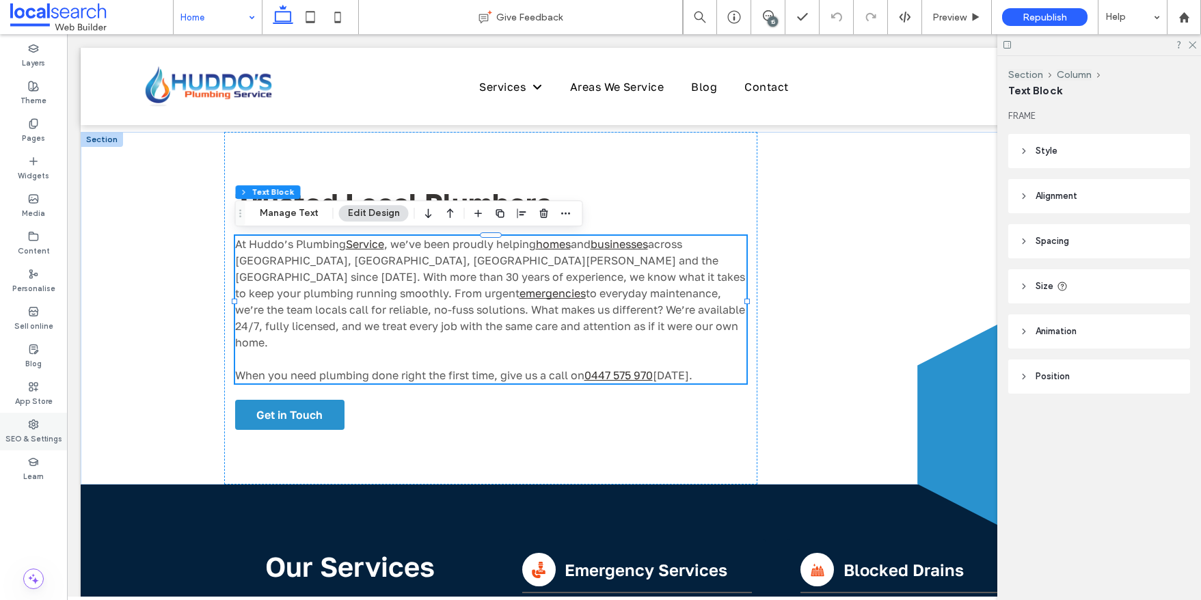
click at [33, 423] on use at bounding box center [33, 424] width 9 height 9
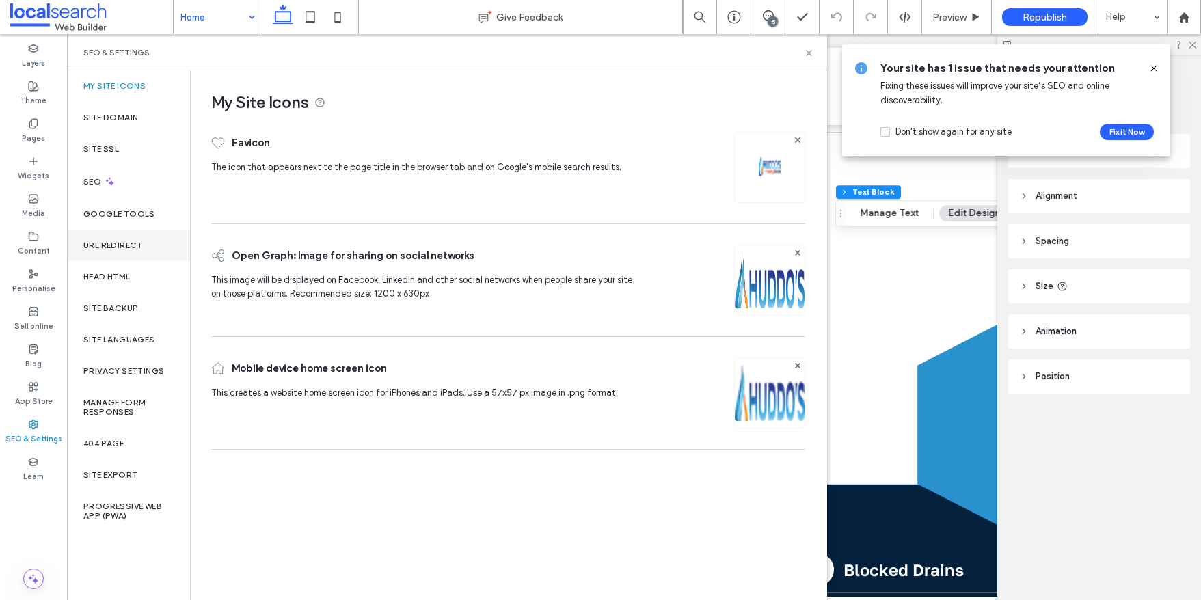
click at [138, 241] on label "URL Redirect" at bounding box center [112, 246] width 59 height 10
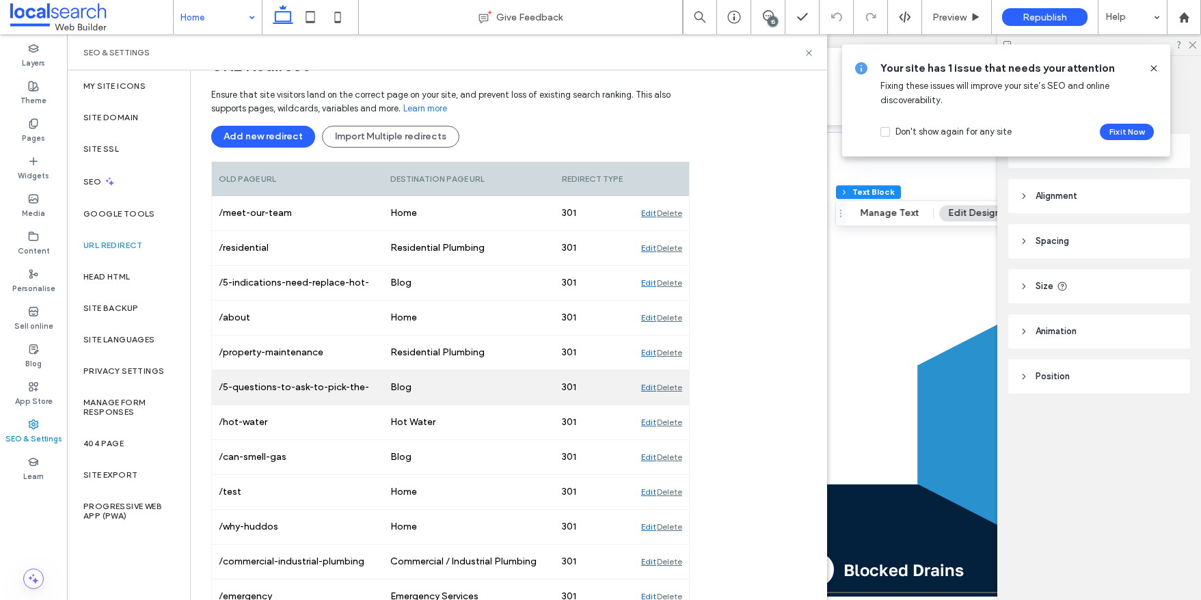
scroll to position [261, 0]
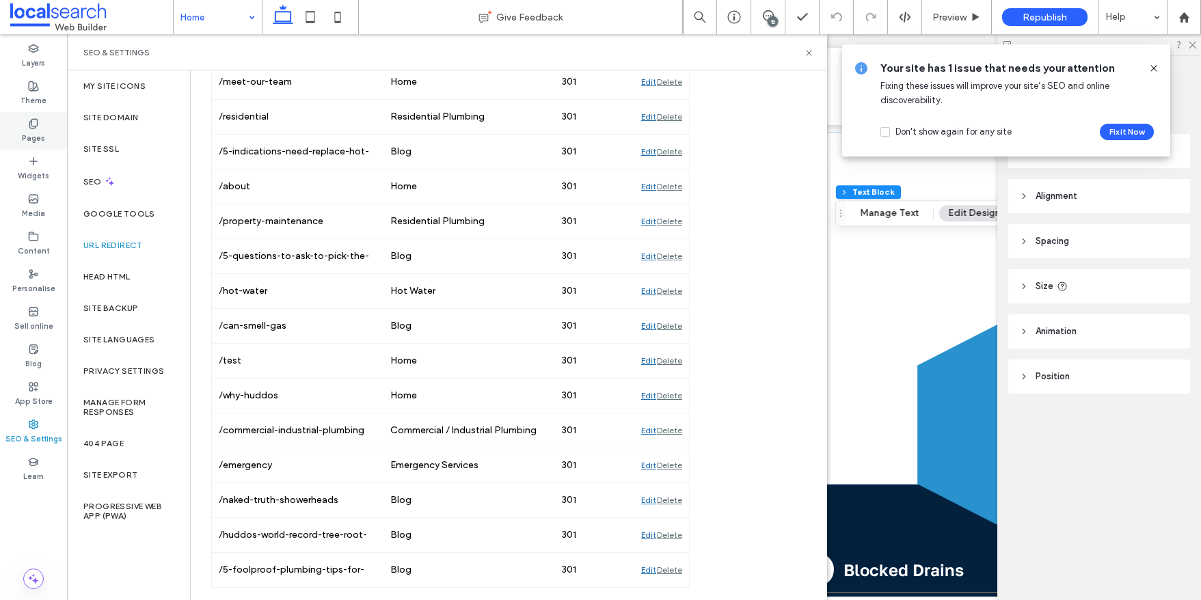
click at [43, 129] on label "Pages" at bounding box center [33, 136] width 23 height 15
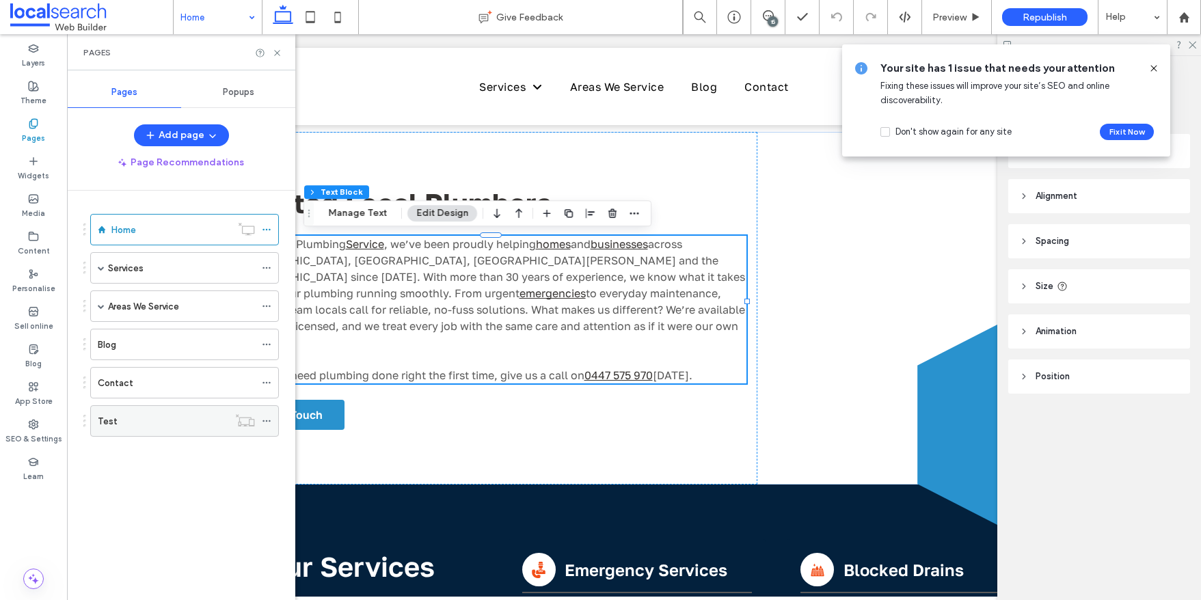
click at [269, 418] on icon at bounding box center [267, 421] width 10 height 10
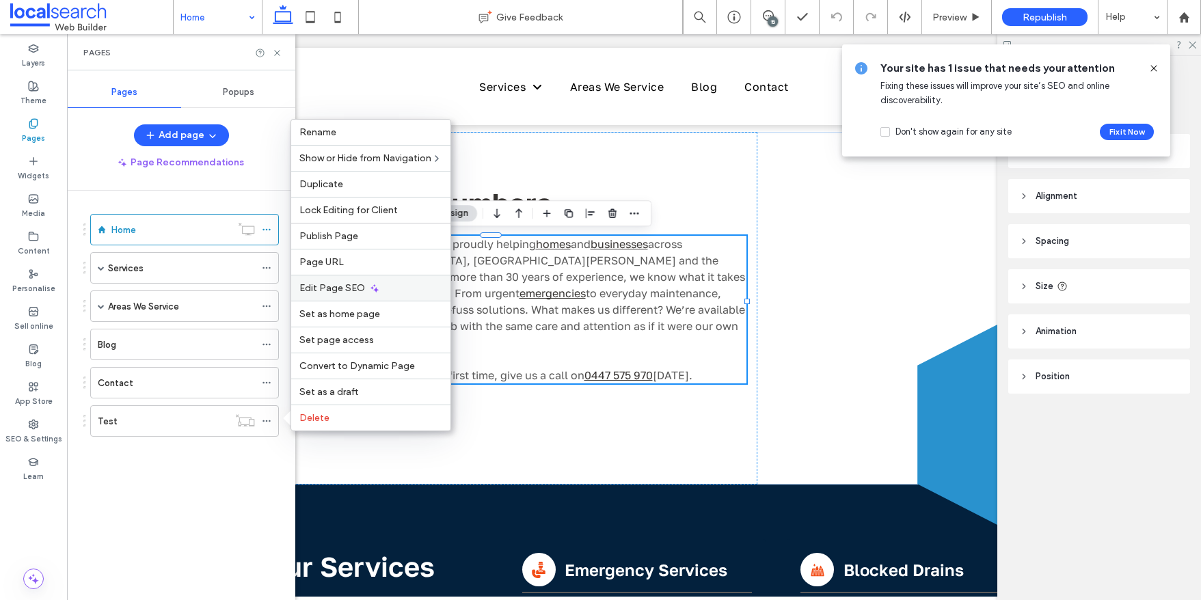
click at [343, 286] on span "Edit Page SEO" at bounding box center [332, 288] width 66 height 12
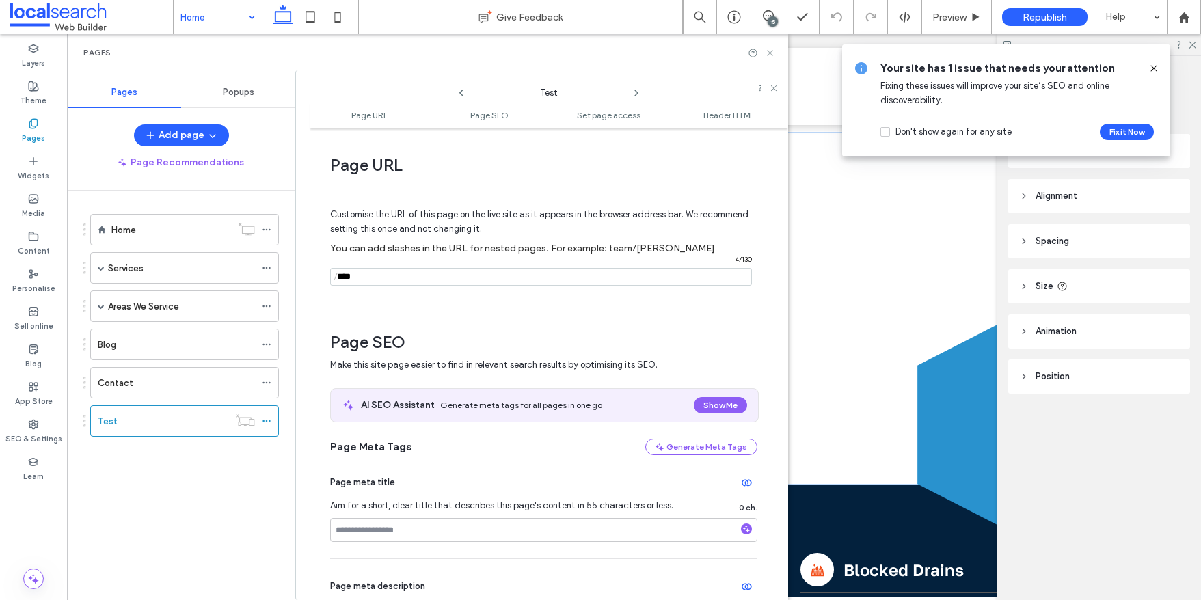
click at [770, 50] on icon at bounding box center [770, 53] width 10 height 10
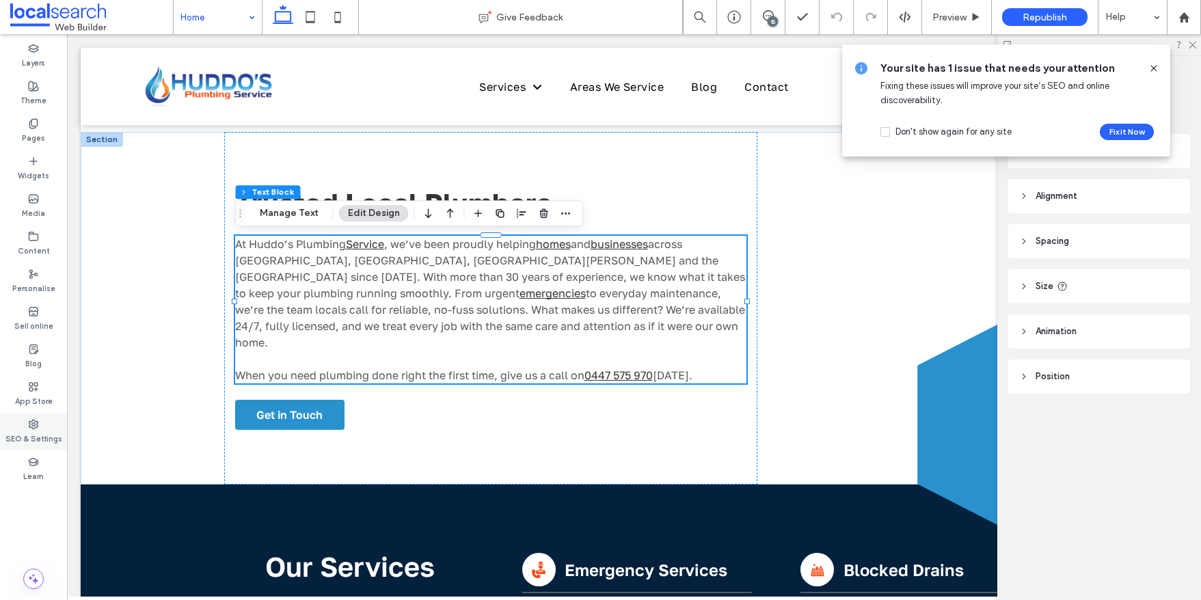
click at [31, 431] on label "SEO & Settings" at bounding box center [33, 437] width 57 height 15
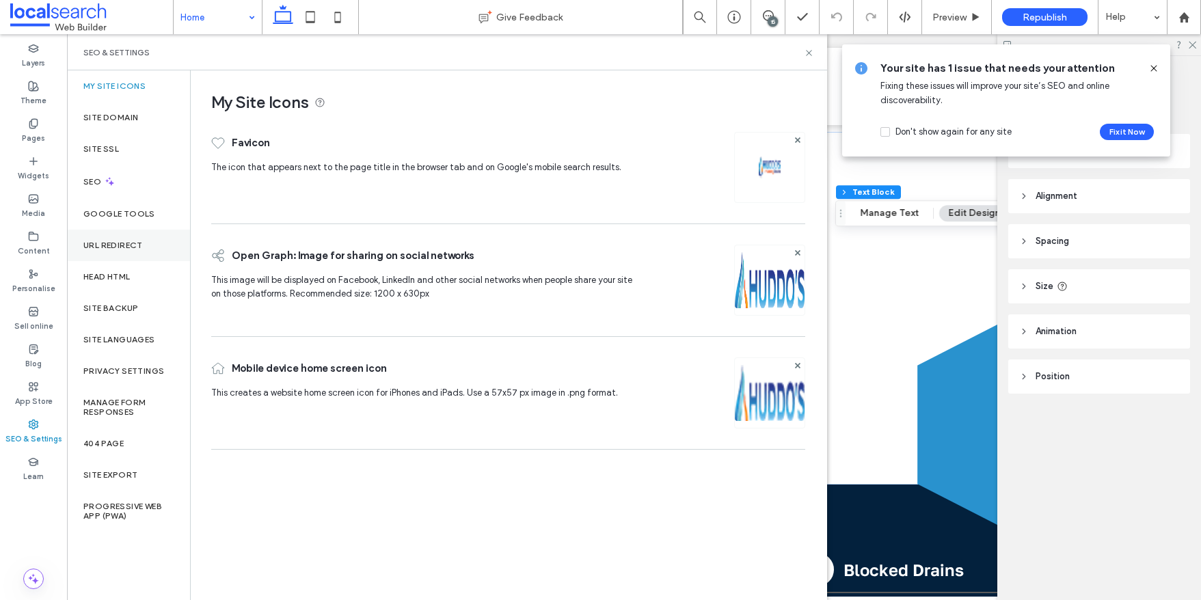
click at [138, 245] on label "URL Redirect" at bounding box center [112, 246] width 59 height 10
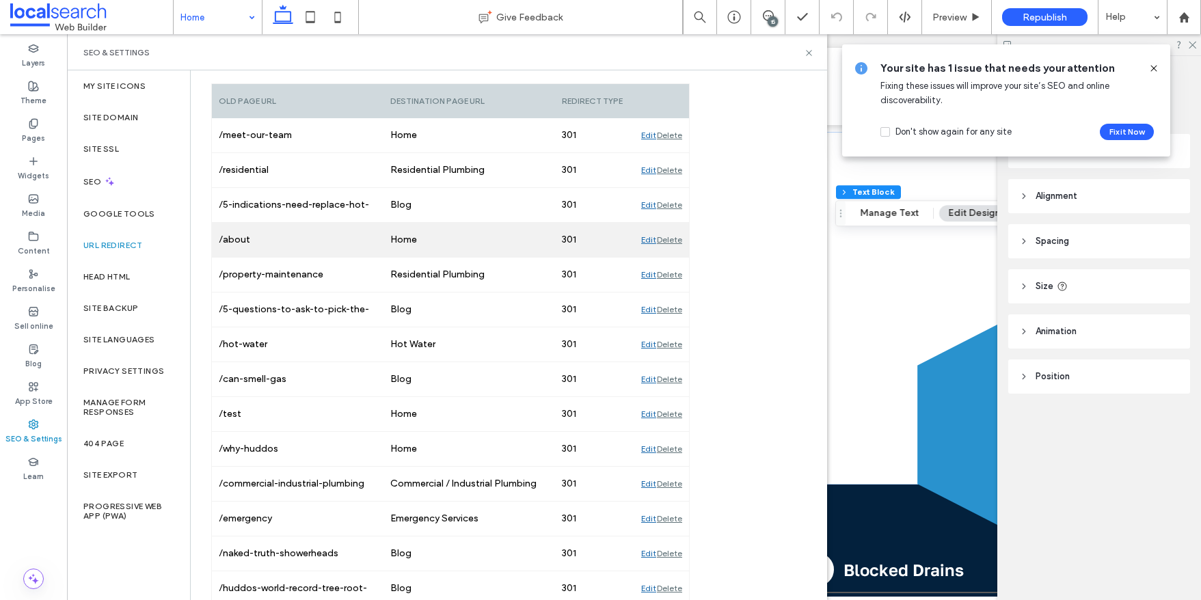
scroll to position [216, 0]
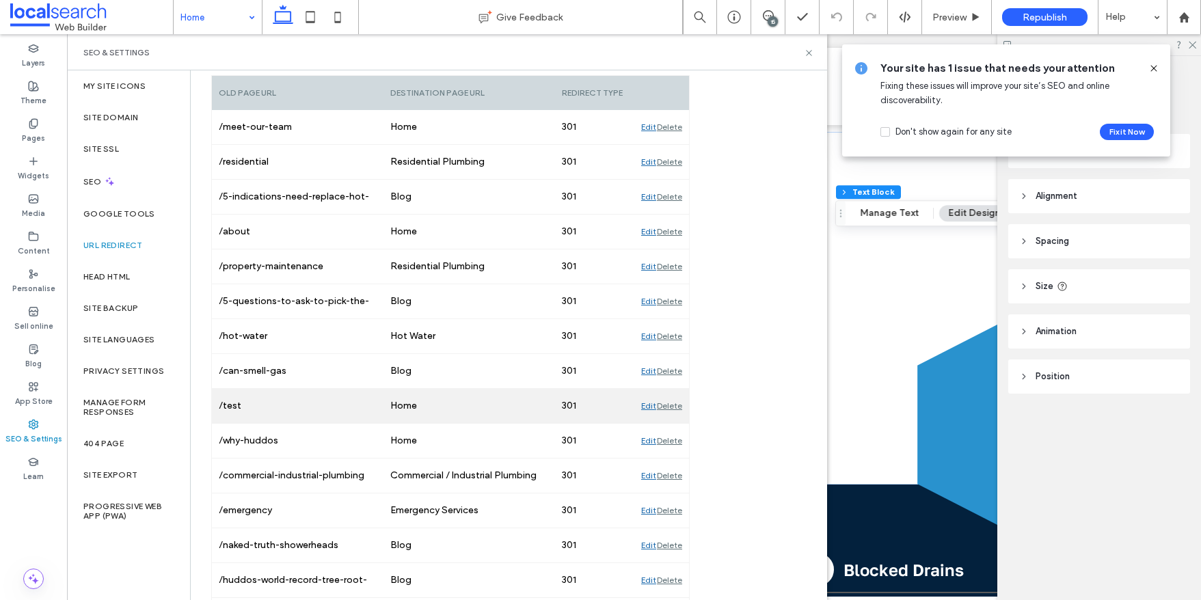
click at [668, 402] on div "Delete" at bounding box center [669, 406] width 25 height 34
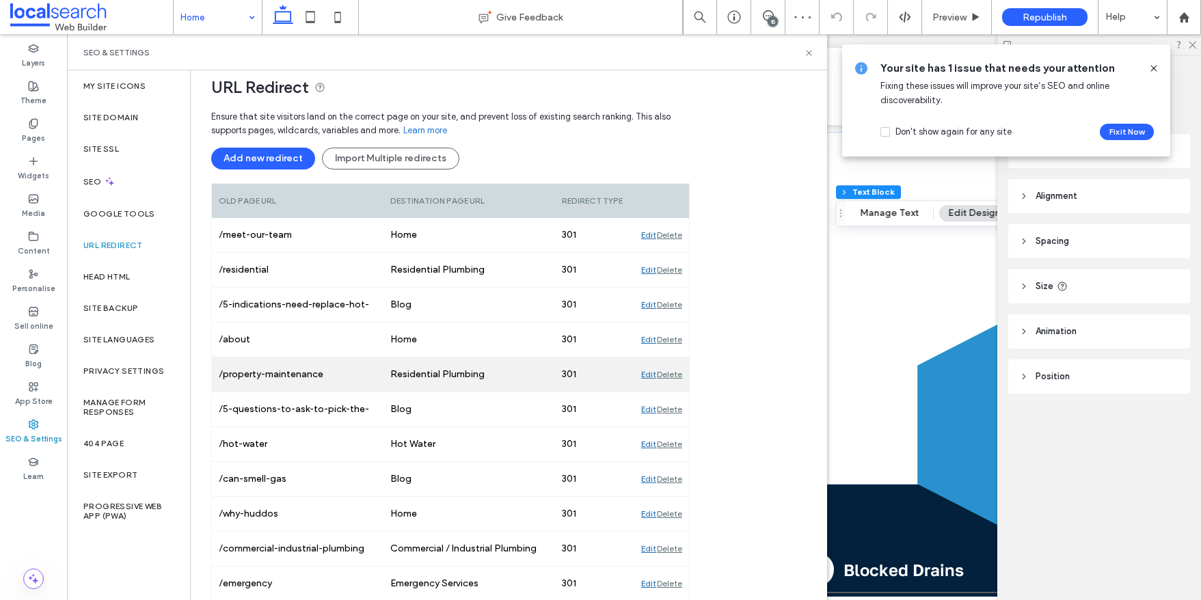
scroll to position [0, 0]
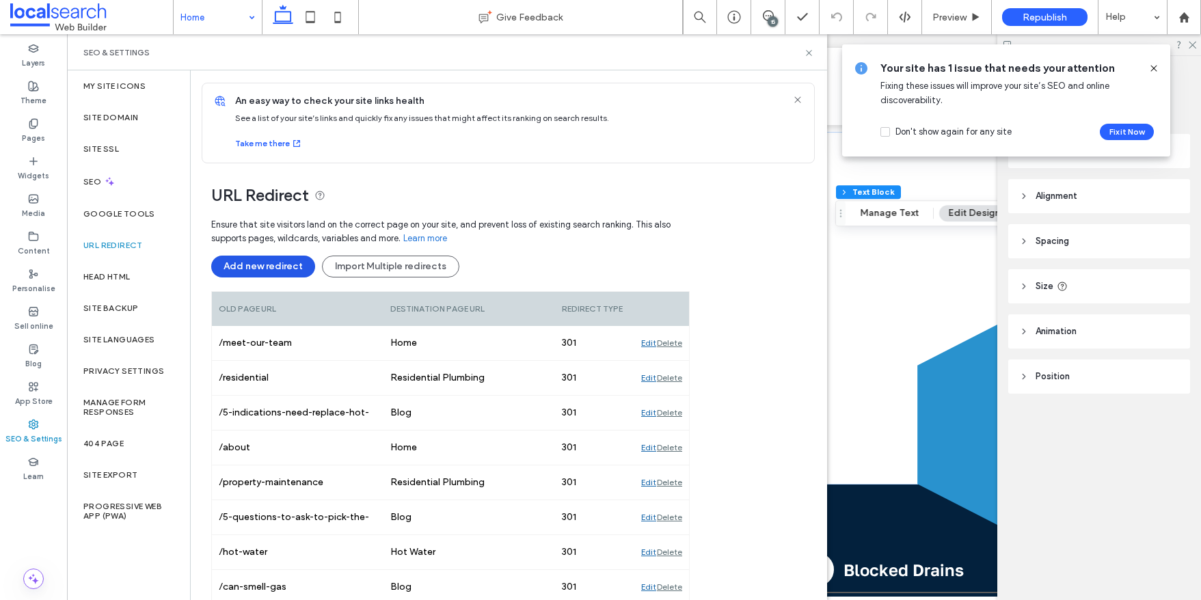
click at [284, 265] on button "Add new redirect" at bounding box center [263, 267] width 104 height 22
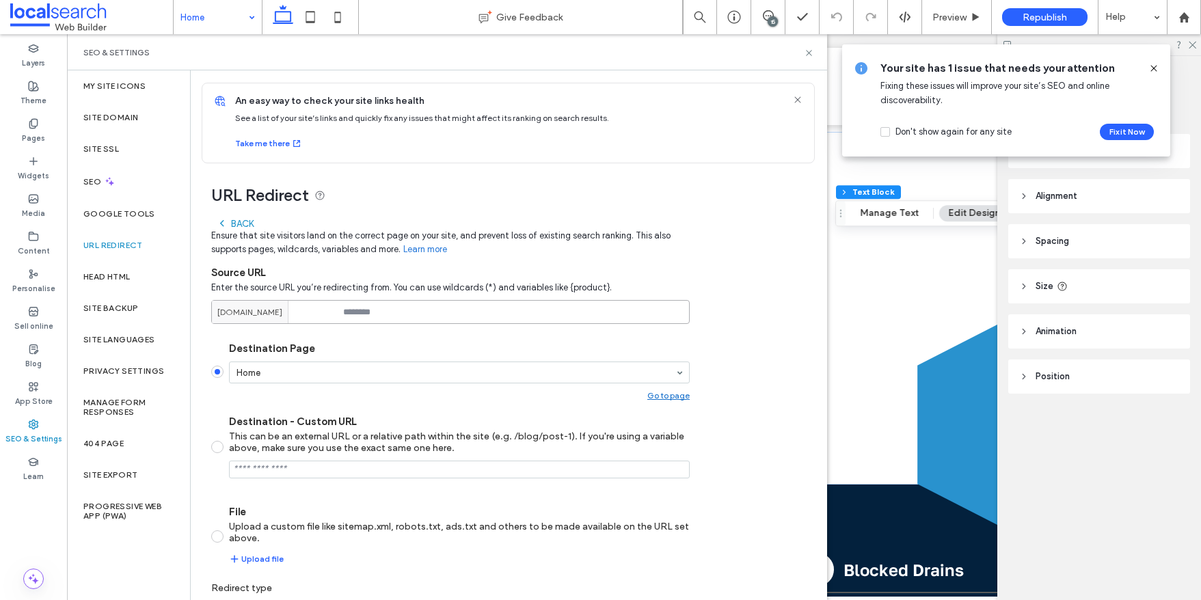
click at [366, 312] on input at bounding box center [450, 312] width 478 height 24
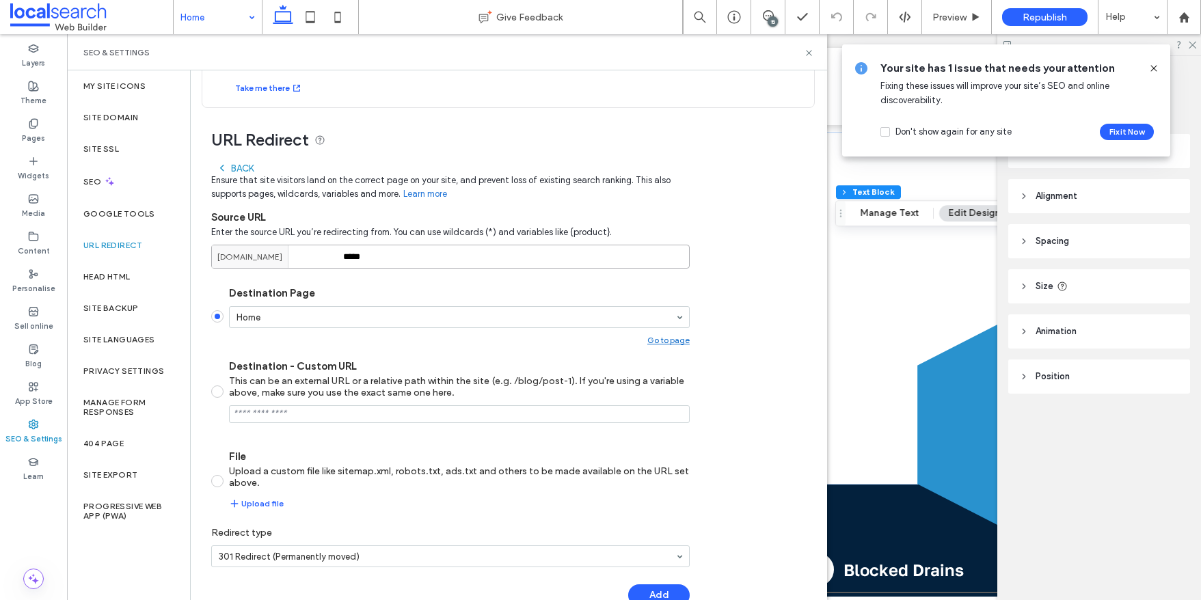
scroll to position [88, 0]
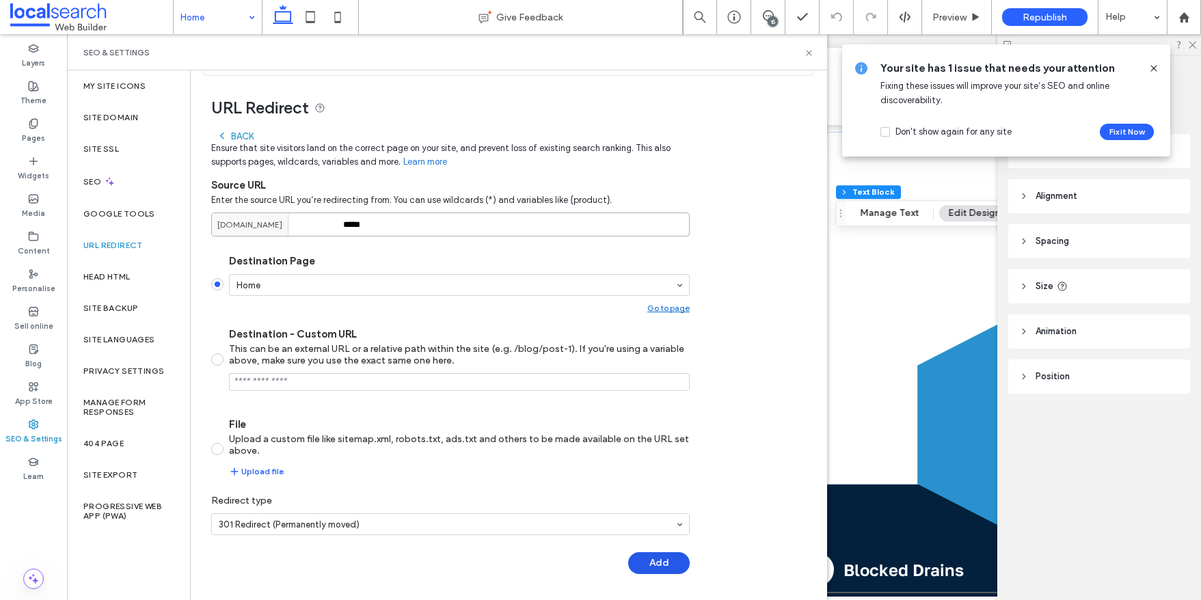
type input "*****"
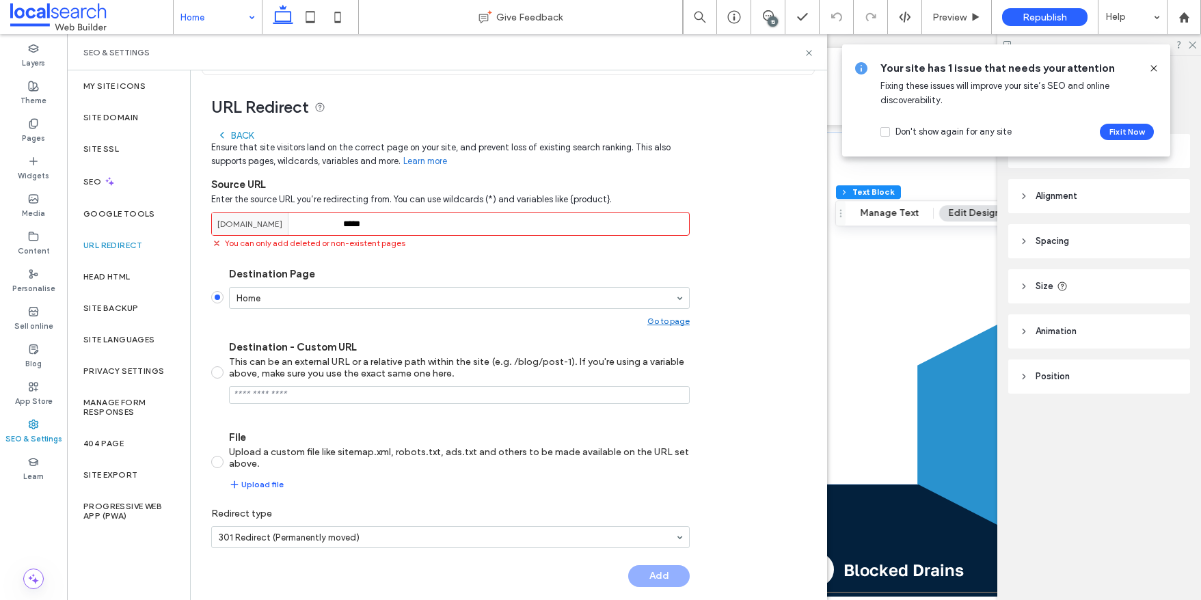
click at [660, 564] on div "Back Ensure that site visitors land on the correct page on your site, and preve…" at bounding box center [450, 362] width 478 height 478
click at [809, 51] on use at bounding box center [808, 52] width 5 height 5
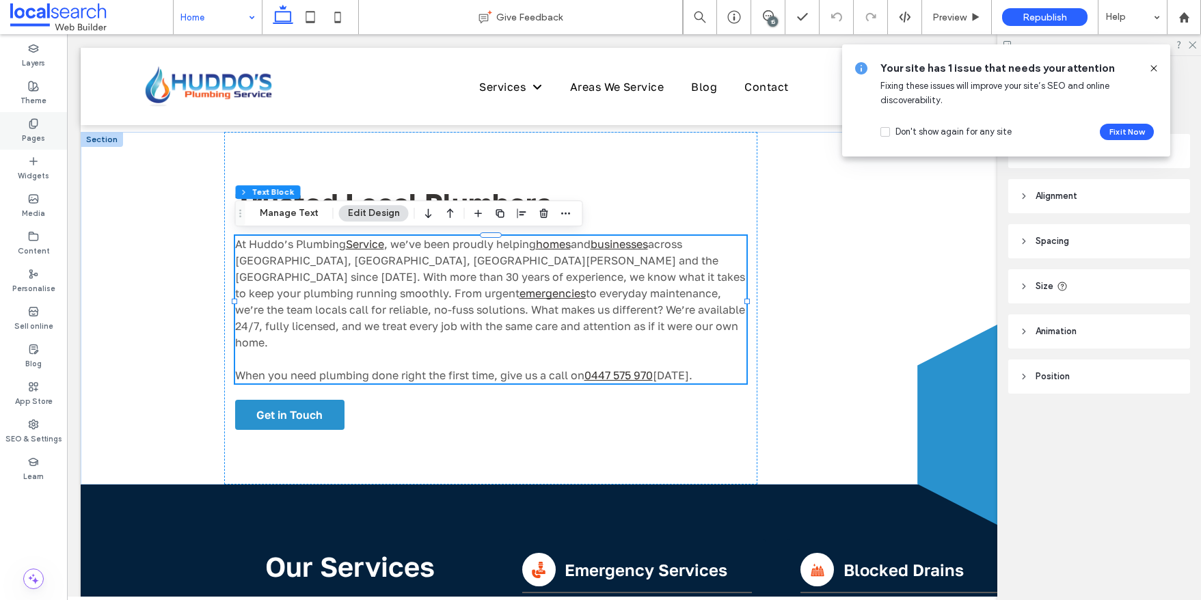
click at [37, 133] on label "Pages" at bounding box center [33, 136] width 23 height 15
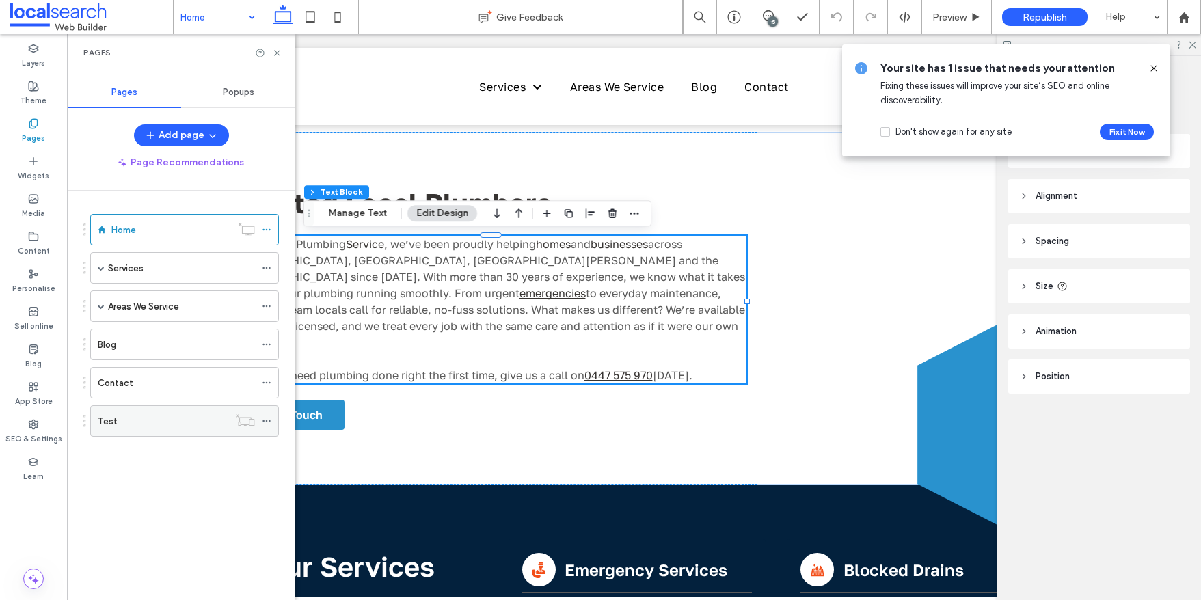
click at [267, 422] on icon at bounding box center [267, 421] width 10 height 10
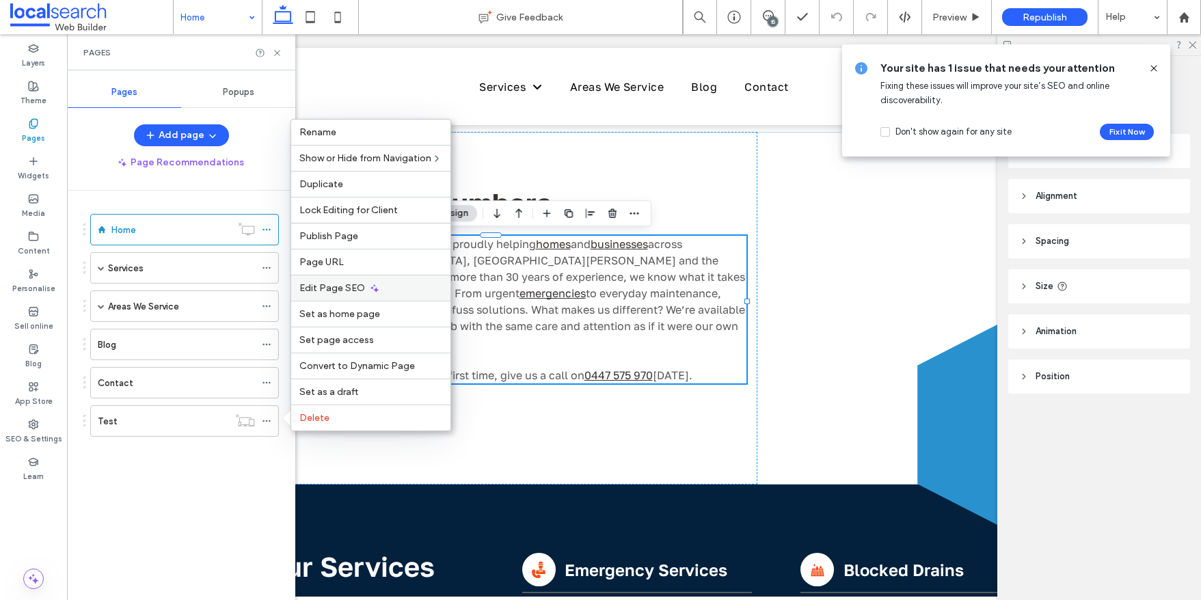
click at [331, 290] on span "Edit Page SEO" at bounding box center [332, 288] width 66 height 12
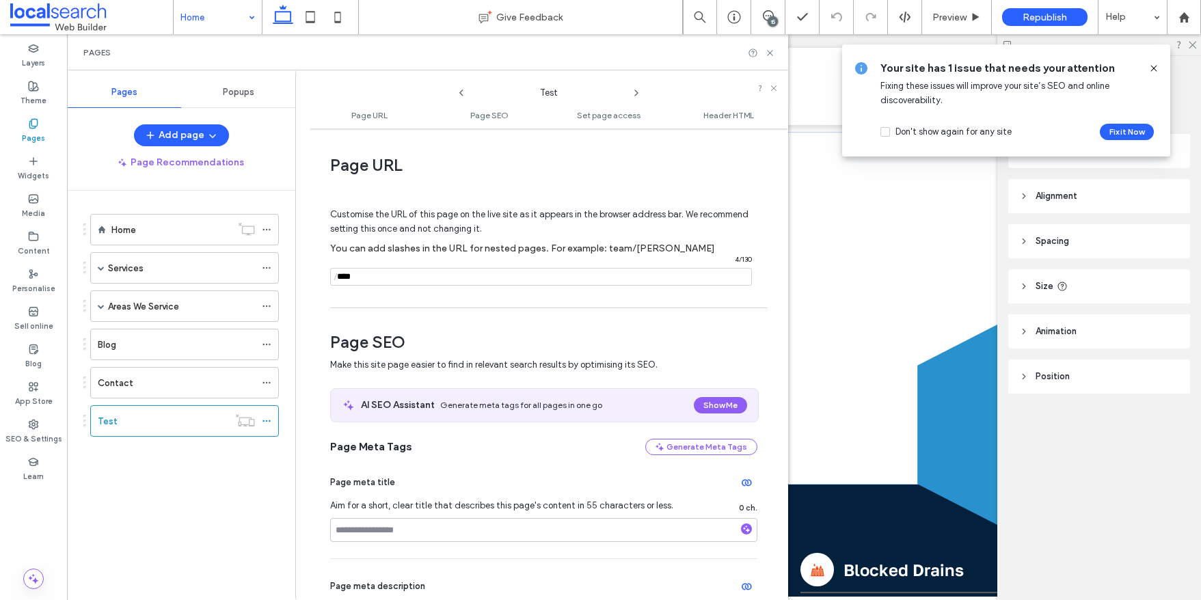
click at [365, 275] on input "notEmpty" at bounding box center [541, 277] width 422 height 18
type input "**********"
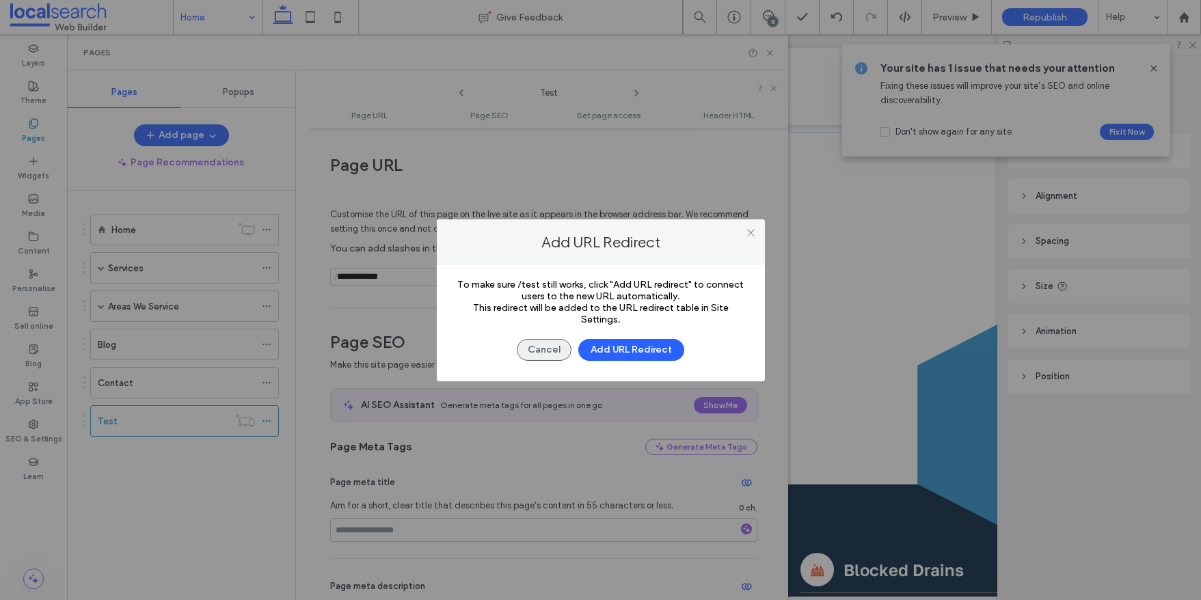
click at [549, 345] on button "Cancel" at bounding box center [544, 350] width 55 height 22
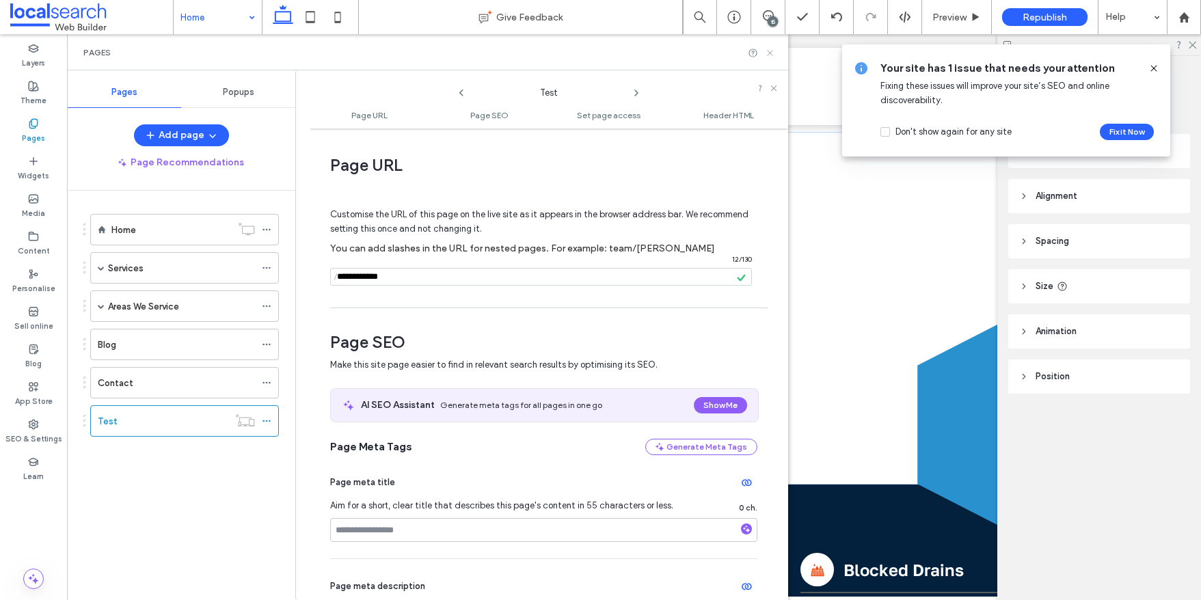
click at [770, 52] on use at bounding box center [769, 52] width 5 height 5
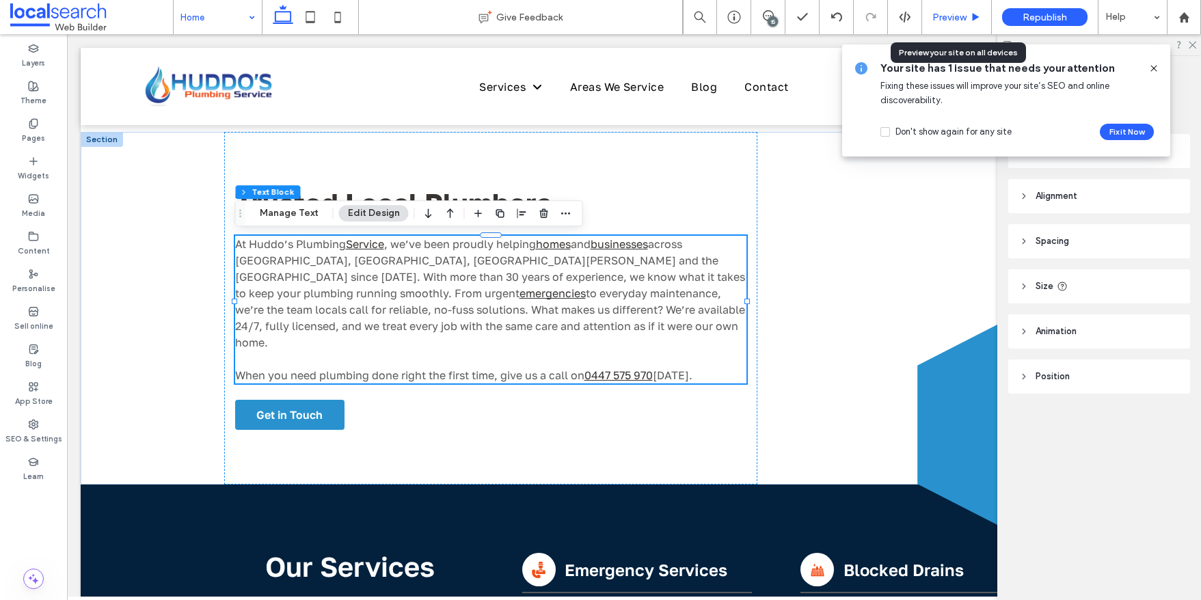
click at [957, 17] on span "Preview" at bounding box center [949, 18] width 34 height 12
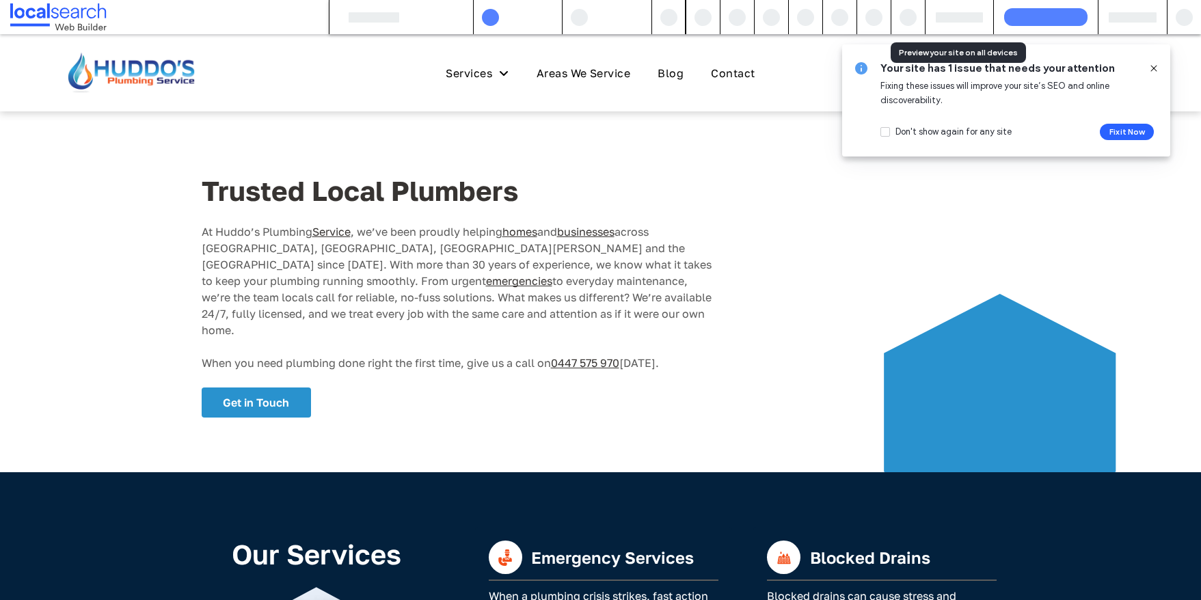
scroll to position [631, 0]
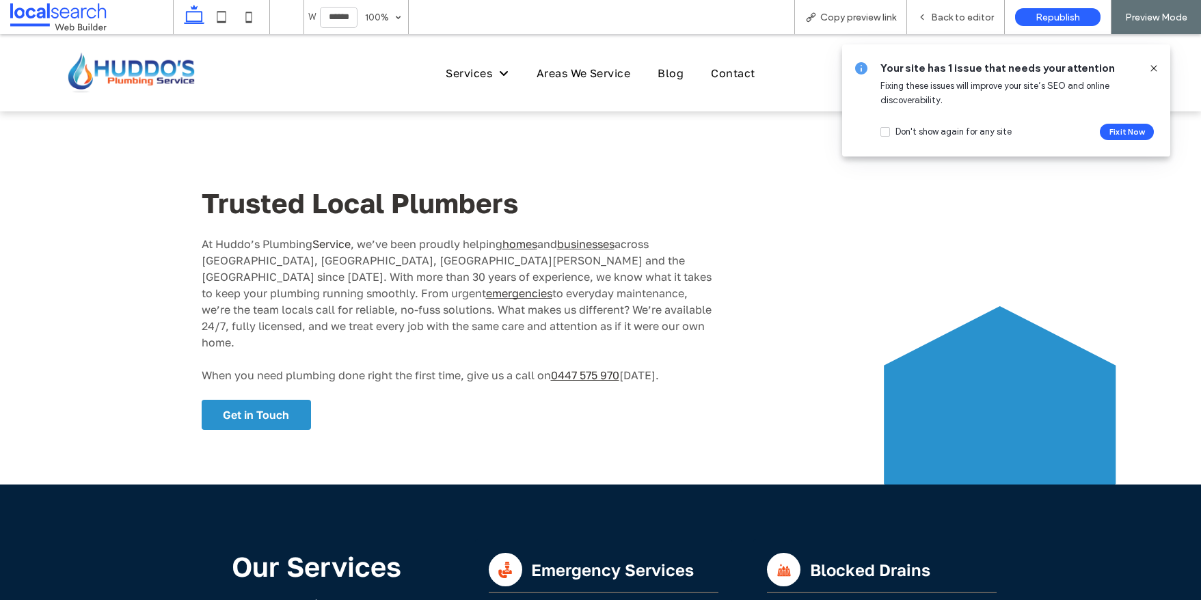
click at [337, 241] on link "Service" at bounding box center [331, 244] width 38 height 14
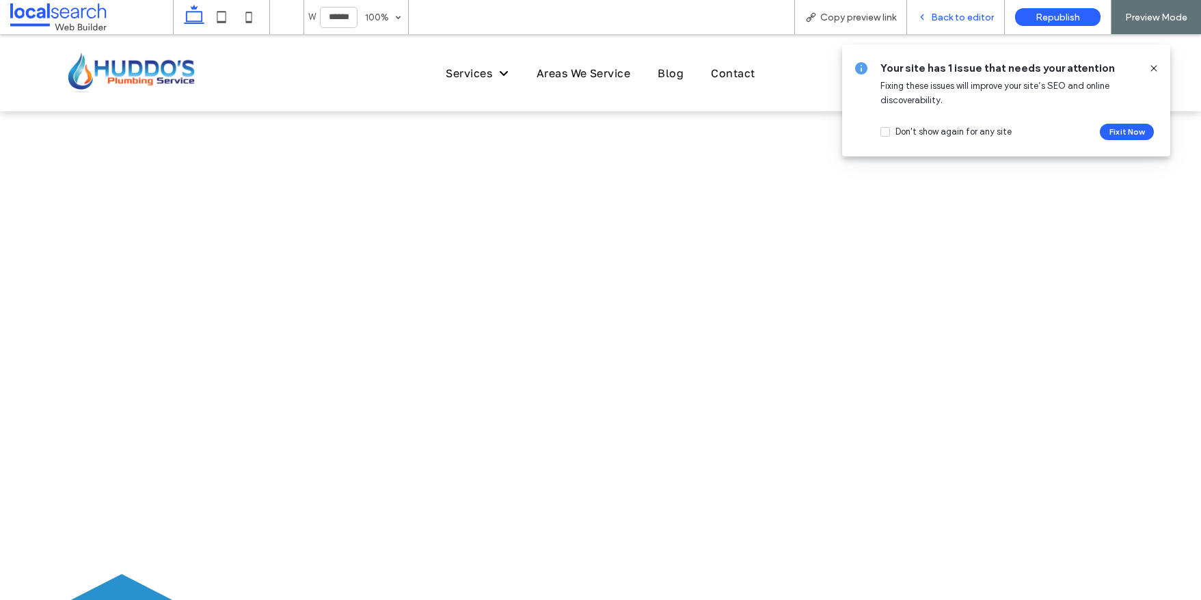
click at [966, 17] on span "Back to editor" at bounding box center [962, 18] width 63 height 12
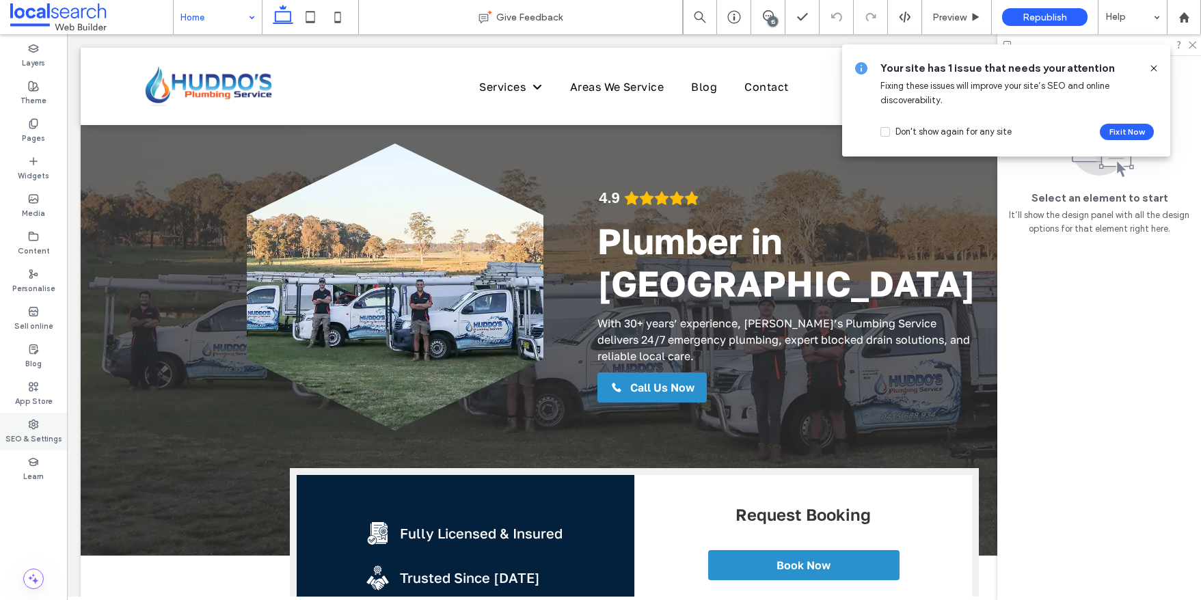
click at [38, 426] on use at bounding box center [33, 424] width 9 height 9
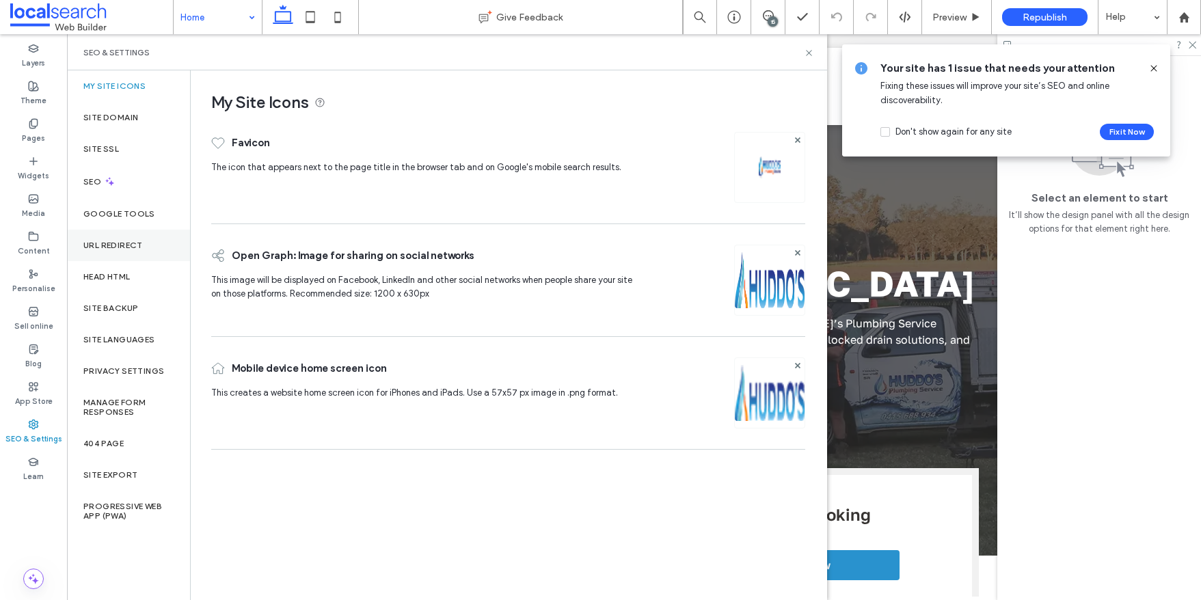
click at [116, 242] on label "URL Redirect" at bounding box center [112, 246] width 59 height 10
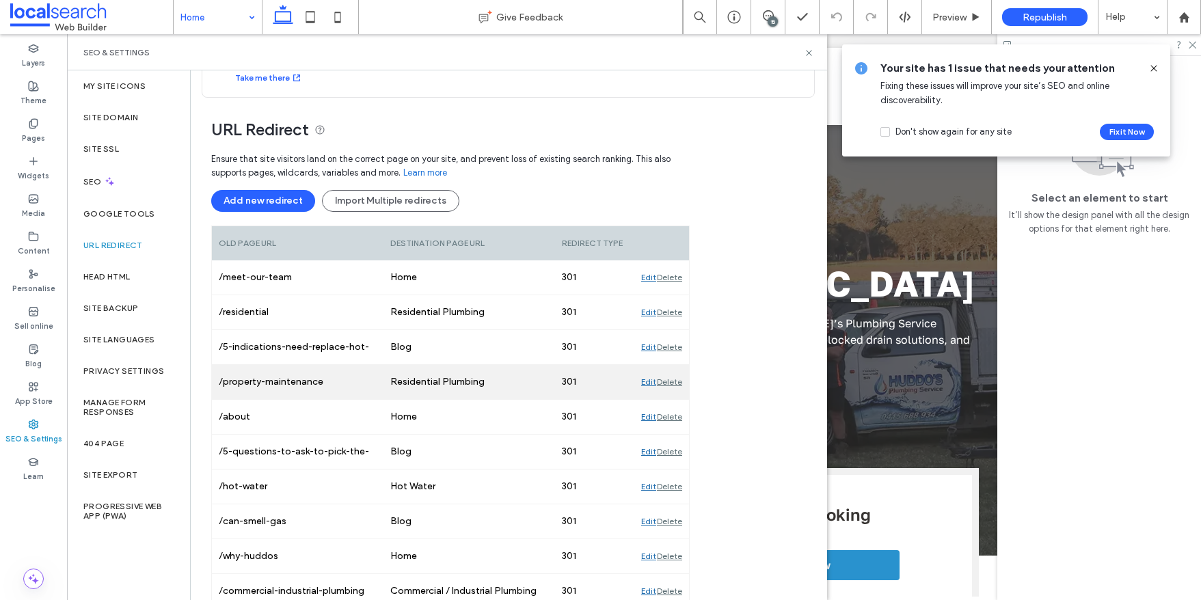
scroll to position [44, 0]
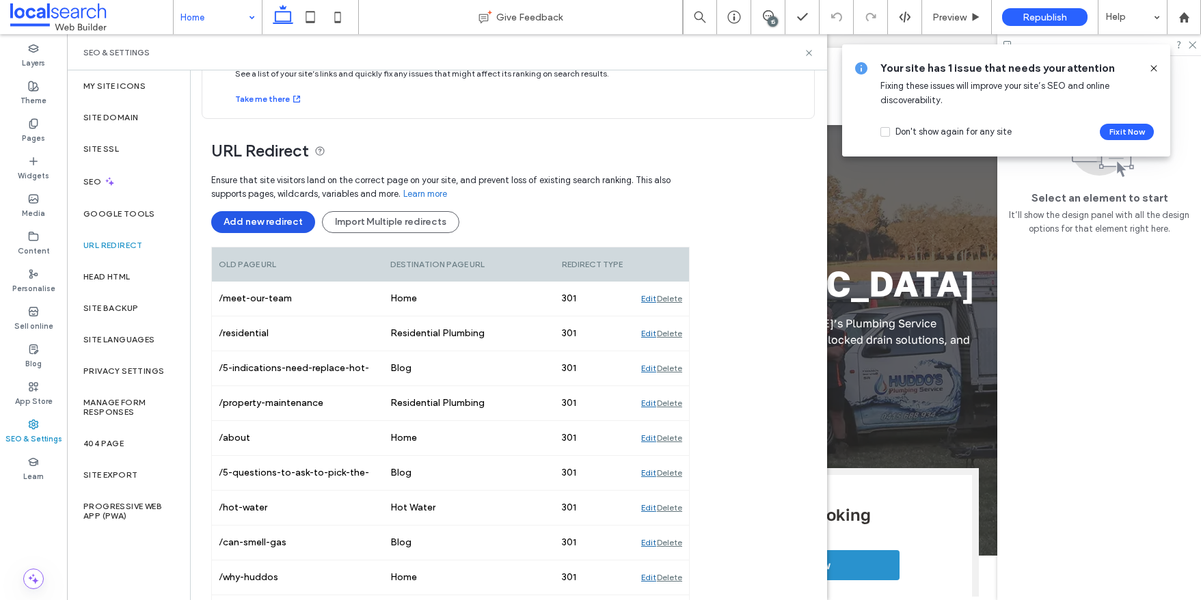
click at [271, 221] on button "Add new redirect" at bounding box center [263, 222] width 104 height 22
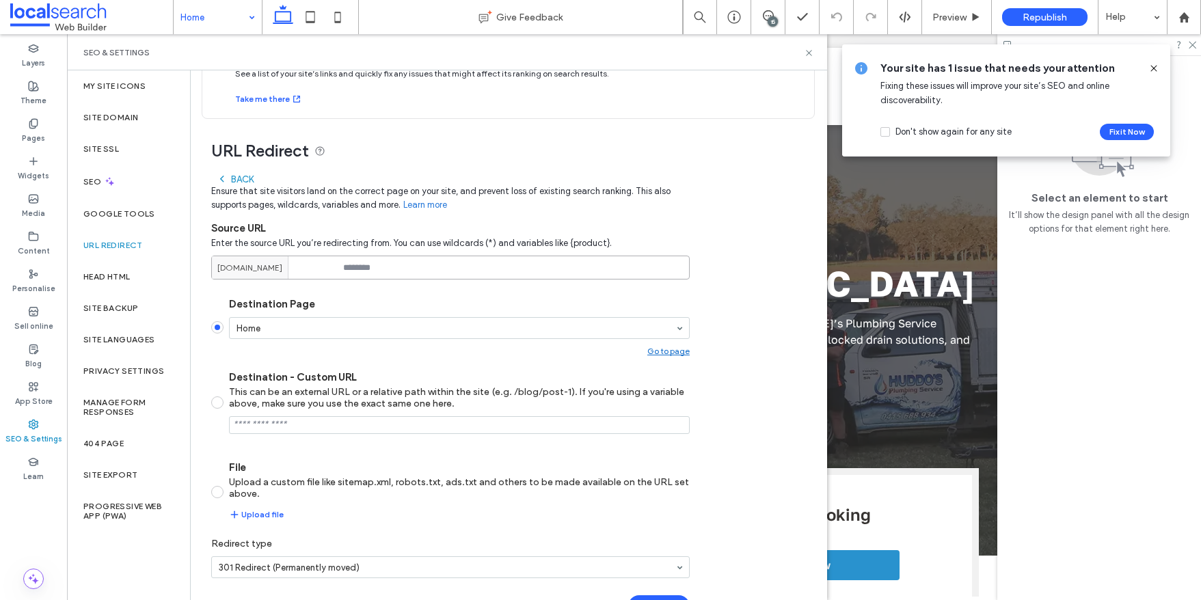
click at [368, 269] on input at bounding box center [450, 268] width 478 height 24
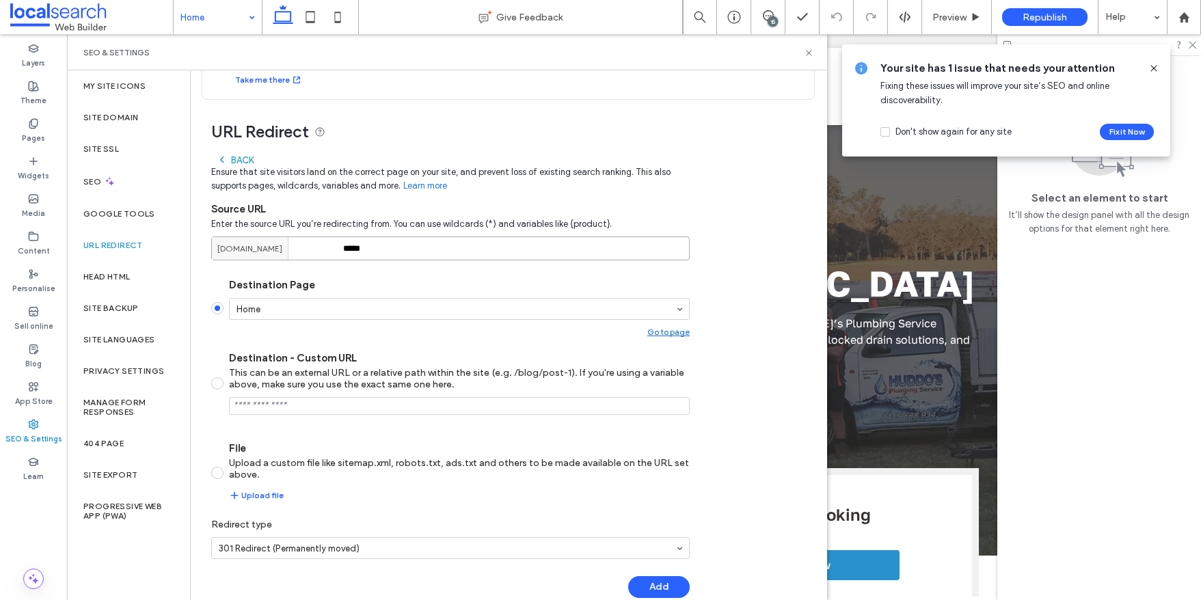
scroll to position [88, 0]
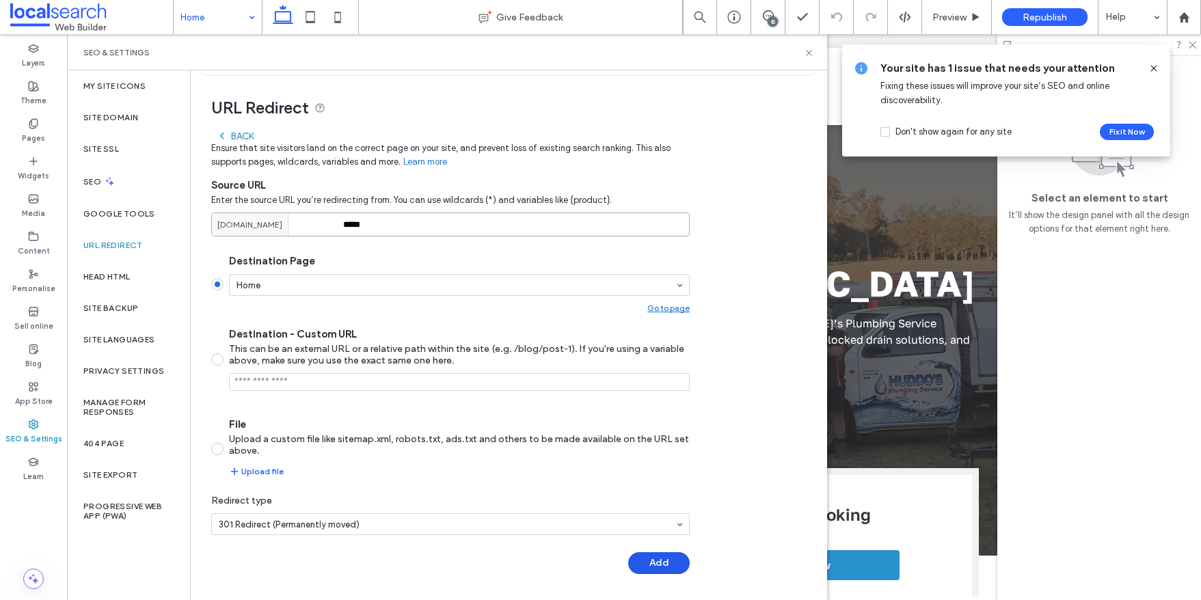
type input "*****"
click at [661, 564] on button "Add" at bounding box center [659, 563] width 62 height 22
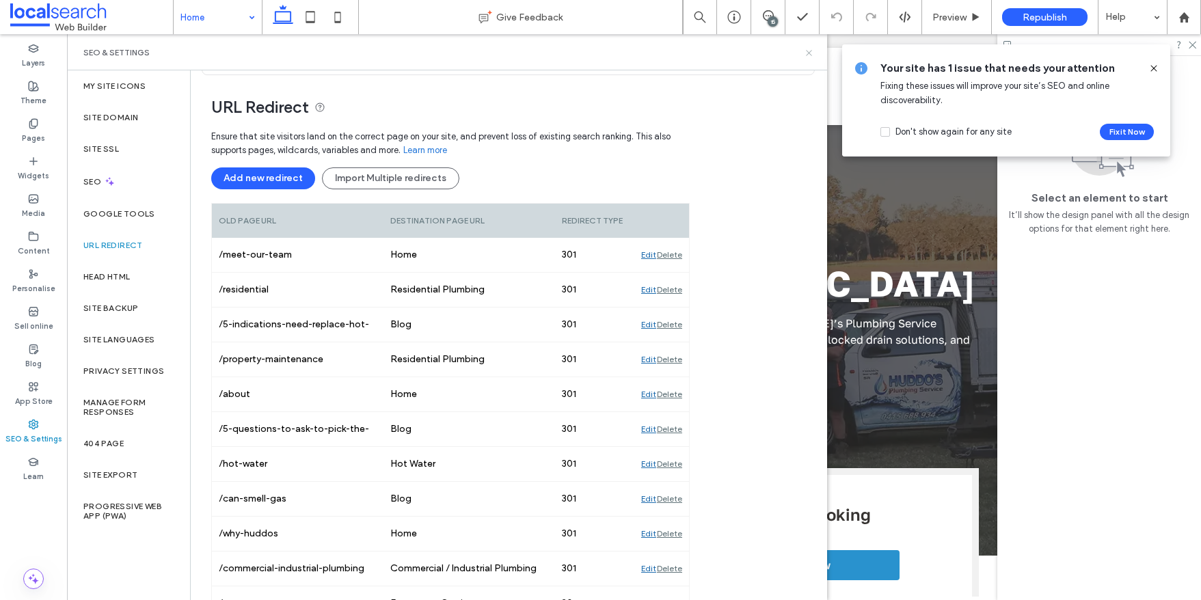
click at [810, 53] on icon at bounding box center [809, 53] width 10 height 10
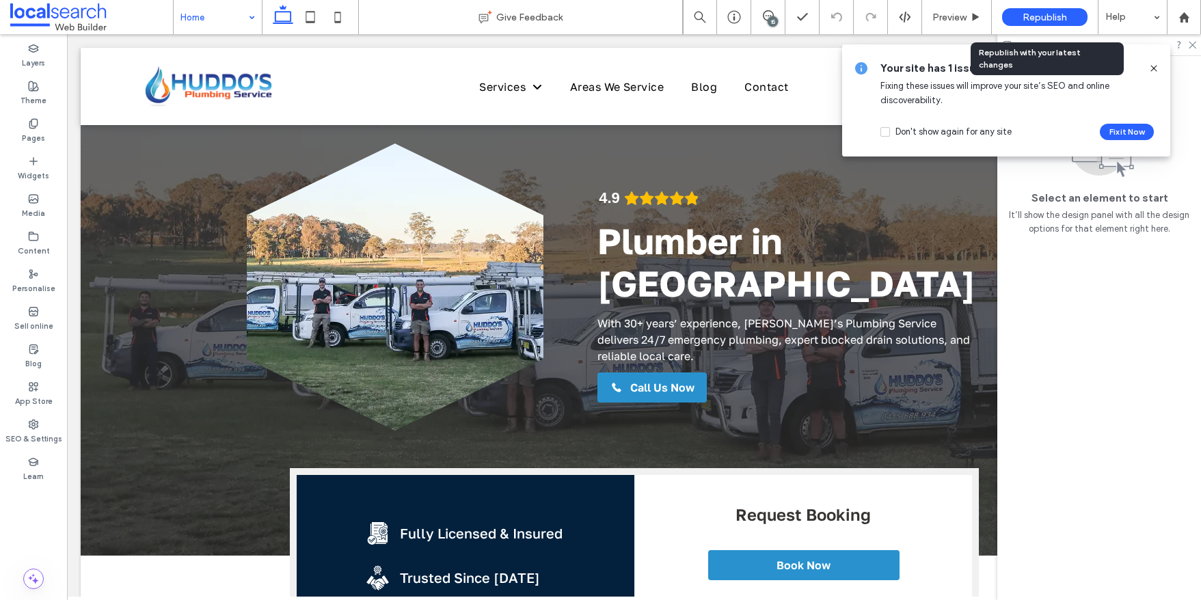
click at [1046, 16] on span "Republish" at bounding box center [1044, 18] width 44 height 12
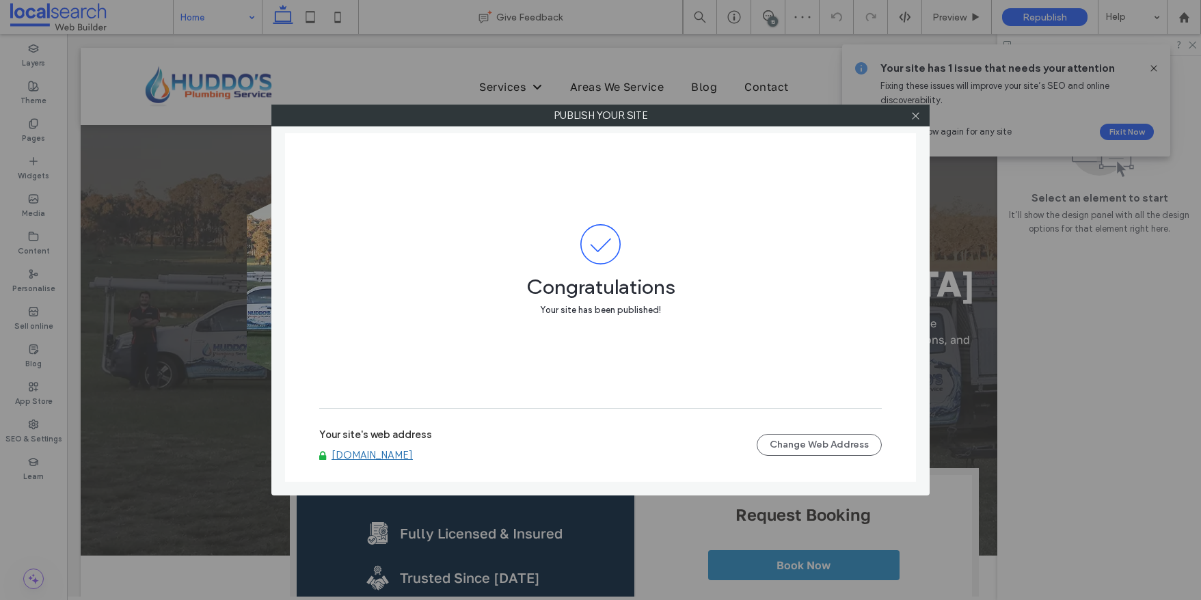
click at [400, 451] on link "[DOMAIN_NAME]" at bounding box center [371, 455] width 81 height 12
click at [918, 114] on icon at bounding box center [915, 116] width 10 height 10
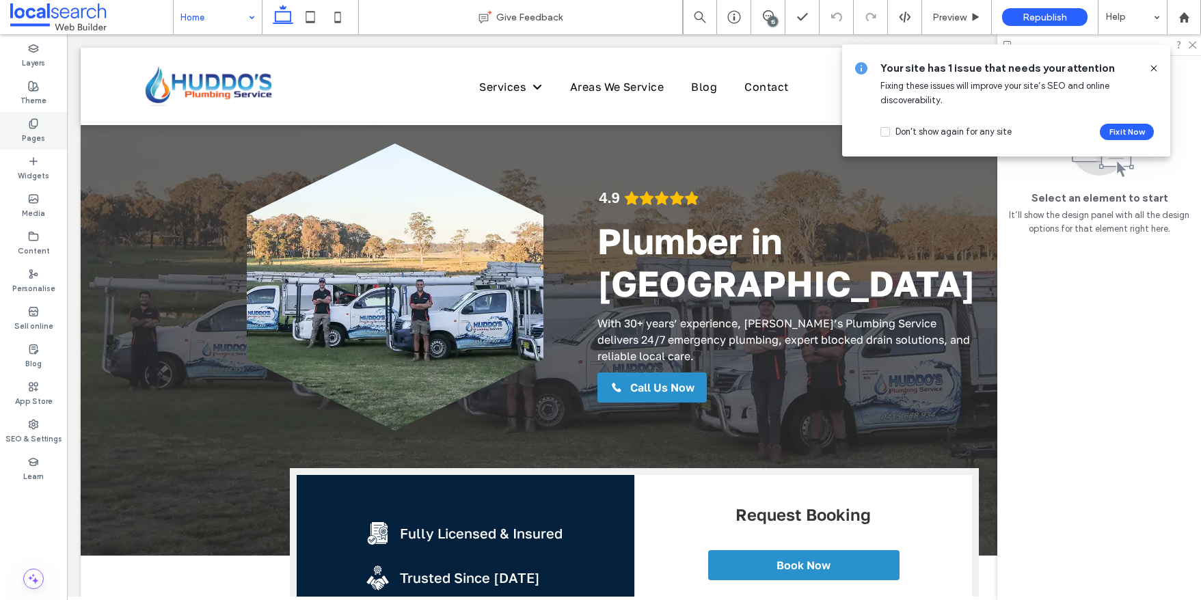
click at [36, 125] on icon at bounding box center [33, 123] width 11 height 11
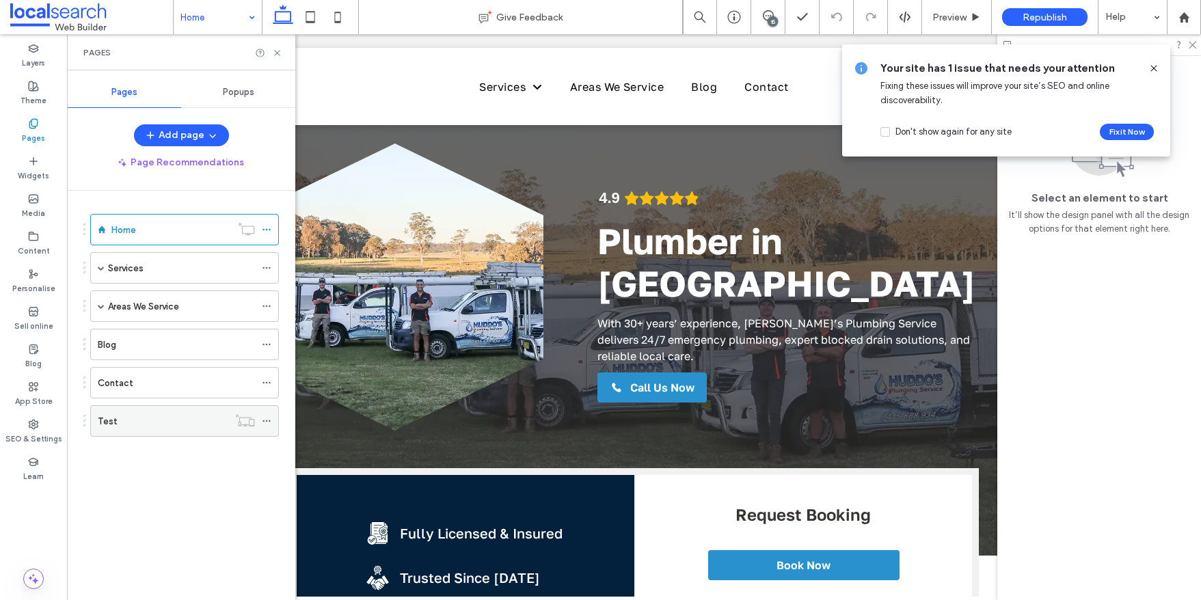
click at [267, 422] on icon at bounding box center [267, 421] width 10 height 10
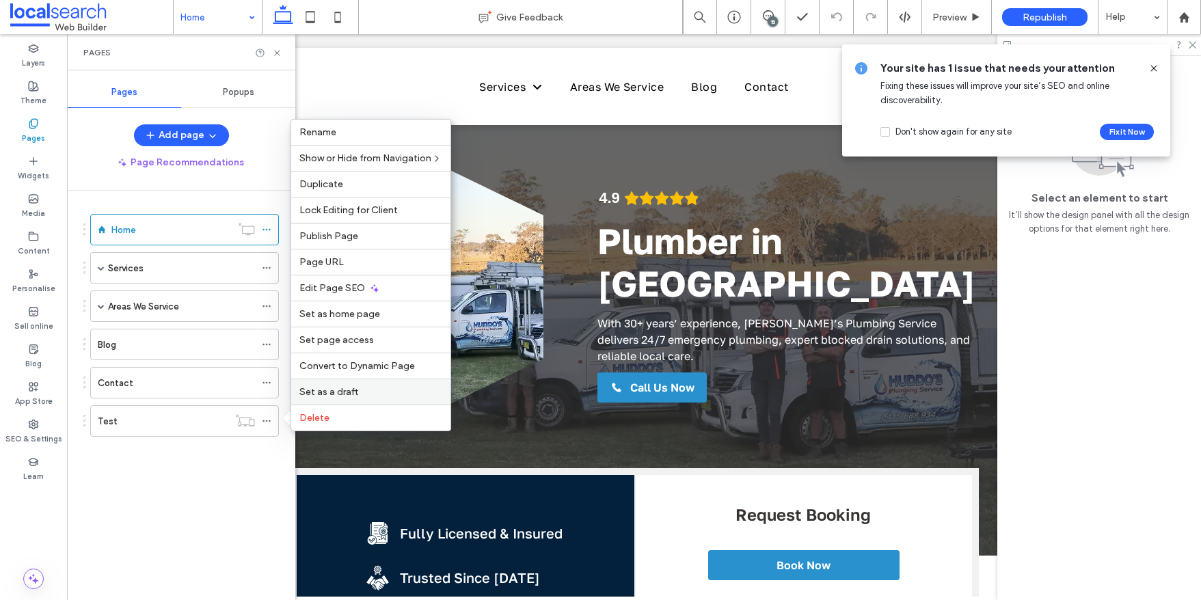
click at [343, 394] on span "Set as a draft" at bounding box center [328, 392] width 59 height 12
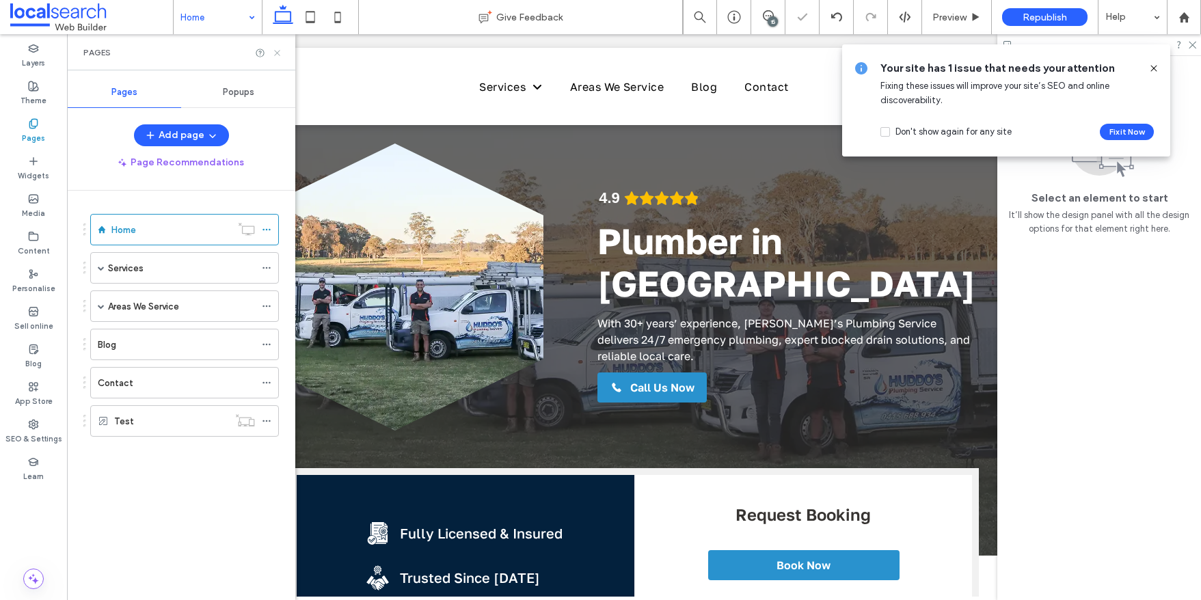
click at [277, 53] on icon at bounding box center [277, 53] width 10 height 10
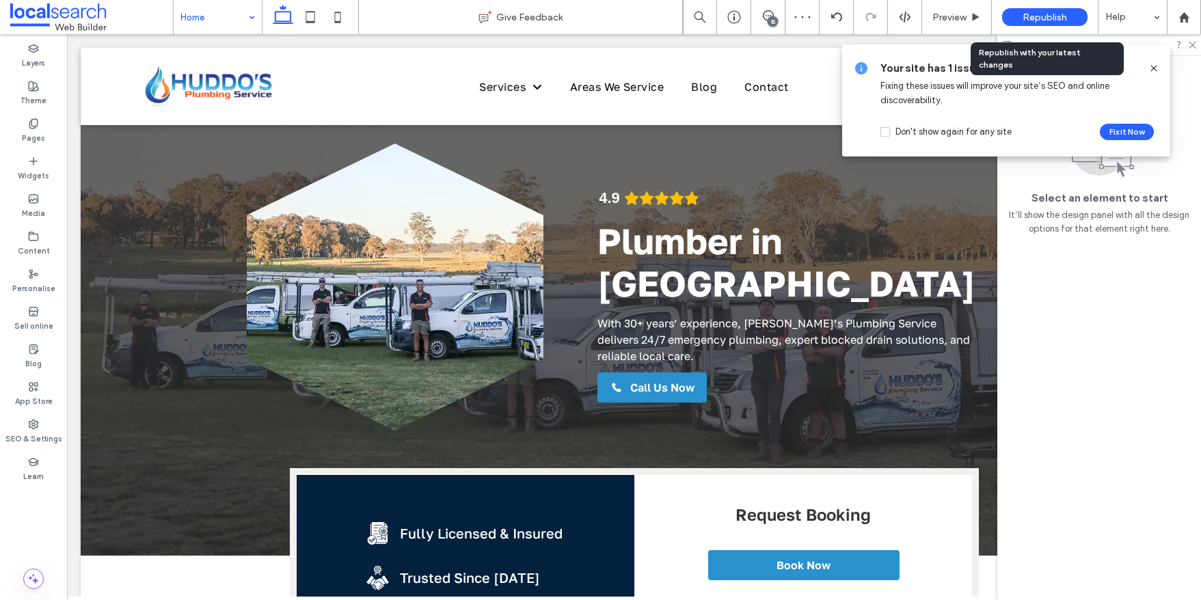
click at [1044, 12] on span "Republish" at bounding box center [1044, 18] width 44 height 12
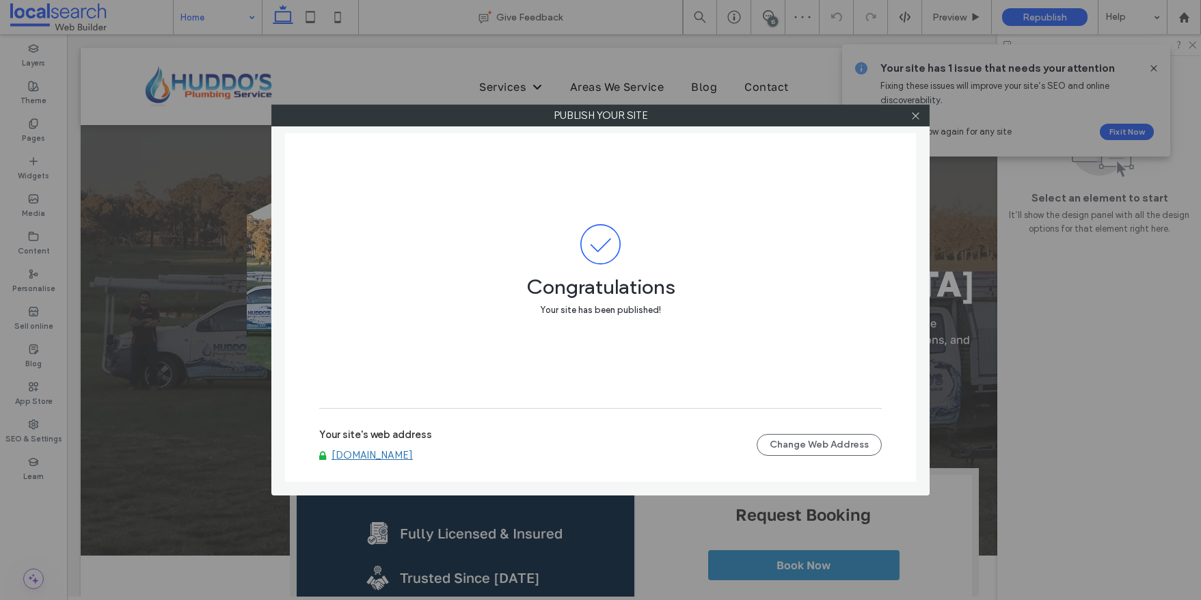
click at [413, 454] on link "[DOMAIN_NAME]" at bounding box center [371, 455] width 81 height 12
click at [918, 113] on icon at bounding box center [915, 116] width 10 height 10
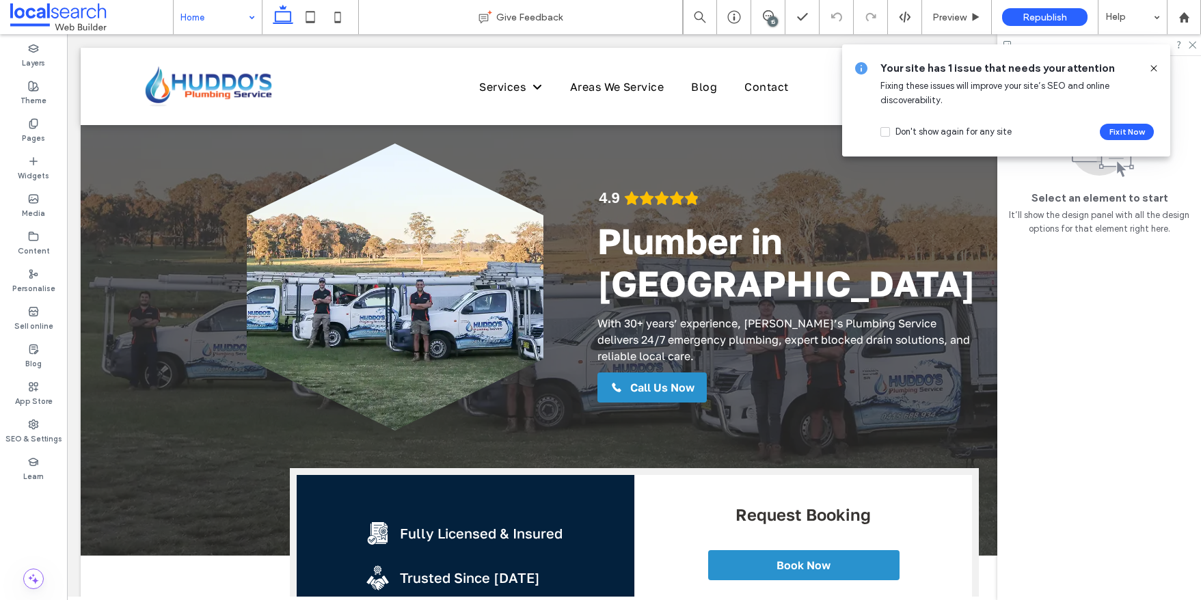
click at [1154, 68] on icon at bounding box center [1153, 68] width 11 height 11
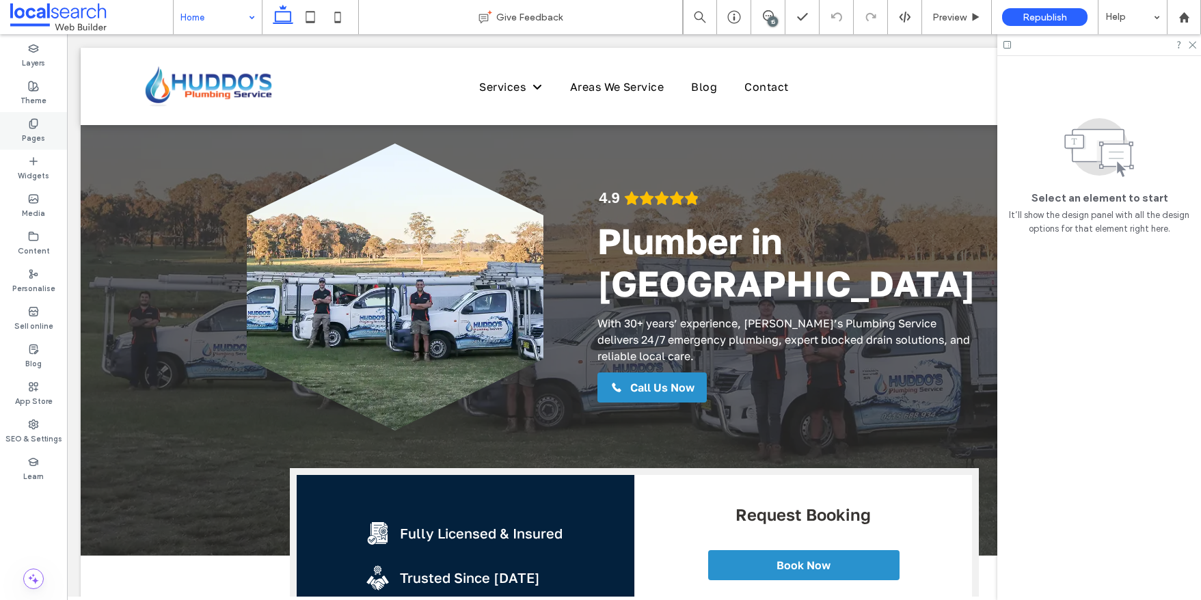
click at [31, 128] on icon at bounding box center [33, 123] width 11 height 11
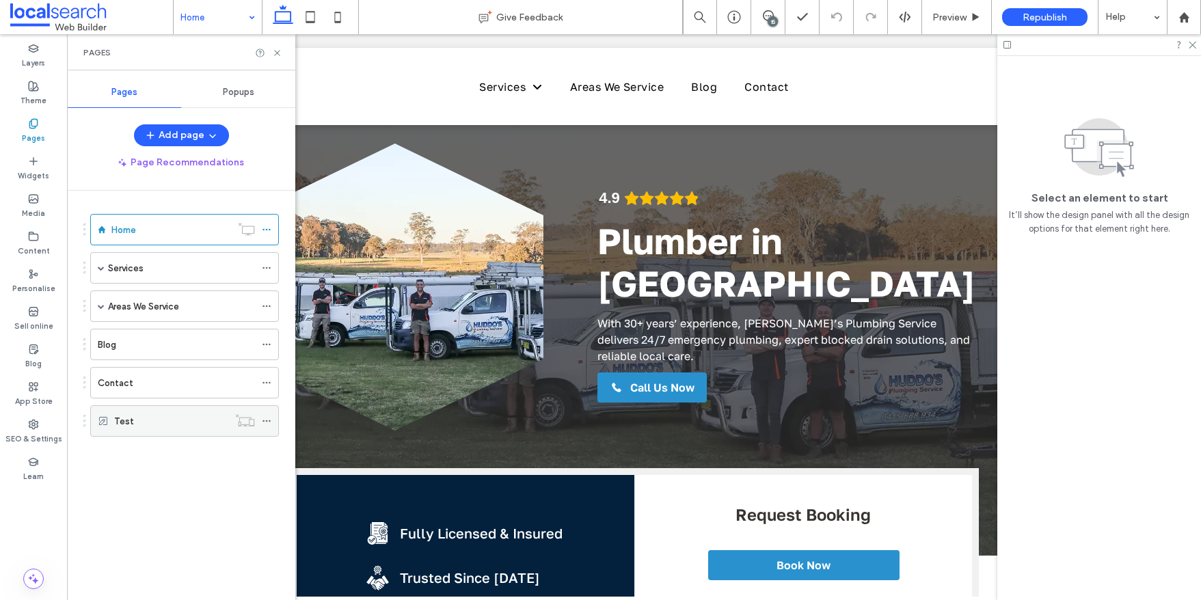
click at [270, 424] on icon at bounding box center [267, 421] width 10 height 10
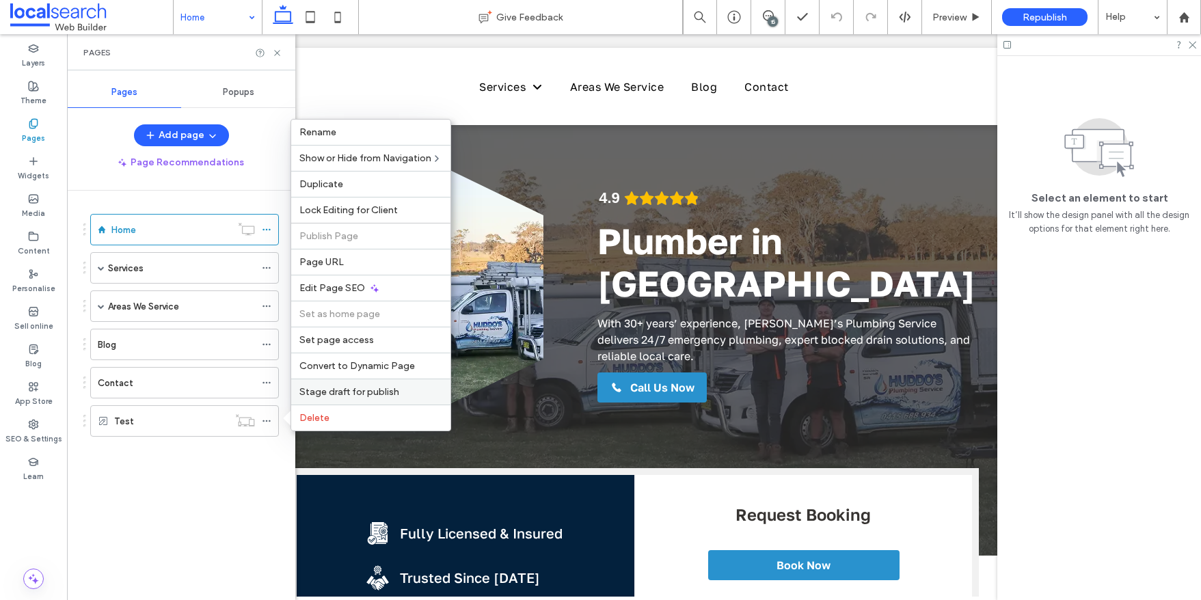
click at [355, 393] on span "Stage draft for publish" at bounding box center [349, 392] width 100 height 12
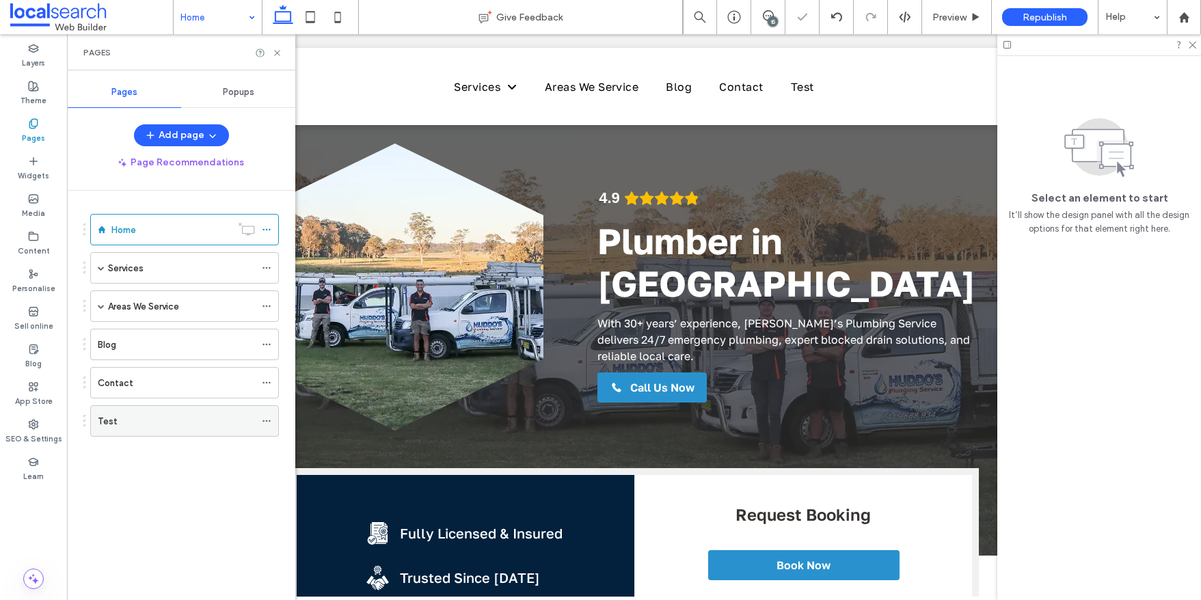
click at [266, 419] on icon at bounding box center [267, 421] width 10 height 10
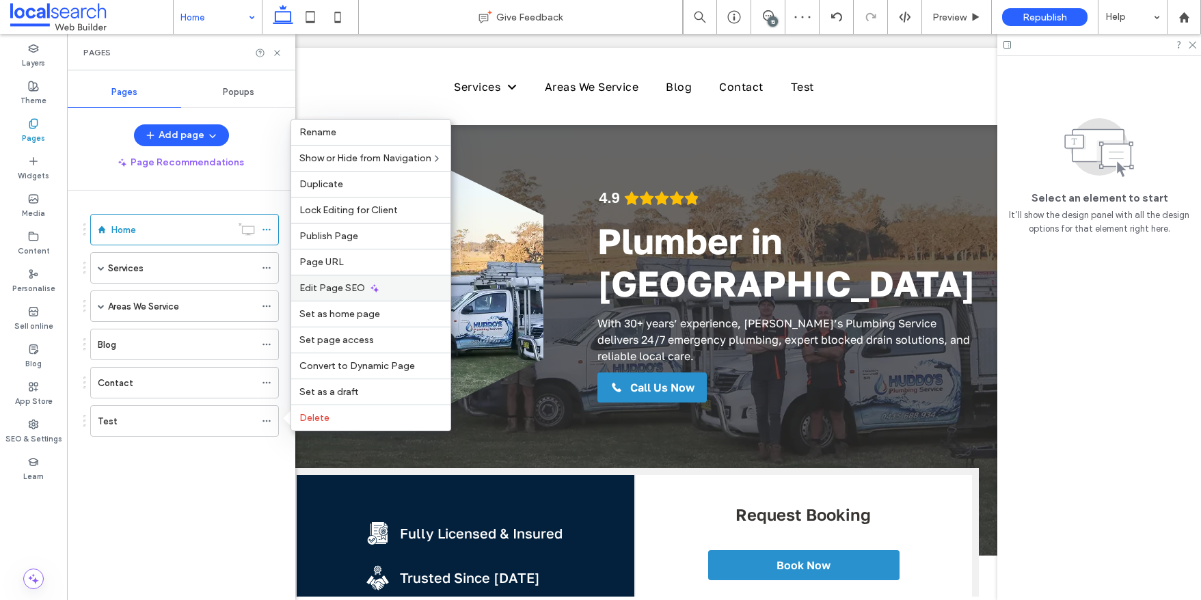
click at [333, 288] on span "Edit Page SEO" at bounding box center [332, 288] width 66 height 12
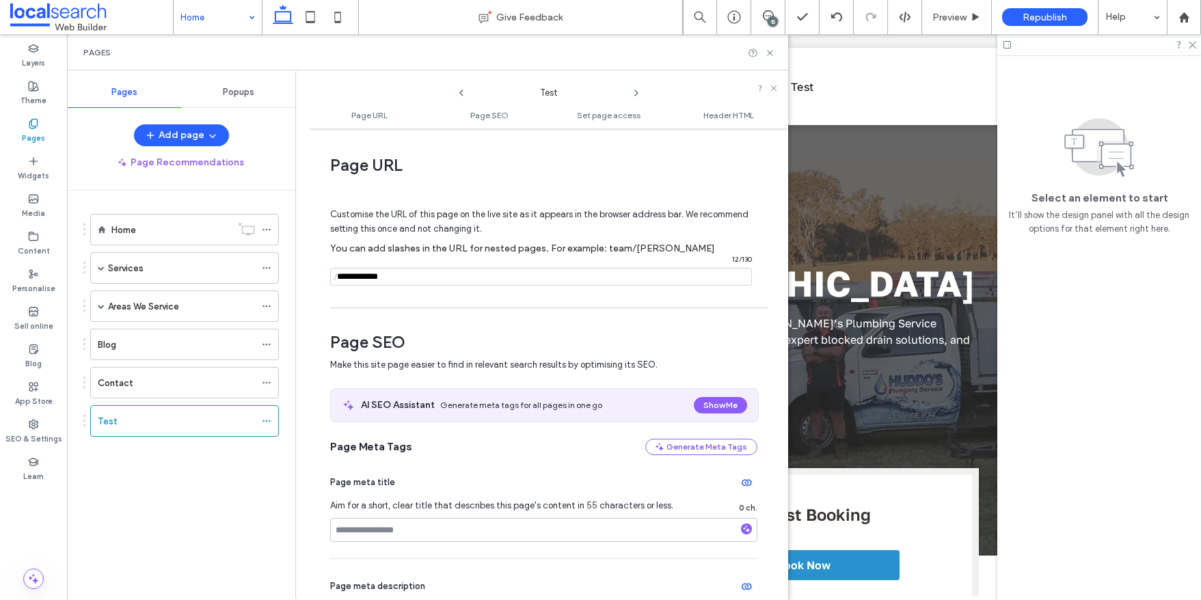
drag, startPoint x: 352, startPoint y: 277, endPoint x: 411, endPoint y: 277, distance: 59.5
click at [411, 277] on input "notEmpty" at bounding box center [541, 277] width 422 height 18
type input "****"
click at [442, 290] on div "Customise the URL of this page on the live site as it appears in the browser ad…" at bounding box center [543, 241] width 427 height 120
click at [770, 51] on icon at bounding box center [770, 53] width 10 height 10
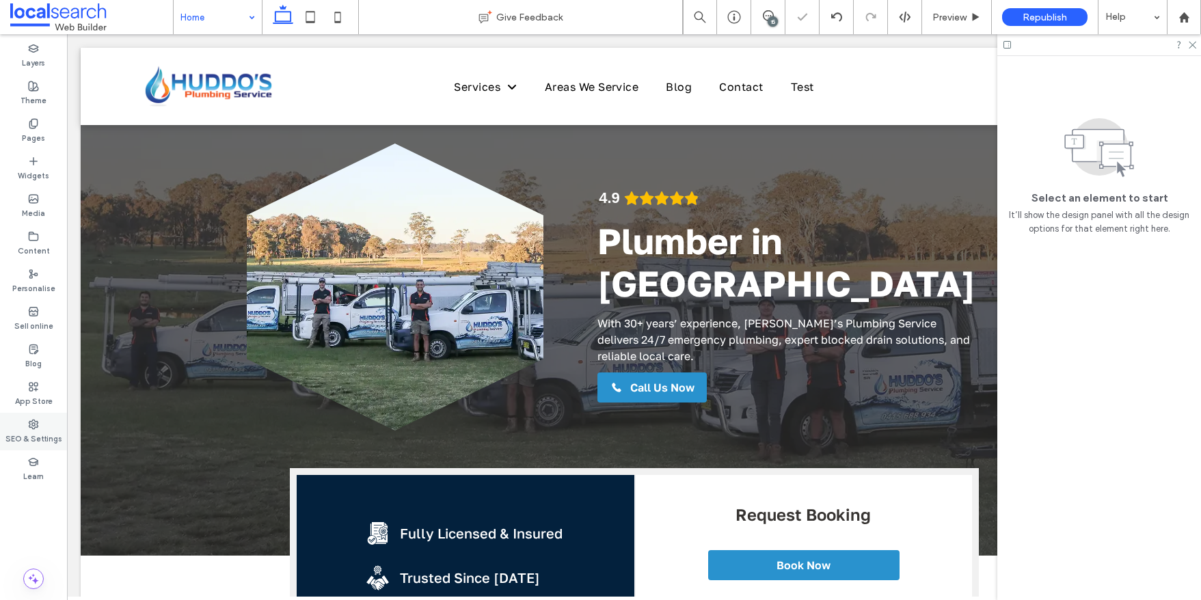
click at [42, 428] on div "SEO & Settings" at bounding box center [33, 432] width 67 height 38
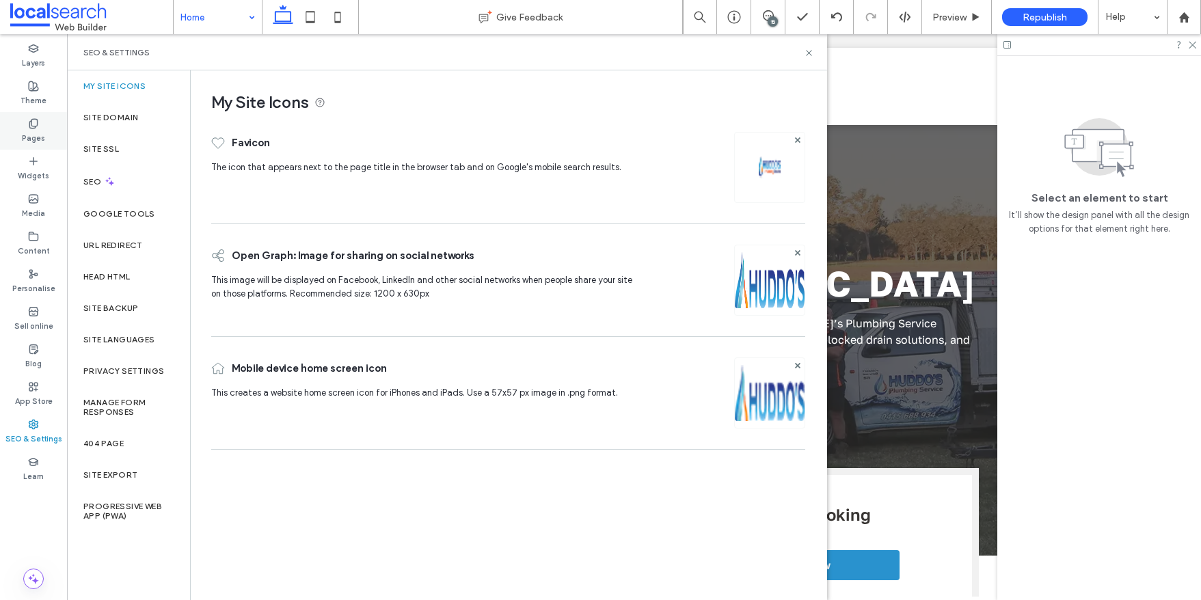
click at [26, 129] on label "Pages" at bounding box center [33, 136] width 23 height 15
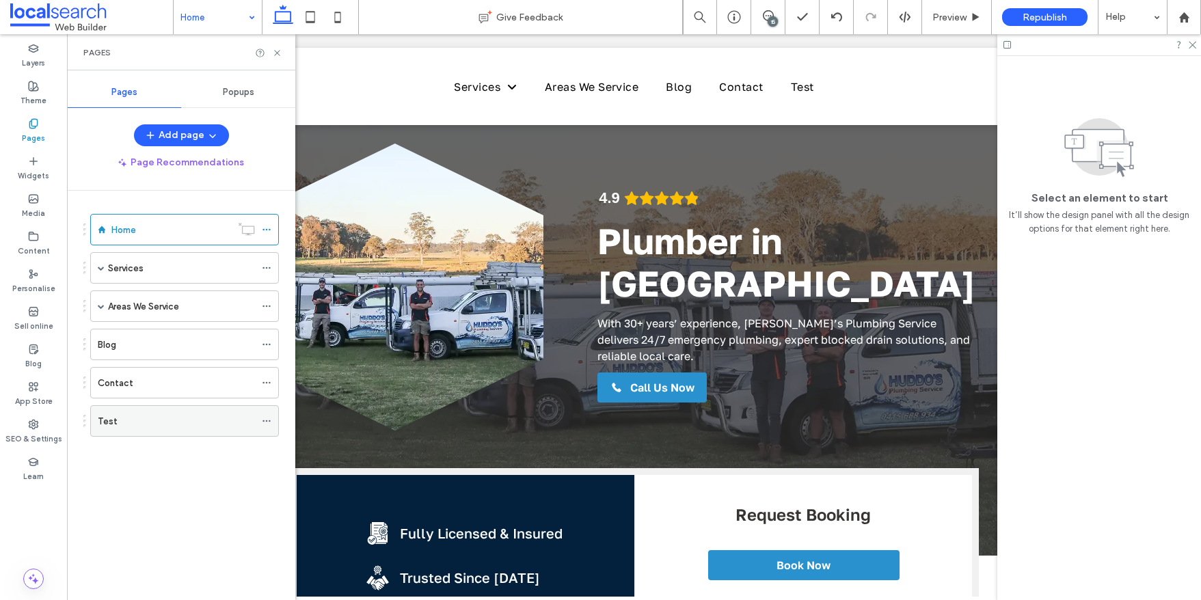
click at [268, 418] on icon at bounding box center [267, 421] width 10 height 10
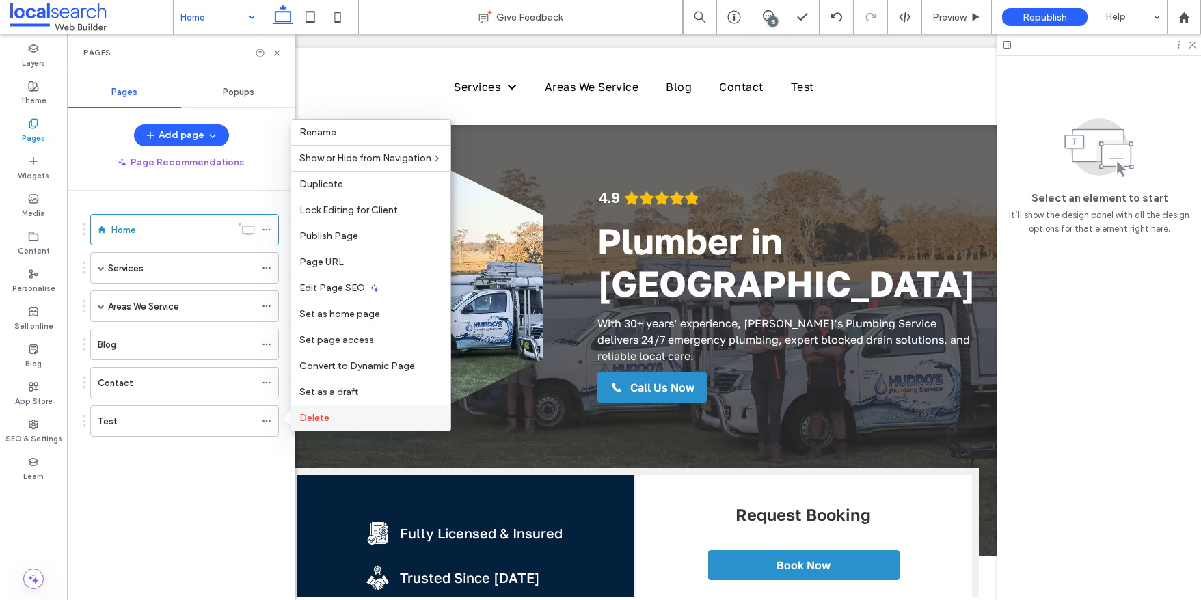
click at [333, 420] on label "Delete" at bounding box center [370, 418] width 143 height 12
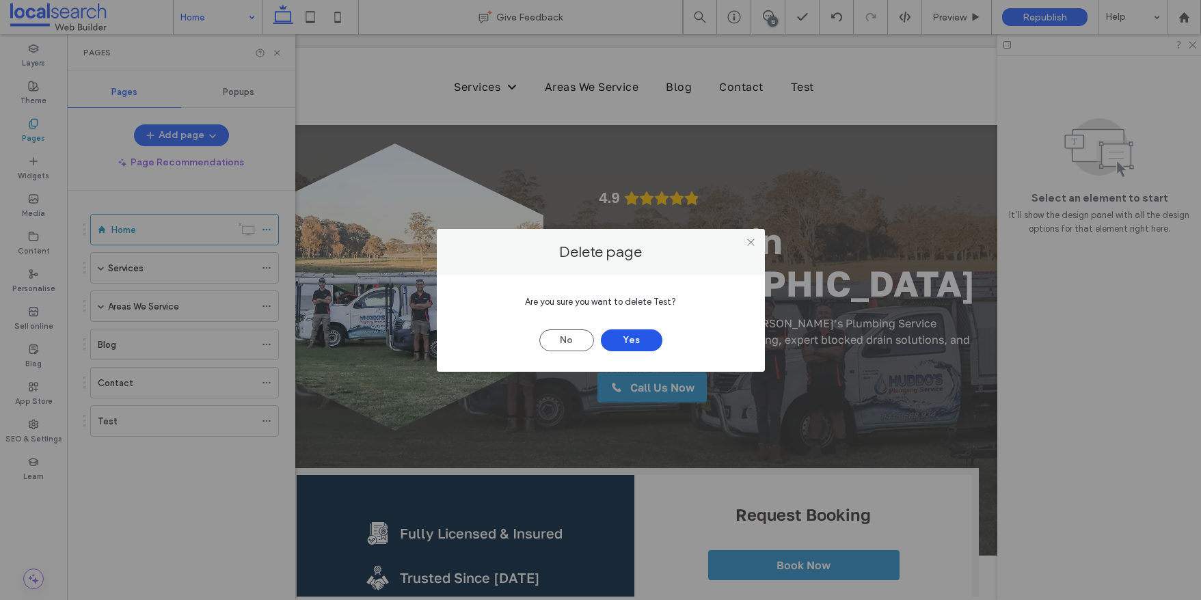
click at [633, 338] on button "Yes" at bounding box center [632, 340] width 62 height 22
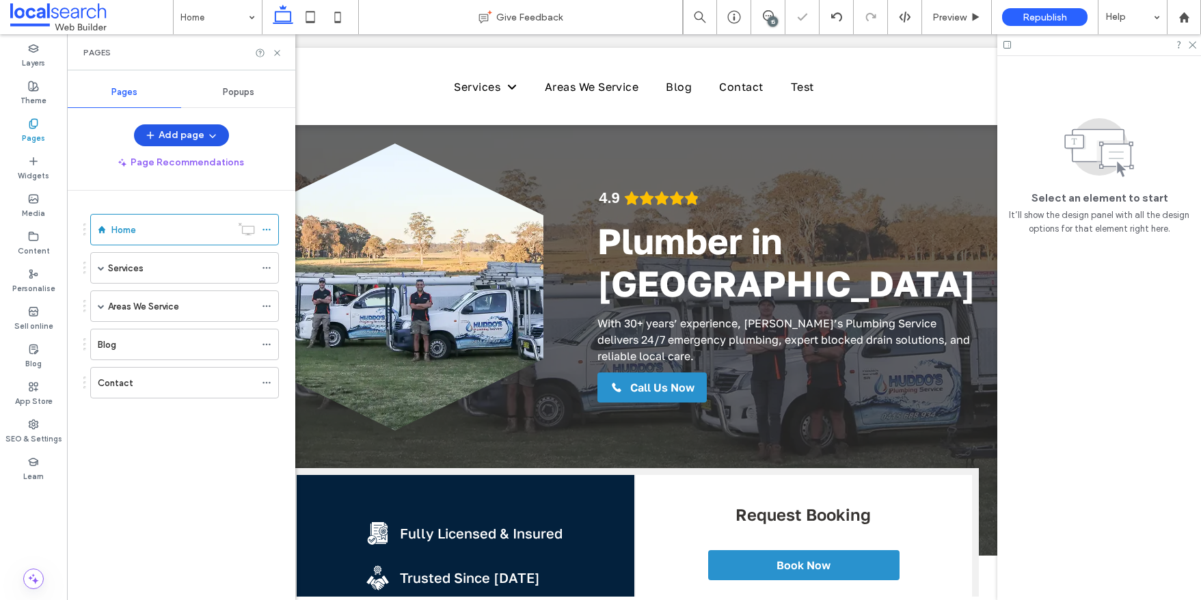
click at [213, 133] on icon "button" at bounding box center [212, 135] width 11 height 11
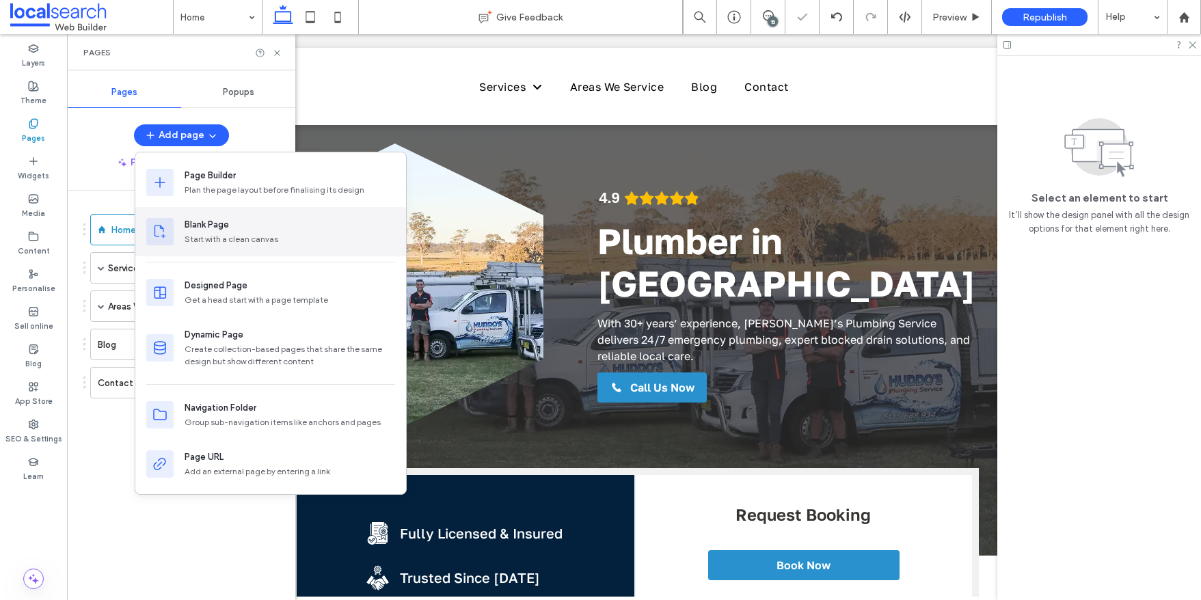
click at [218, 223] on div "Blank Page" at bounding box center [207, 225] width 44 height 14
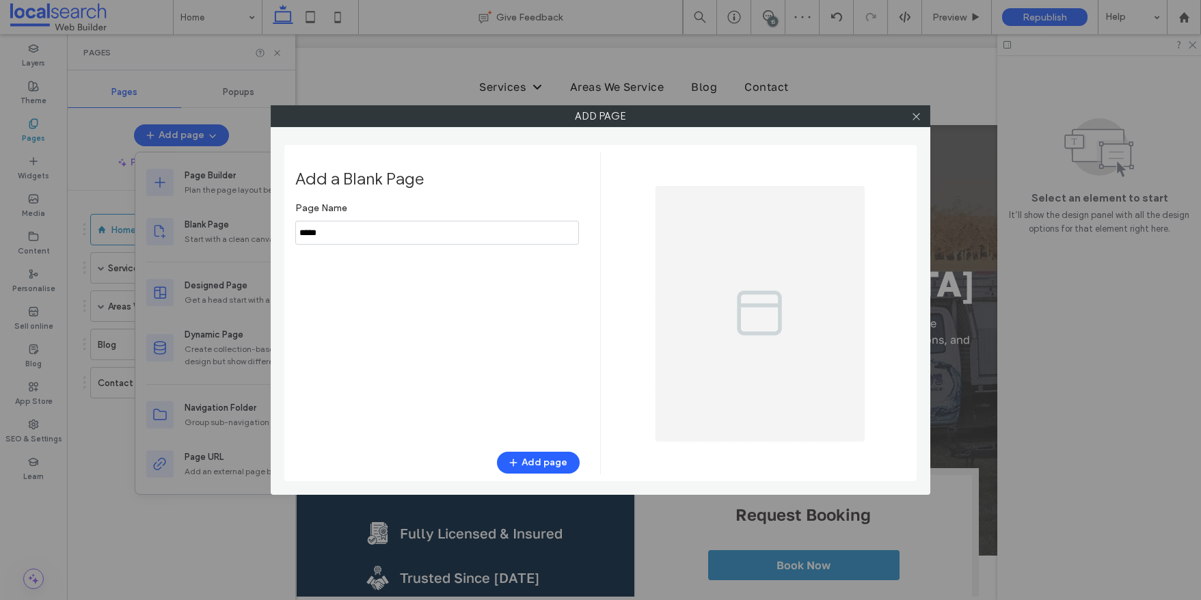
drag, startPoint x: 339, startPoint y: 232, endPoint x: 268, endPoint y: 232, distance: 71.1
click at [268, 232] on div "Add page Add a Blank Page Page Name Add page" at bounding box center [600, 300] width 1201 height 600
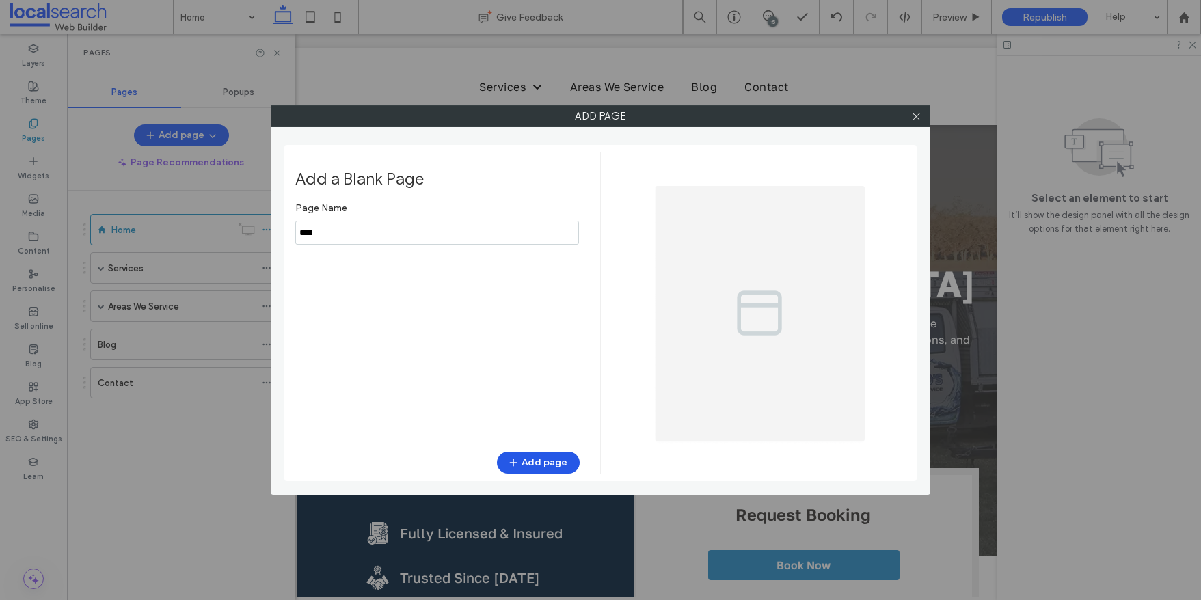
type input "****"
click at [551, 456] on button "Add page" at bounding box center [538, 463] width 83 height 22
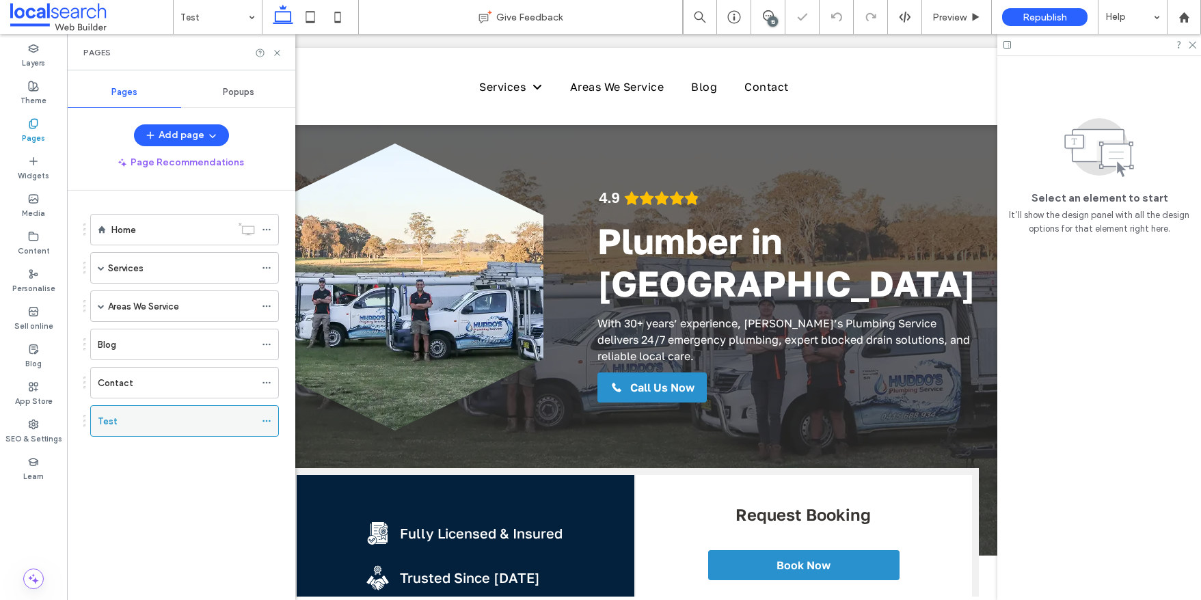
click at [266, 422] on icon at bounding box center [267, 421] width 10 height 10
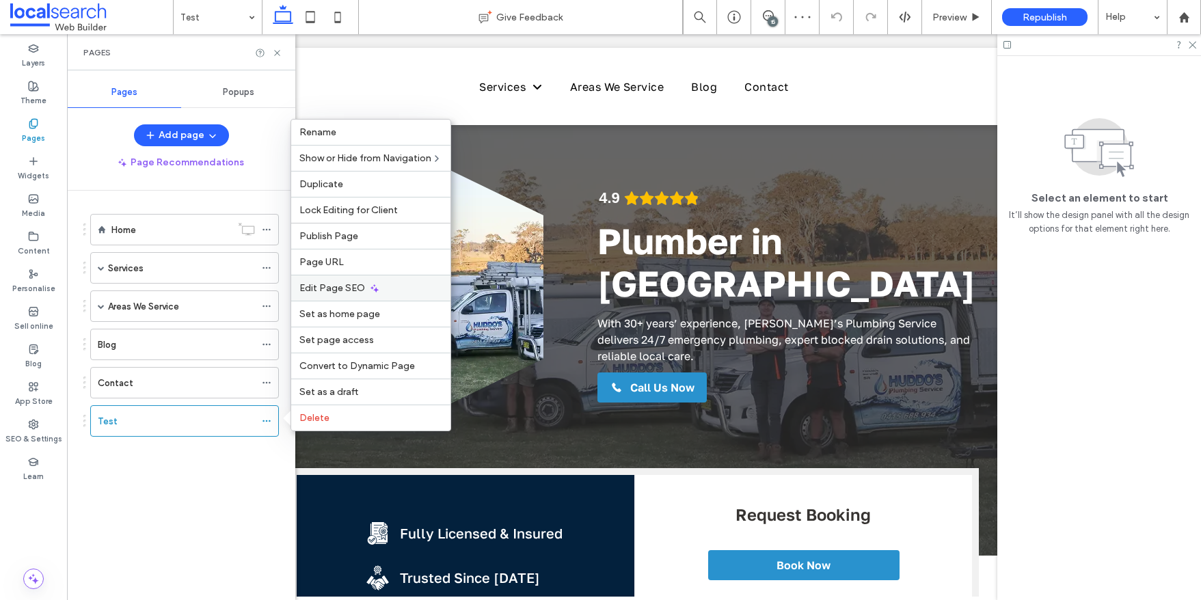
click at [351, 288] on span "Edit Page SEO" at bounding box center [332, 288] width 66 height 12
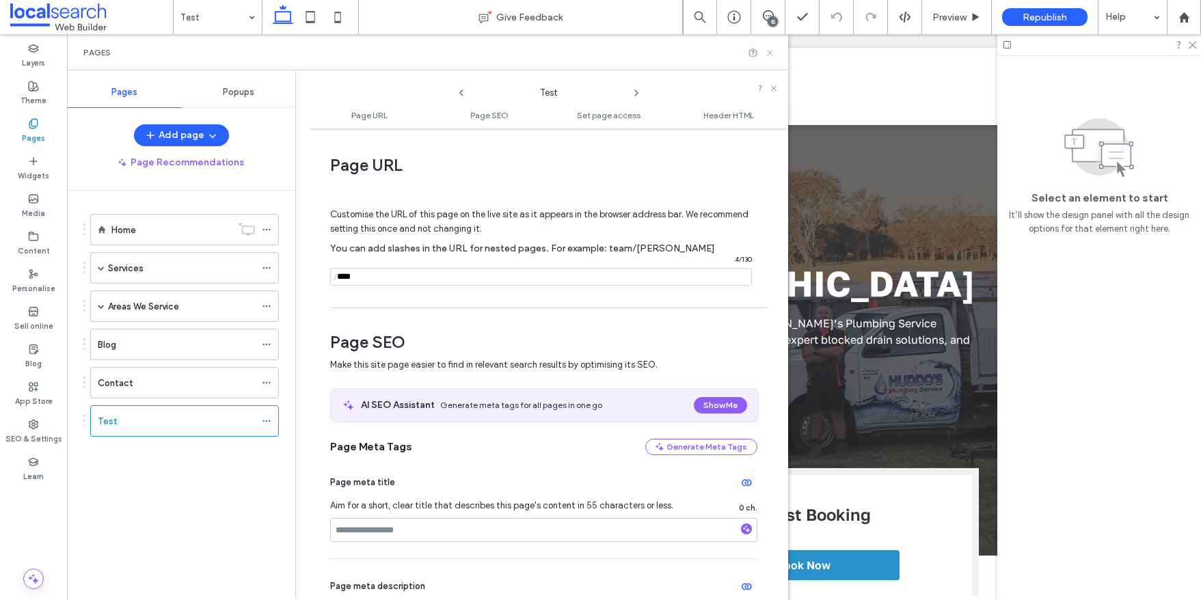
click at [771, 50] on icon at bounding box center [770, 53] width 10 height 10
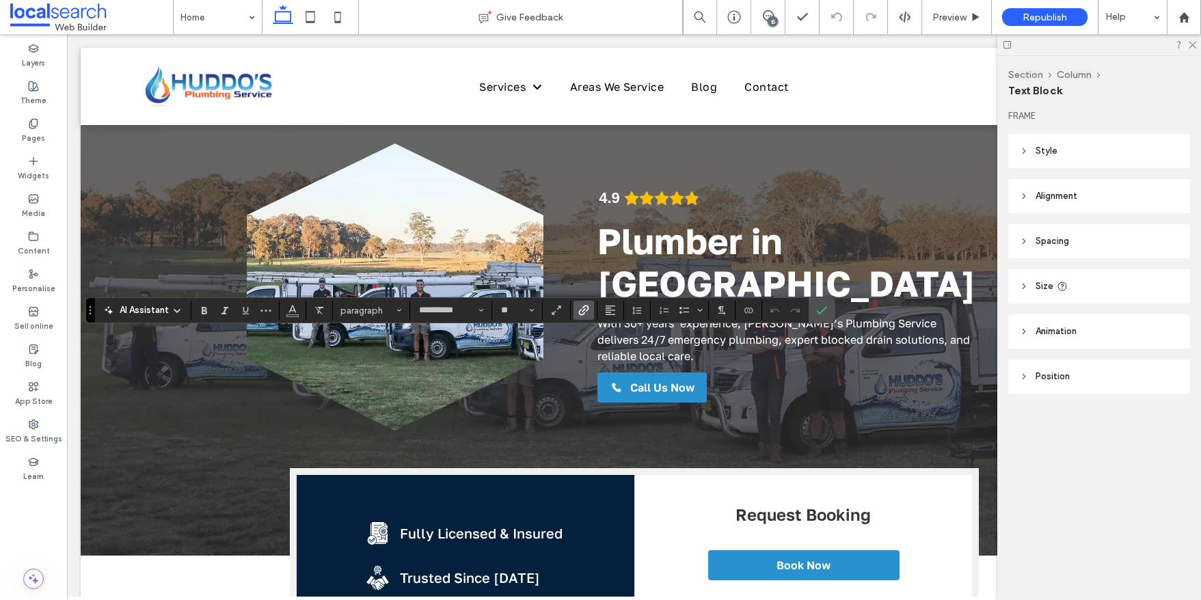
click at [579, 312] on use "Link" at bounding box center [583, 310] width 10 height 10
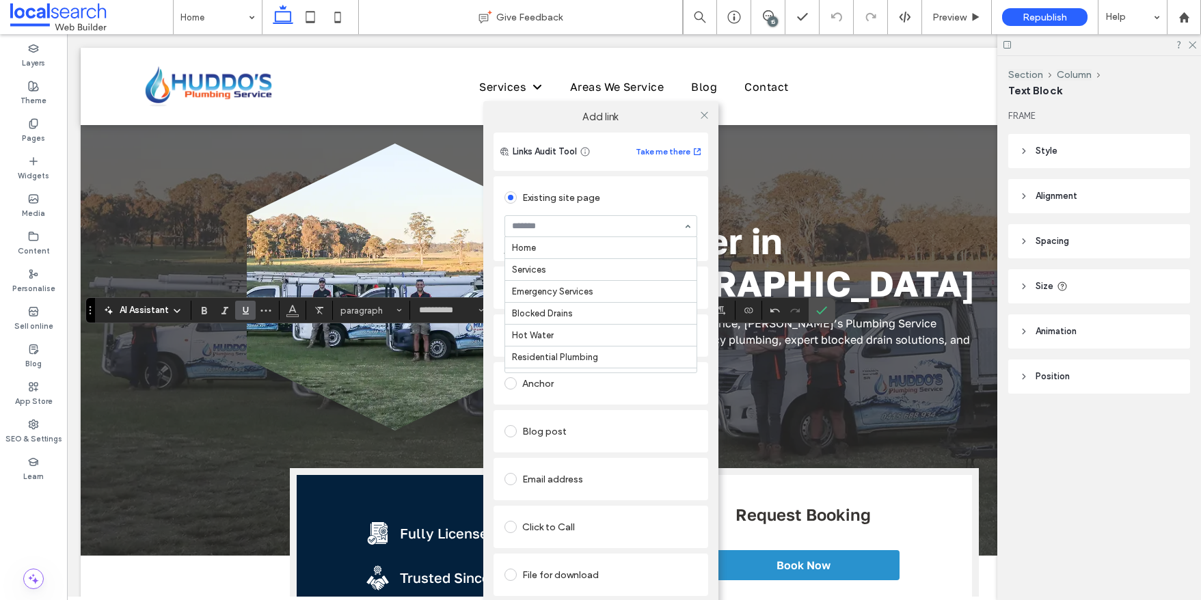
scroll to position [258, 0]
click at [707, 108] on span at bounding box center [704, 115] width 10 height 21
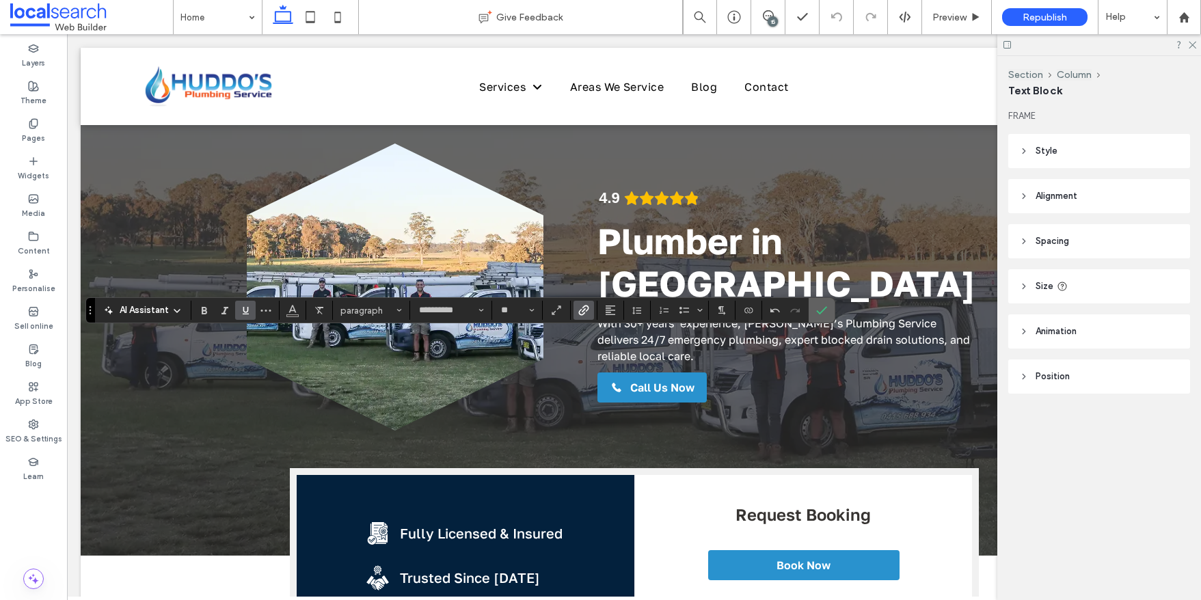
click at [823, 308] on icon "Confirm" at bounding box center [821, 310] width 11 height 11
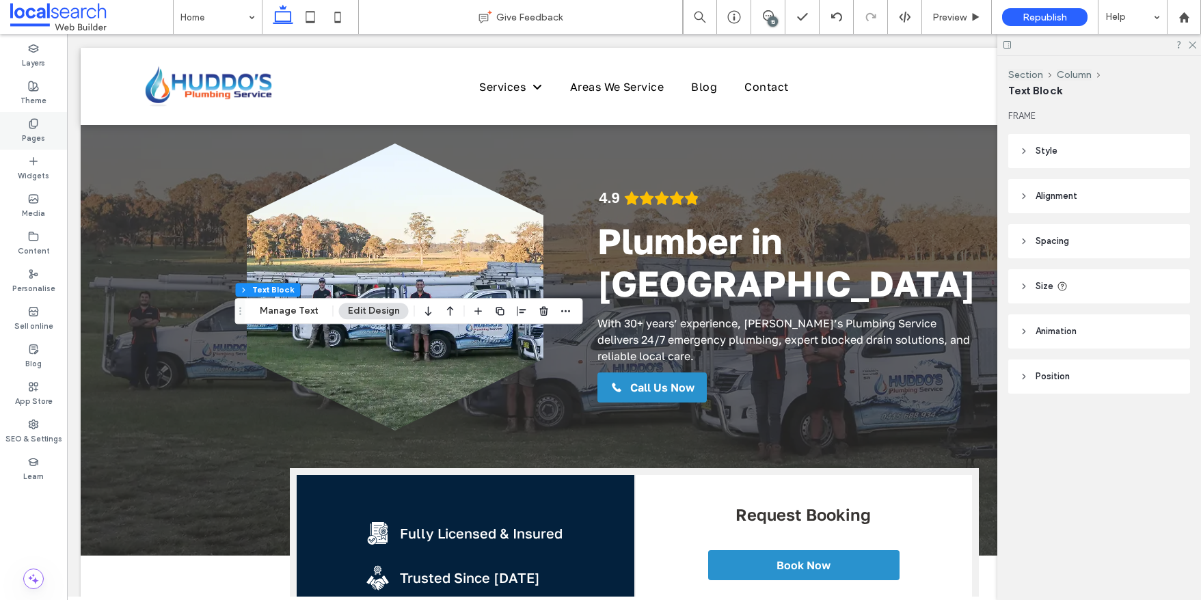
click at [34, 142] on label "Pages" at bounding box center [33, 136] width 23 height 15
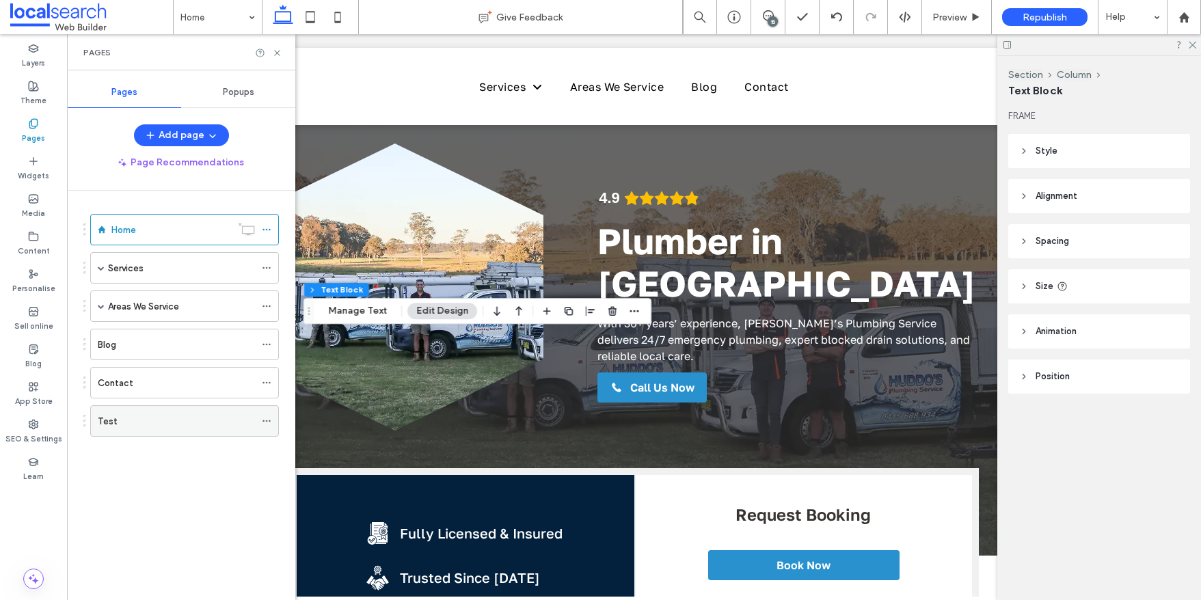
click at [264, 421] on icon at bounding box center [267, 421] width 10 height 10
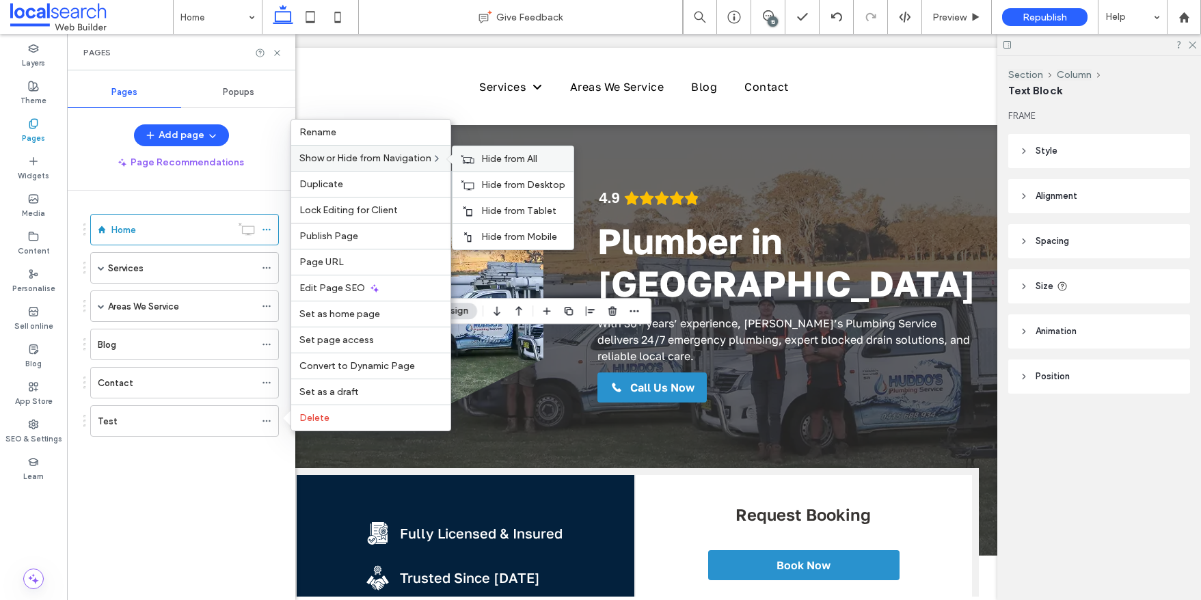
click at [497, 159] on span "Hide from All" at bounding box center [509, 159] width 56 height 12
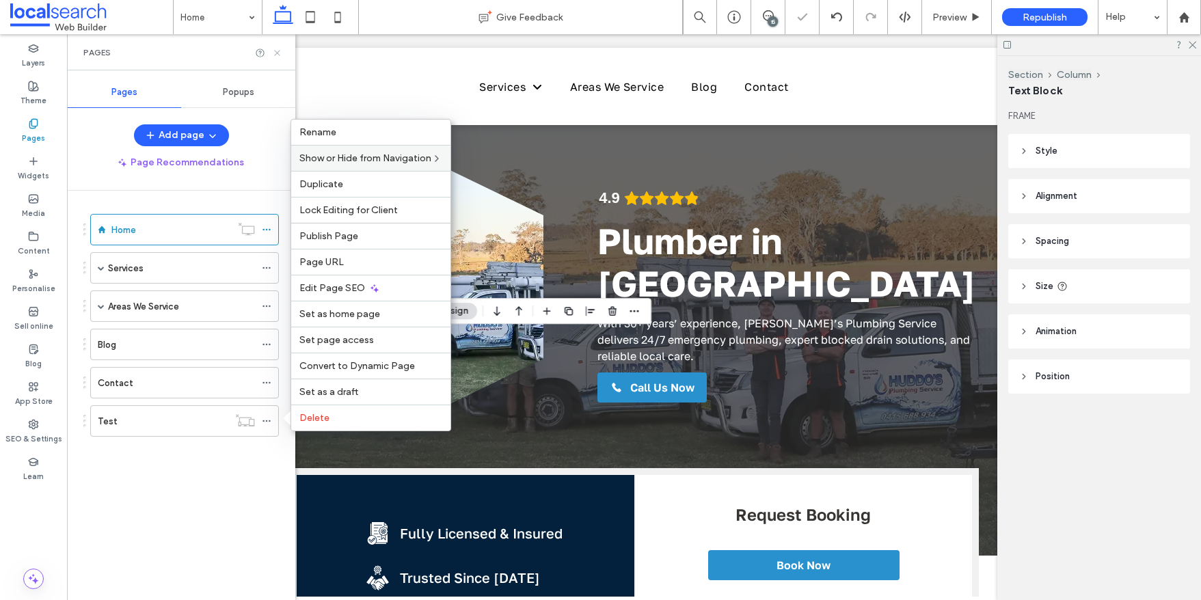
click at [277, 51] on icon at bounding box center [277, 53] width 10 height 10
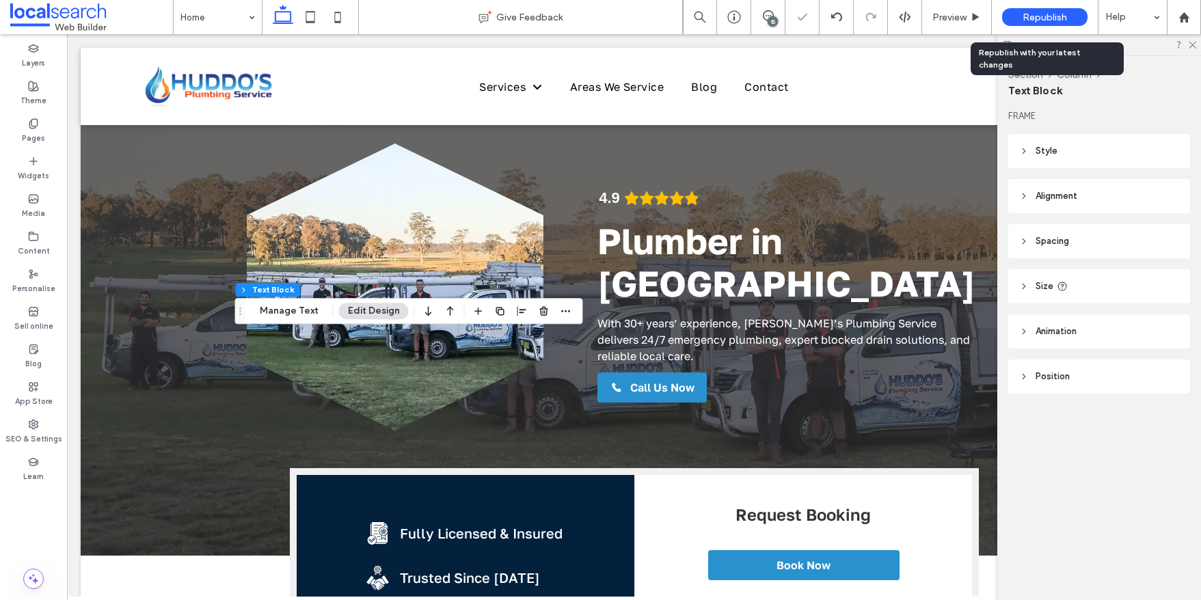
click at [1032, 16] on span "Republish" at bounding box center [1044, 18] width 44 height 12
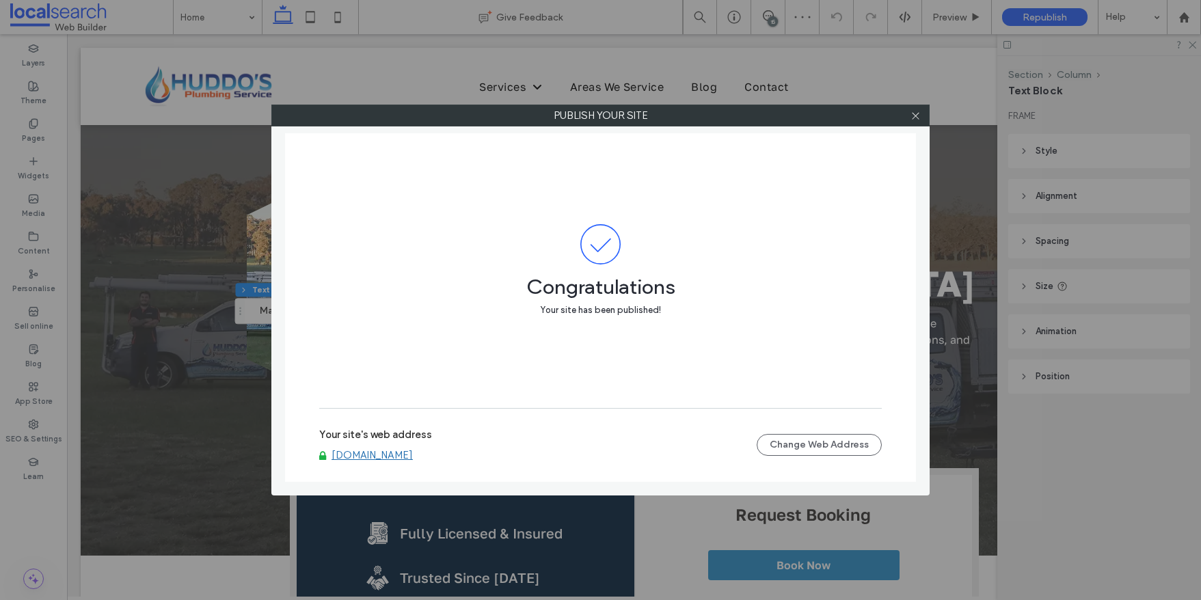
click at [413, 454] on link "[DOMAIN_NAME]" at bounding box center [371, 455] width 81 height 12
click at [916, 117] on use at bounding box center [915, 115] width 7 height 7
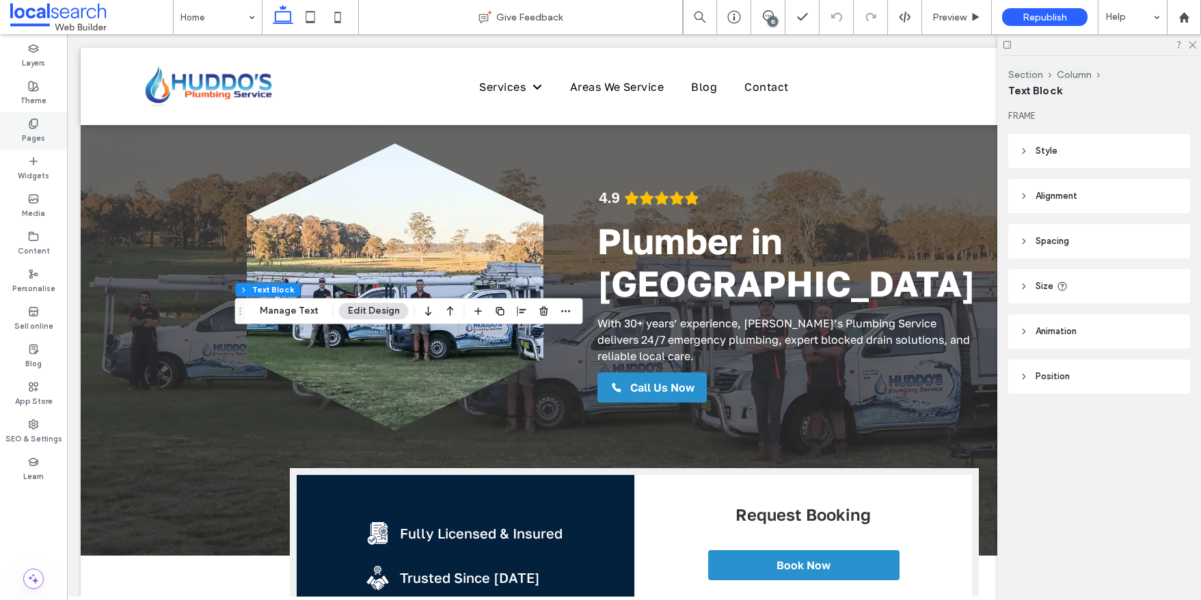
click at [34, 129] on label "Pages" at bounding box center [33, 136] width 23 height 15
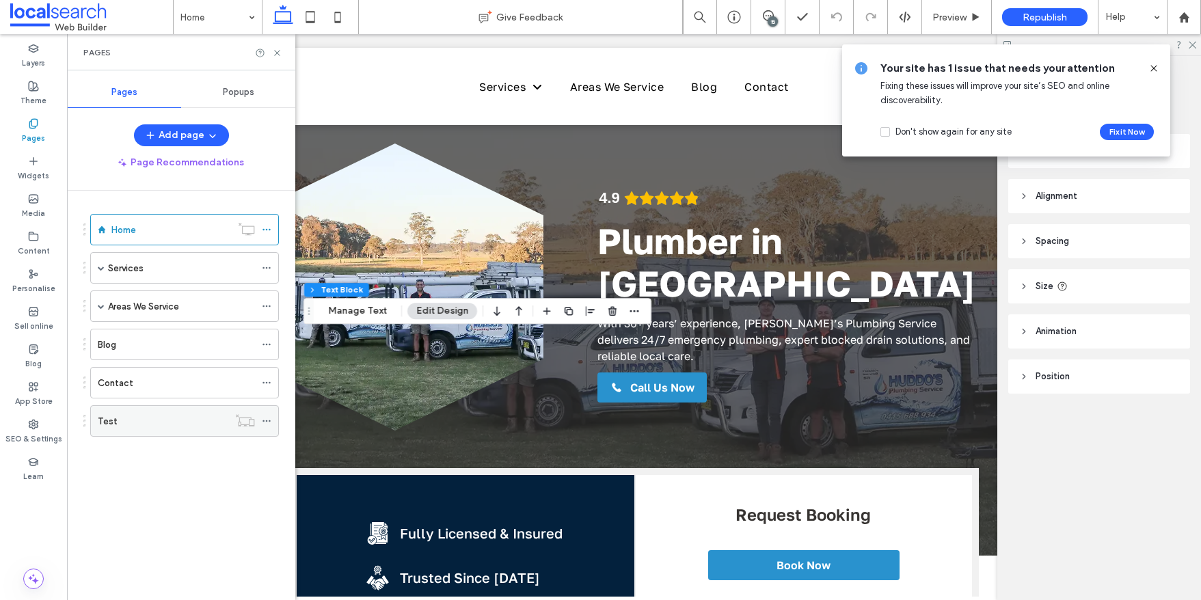
click at [267, 419] on icon at bounding box center [267, 421] width 10 height 10
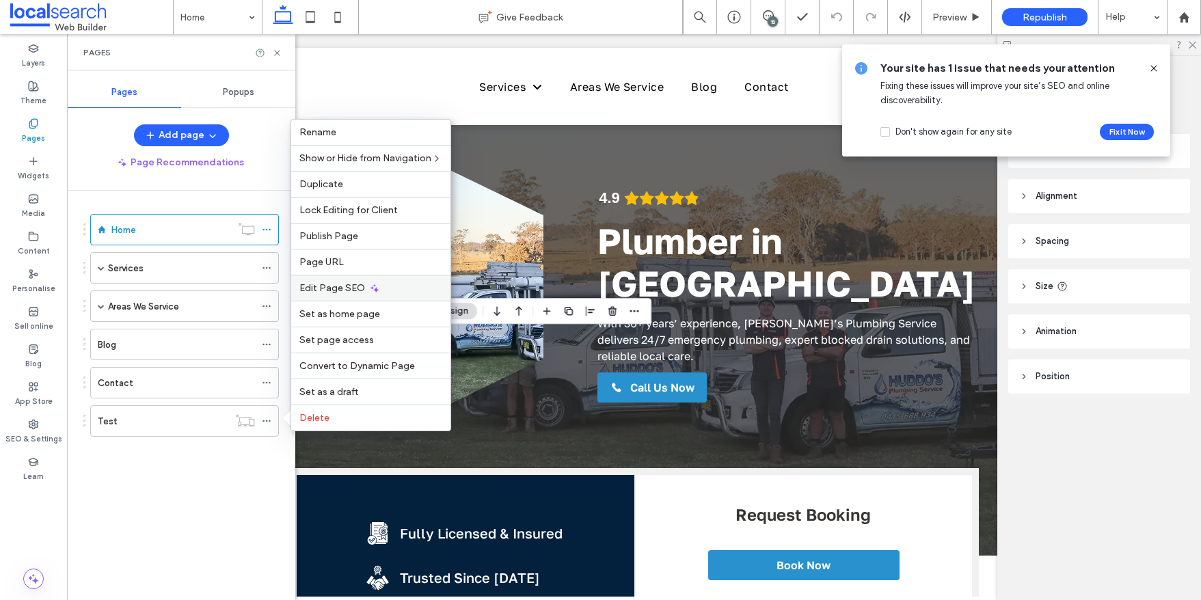
click at [346, 290] on span "Edit Page SEO" at bounding box center [332, 288] width 66 height 12
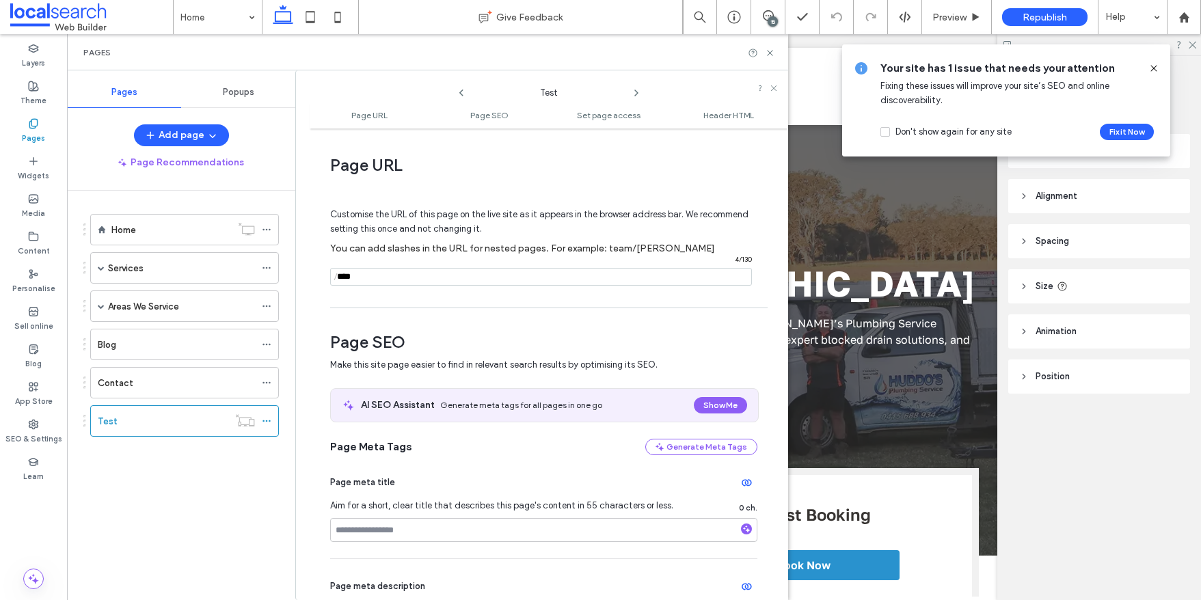
click at [377, 275] on input "notEmpty" at bounding box center [541, 277] width 422 height 18
click at [770, 51] on use at bounding box center [769, 52] width 5 height 5
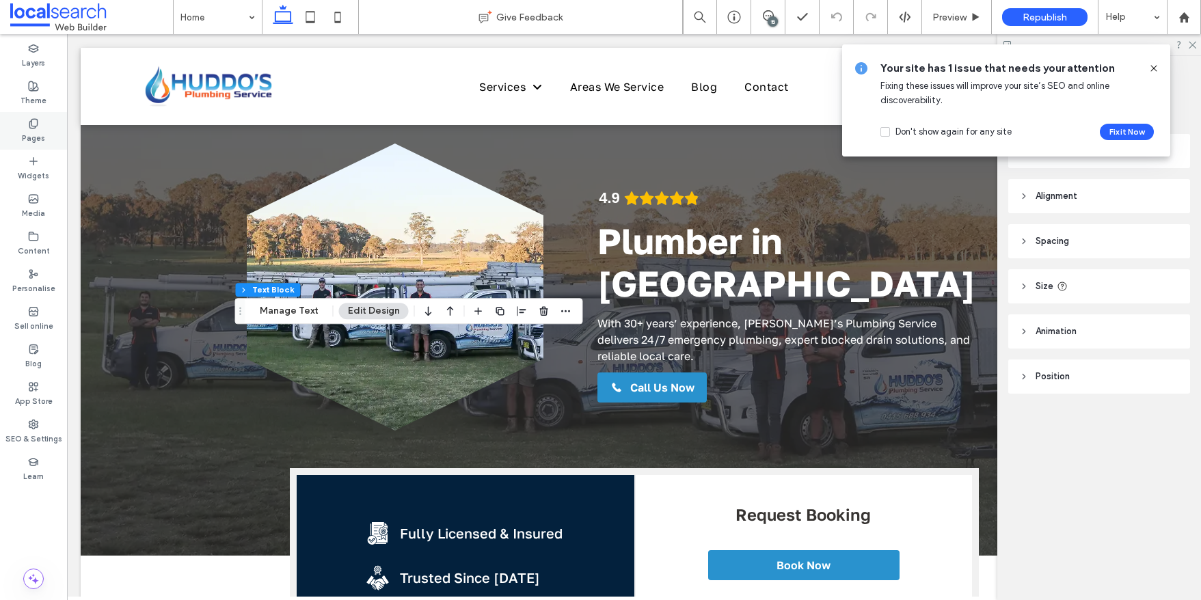
click at [40, 128] on div "Pages" at bounding box center [33, 131] width 67 height 38
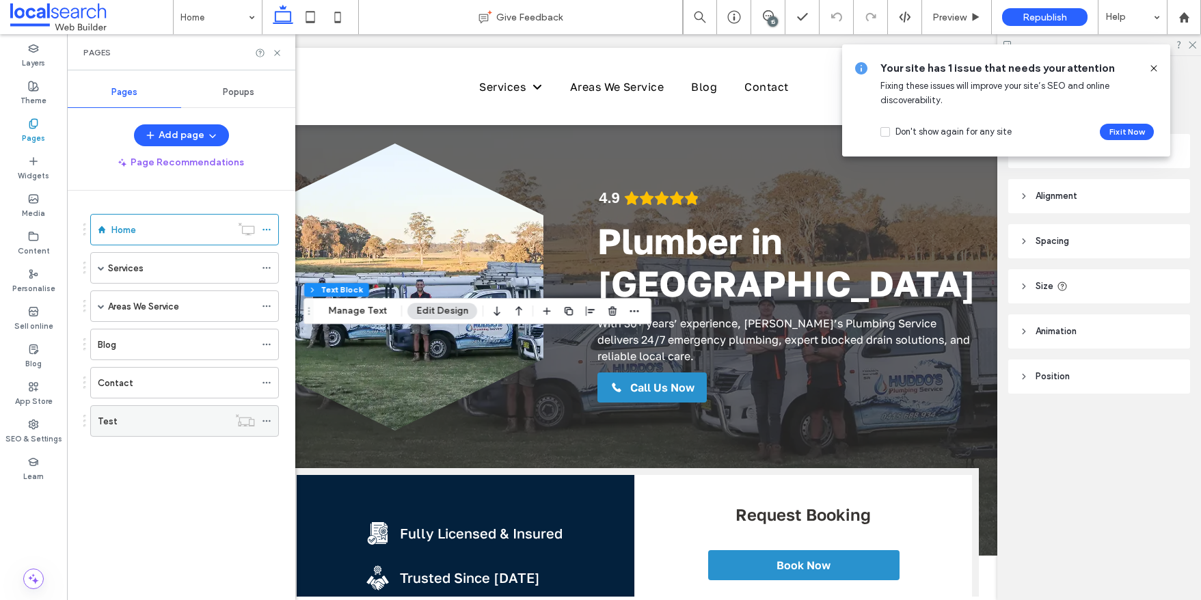
click at [272, 419] on div at bounding box center [270, 421] width 16 height 21
click at [267, 420] on icon at bounding box center [267, 421] width 10 height 10
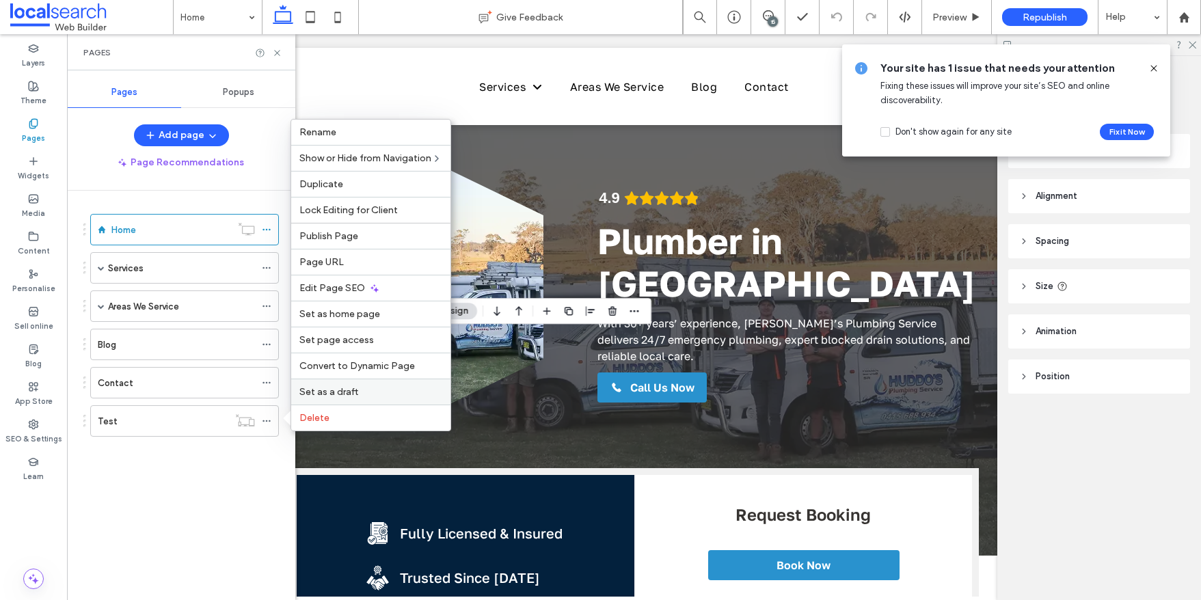
click at [332, 391] on span "Set as a draft" at bounding box center [328, 392] width 59 height 12
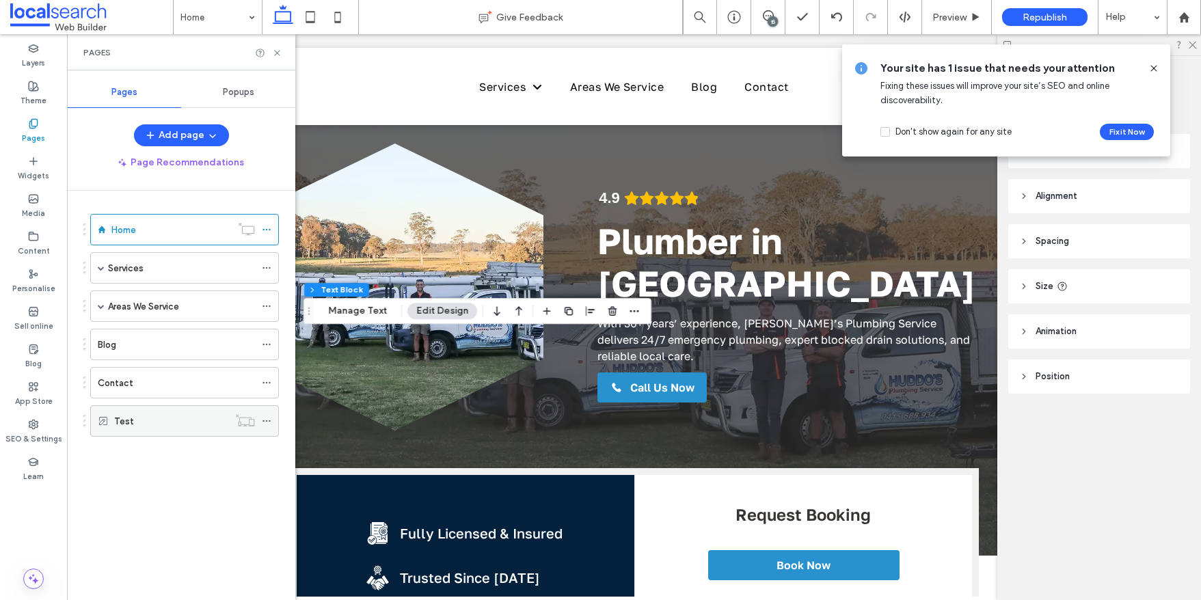
click at [266, 420] on icon at bounding box center [267, 421] width 10 height 10
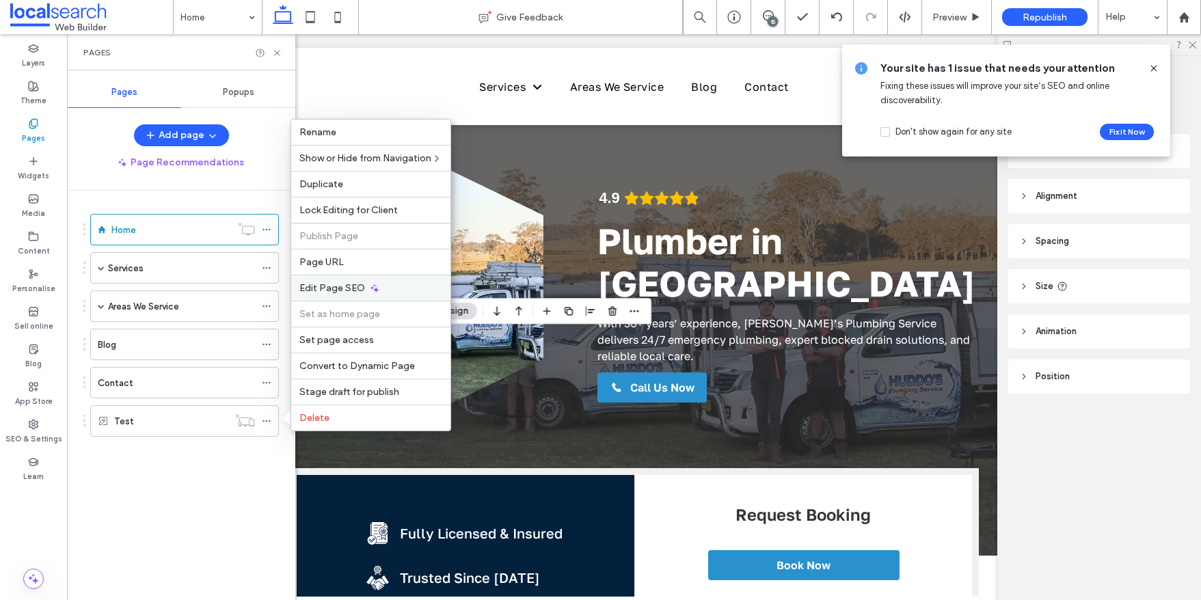
click at [320, 284] on span "Edit Page SEO" at bounding box center [332, 288] width 66 height 12
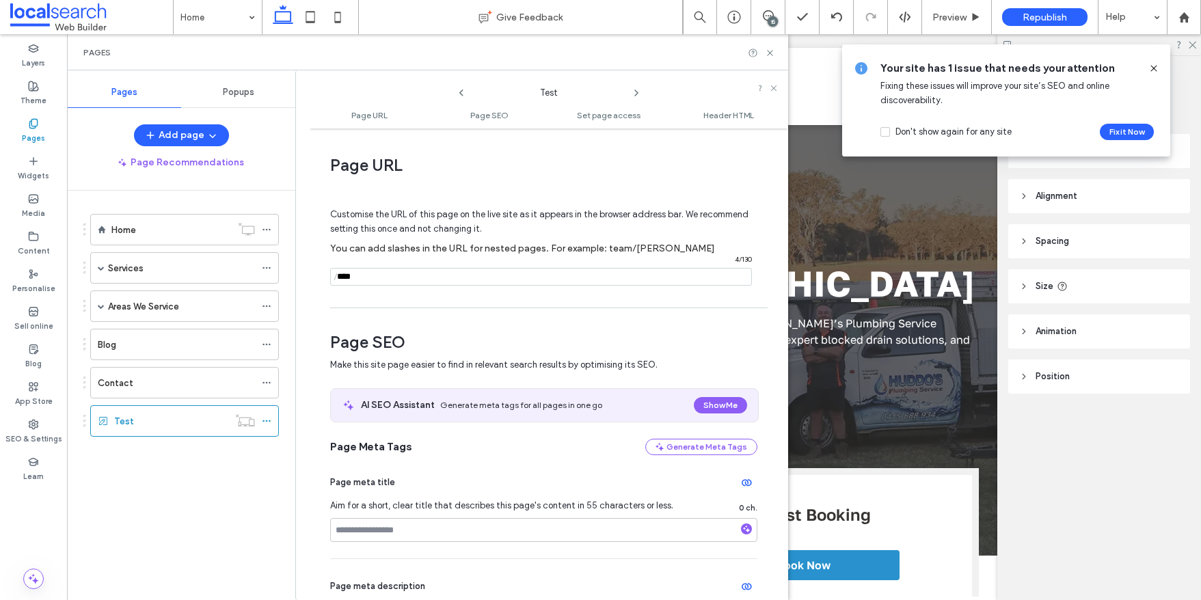
click at [370, 271] on input "notEmpty" at bounding box center [541, 277] width 422 height 18
click at [355, 275] on input "notEmpty" at bounding box center [541, 277] width 422 height 18
type input "**********"
click at [459, 302] on div "Page URL Customise the URL of this page on the live site as it appears in the b…" at bounding box center [549, 364] width 478 height 458
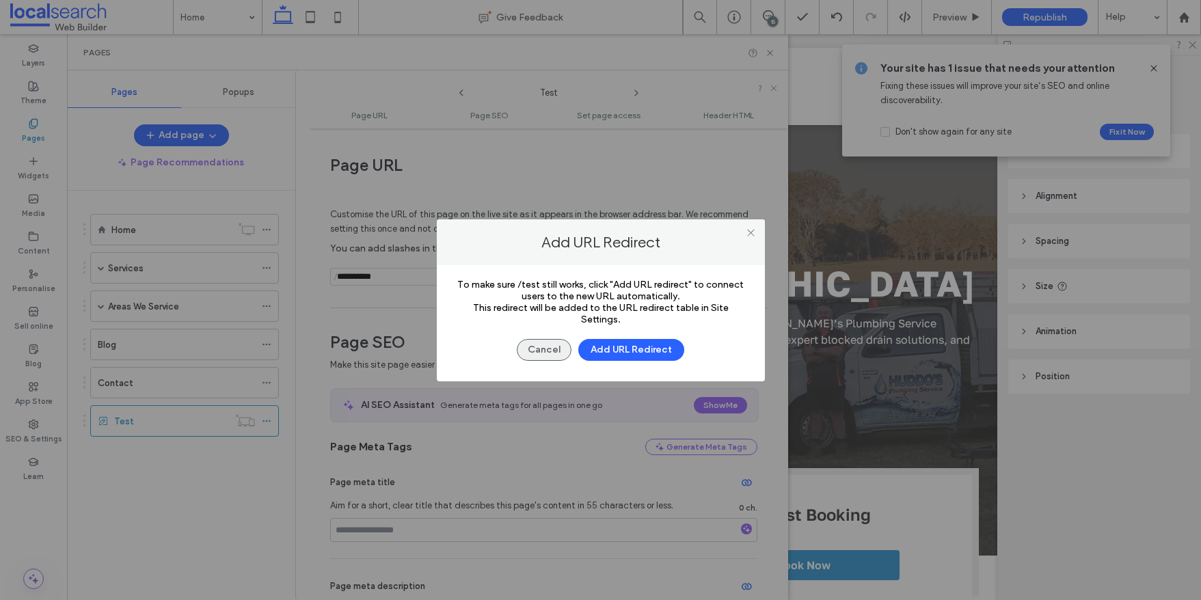
click at [542, 350] on button "Cancel" at bounding box center [544, 350] width 55 height 22
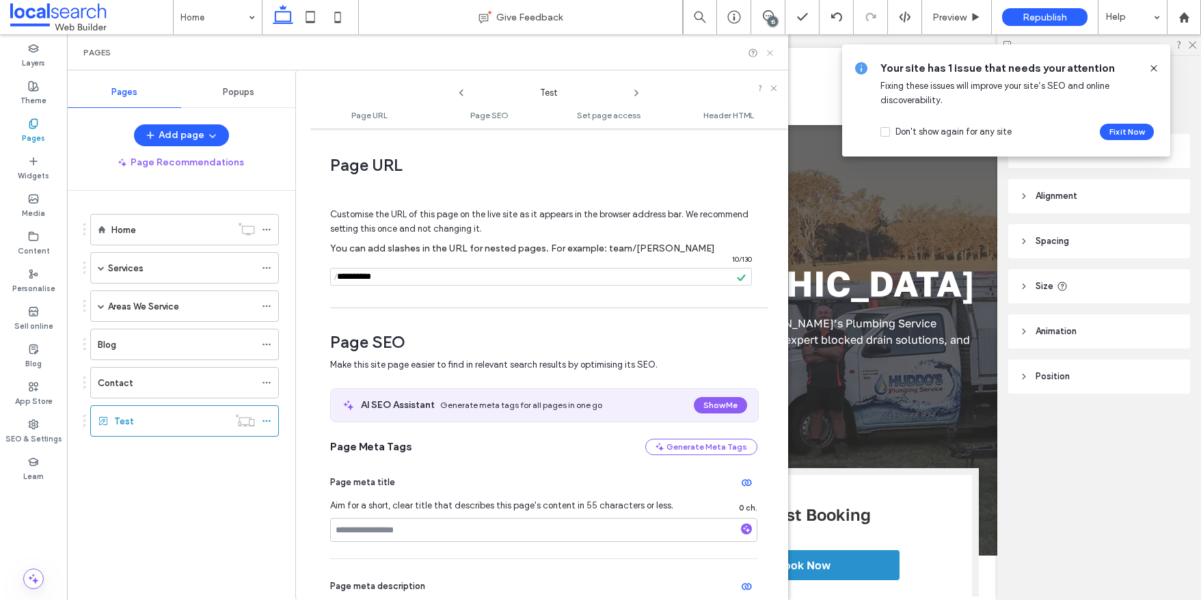
click at [772, 51] on use at bounding box center [769, 52] width 5 height 5
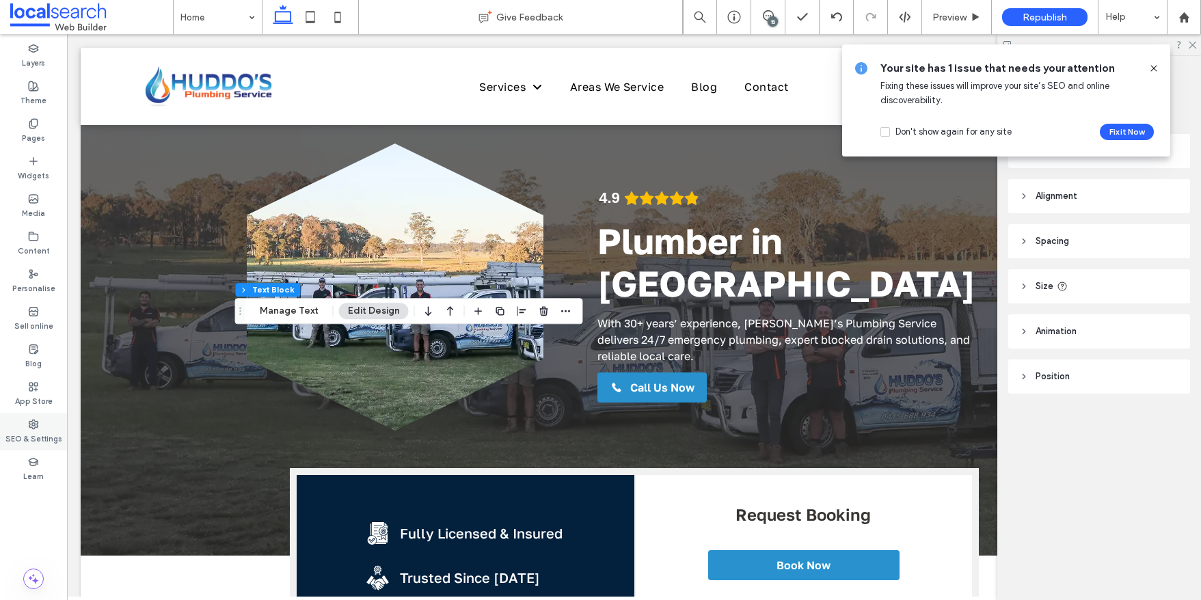
click at [37, 419] on icon at bounding box center [33, 424] width 11 height 11
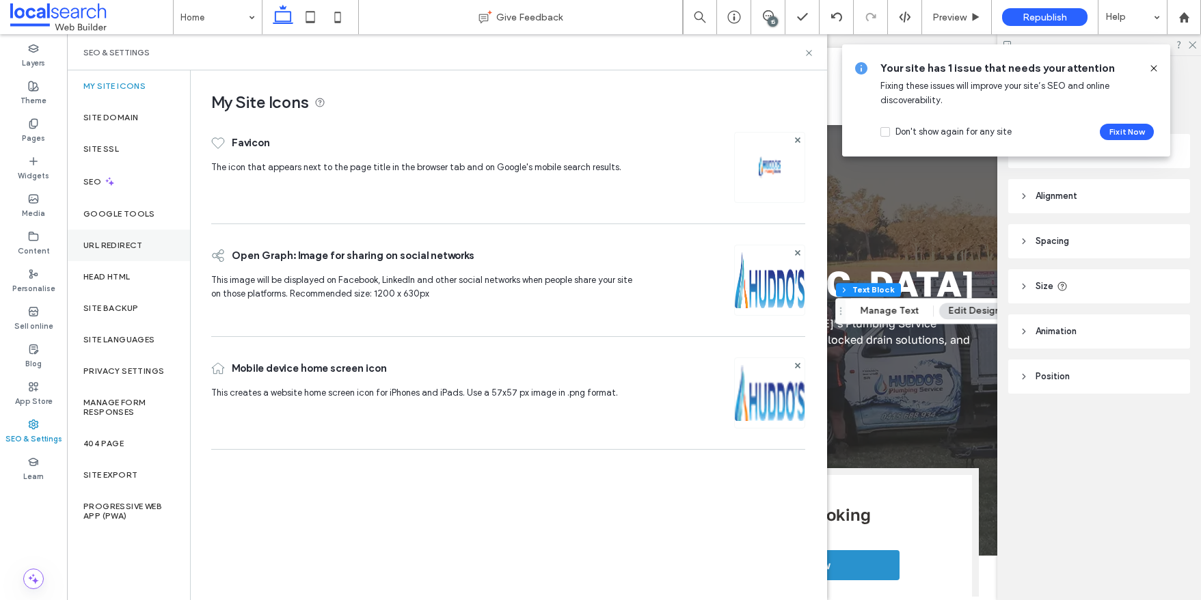
click at [125, 243] on label "URL Redirect" at bounding box center [112, 246] width 59 height 10
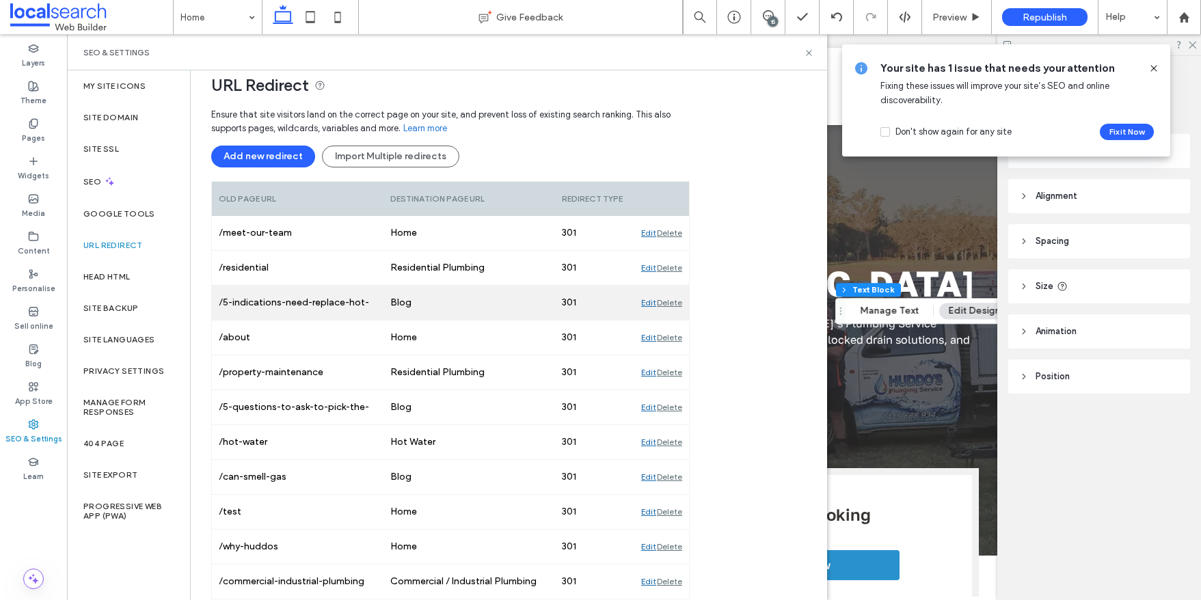
scroll to position [261, 0]
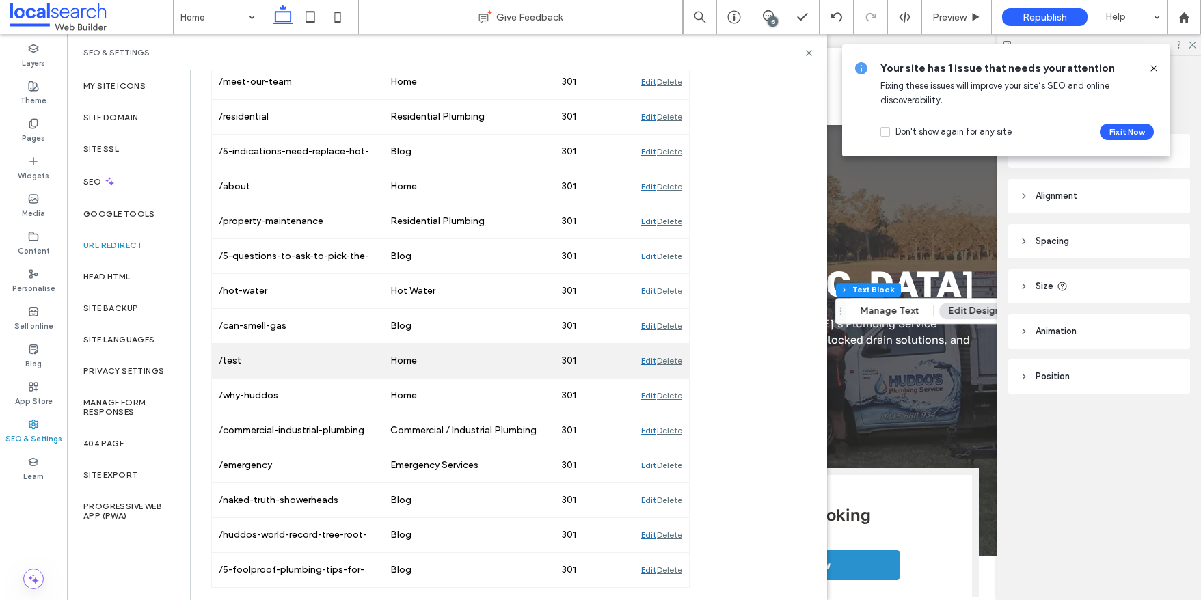
click at [670, 357] on div "Delete" at bounding box center [669, 361] width 25 height 34
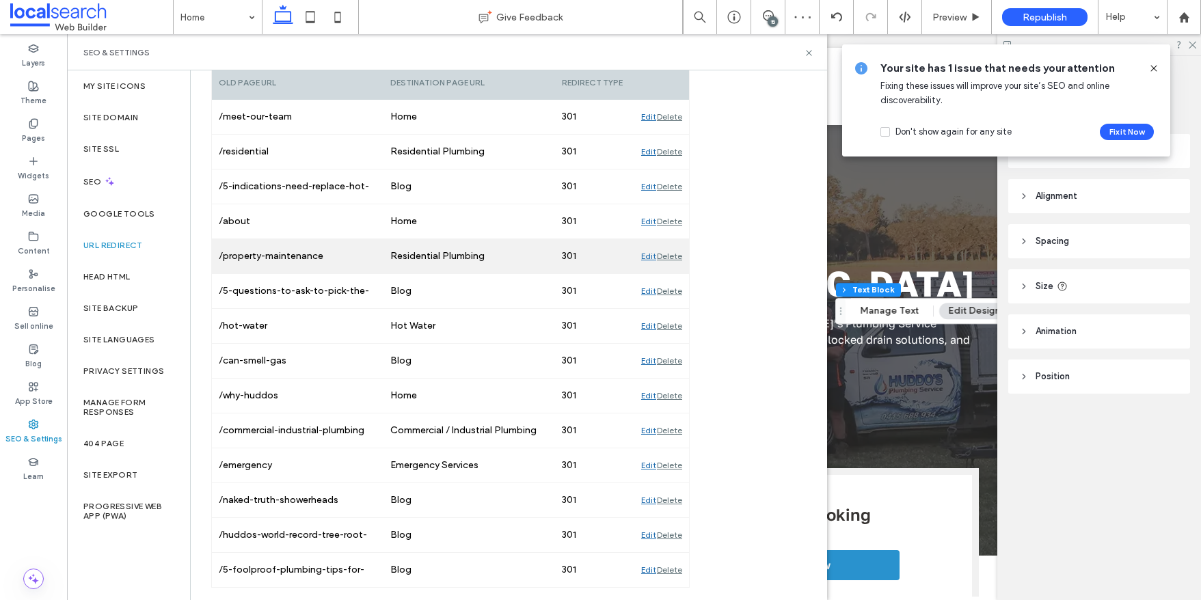
scroll to position [0, 0]
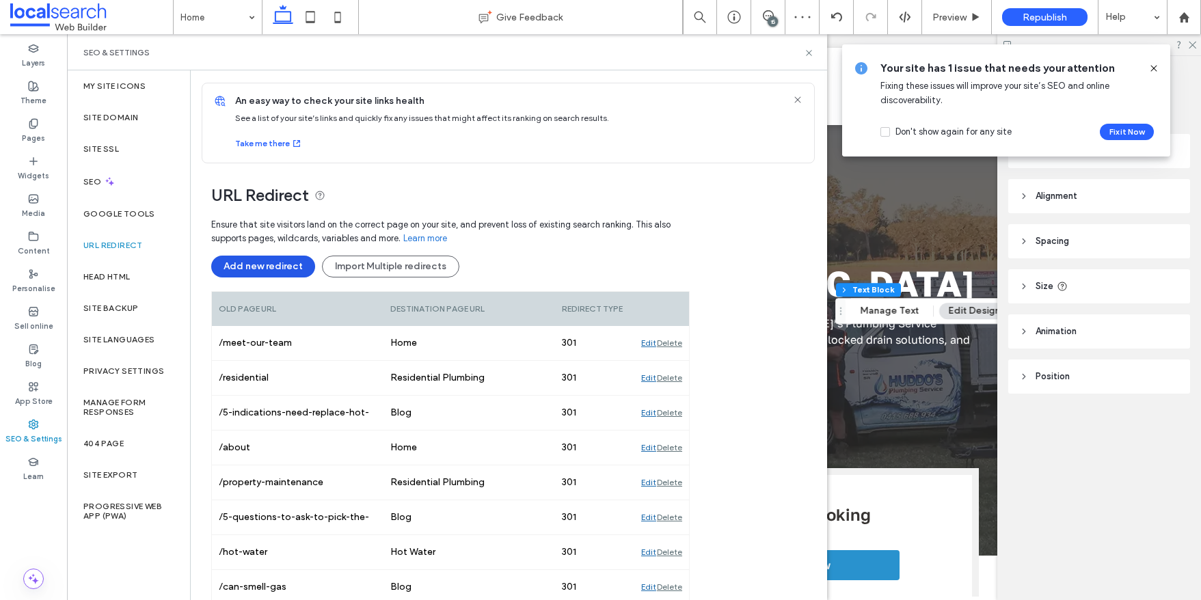
click at [286, 262] on button "Add new redirect" at bounding box center [263, 267] width 104 height 22
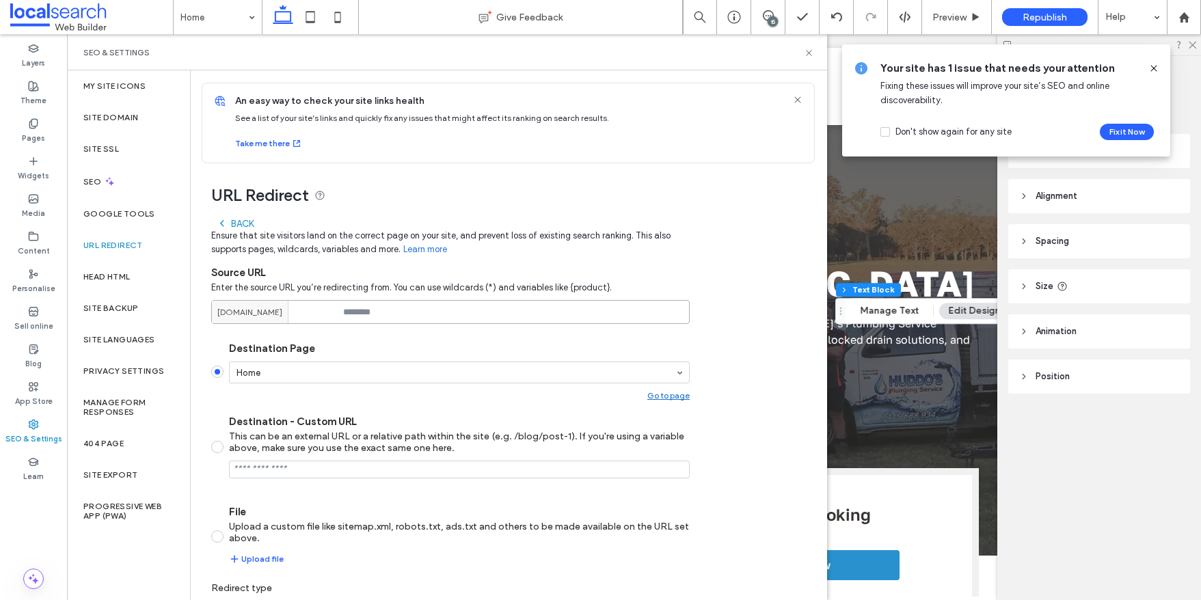
click at [363, 309] on input at bounding box center [450, 312] width 478 height 24
type input "*****"
click at [415, 409] on section "Destination Page Home Go to page Destination - Custom URL This can be an extern…" at bounding box center [450, 453] width 478 height 245
click at [812, 51] on icon at bounding box center [809, 53] width 10 height 10
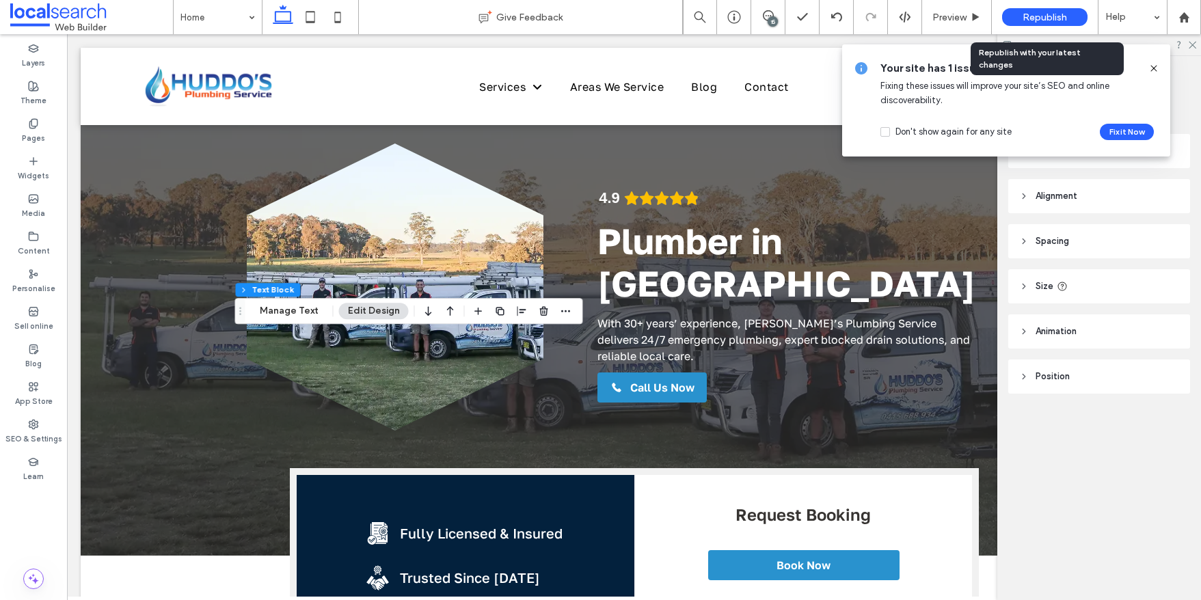
click at [1026, 14] on span "Republish" at bounding box center [1044, 18] width 44 height 12
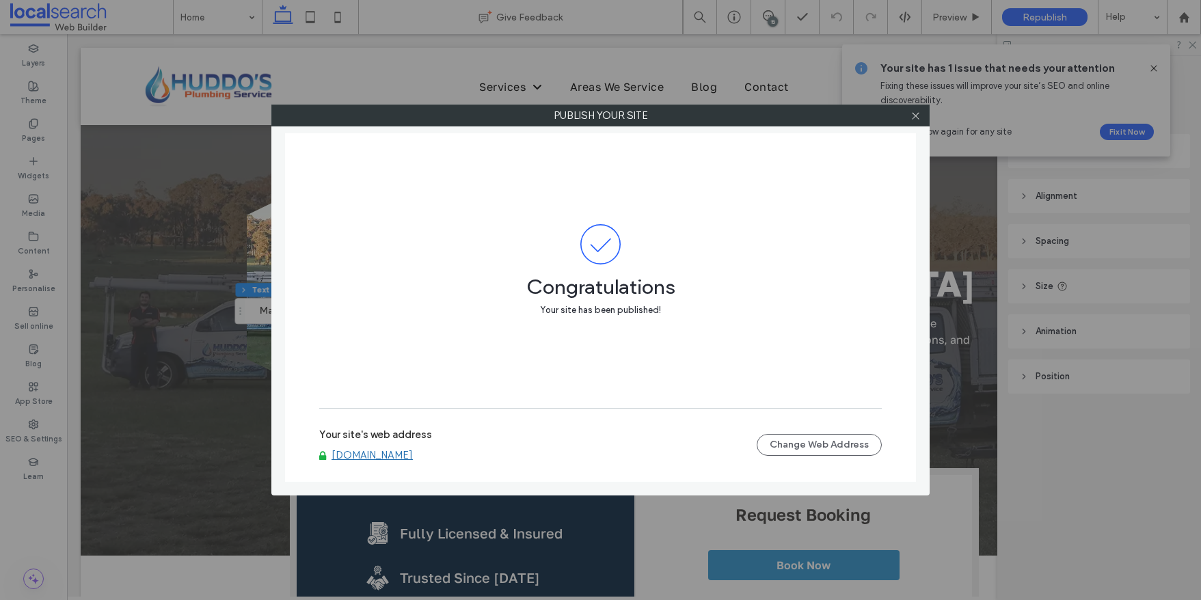
click at [413, 455] on link "[DOMAIN_NAME]" at bounding box center [371, 455] width 81 height 12
click at [912, 113] on icon at bounding box center [915, 116] width 10 height 10
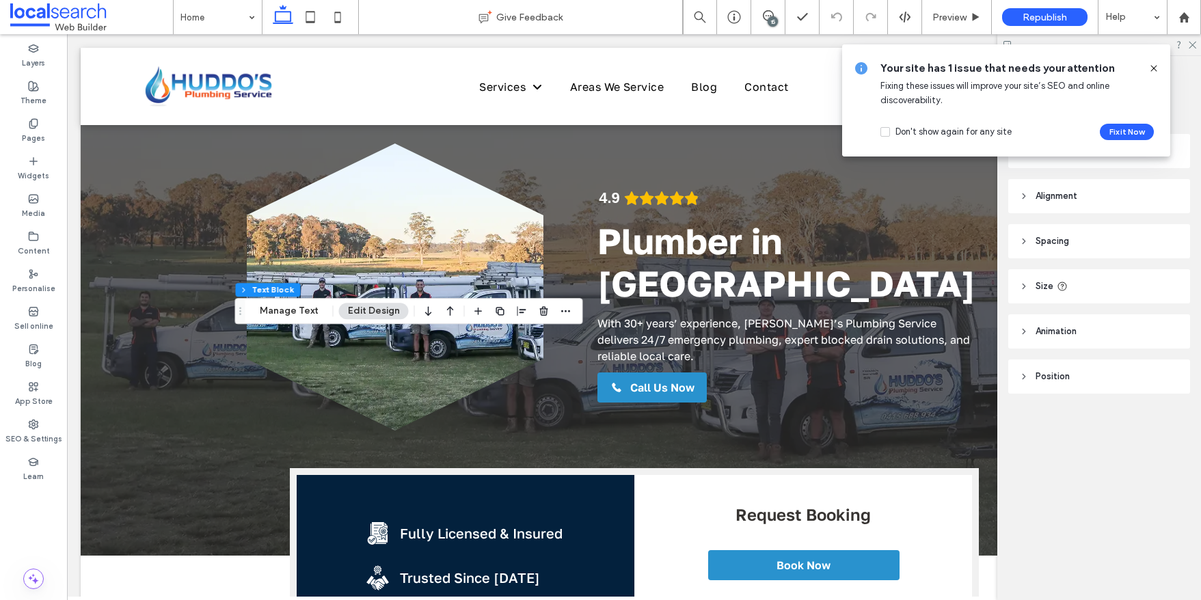
click at [1156, 65] on use at bounding box center [1153, 68] width 6 height 6
click at [37, 431] on label "SEO & Settings" at bounding box center [33, 437] width 57 height 15
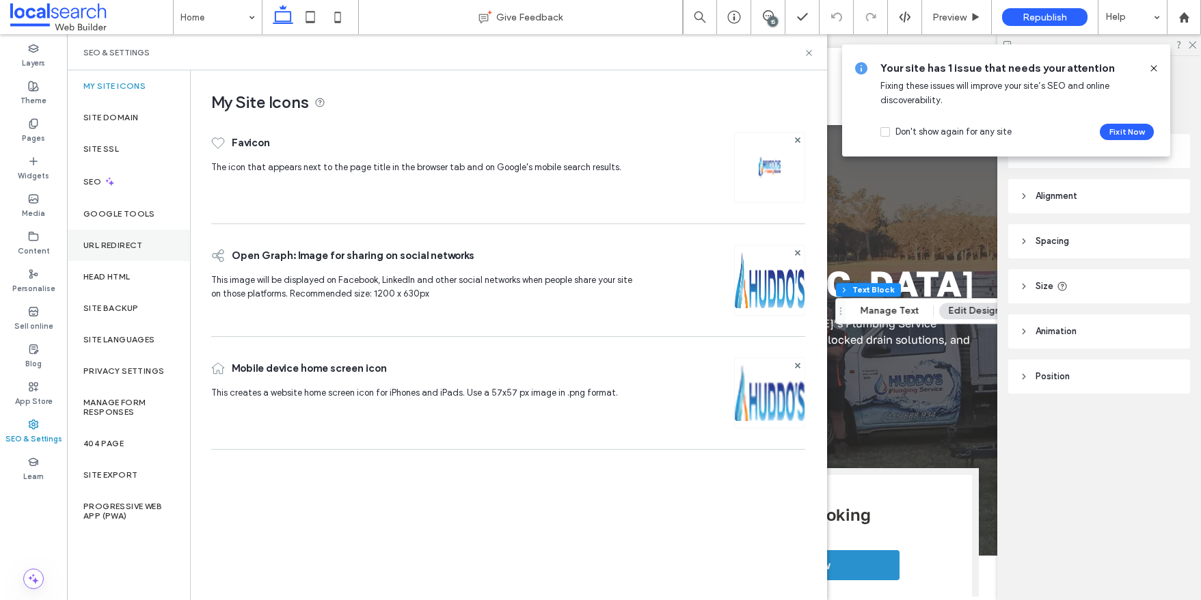
click at [140, 251] on div "URL Redirect" at bounding box center [128, 245] width 123 height 31
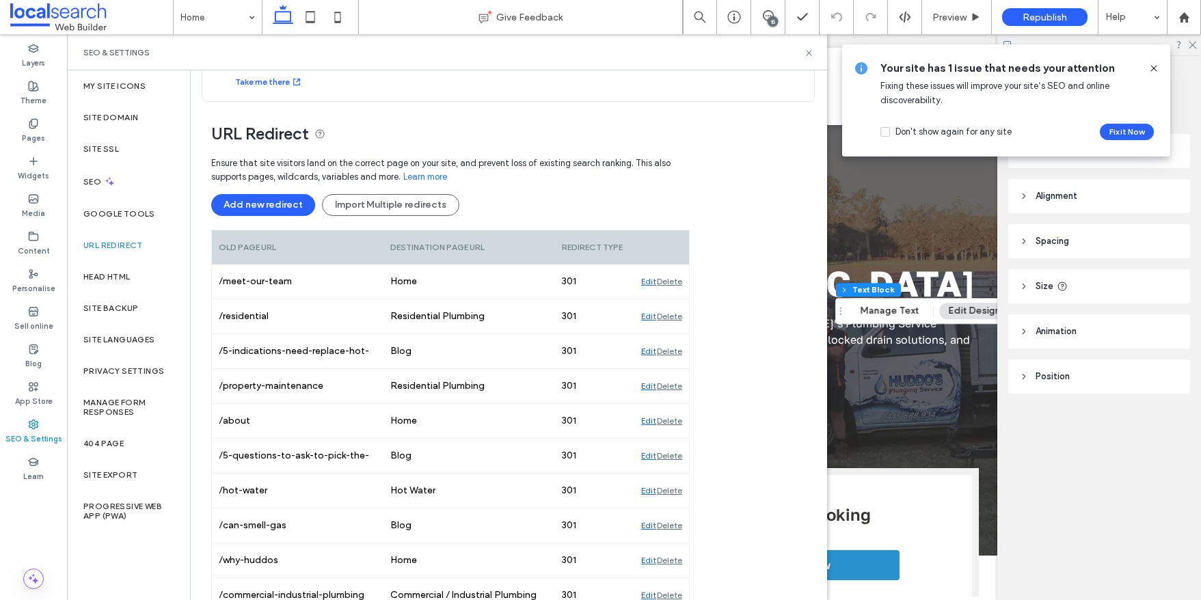
scroll to position [56, 0]
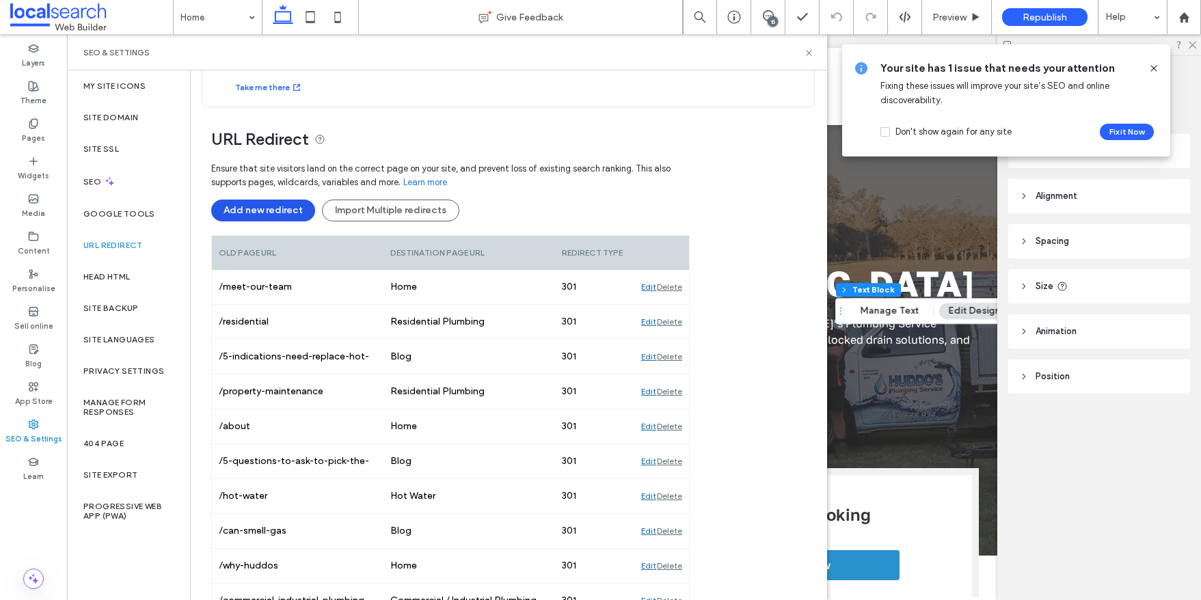
click at [262, 206] on button "Add new redirect" at bounding box center [263, 211] width 104 height 22
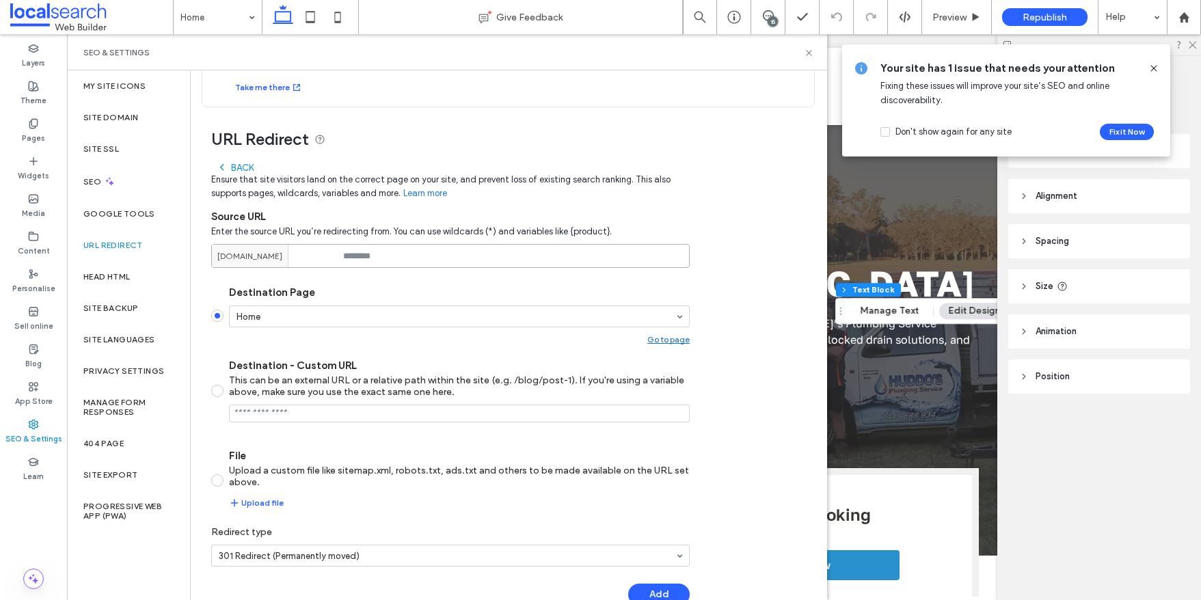
click at [381, 254] on input at bounding box center [450, 256] width 478 height 24
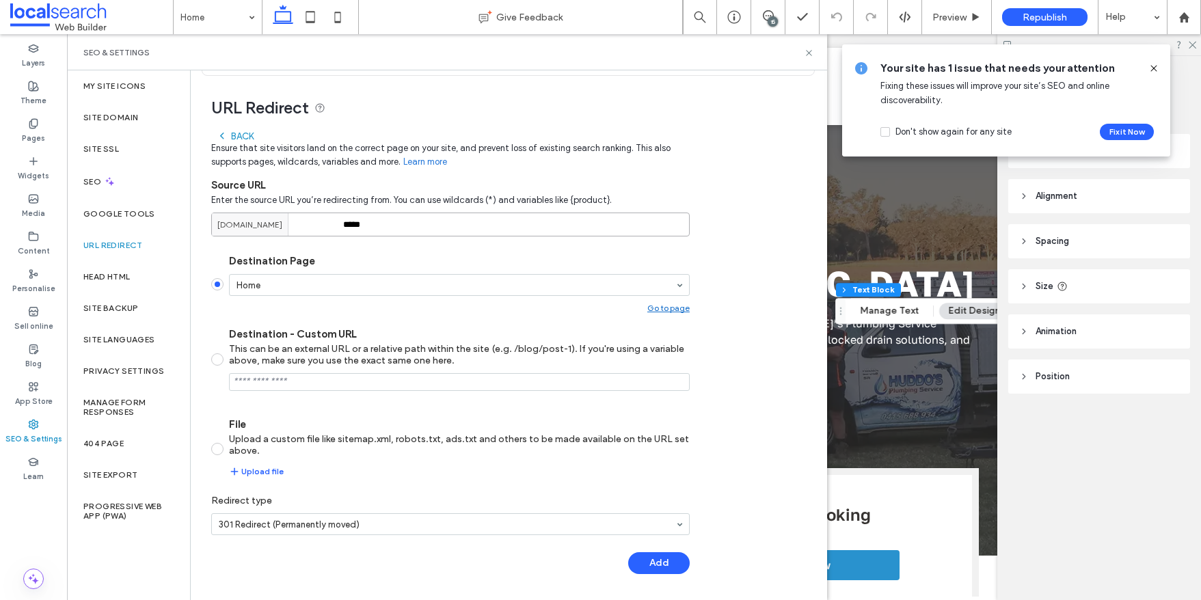
type input "*****"
click at [659, 579] on div "Back Ensure that site visitors land on the correct page on your site, and preve…" at bounding box center [450, 356] width 478 height 464
click at [661, 564] on button "Add" at bounding box center [659, 563] width 62 height 22
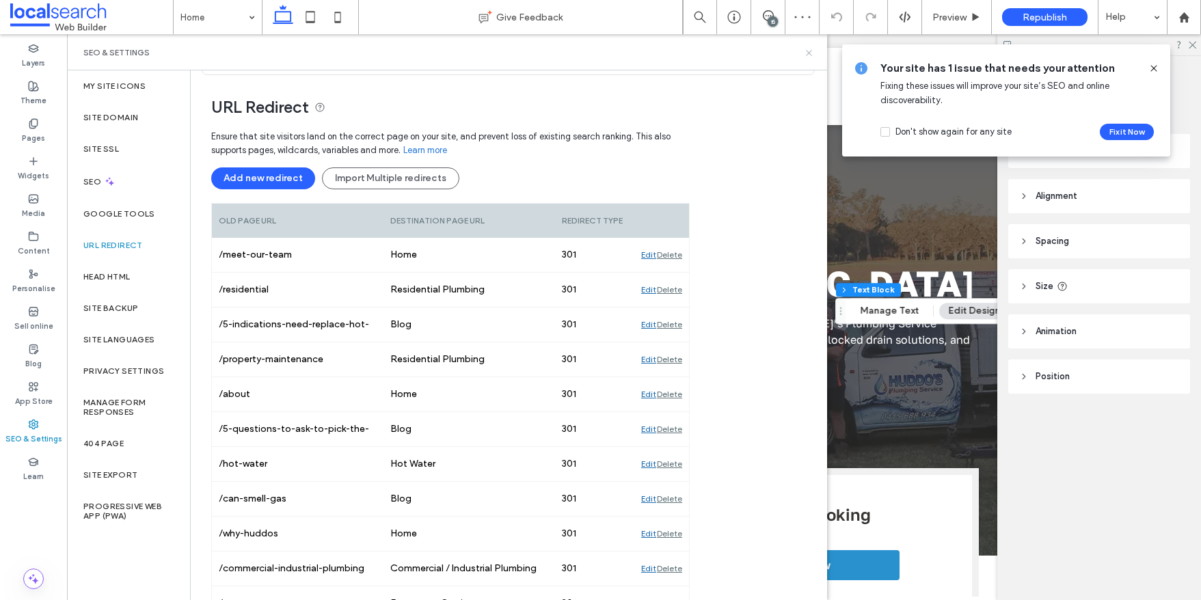
click at [808, 56] on icon at bounding box center [809, 53] width 10 height 10
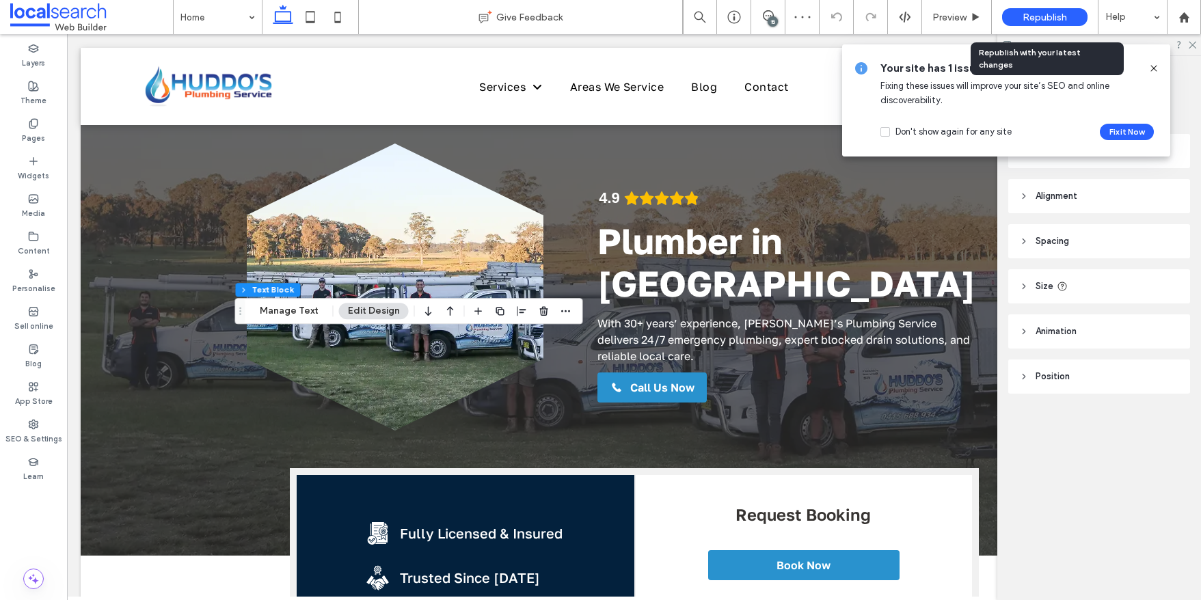
click at [1052, 16] on span "Republish" at bounding box center [1044, 18] width 44 height 12
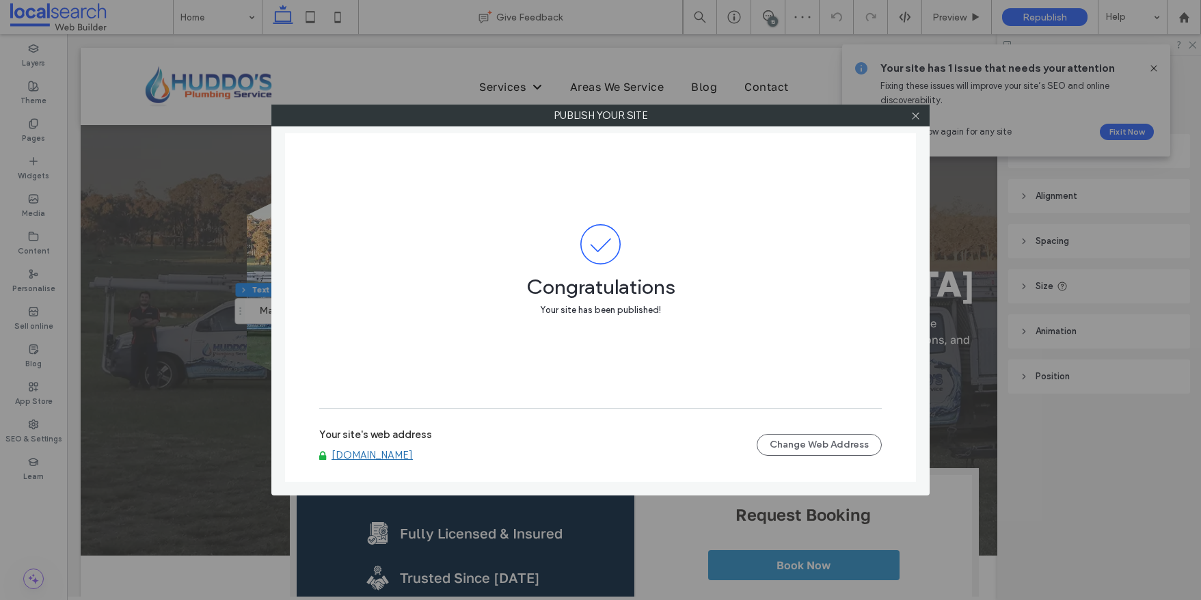
click at [413, 459] on link "[DOMAIN_NAME]" at bounding box center [371, 455] width 81 height 12
click at [916, 115] on icon at bounding box center [915, 116] width 10 height 10
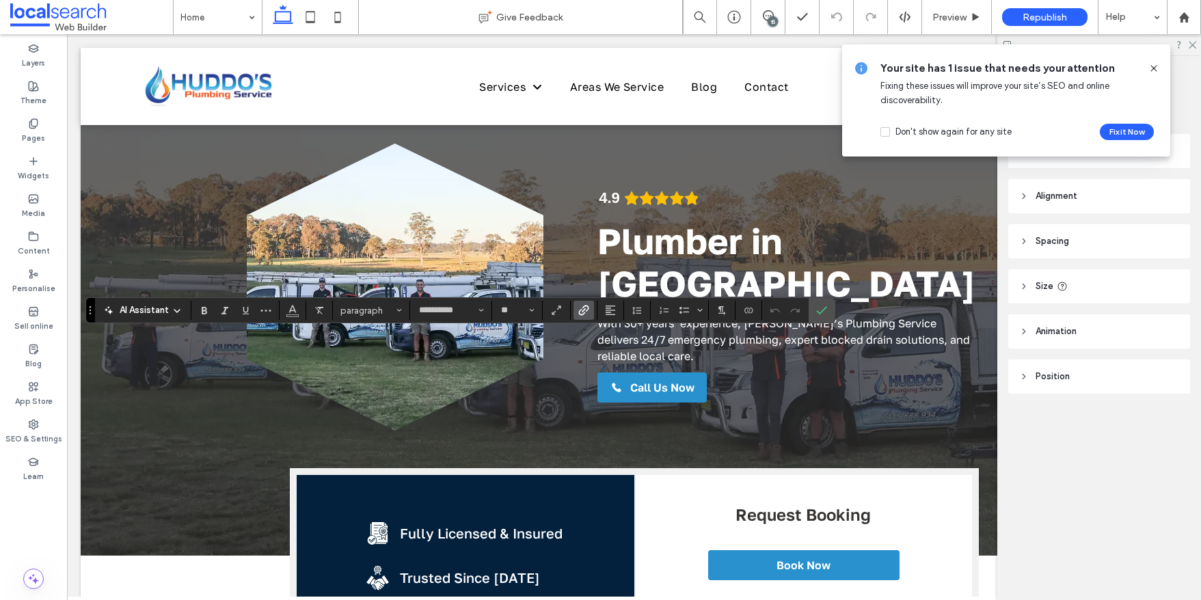
click at [582, 311] on use "Link" at bounding box center [583, 310] width 10 height 10
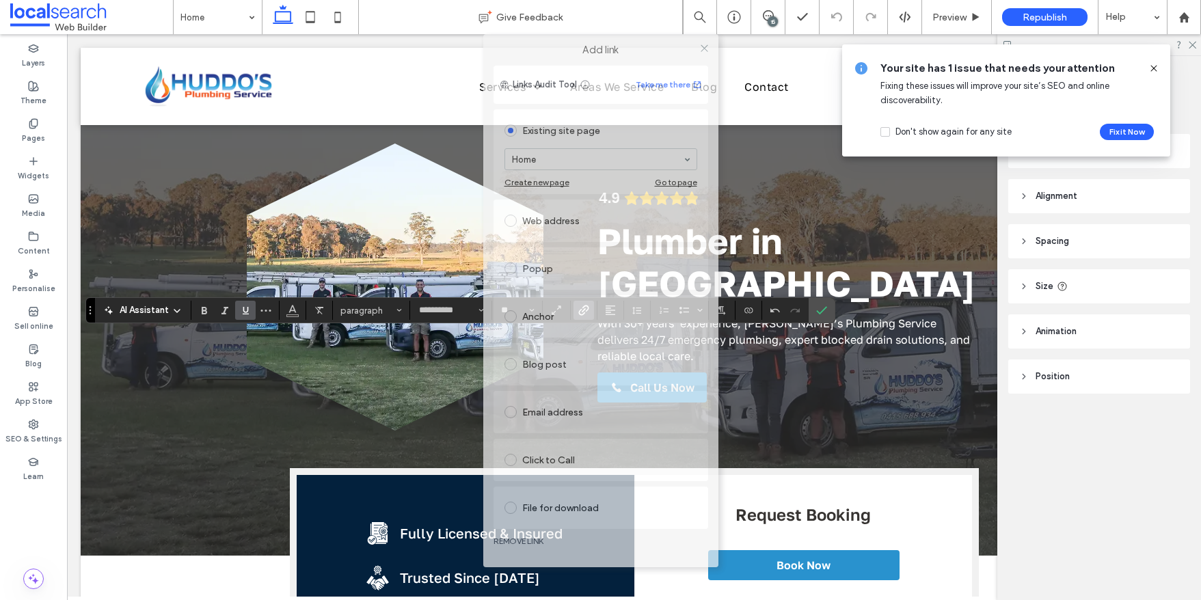
drag, startPoint x: 623, startPoint y: 116, endPoint x: 623, endPoint y: -13, distance: 129.2
click at [623, 0] on html ".wqwq-1{fill:#231f20;} .cls-1q, .cls-2q { fill-rule: evenodd; } .cls-2q { fill:…" at bounding box center [600, 300] width 1201 height 600
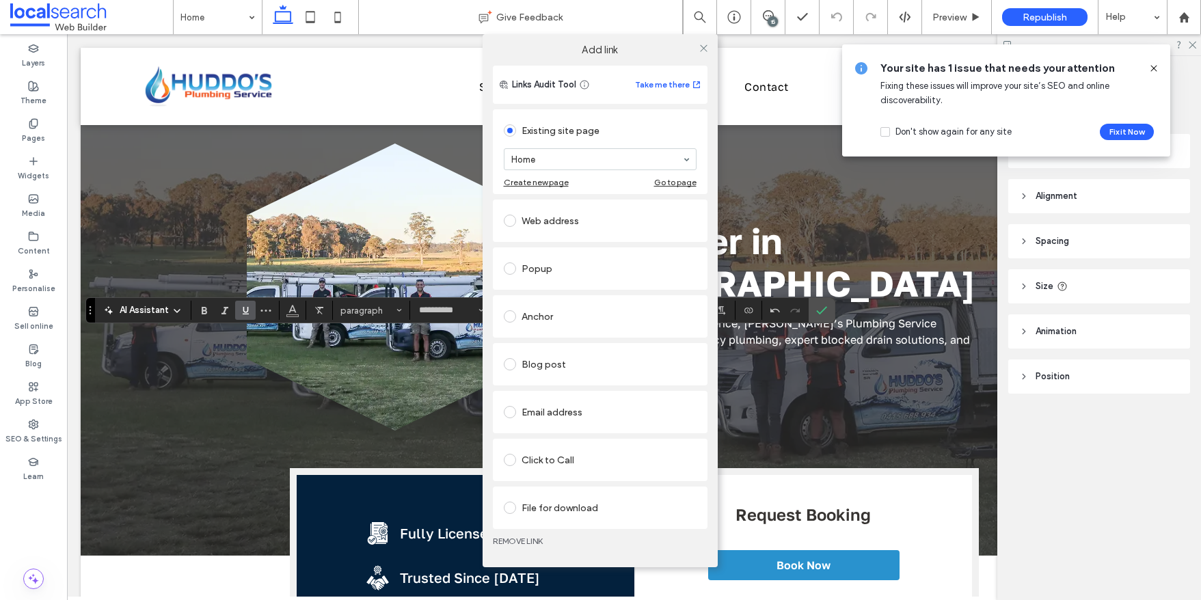
click at [513, 536] on link "REMOVE LINK" at bounding box center [600, 541] width 215 height 11
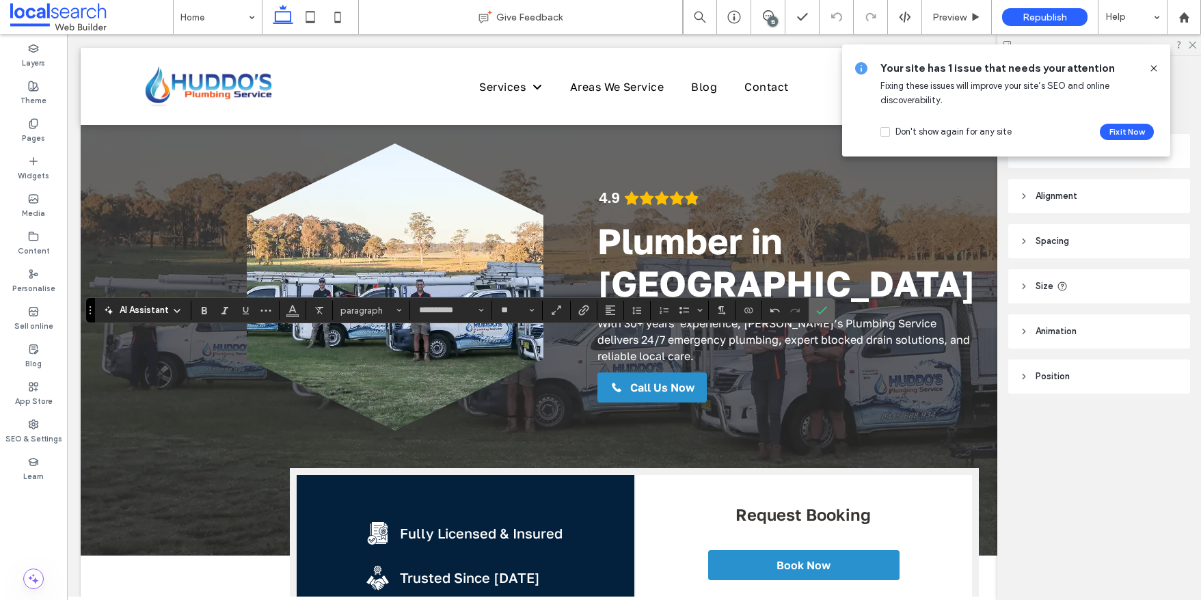
click at [818, 312] on icon "Confirm" at bounding box center [821, 310] width 11 height 11
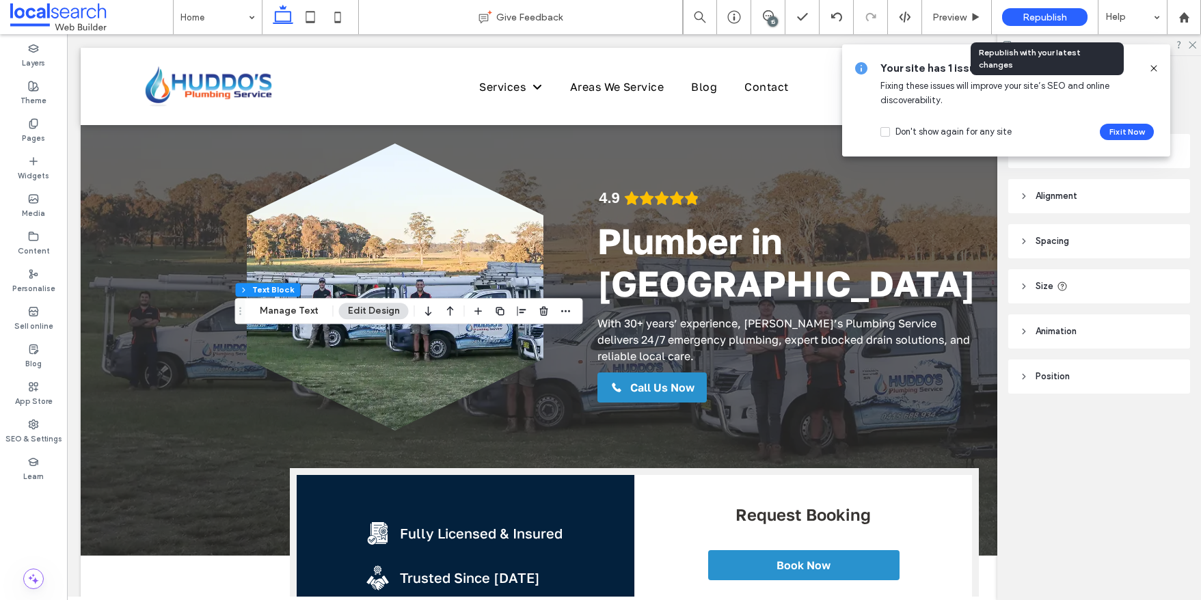
click at [1045, 13] on span "Republish" at bounding box center [1044, 18] width 44 height 12
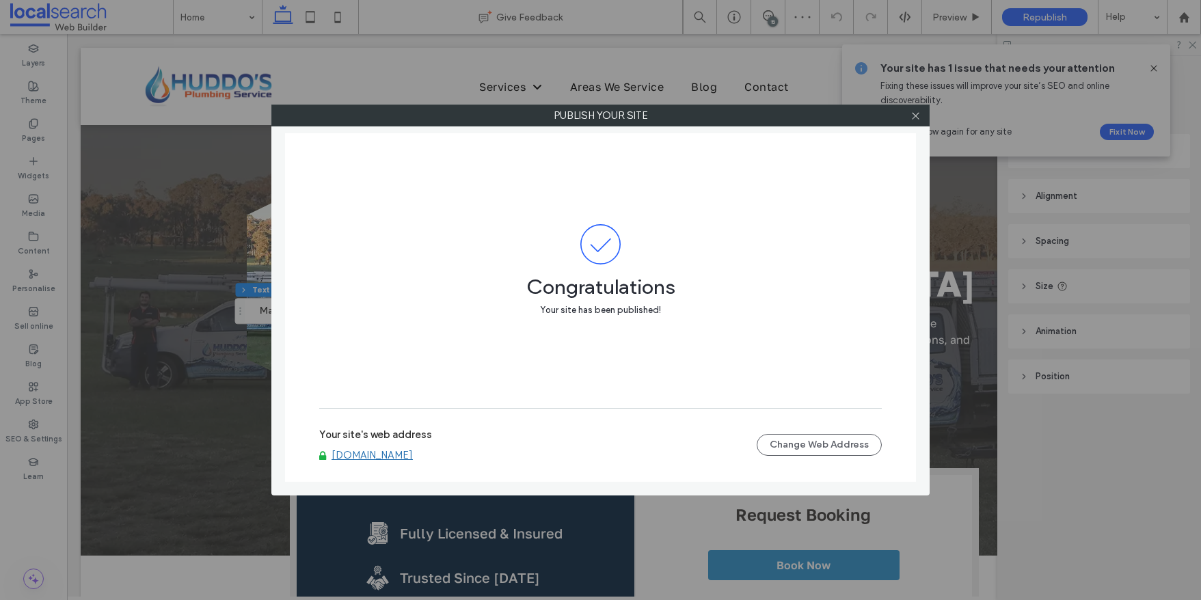
click at [413, 452] on link "[DOMAIN_NAME]" at bounding box center [371, 455] width 81 height 12
click at [916, 113] on icon at bounding box center [915, 116] width 10 height 10
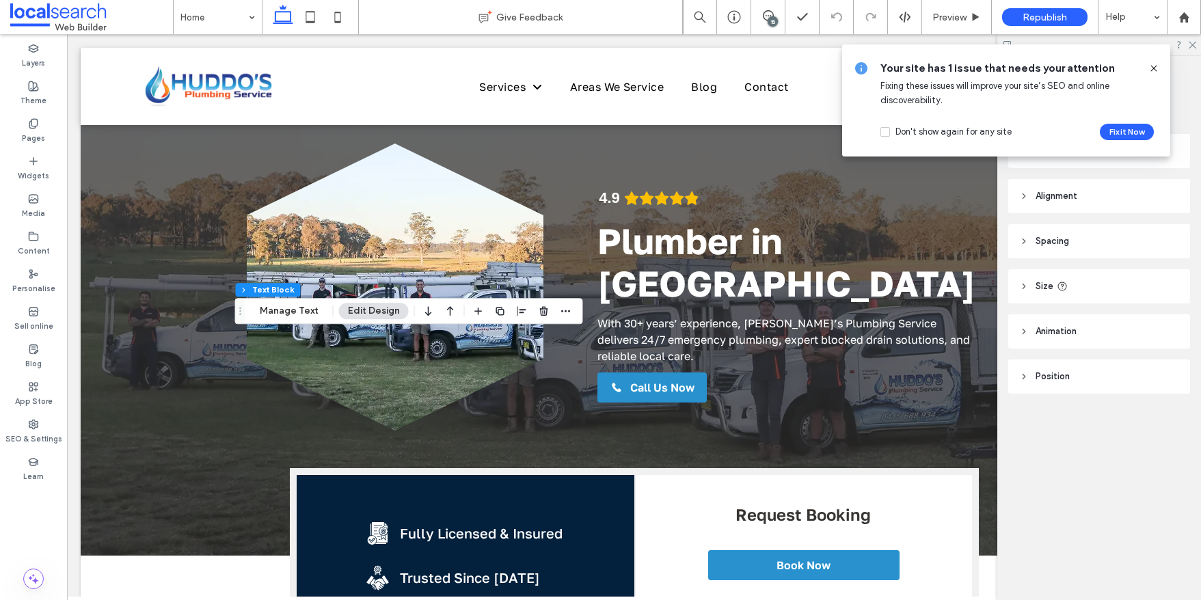
click at [1156, 69] on icon at bounding box center [1153, 68] width 11 height 11
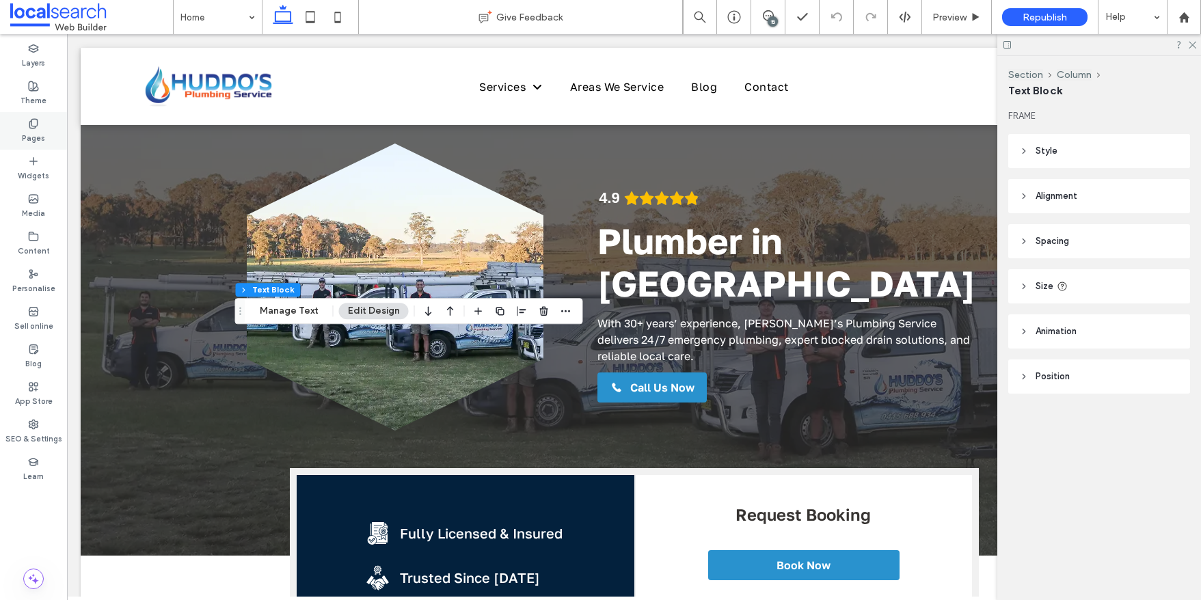
click at [43, 122] on div "Pages" at bounding box center [33, 131] width 67 height 38
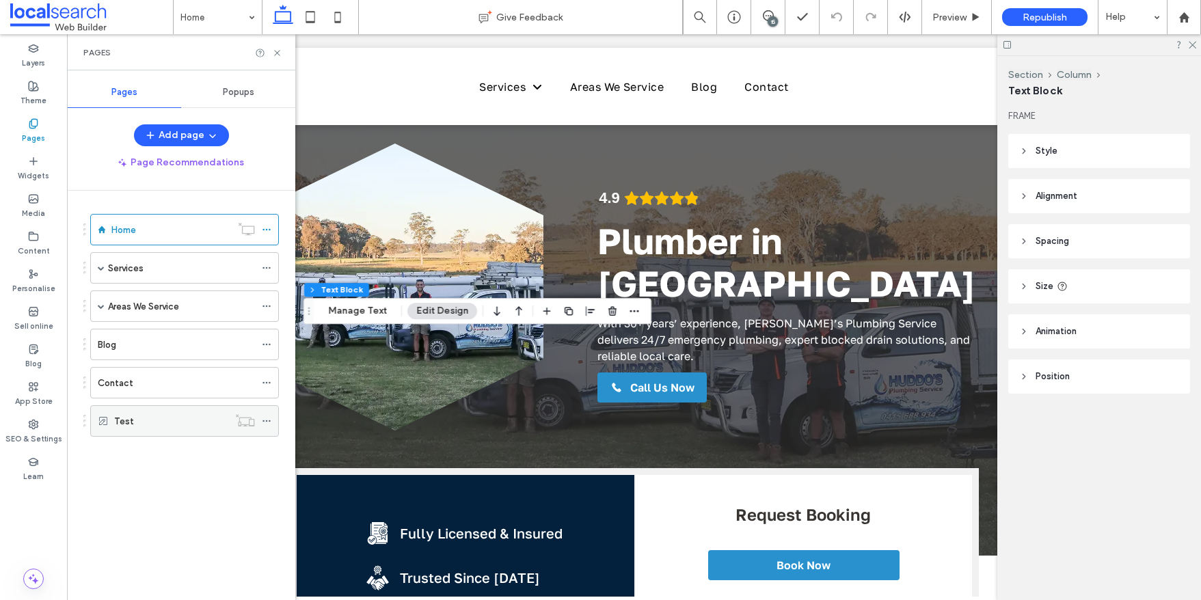
click at [267, 423] on icon at bounding box center [267, 421] width 10 height 10
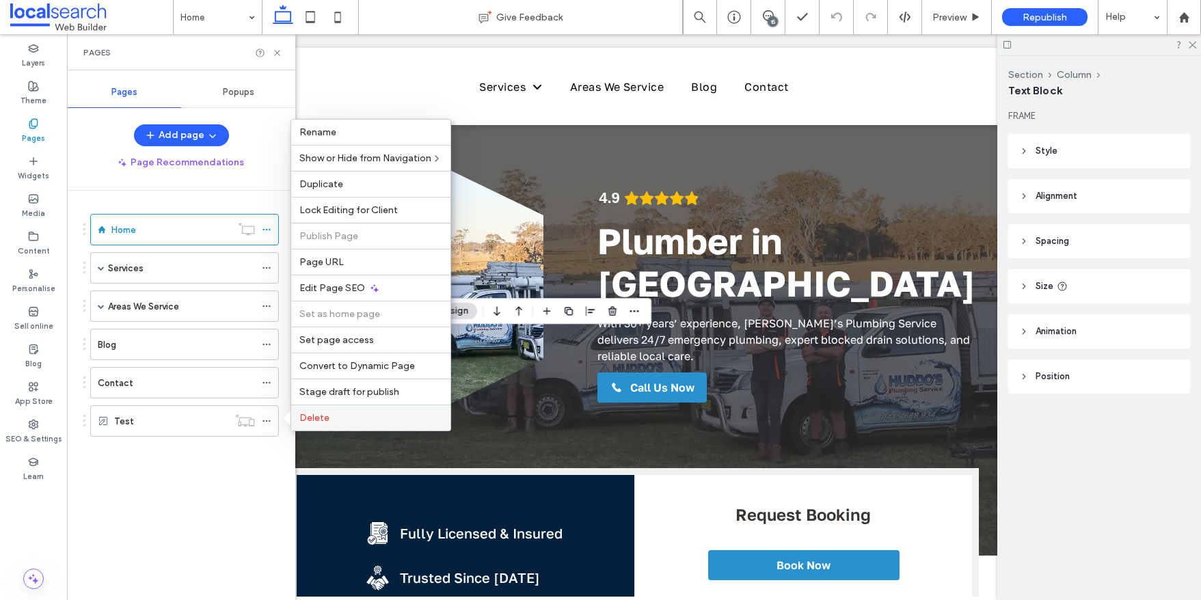
click at [325, 413] on span "Delete" at bounding box center [314, 418] width 30 height 12
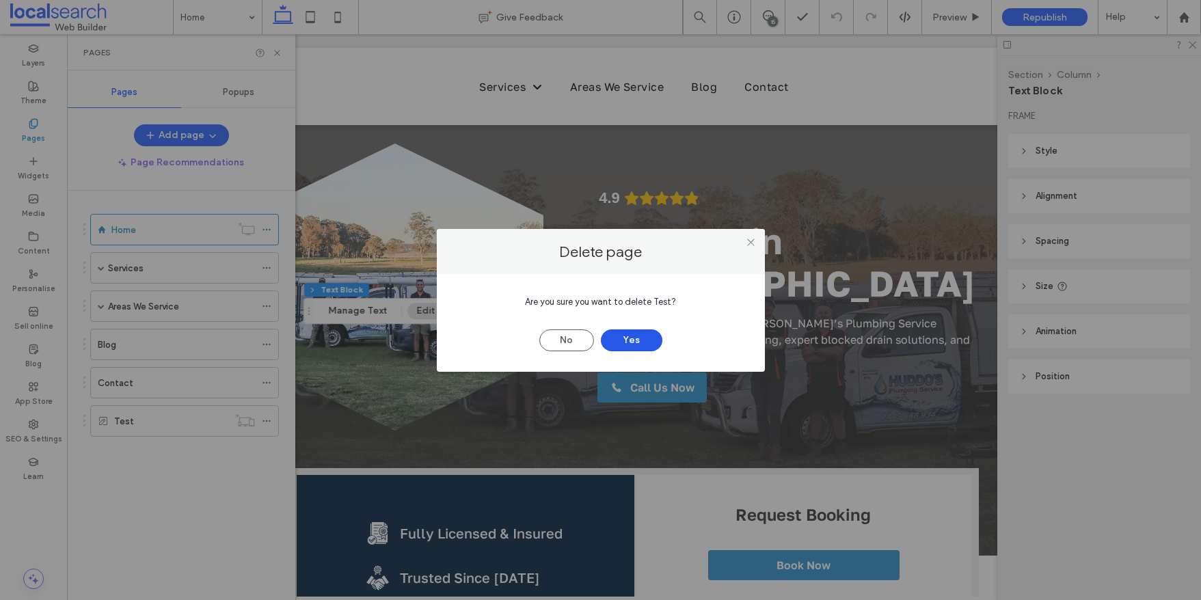
click at [641, 340] on button "Yes" at bounding box center [632, 340] width 62 height 22
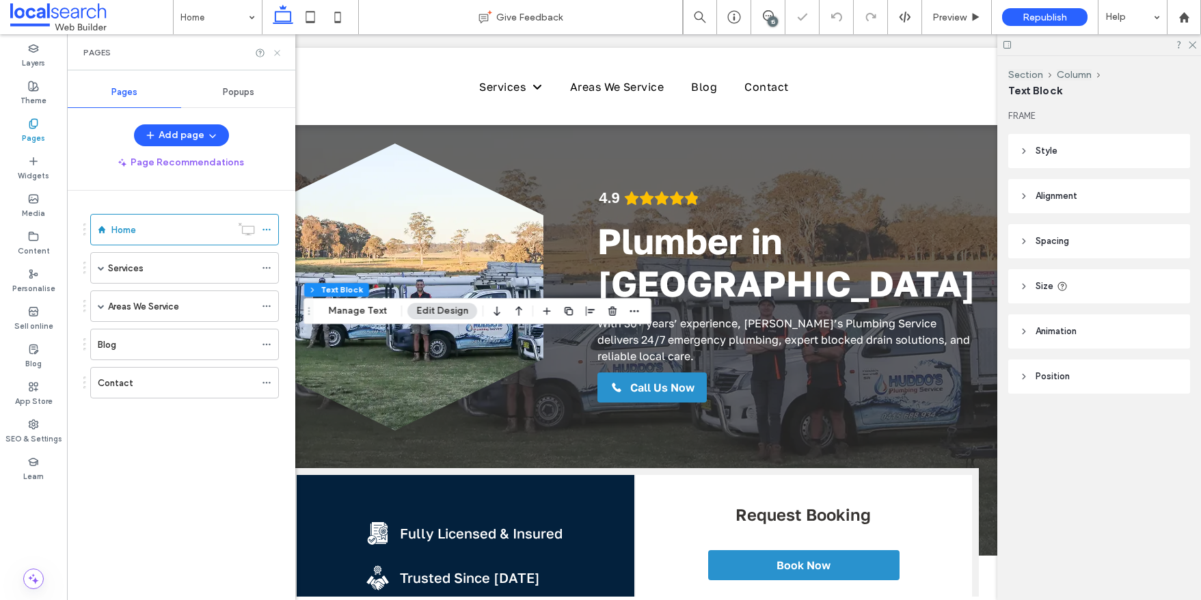
click at [276, 52] on use at bounding box center [276, 52] width 5 height 5
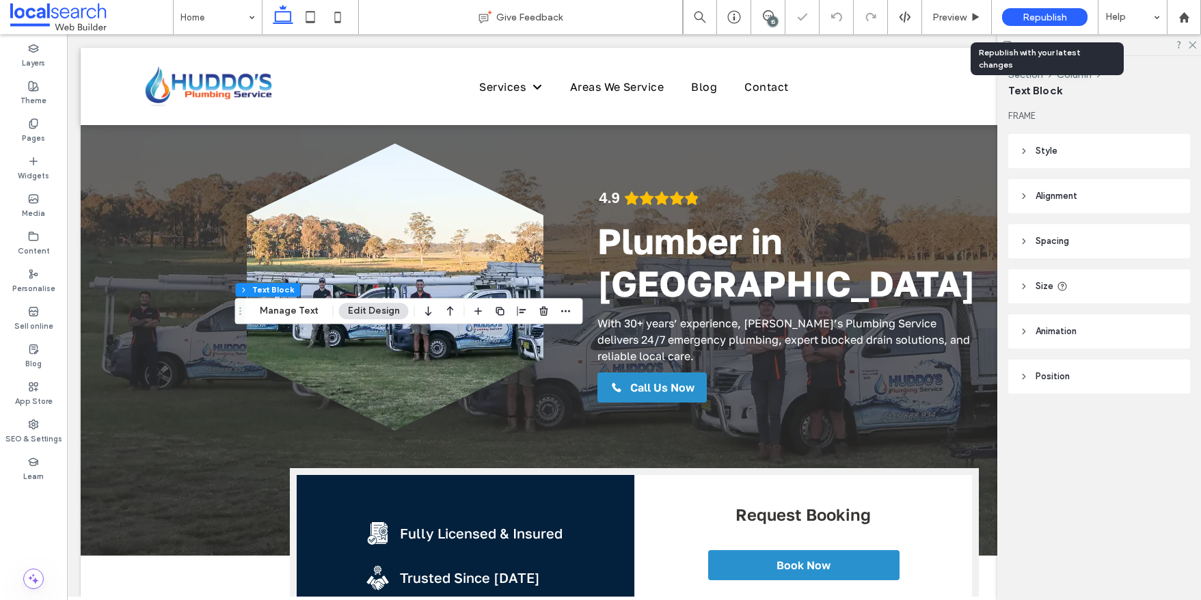
click at [1031, 17] on span "Republish" at bounding box center [1044, 18] width 44 height 12
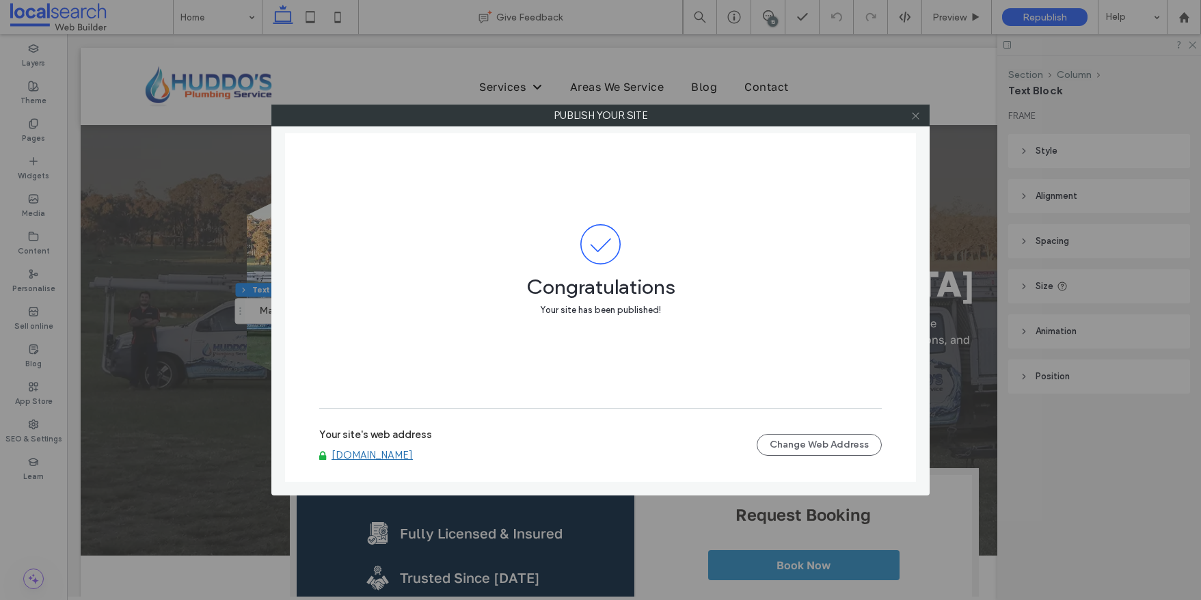
click at [918, 116] on icon at bounding box center [915, 116] width 10 height 10
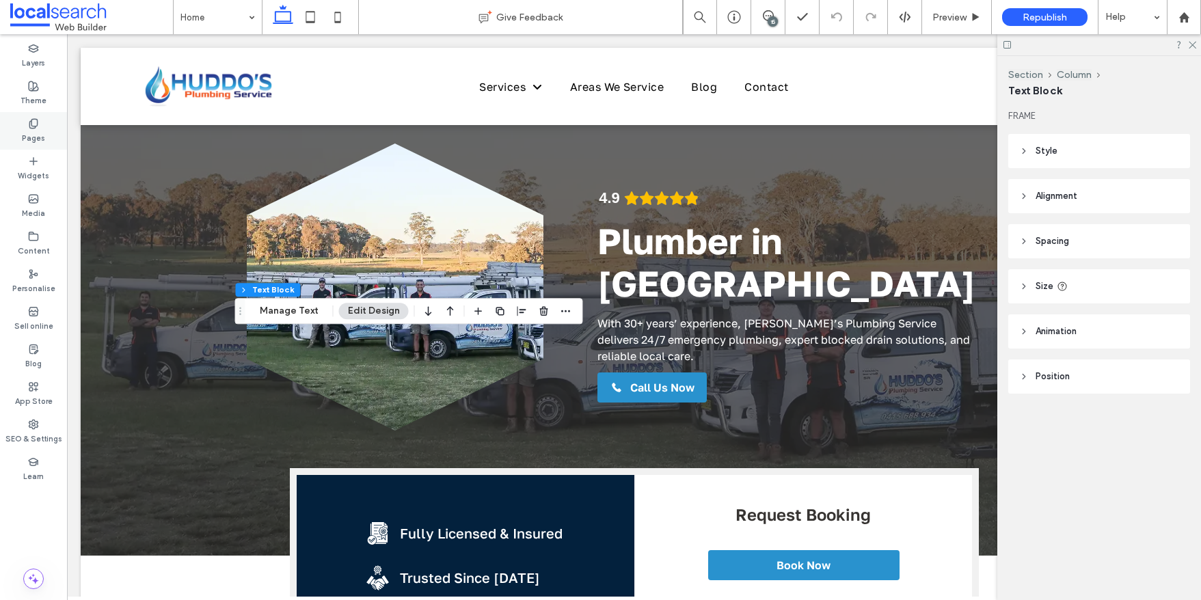
click at [43, 126] on div "Pages" at bounding box center [33, 131] width 67 height 38
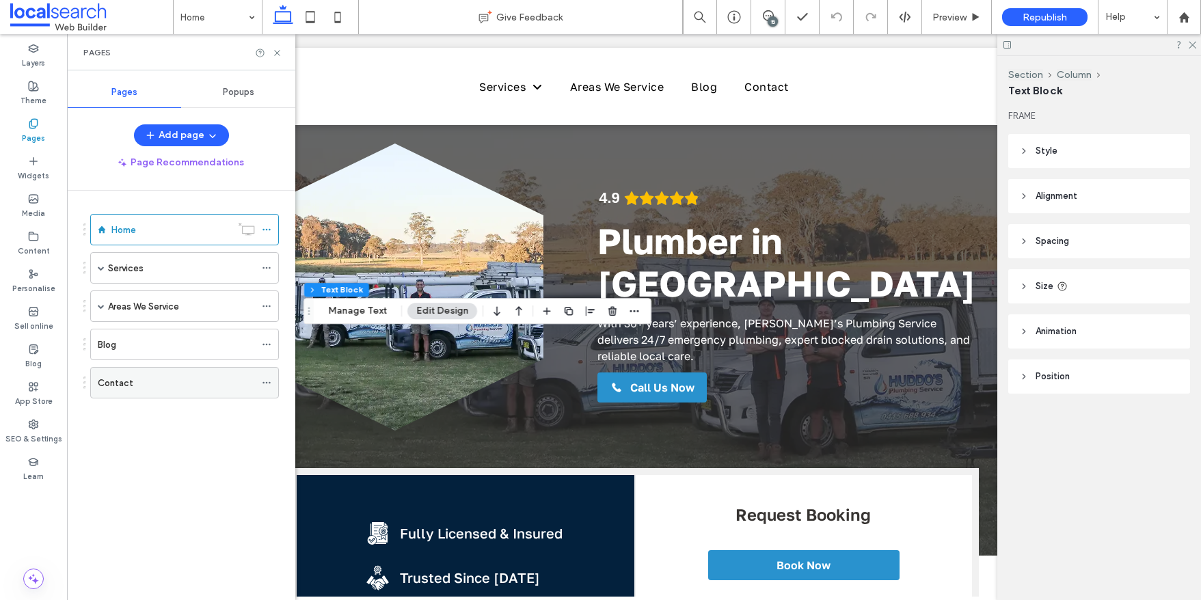
click at [266, 383] on use at bounding box center [266, 383] width 8 height 2
click at [194, 136] on button "Add page" at bounding box center [181, 135] width 95 height 22
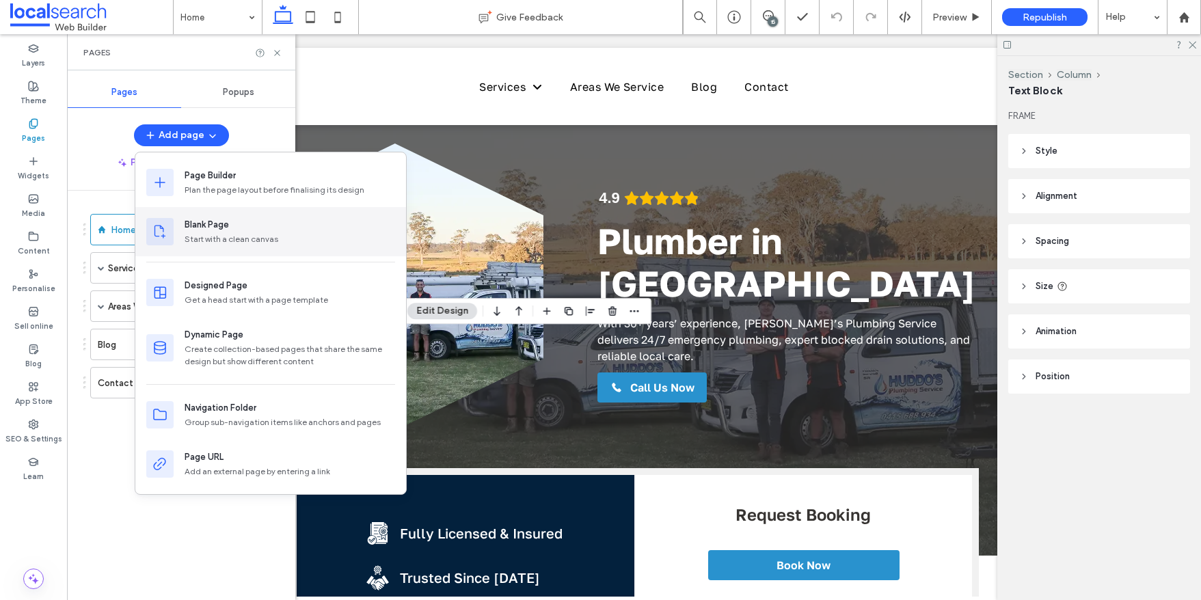
click at [208, 221] on div "Blank Page" at bounding box center [207, 225] width 44 height 14
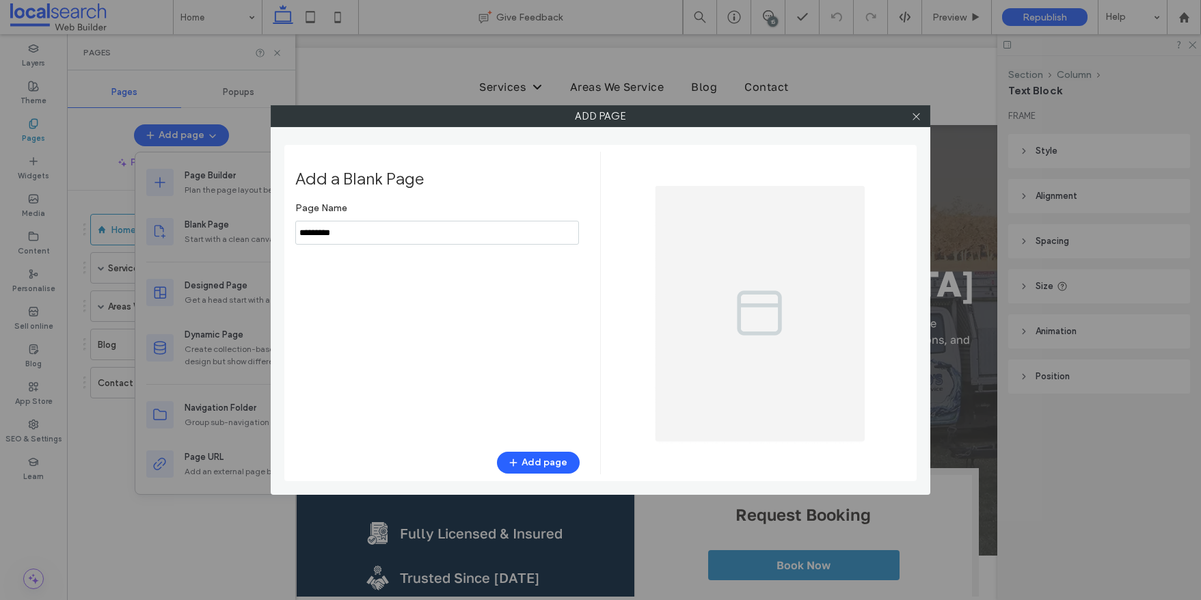
click at [327, 229] on input "notEmpty" at bounding box center [437, 233] width 284 height 24
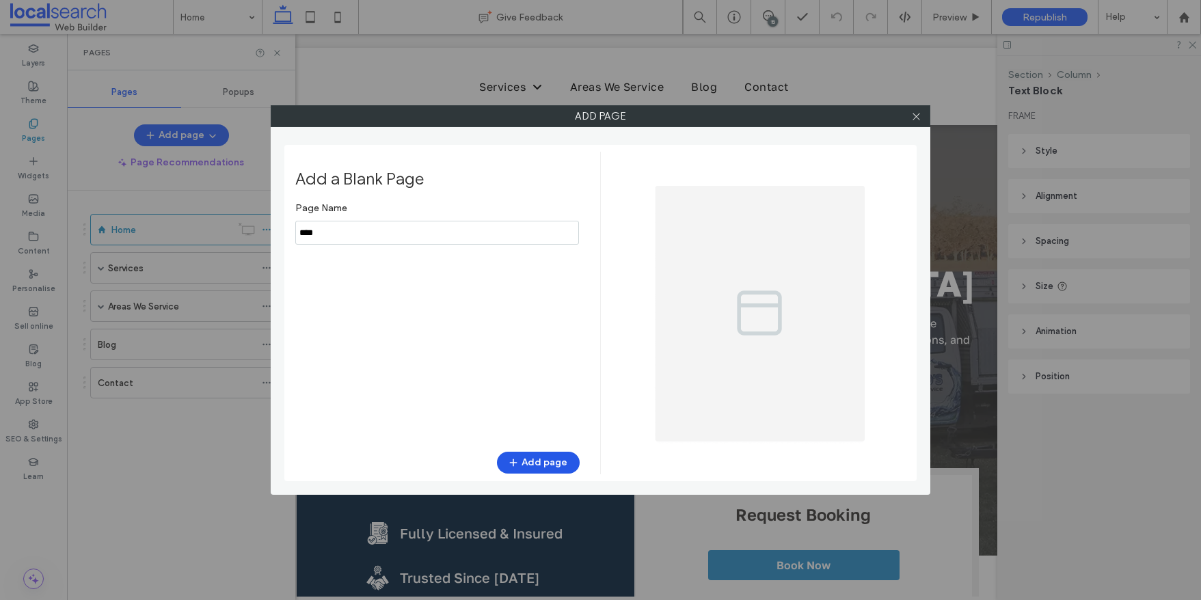
type input "****"
click at [547, 465] on button "Add page" at bounding box center [538, 463] width 83 height 22
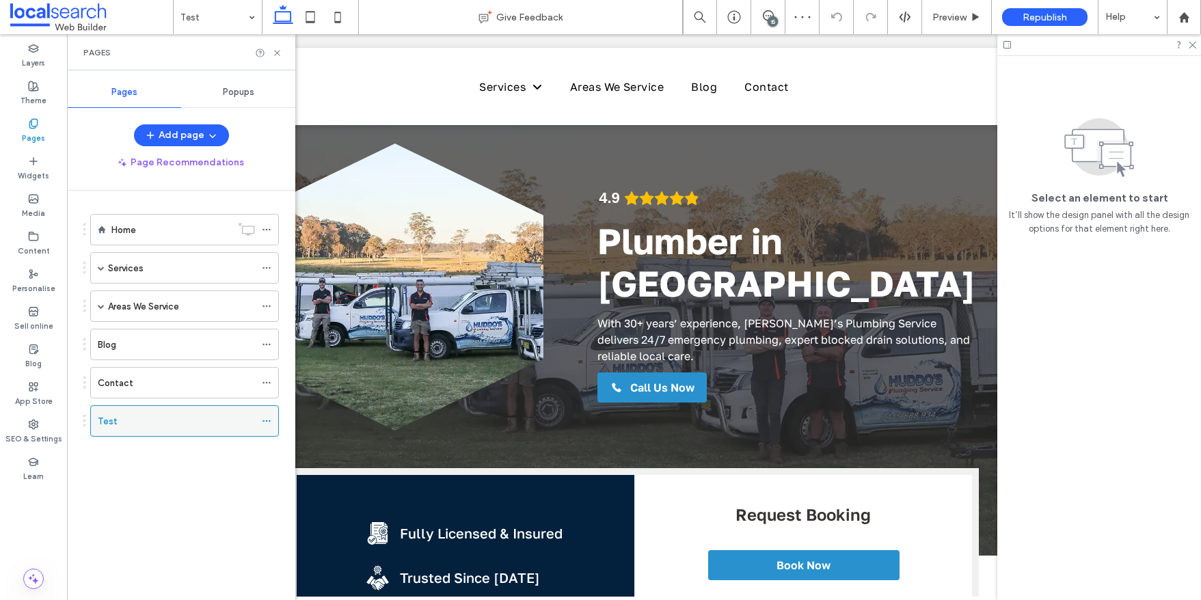
click at [267, 424] on icon at bounding box center [267, 421] width 10 height 10
